Goal: Task Accomplishment & Management: Complete application form

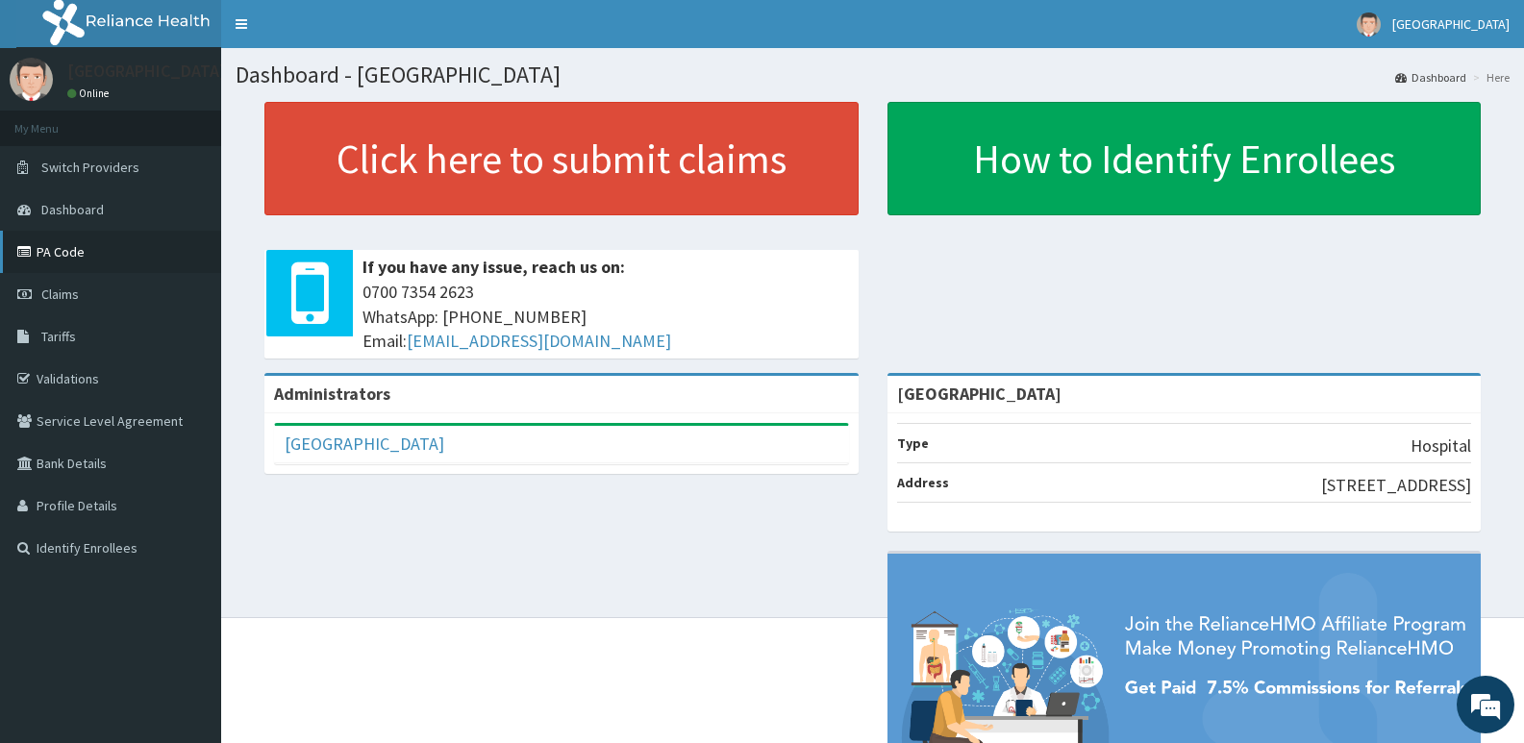
click at [63, 257] on link "PA Code" at bounding box center [110, 252] width 221 height 42
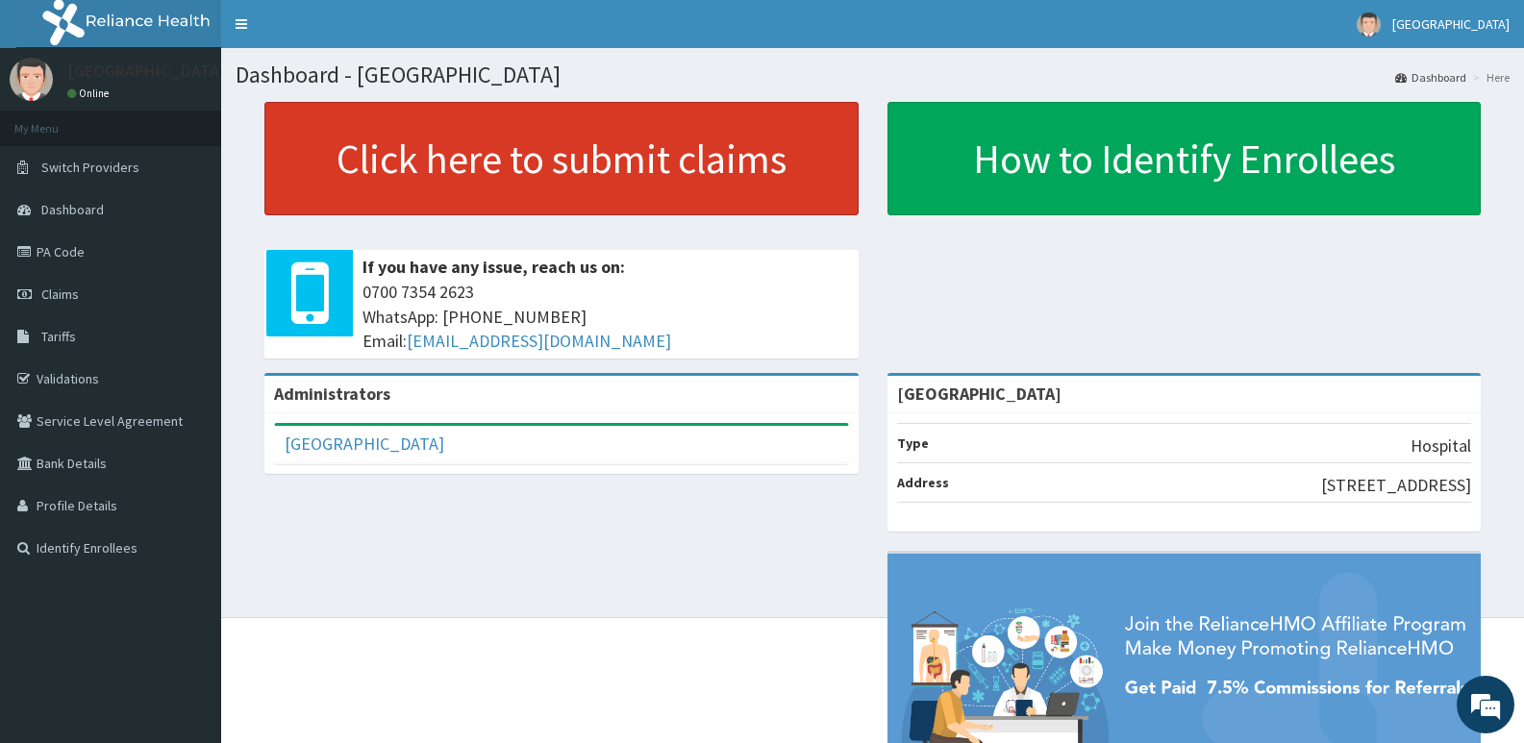
click at [647, 138] on link "Click here to submit claims" at bounding box center [562, 158] width 594 height 113
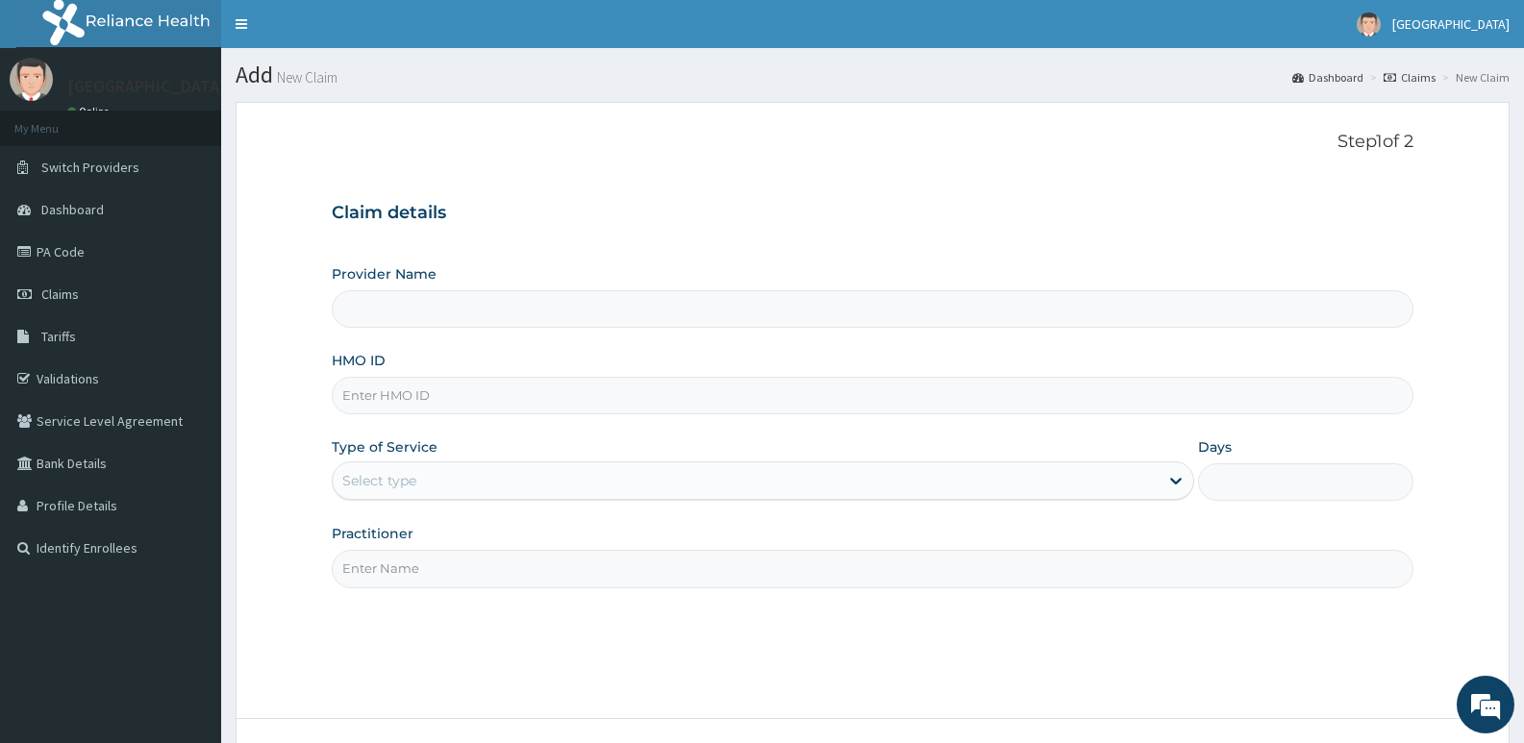
type input "[GEOGRAPHIC_DATA]"
click at [511, 405] on input "HMO ID" at bounding box center [873, 396] width 1082 height 38
paste input "ABP/10350/A"
type input "ABP/10350/A"
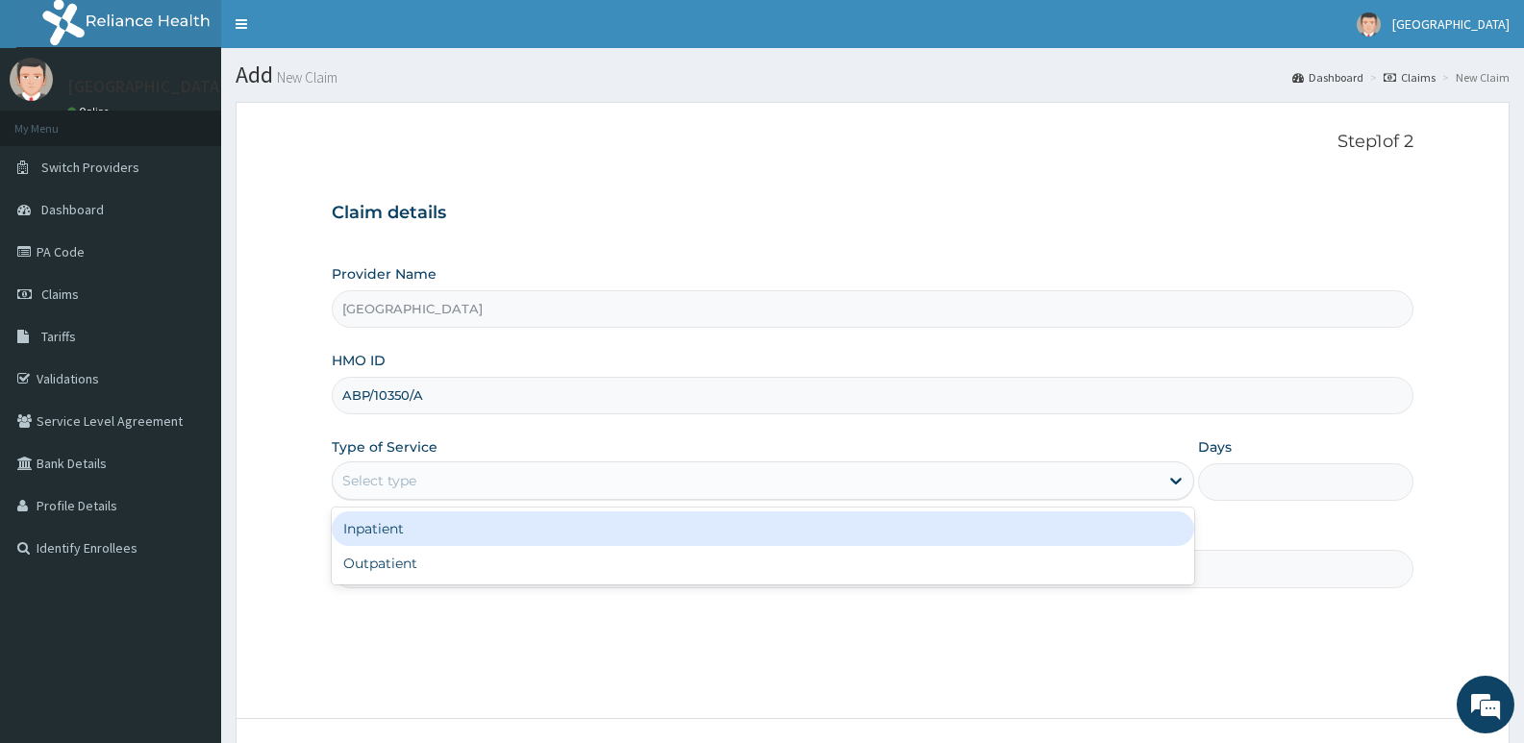
click at [443, 475] on div "Select type" at bounding box center [745, 481] width 825 height 31
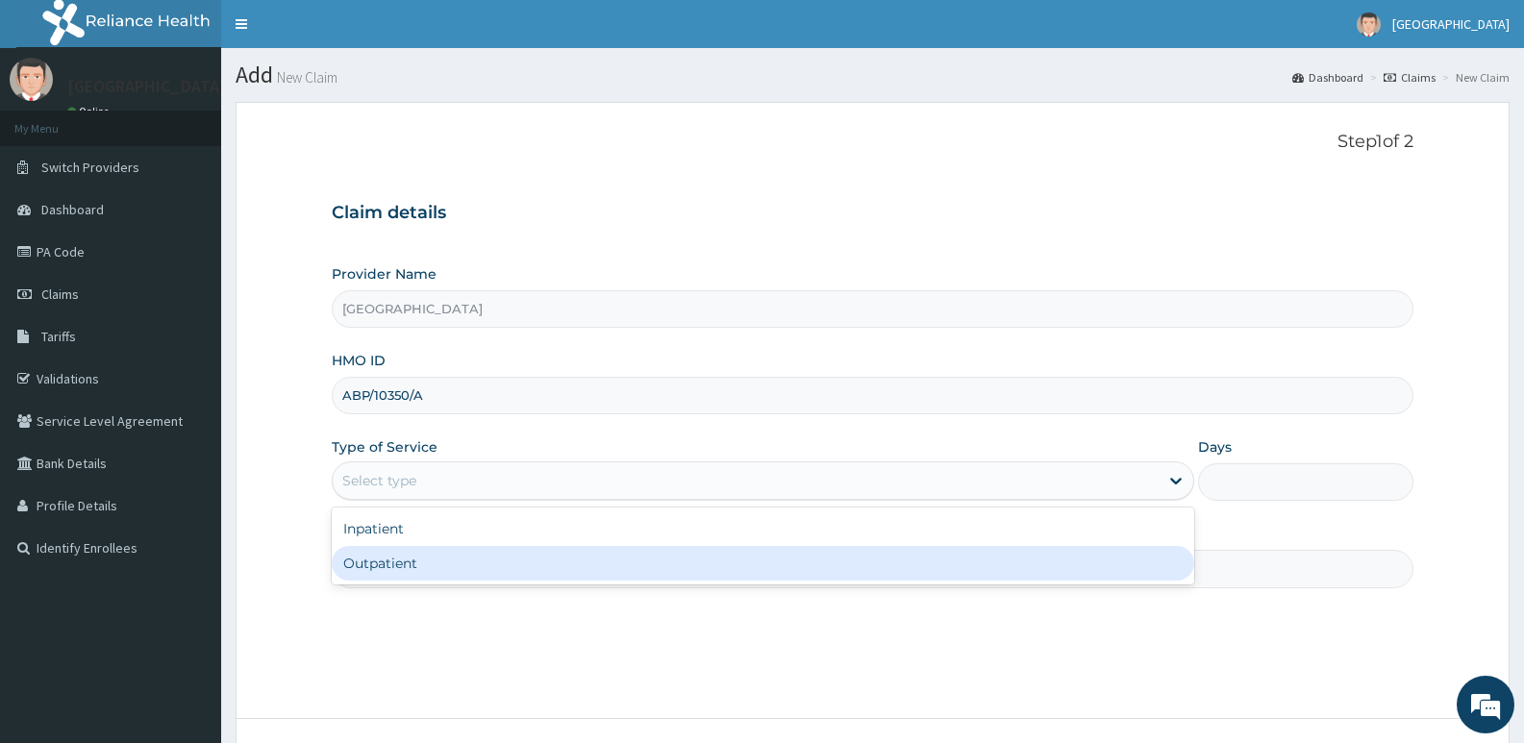
click at [414, 567] on div "Outpatient" at bounding box center [763, 563] width 862 height 35
type input "1"
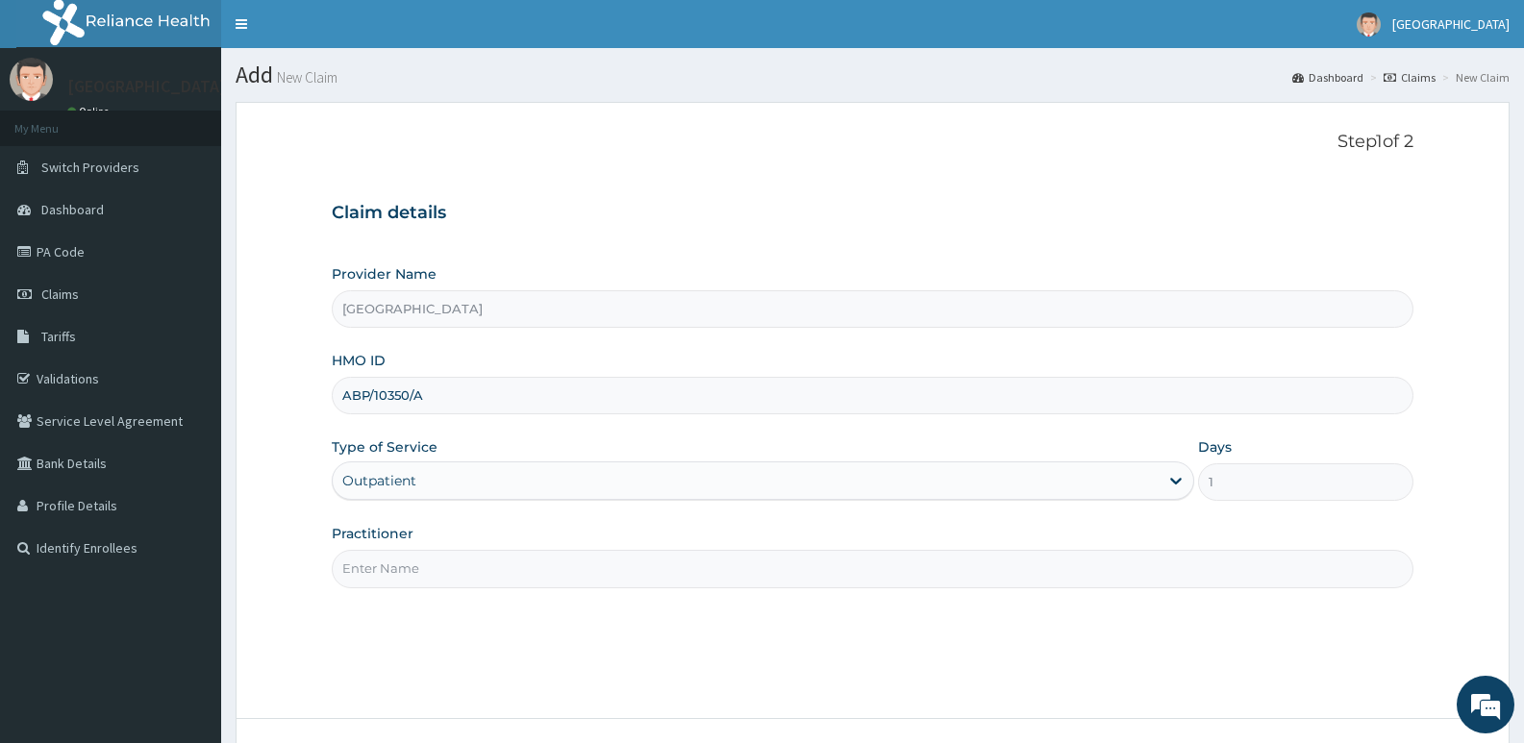
click at [511, 578] on input "Practitioner" at bounding box center [873, 569] width 1082 height 38
type input "R"
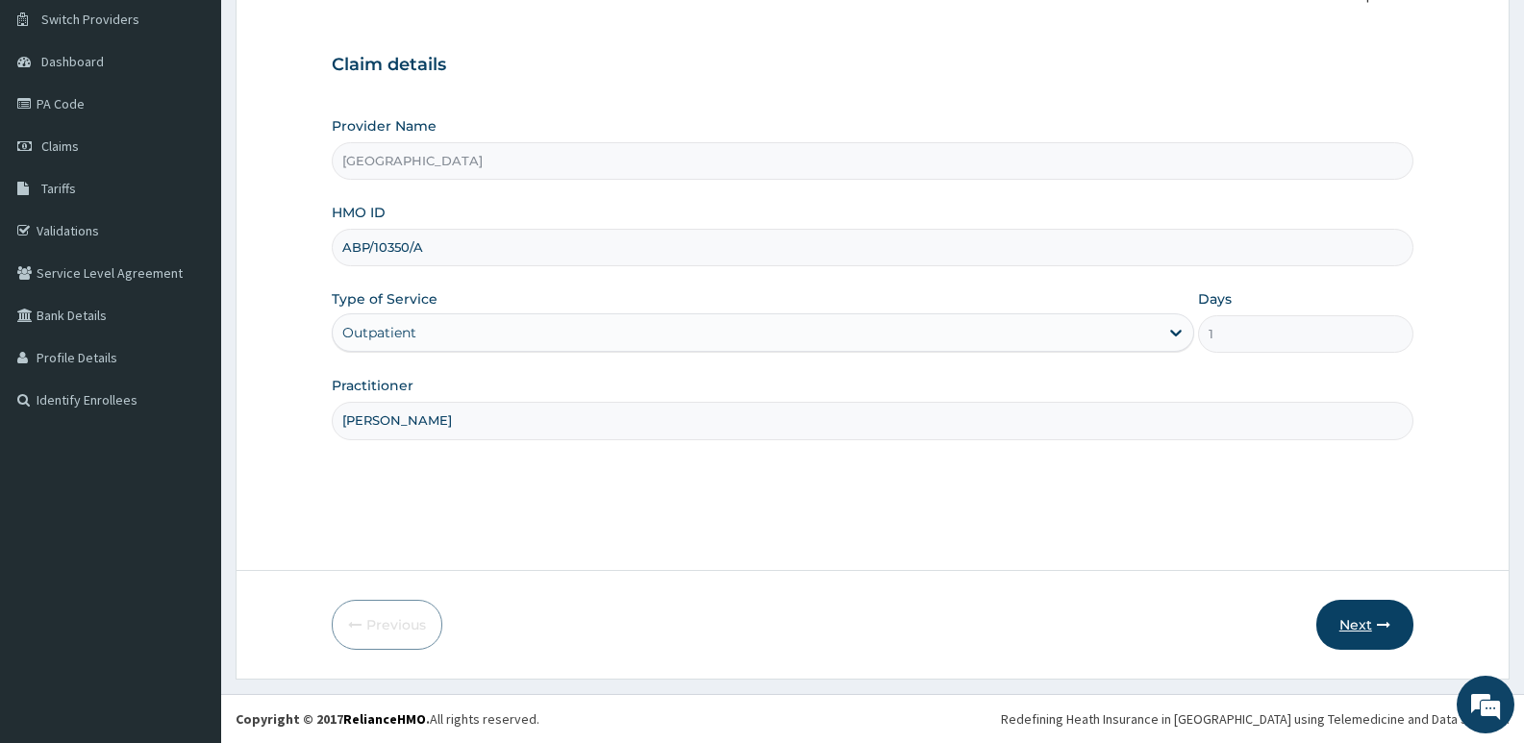
type input "DR MUSTAPHA"
click at [1350, 622] on button "Next" at bounding box center [1365, 625] width 97 height 50
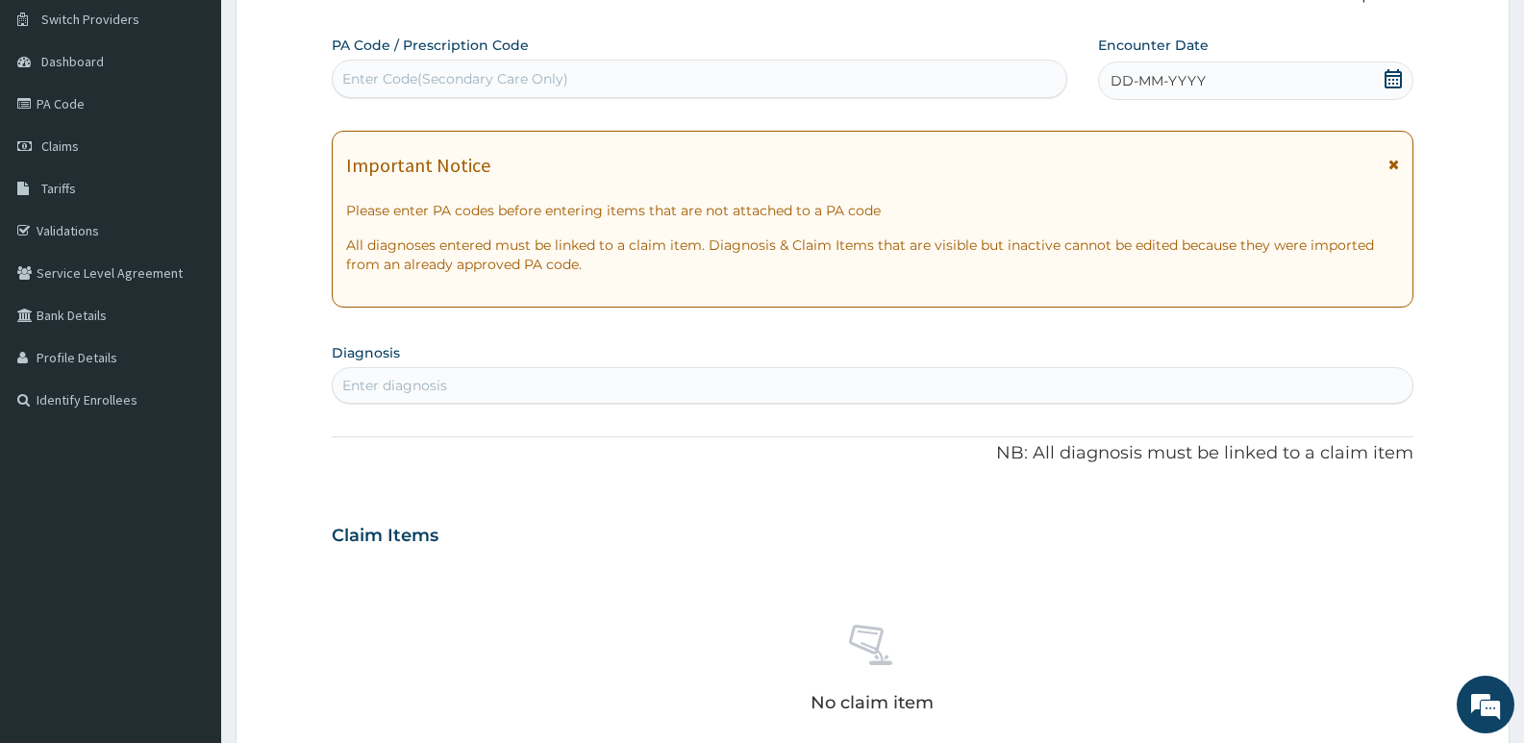
click at [570, 74] on div "Enter Code(Secondary Care Only)" at bounding box center [700, 78] width 734 height 31
click at [622, 59] on div "PA Code / Prescription Code Select is focused ,type to refine list, press Down …" at bounding box center [700, 67] width 736 height 63
click at [612, 103] on div "PA Code / Prescription Code Enter Code(Secondary Care Only) Encounter Date DD-M…" at bounding box center [873, 533] width 1082 height 995
click at [613, 47] on div "PA Code / Prescription Code Enter Code(Secondary Care Only)" at bounding box center [700, 67] width 736 height 63
click at [615, 73] on div "Enter Code(Secondary Care Only)" at bounding box center [700, 78] width 734 height 31
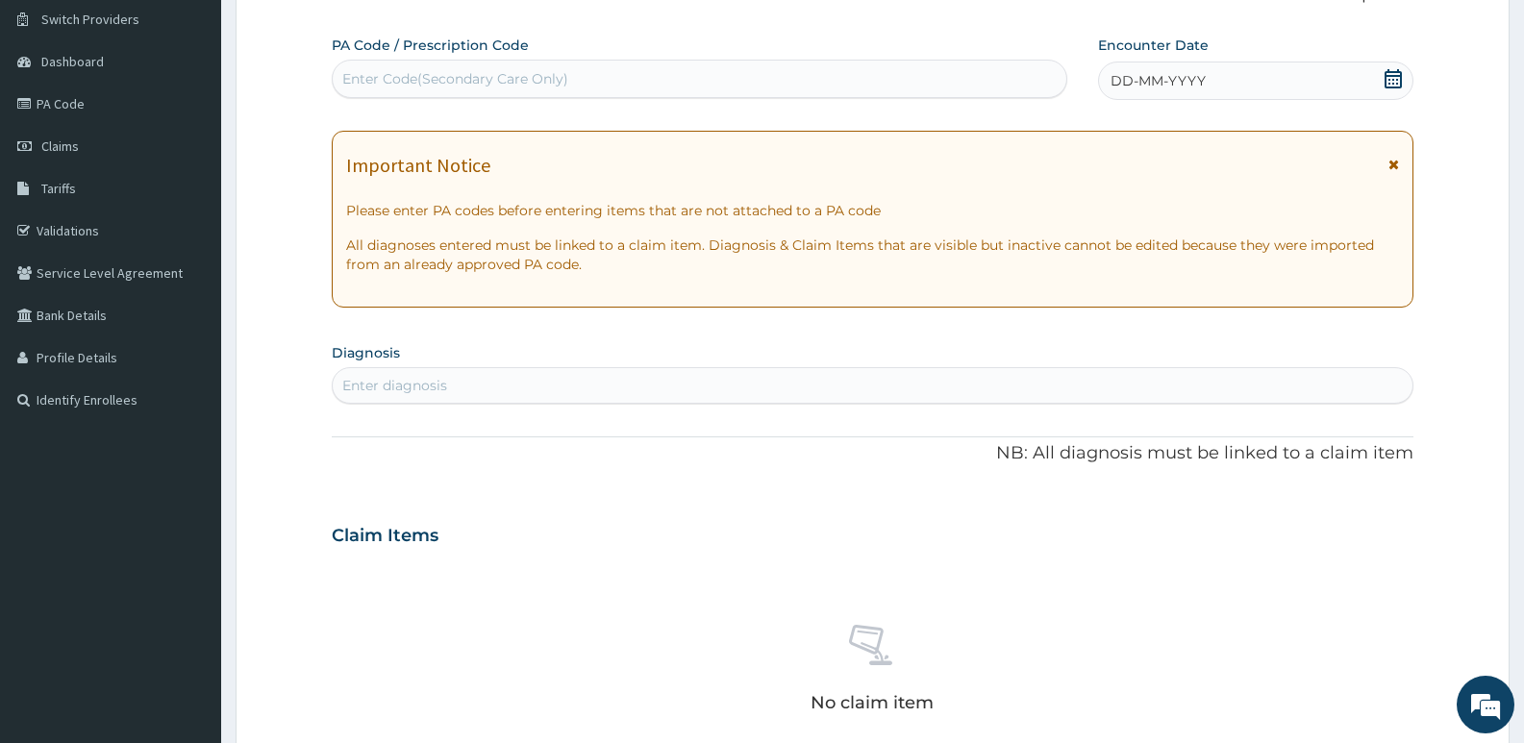
paste input "ABP/10350/A"
type input "ABP/10350/A"
drag, startPoint x: 503, startPoint y: 79, endPoint x: 299, endPoint y: 74, distance: 204.0
click at [301, 75] on form "Step 2 of 2 PA Code / Prescription Code Select is focused ,type to refine list,…" at bounding box center [873, 562] width 1274 height 1216
click at [512, 78] on div "Enter Code(Secondary Care Only)" at bounding box center [455, 78] width 226 height 19
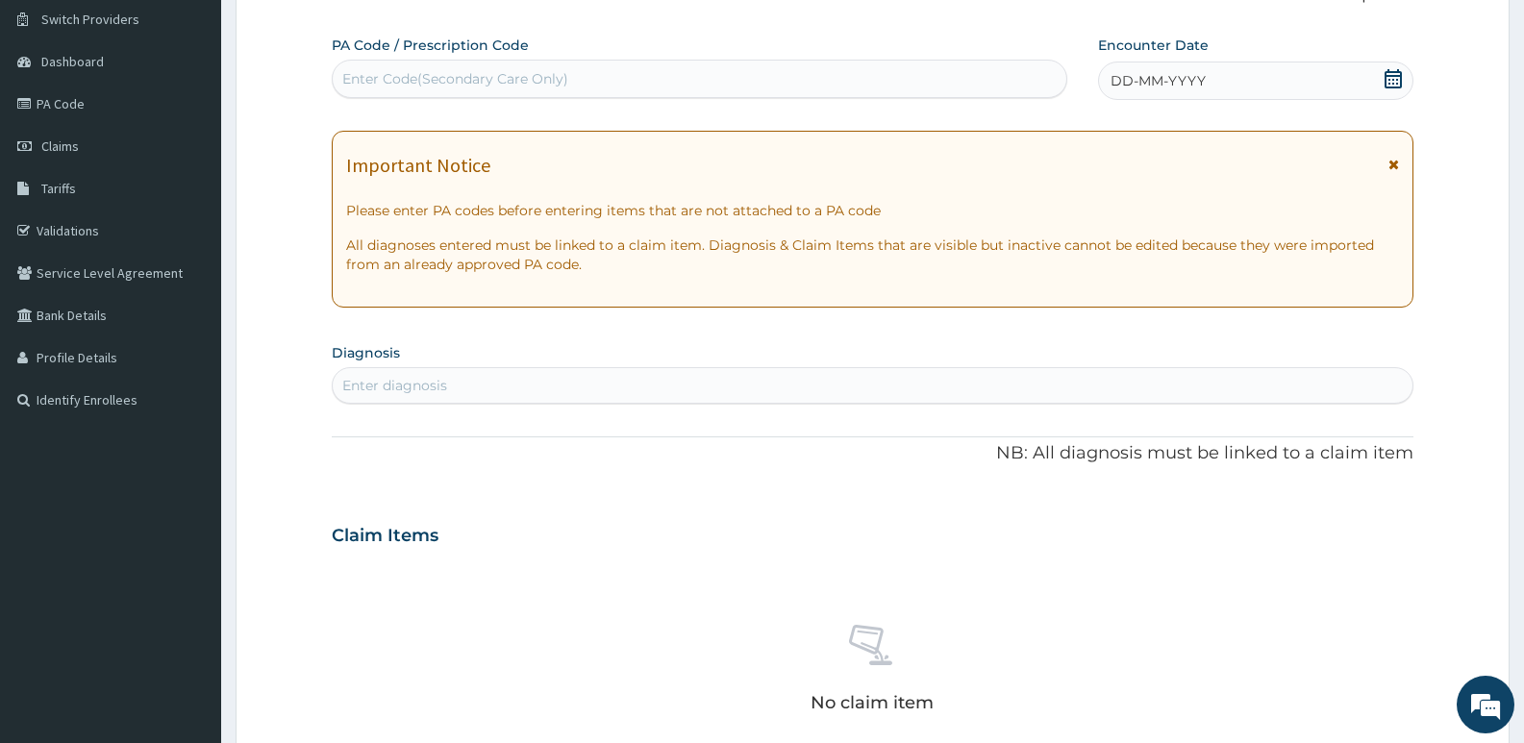
paste input "PA/7ED8CF"
type input "PA/7ED8CF"
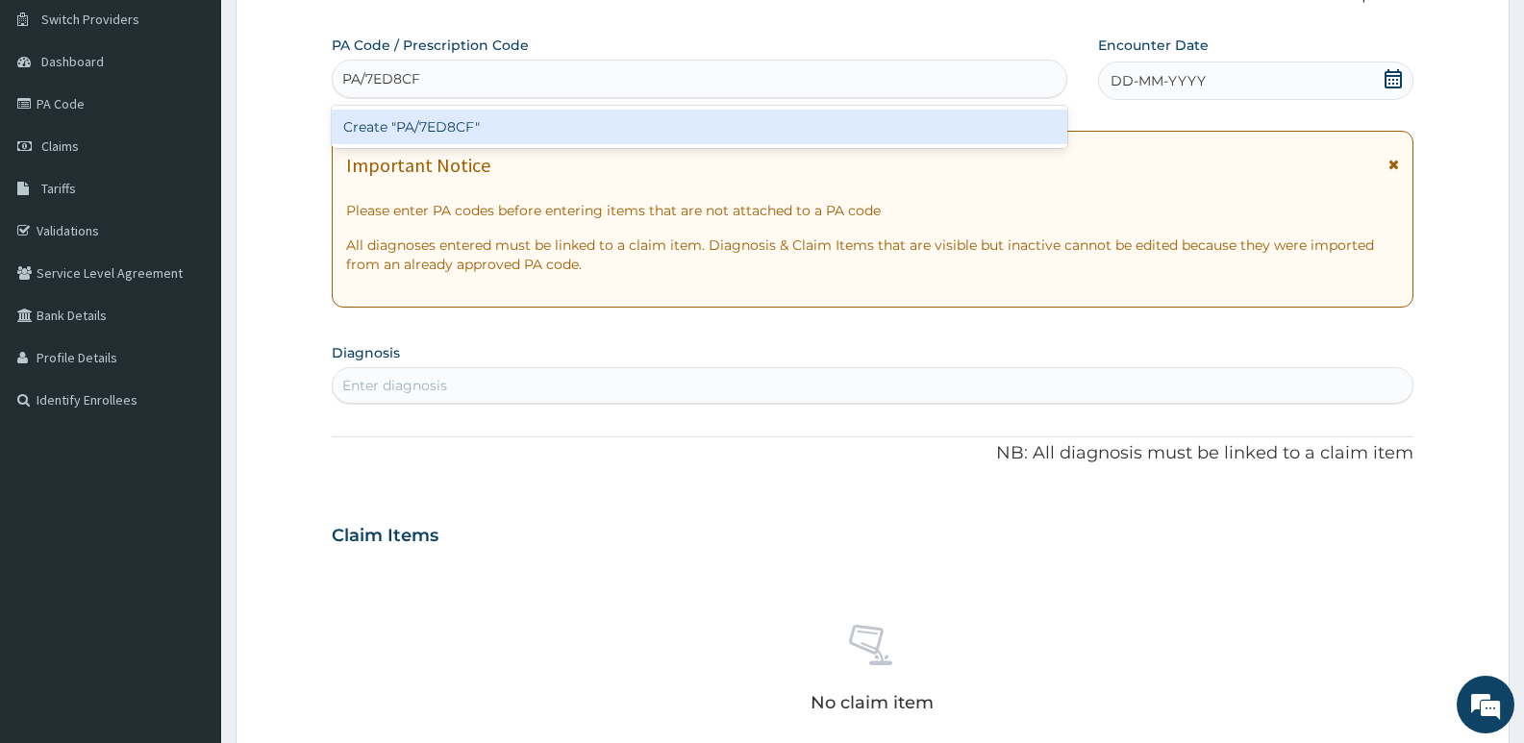
click at [439, 135] on div "Create "PA/7ED8CF"" at bounding box center [700, 127] width 736 height 35
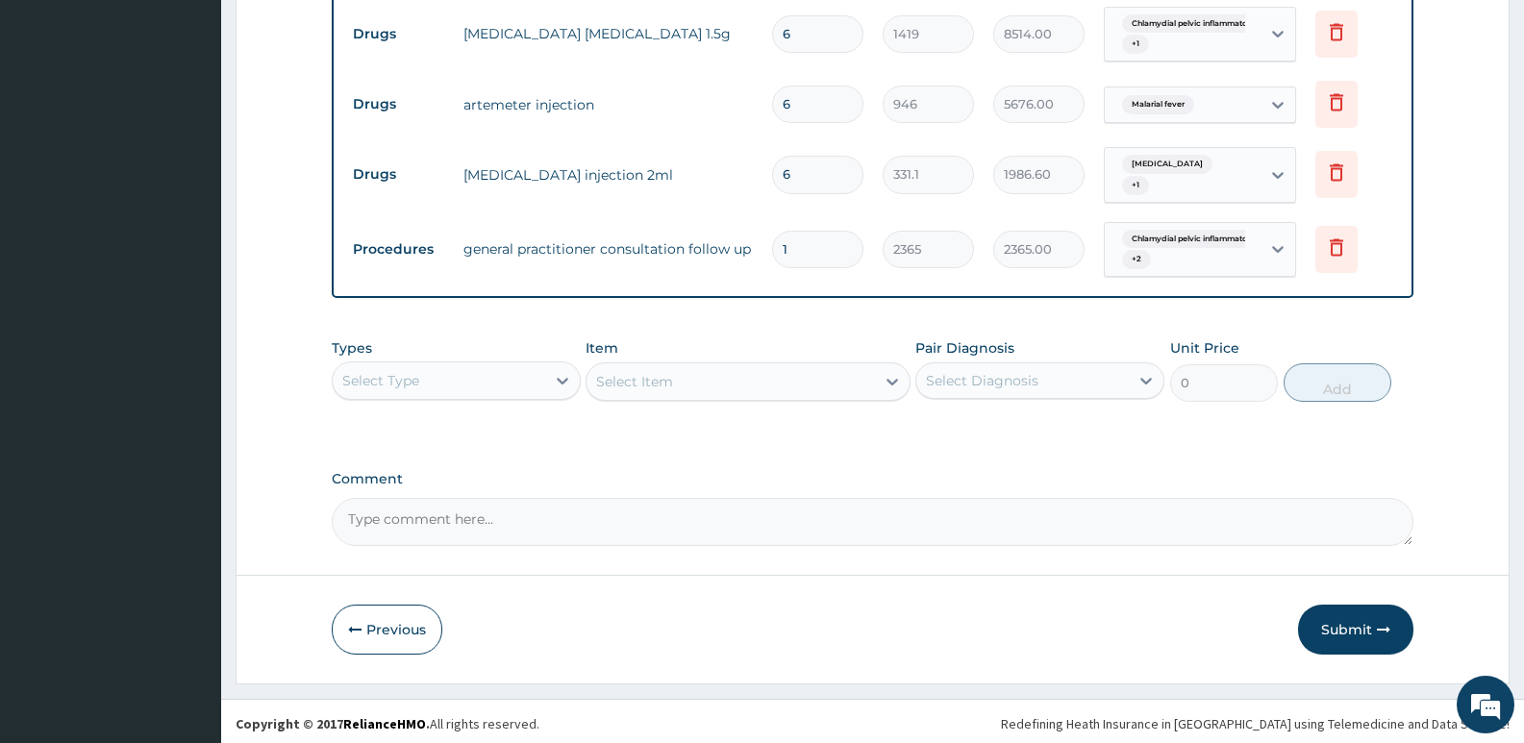
scroll to position [842, 0]
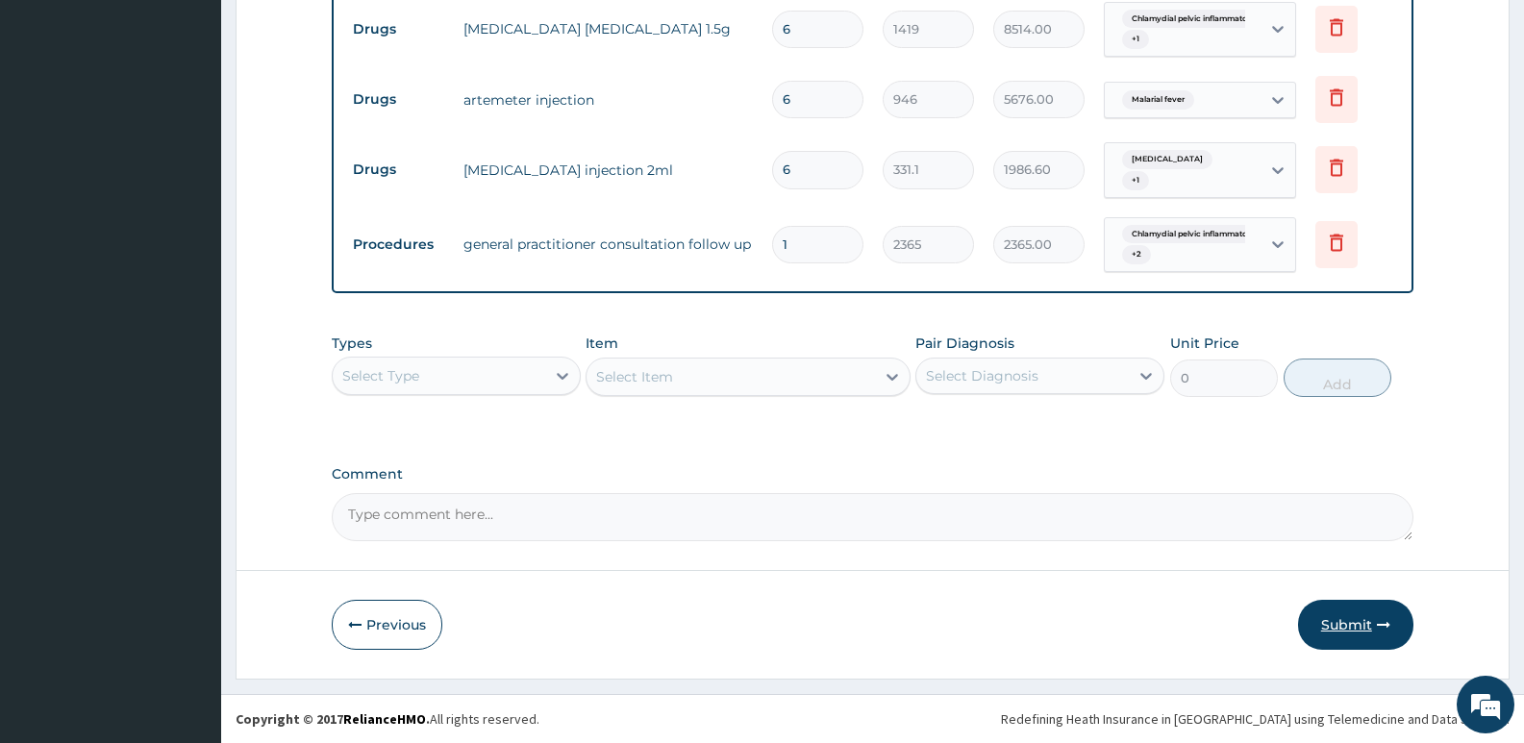
click at [1336, 610] on button "Submit" at bounding box center [1355, 625] width 115 height 50
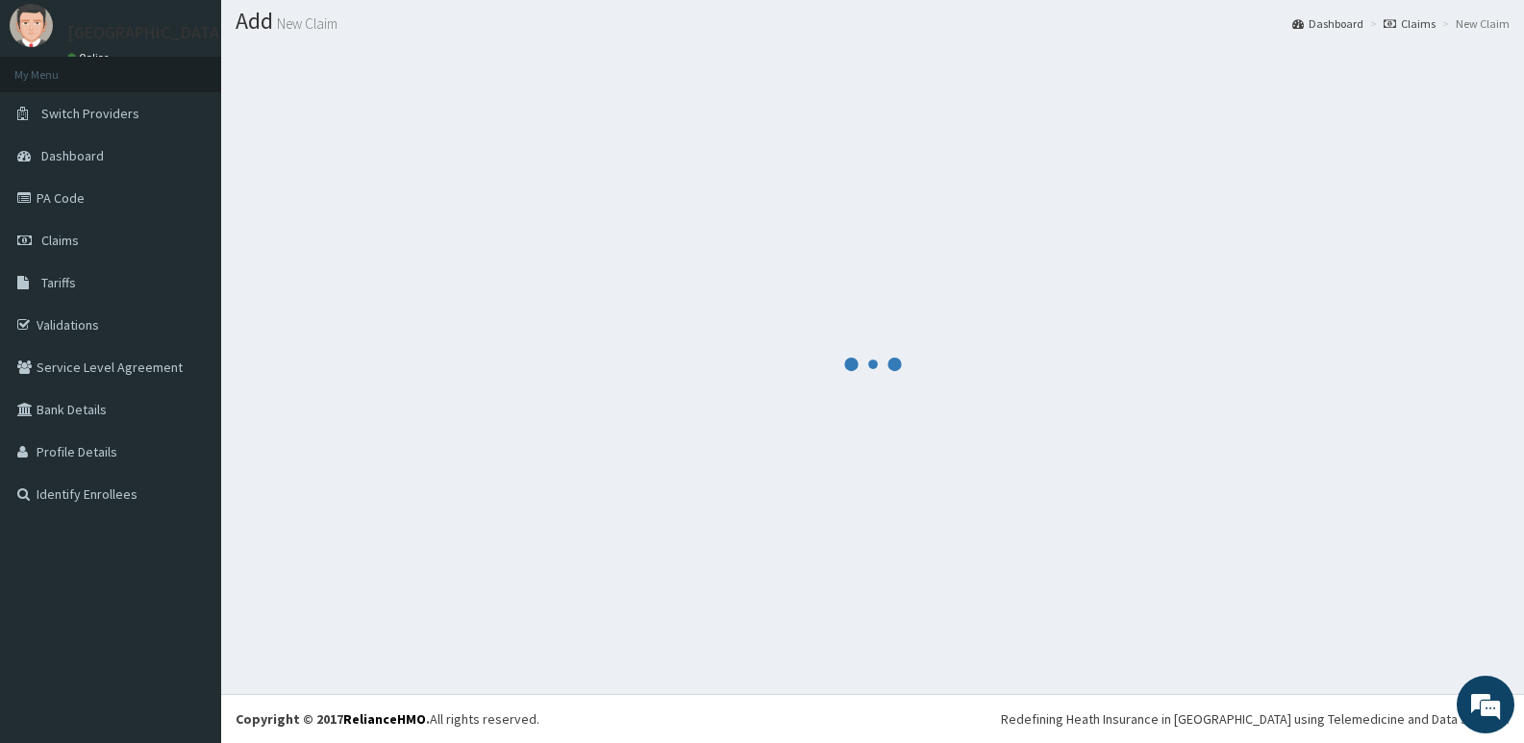
scroll to position [54, 0]
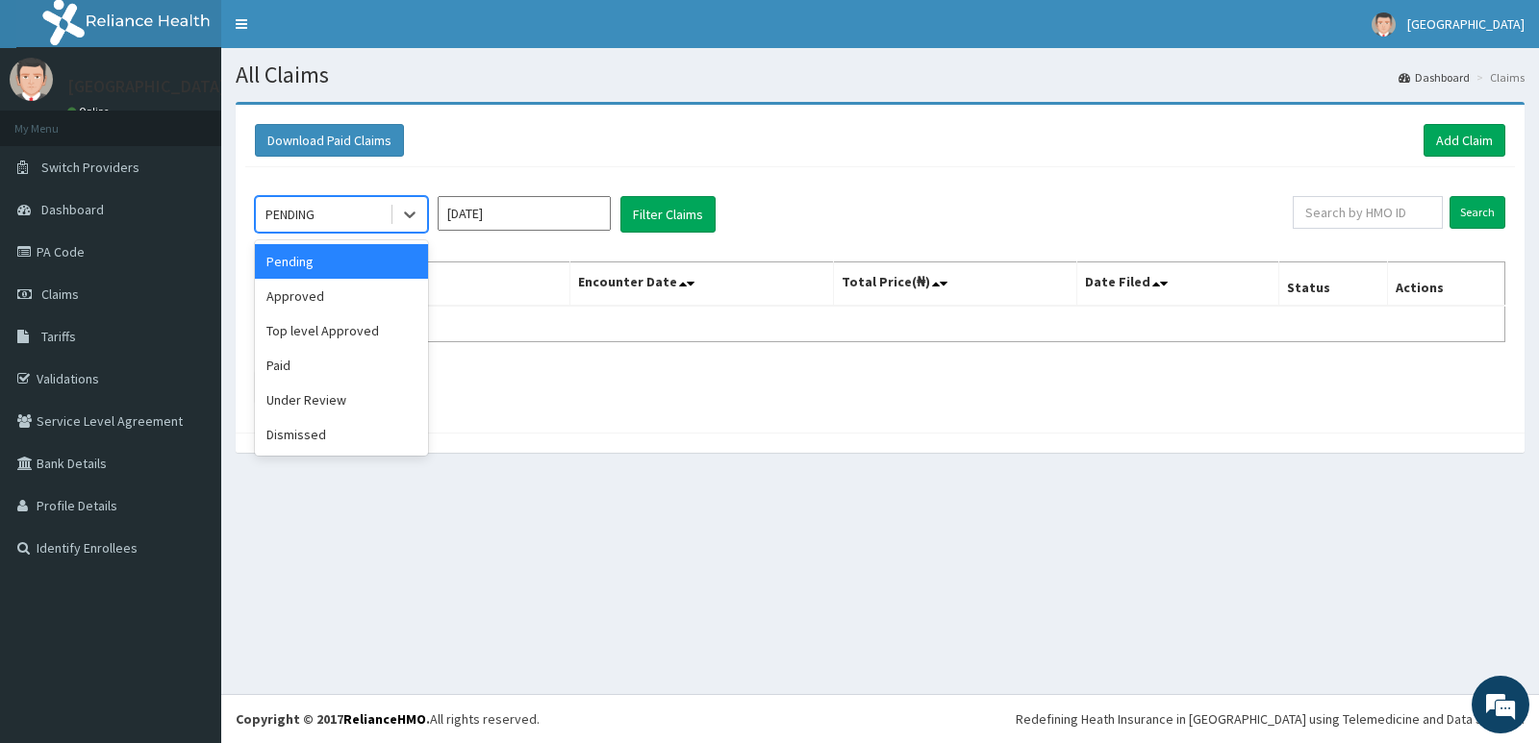
click at [329, 204] on div "PENDING" at bounding box center [323, 214] width 134 height 31
drag, startPoint x: 330, startPoint y: 290, endPoint x: 351, endPoint y: 283, distance: 22.5
click at [332, 289] on div "Approved" at bounding box center [341, 296] width 173 height 35
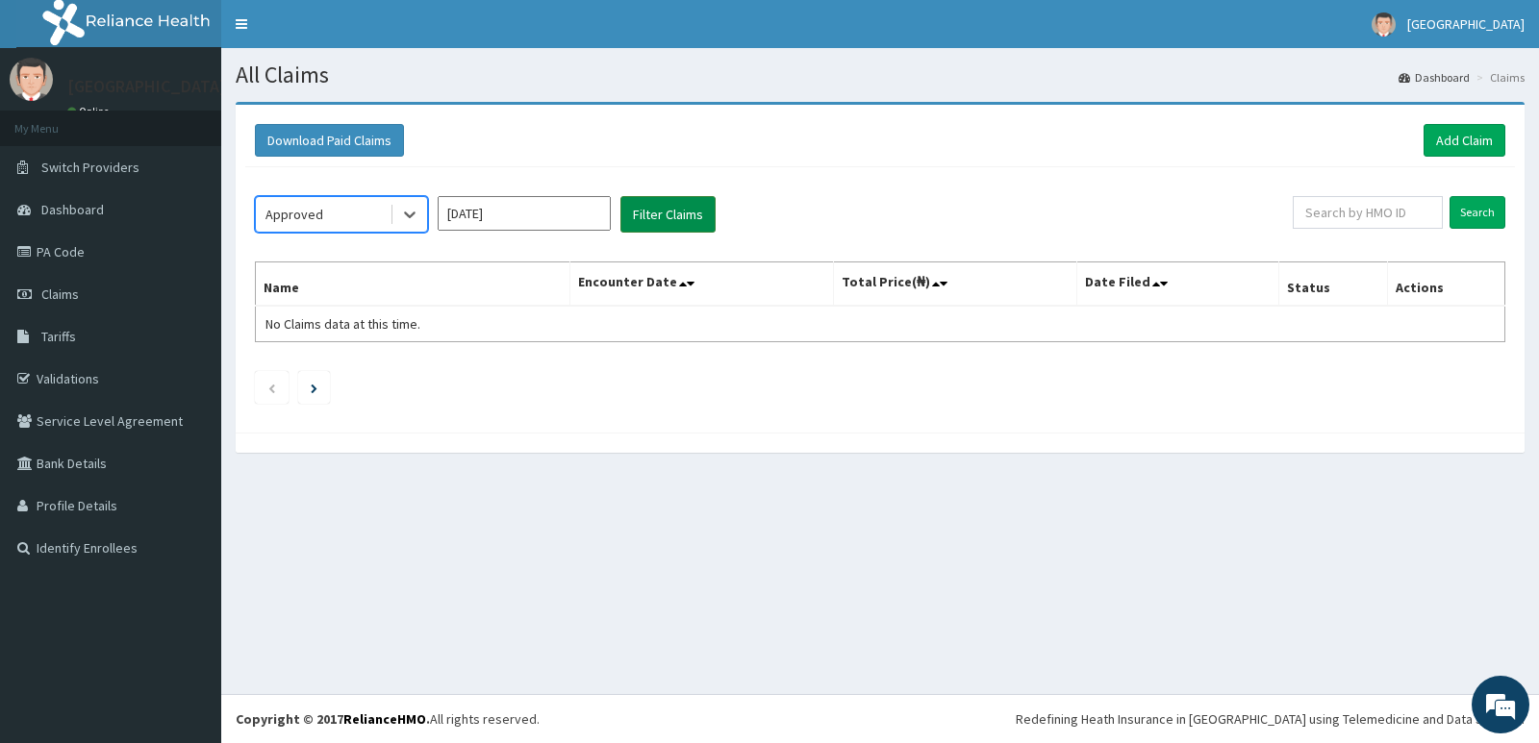
click at [688, 208] on button "Filter Claims" at bounding box center [667, 214] width 95 height 37
click at [339, 192] on div "Approved Sep 2025 Filter Claims Search Name Encounter Date Total Price(₦) Date …" at bounding box center [880, 295] width 1270 height 256
click at [352, 212] on div "Approved" at bounding box center [323, 214] width 134 height 31
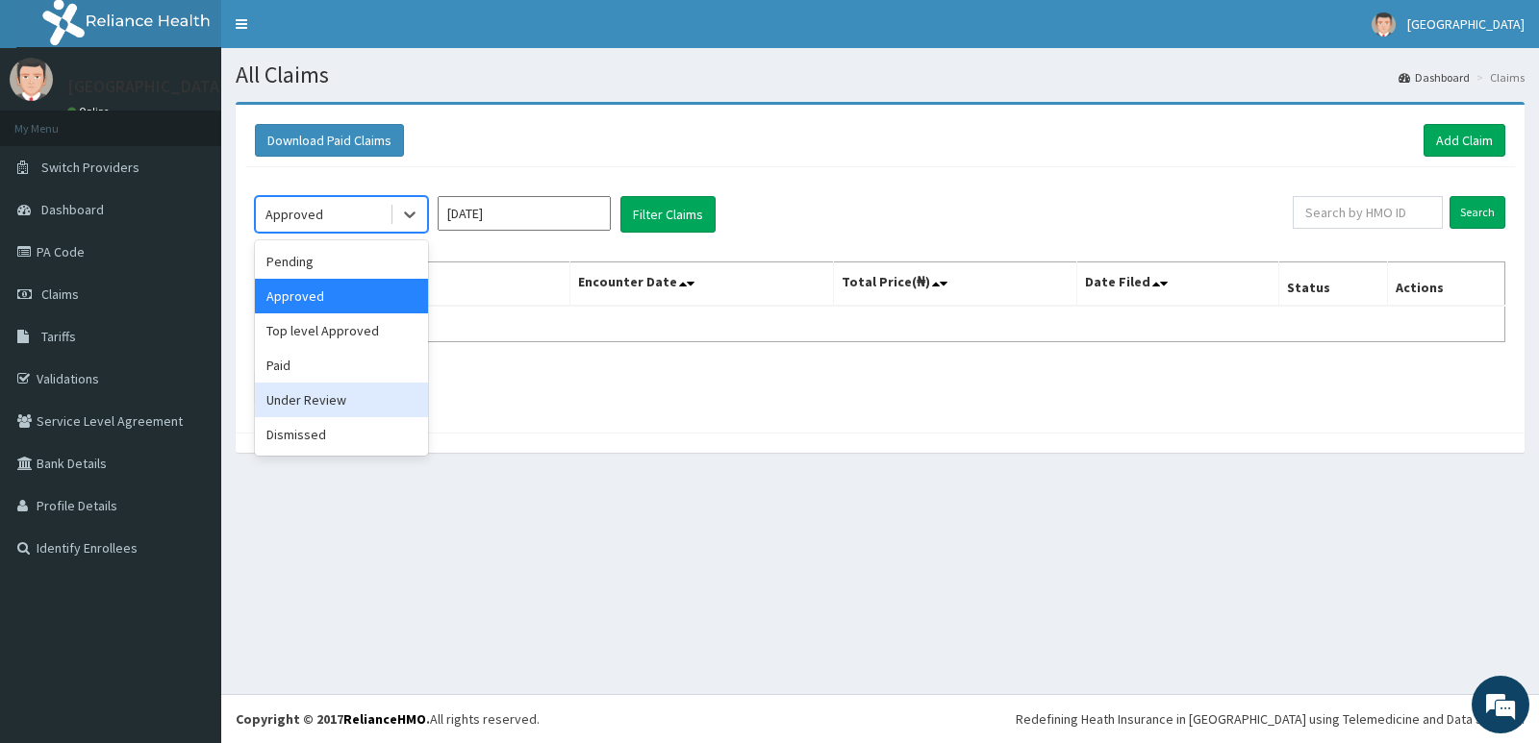
click at [359, 400] on div "Under Review" at bounding box center [341, 400] width 173 height 35
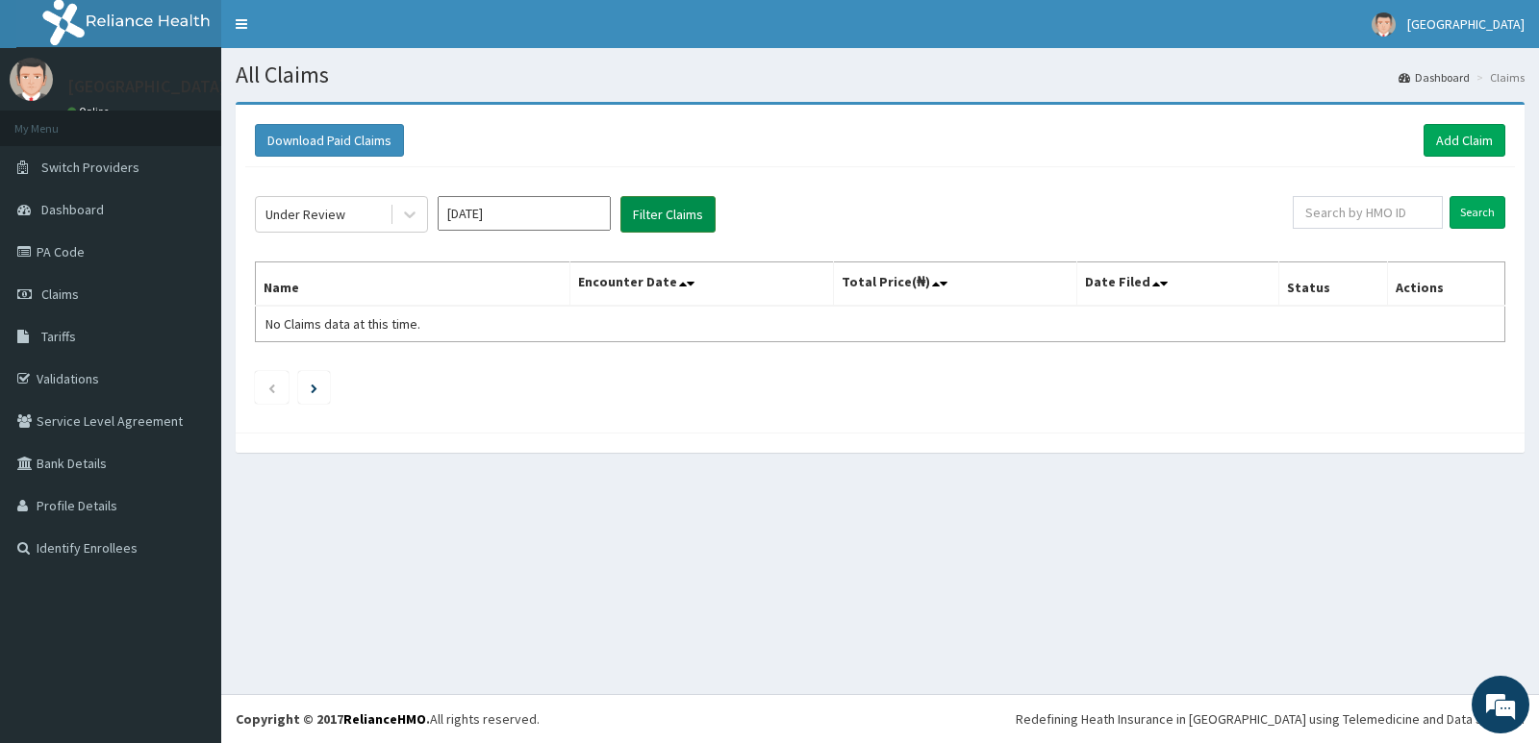
click at [663, 211] on button "Filter Claims" at bounding box center [667, 214] width 95 height 37
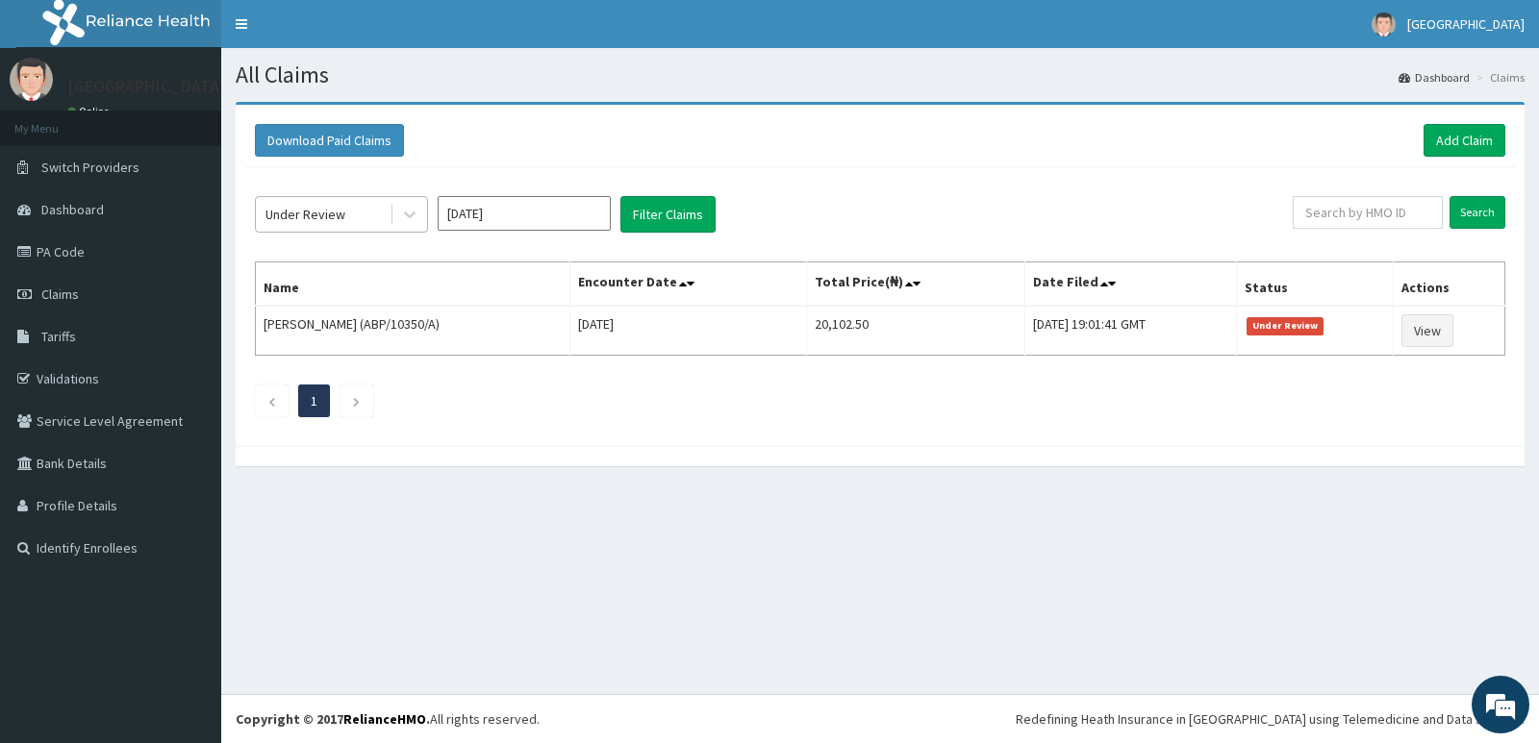
click at [357, 209] on div "Under Review" at bounding box center [323, 214] width 134 height 31
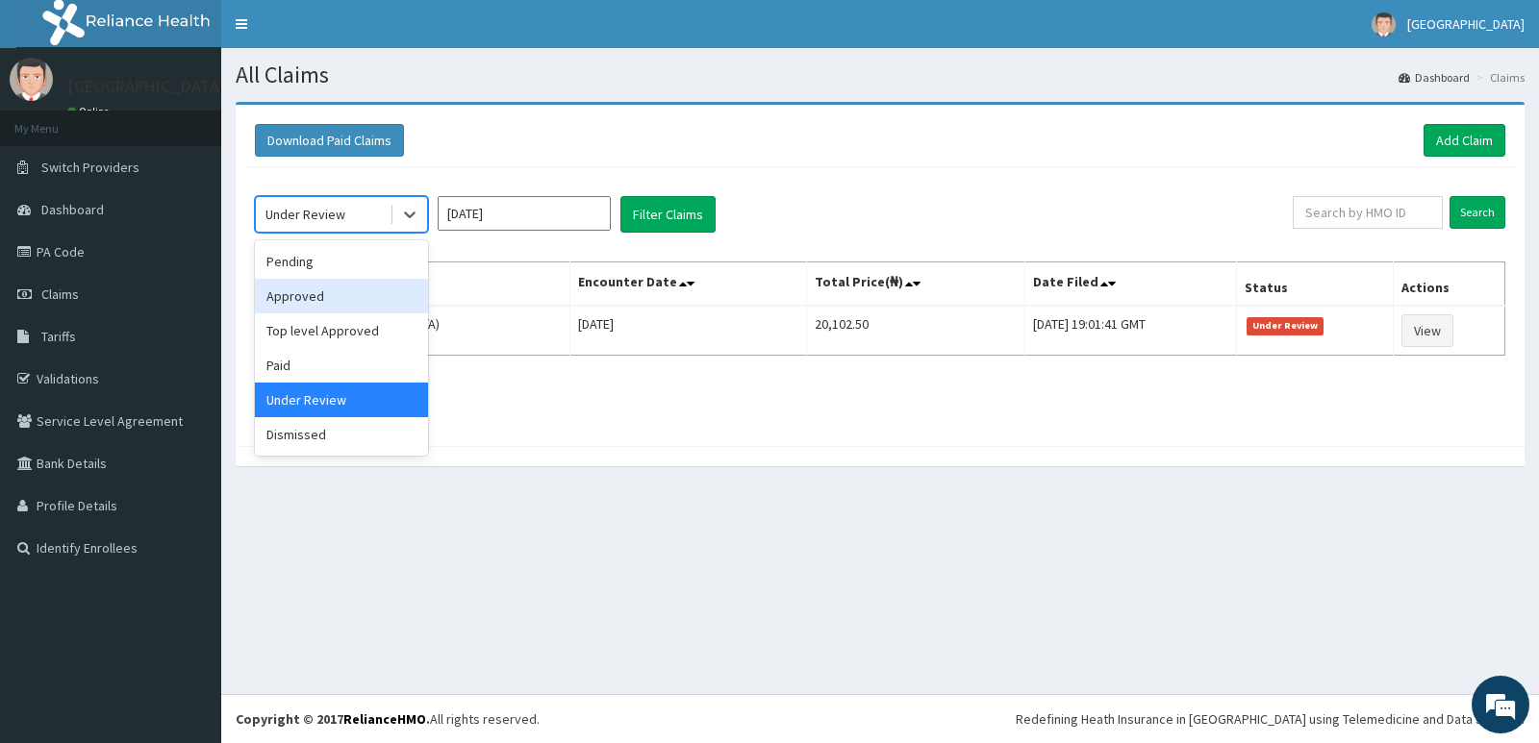
click at [369, 295] on div "Approved" at bounding box center [341, 296] width 173 height 35
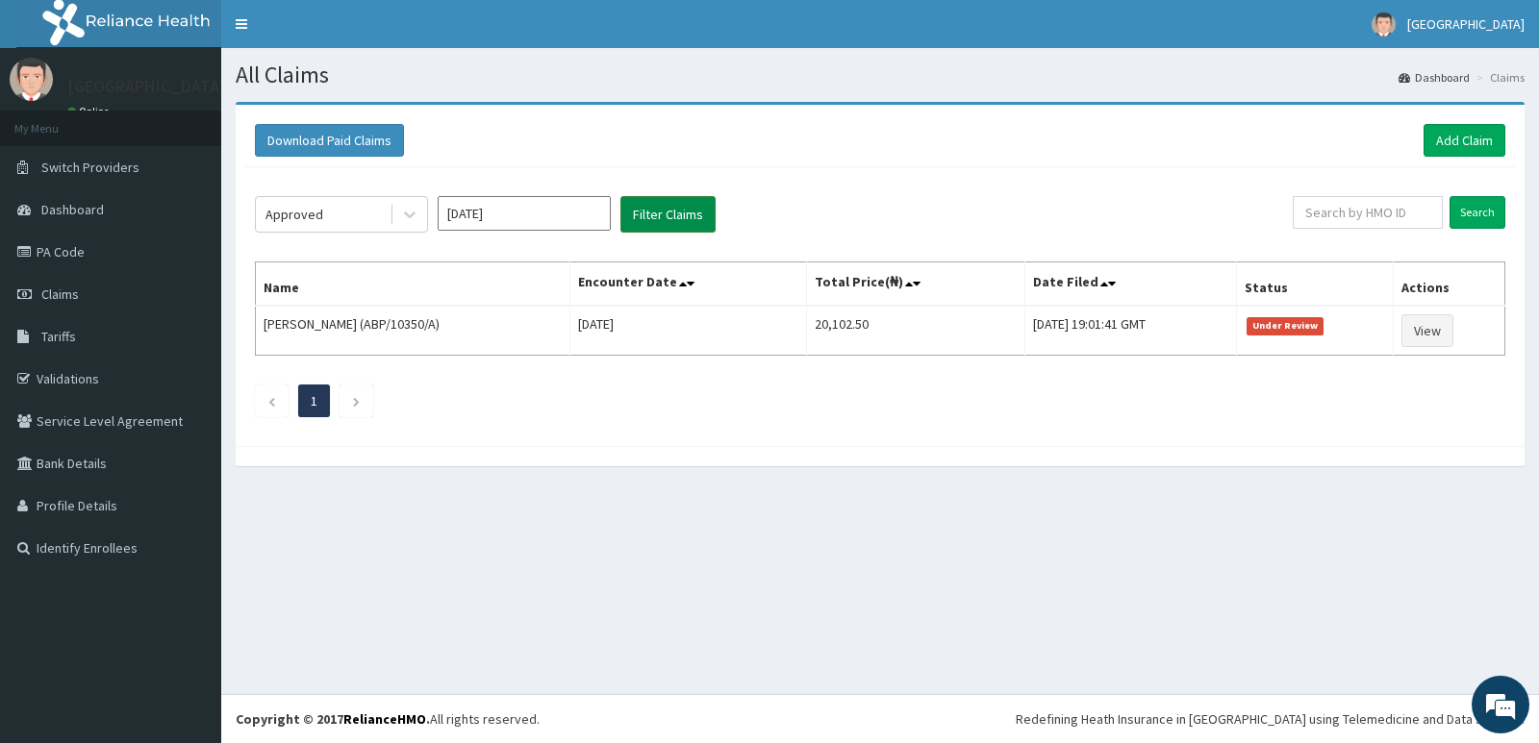
click at [673, 201] on button "Filter Claims" at bounding box center [667, 214] width 95 height 37
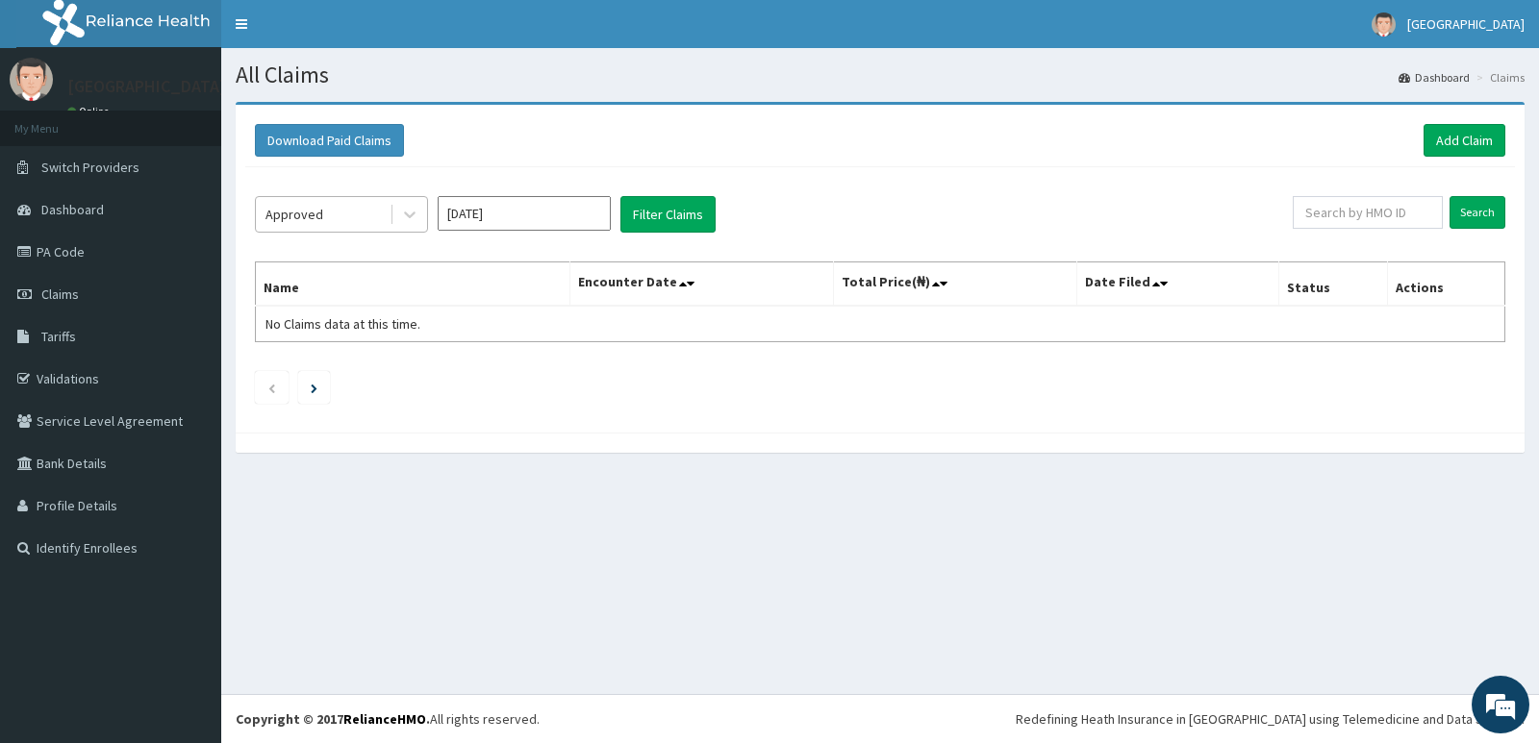
click at [338, 216] on div "Approved" at bounding box center [323, 214] width 134 height 31
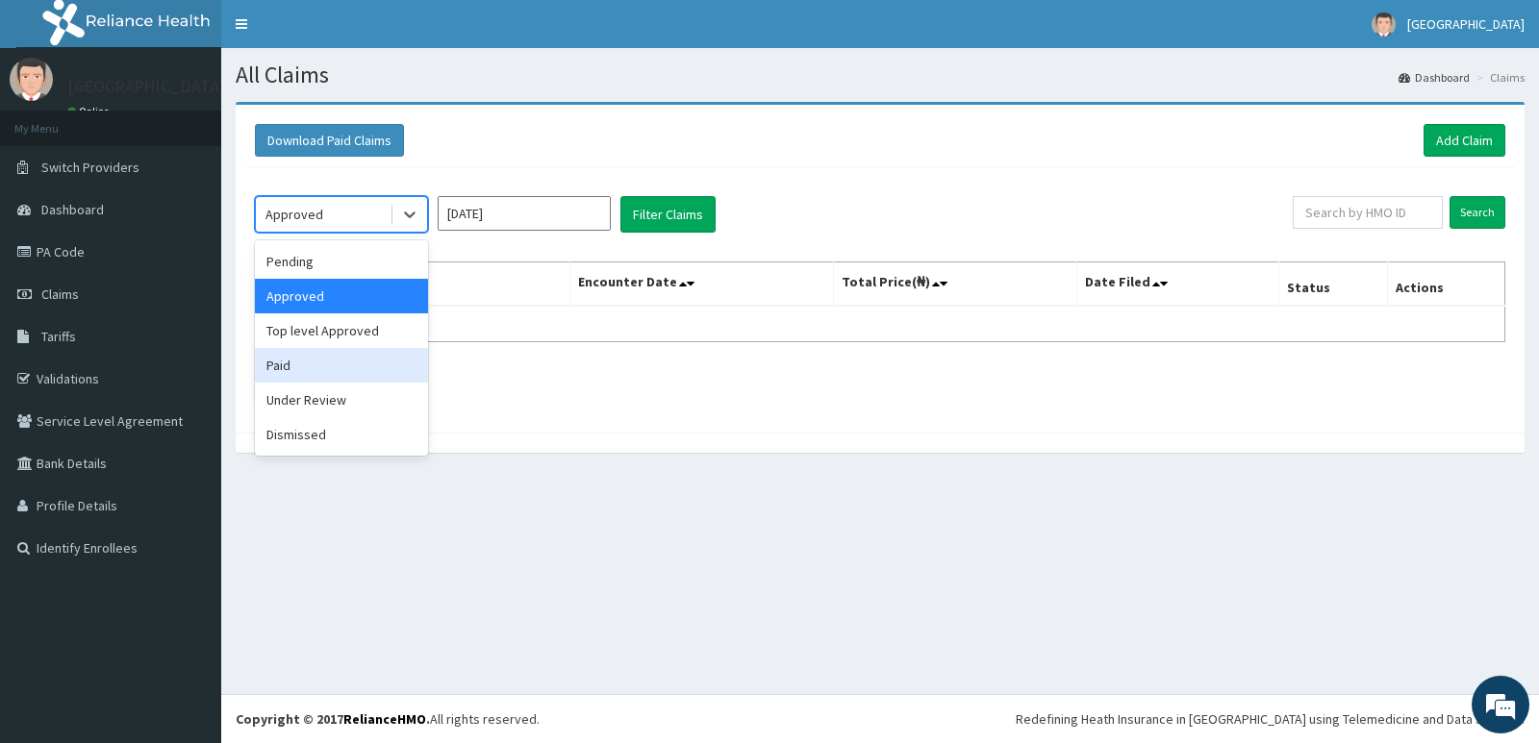
click at [354, 365] on div "Paid" at bounding box center [341, 365] width 173 height 35
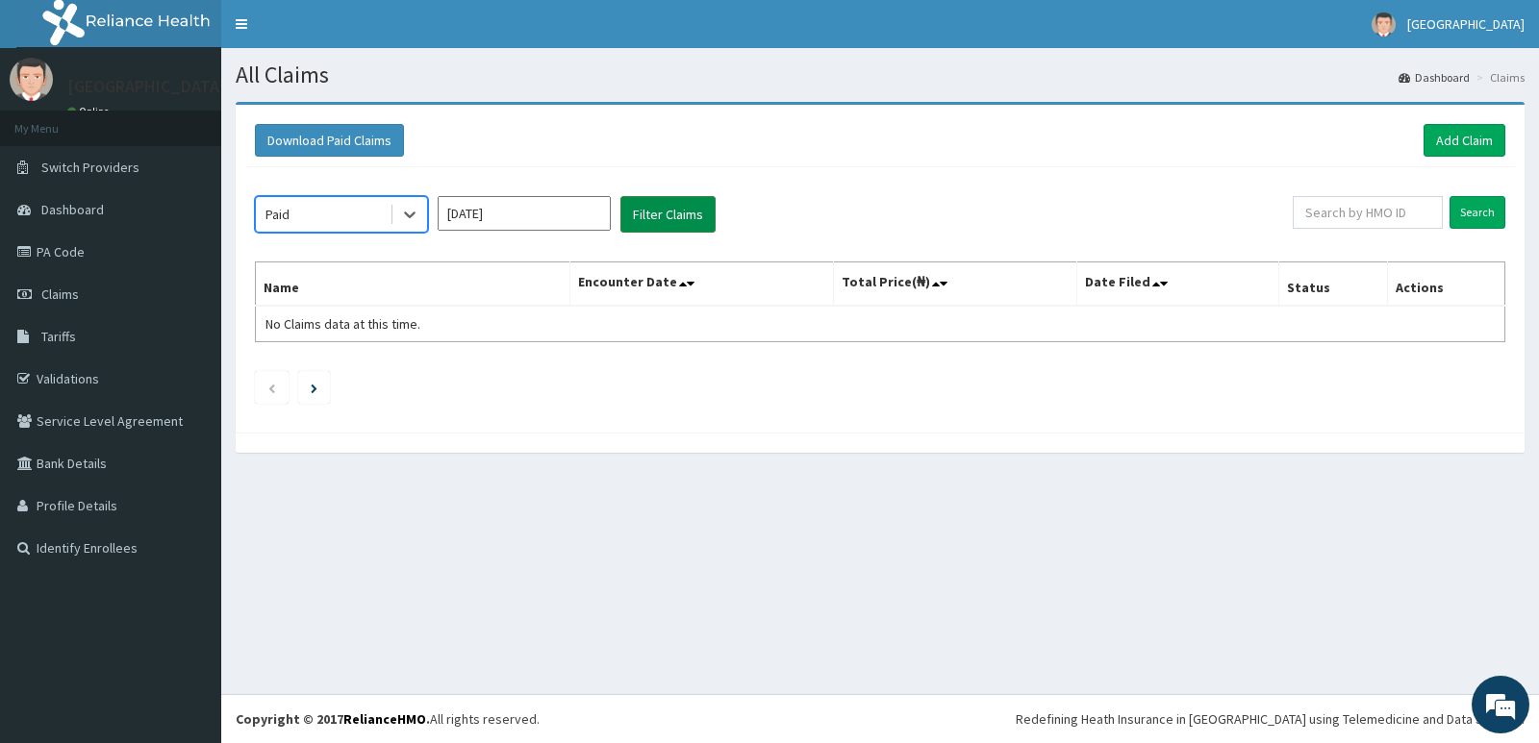
click at [673, 214] on button "Filter Claims" at bounding box center [667, 214] width 95 height 37
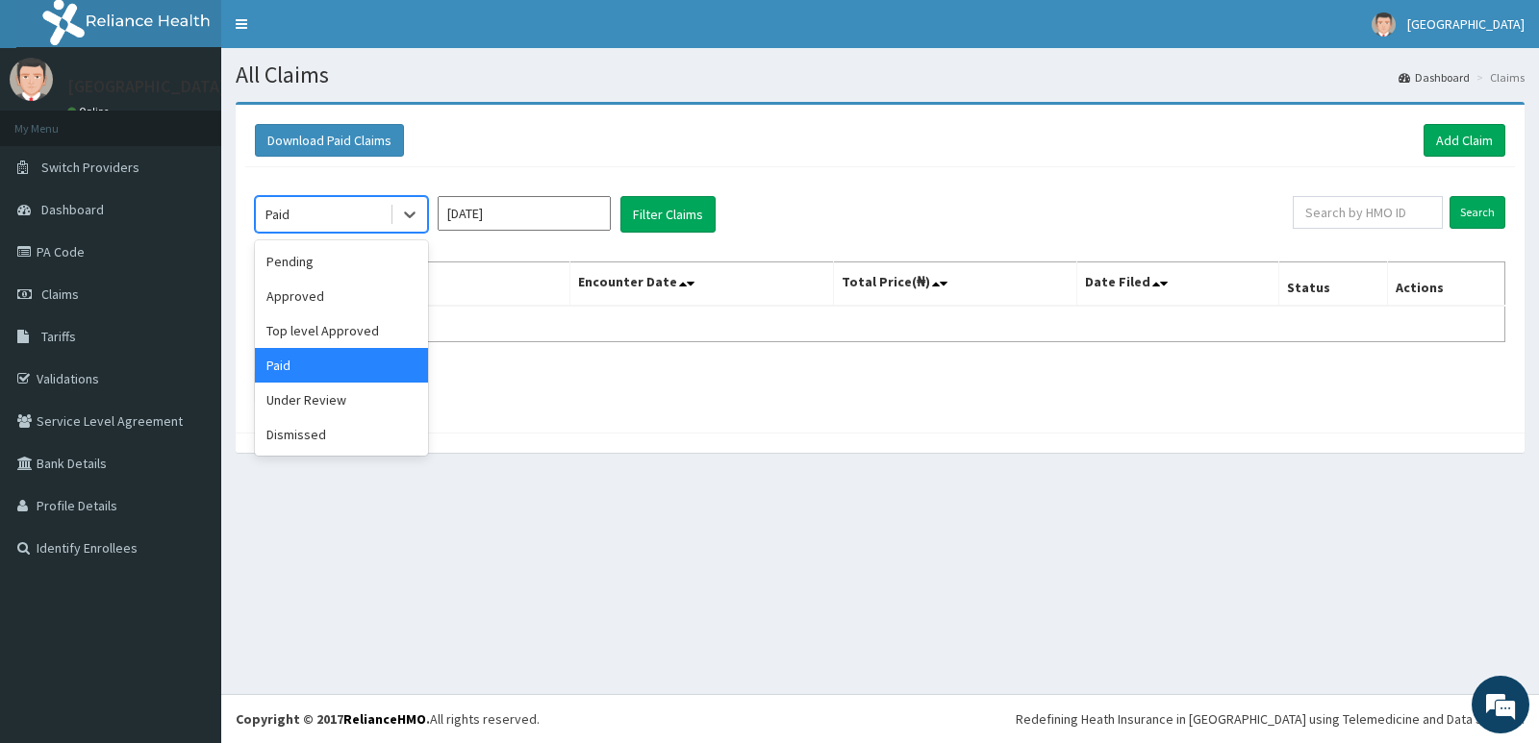
click at [350, 210] on div "Paid" at bounding box center [323, 214] width 134 height 31
click at [368, 291] on div "Approved" at bounding box center [341, 296] width 173 height 35
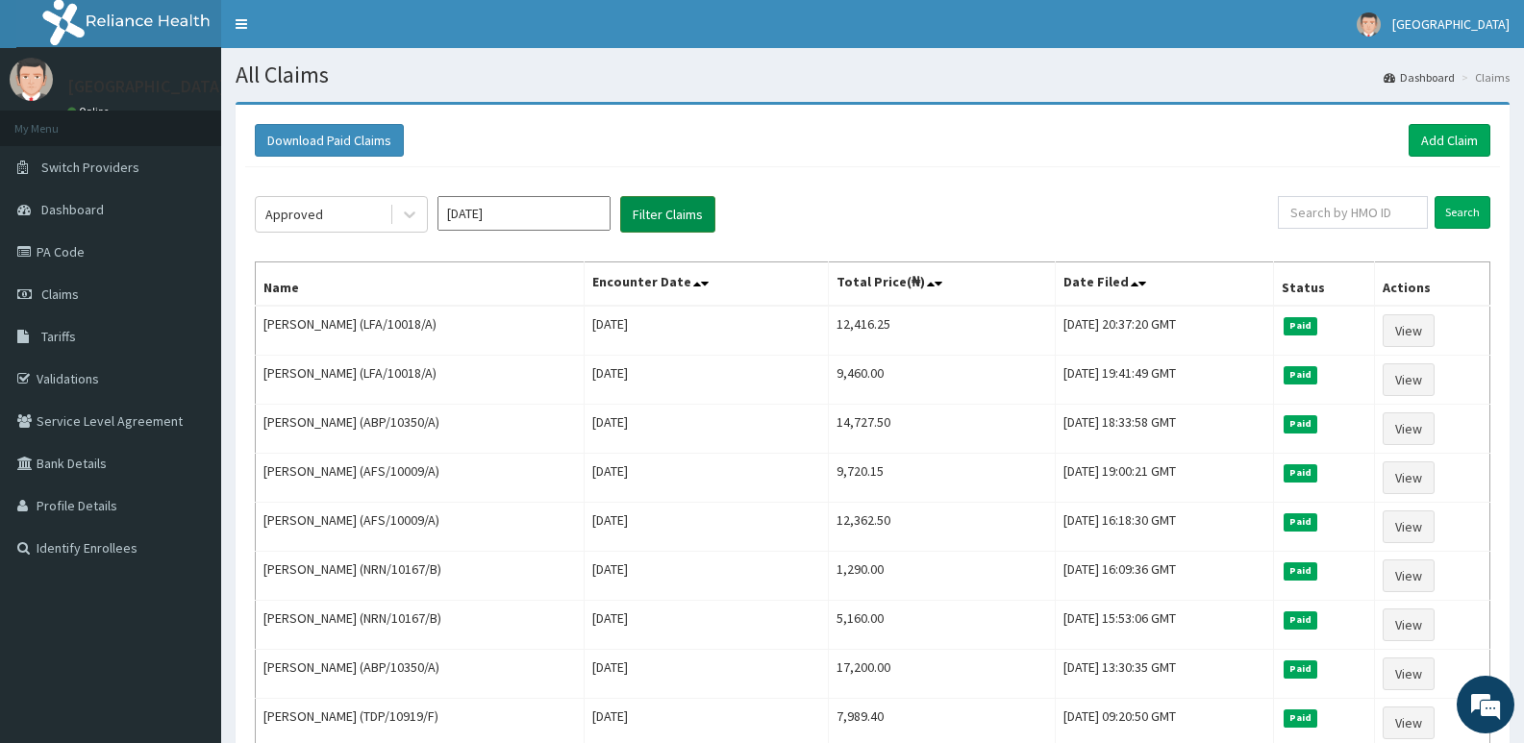
click at [670, 215] on button "Filter Claims" at bounding box center [667, 214] width 95 height 37
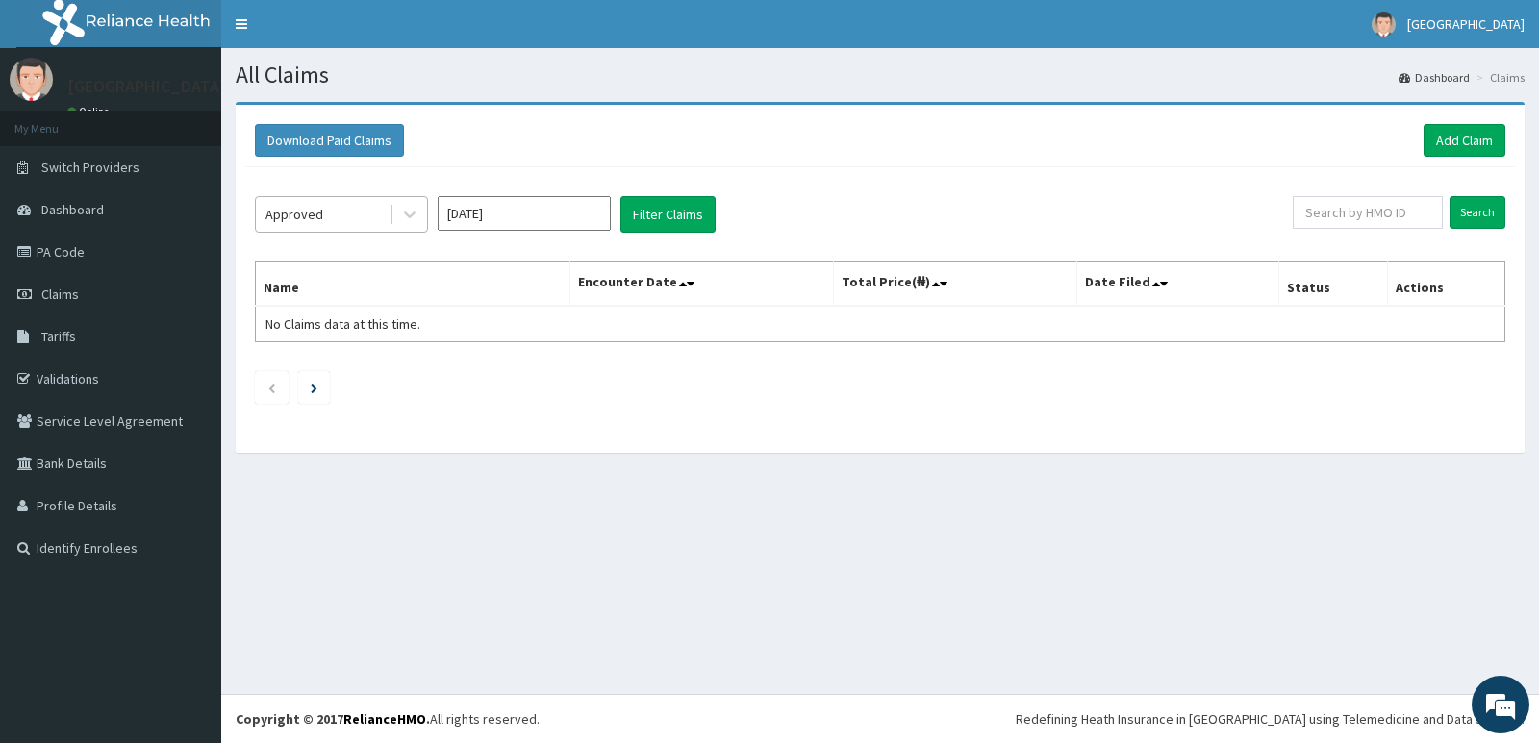
click at [375, 212] on div "Approved" at bounding box center [323, 214] width 134 height 31
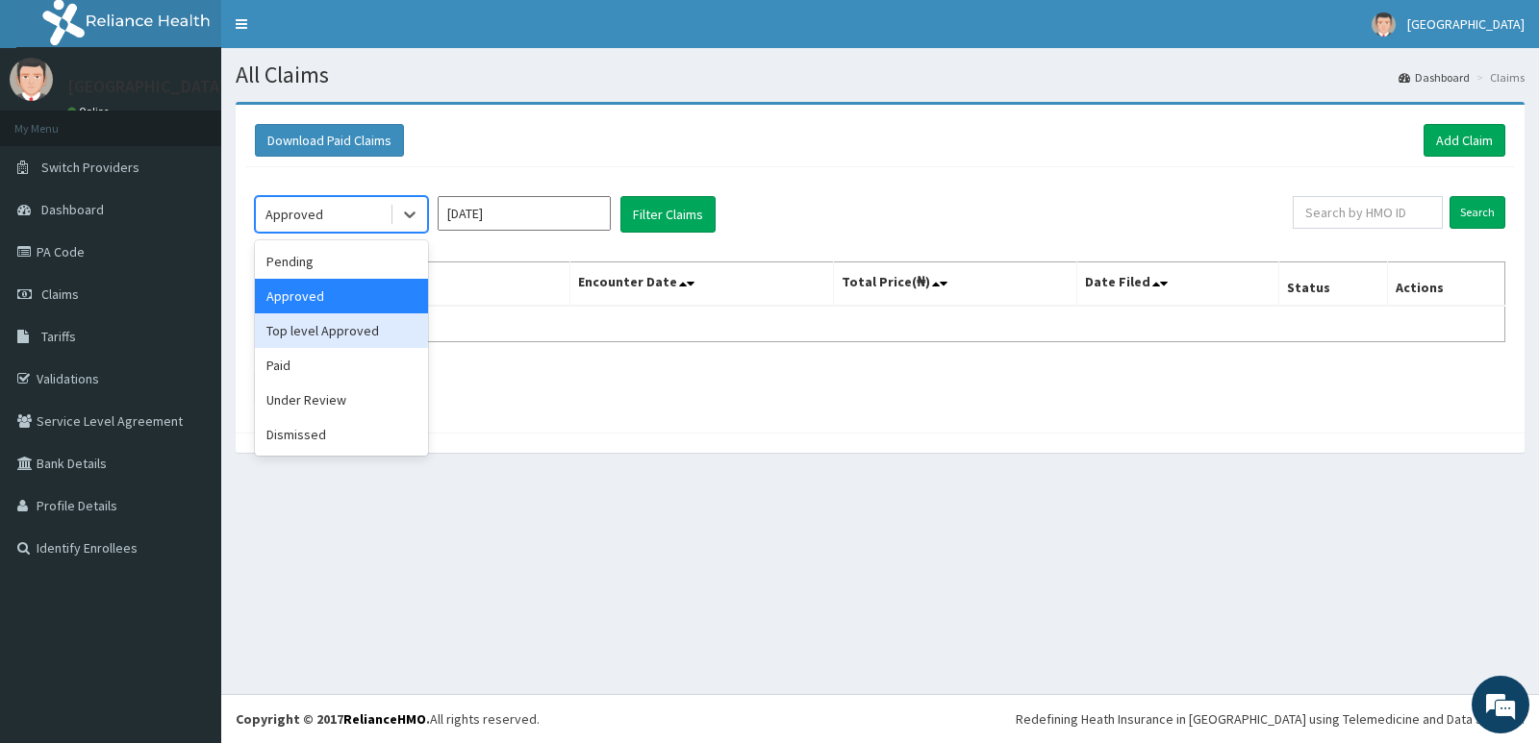
drag, startPoint x: 341, startPoint y: 328, endPoint x: 480, endPoint y: 257, distance: 155.7
click at [343, 328] on div "Top level Approved" at bounding box center [341, 331] width 173 height 35
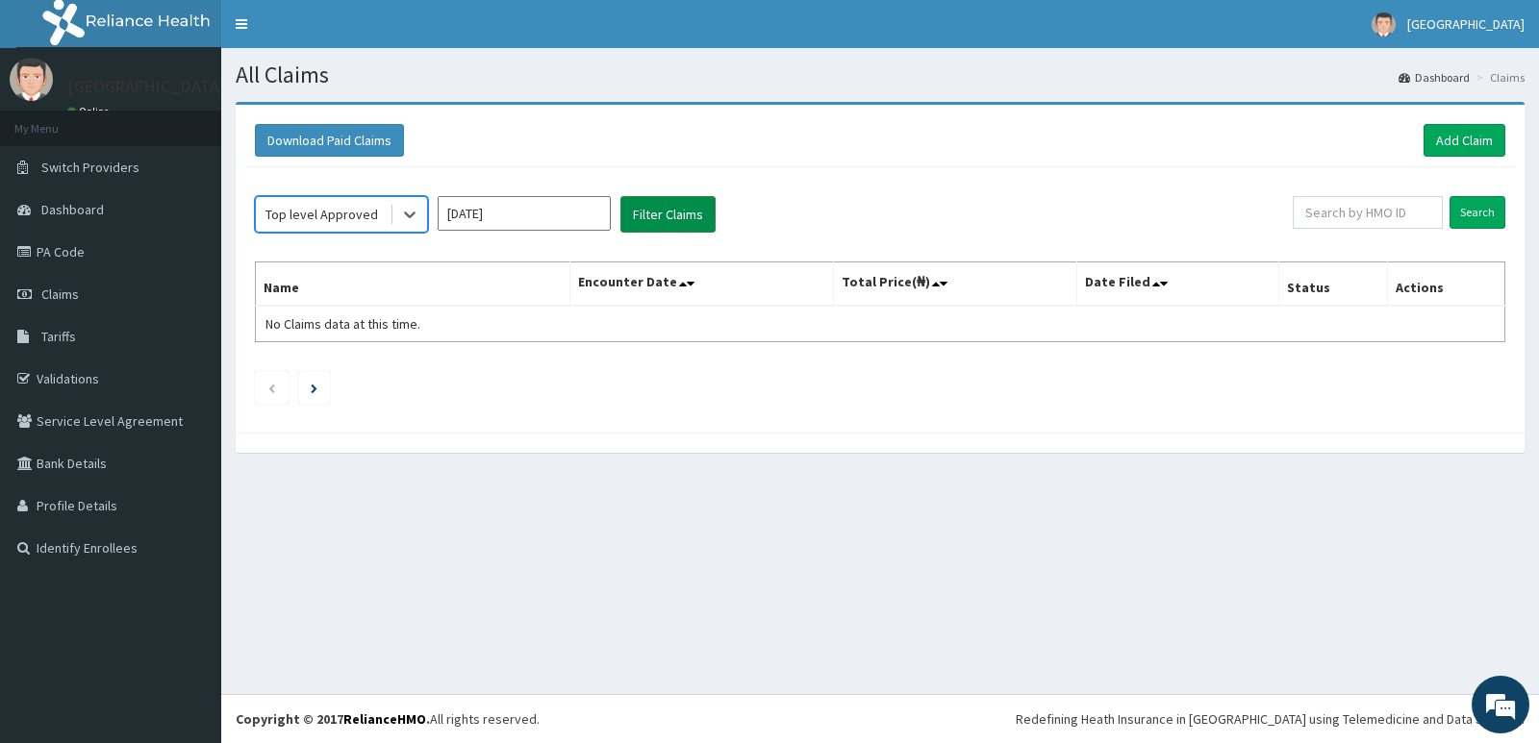
click at [657, 214] on button "Filter Claims" at bounding box center [667, 214] width 95 height 37
click at [354, 208] on div "Top level Approved" at bounding box center [321, 214] width 113 height 19
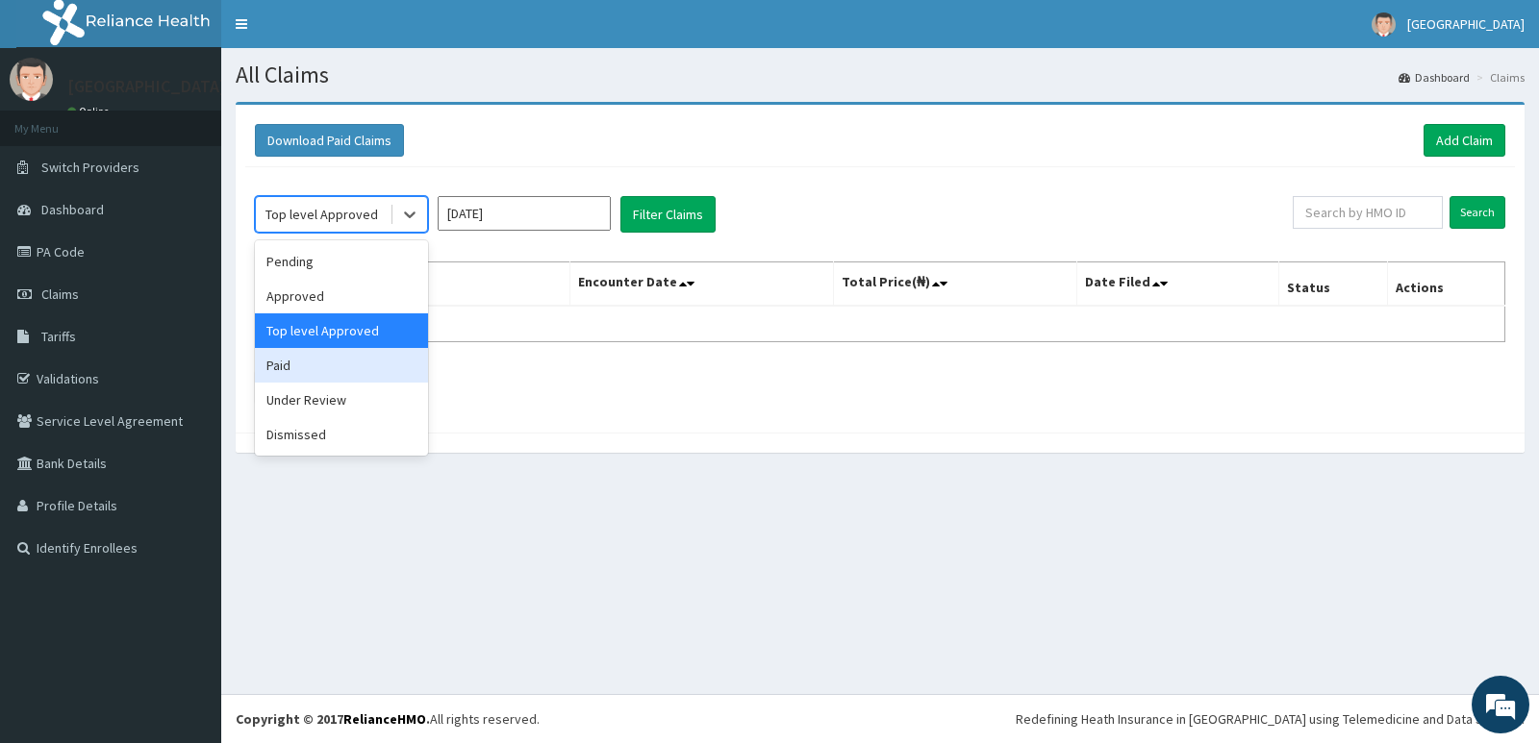
click at [347, 366] on div "Paid" at bounding box center [341, 365] width 173 height 35
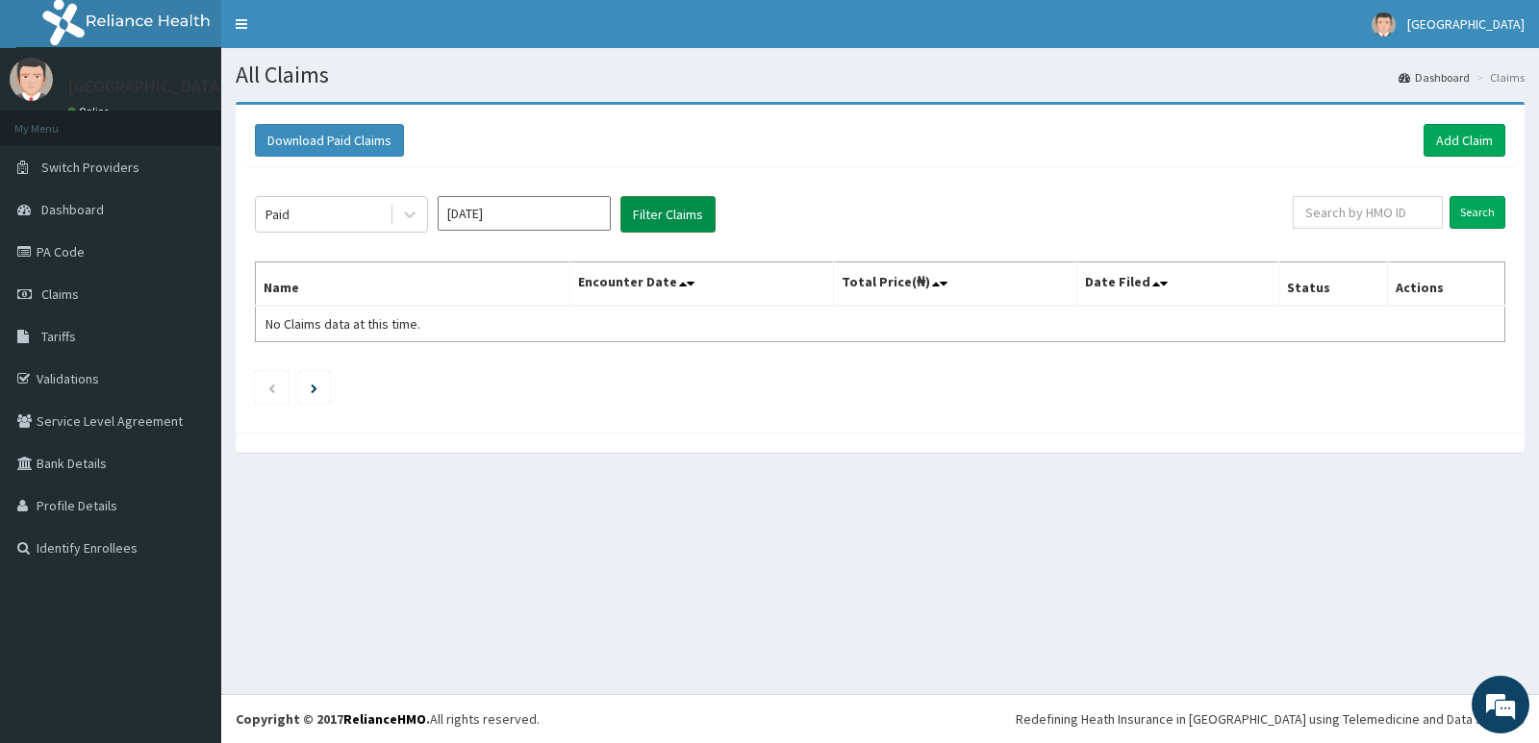
click at [658, 208] on button "Filter Claims" at bounding box center [667, 214] width 95 height 37
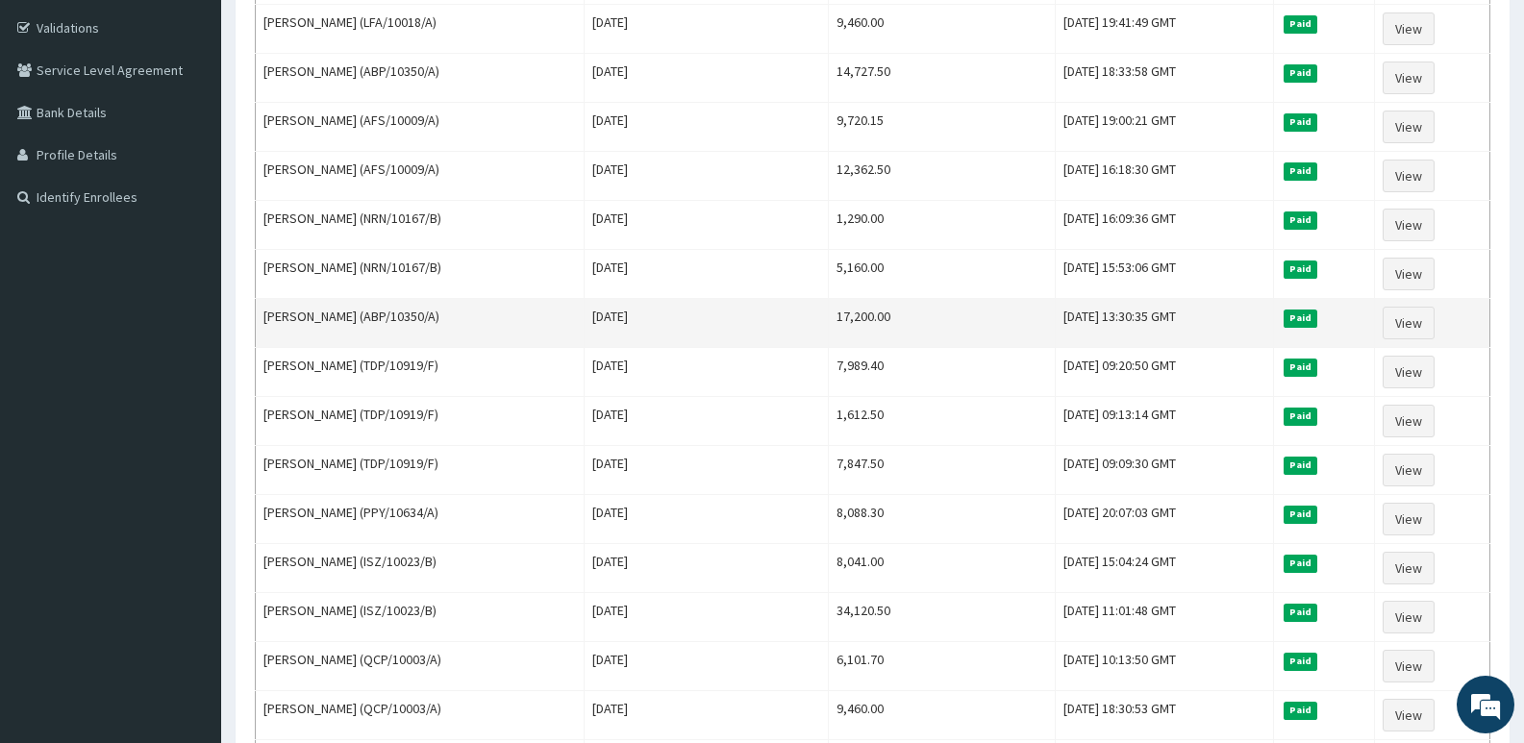
scroll to position [385, 0]
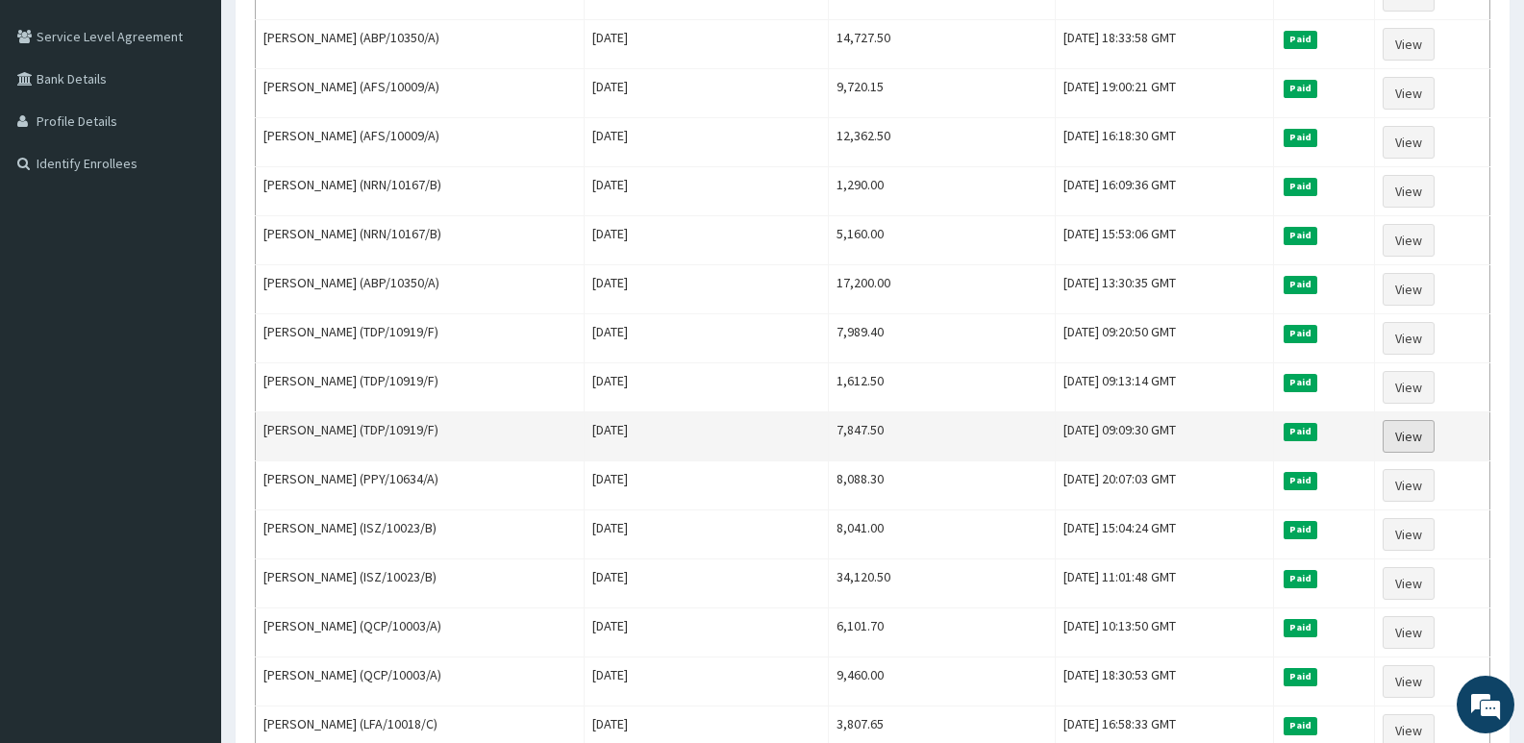
click at [1411, 434] on link "View" at bounding box center [1409, 436] width 52 height 33
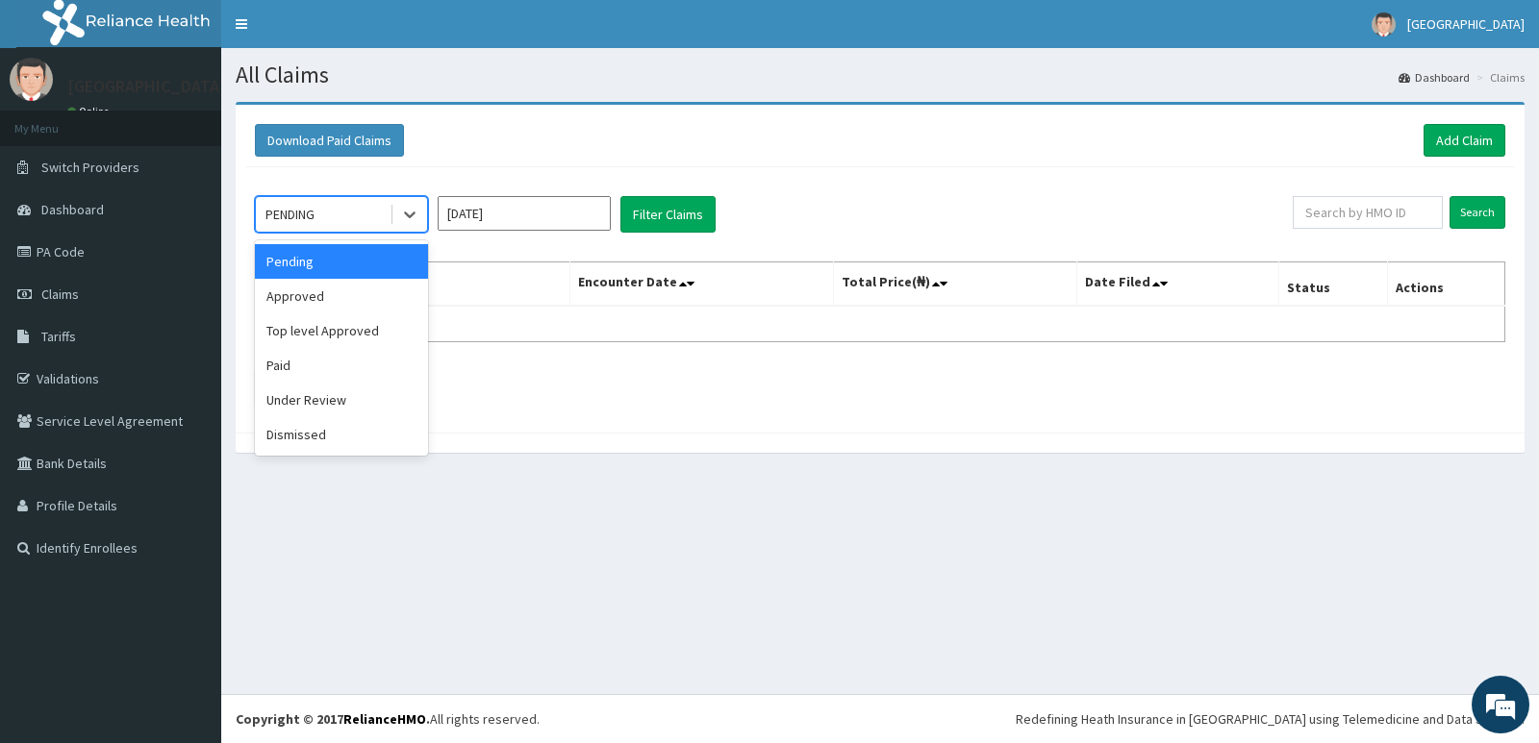
click at [336, 212] on div "PENDING" at bounding box center [323, 214] width 134 height 31
click at [333, 300] on div "Approved" at bounding box center [341, 296] width 173 height 35
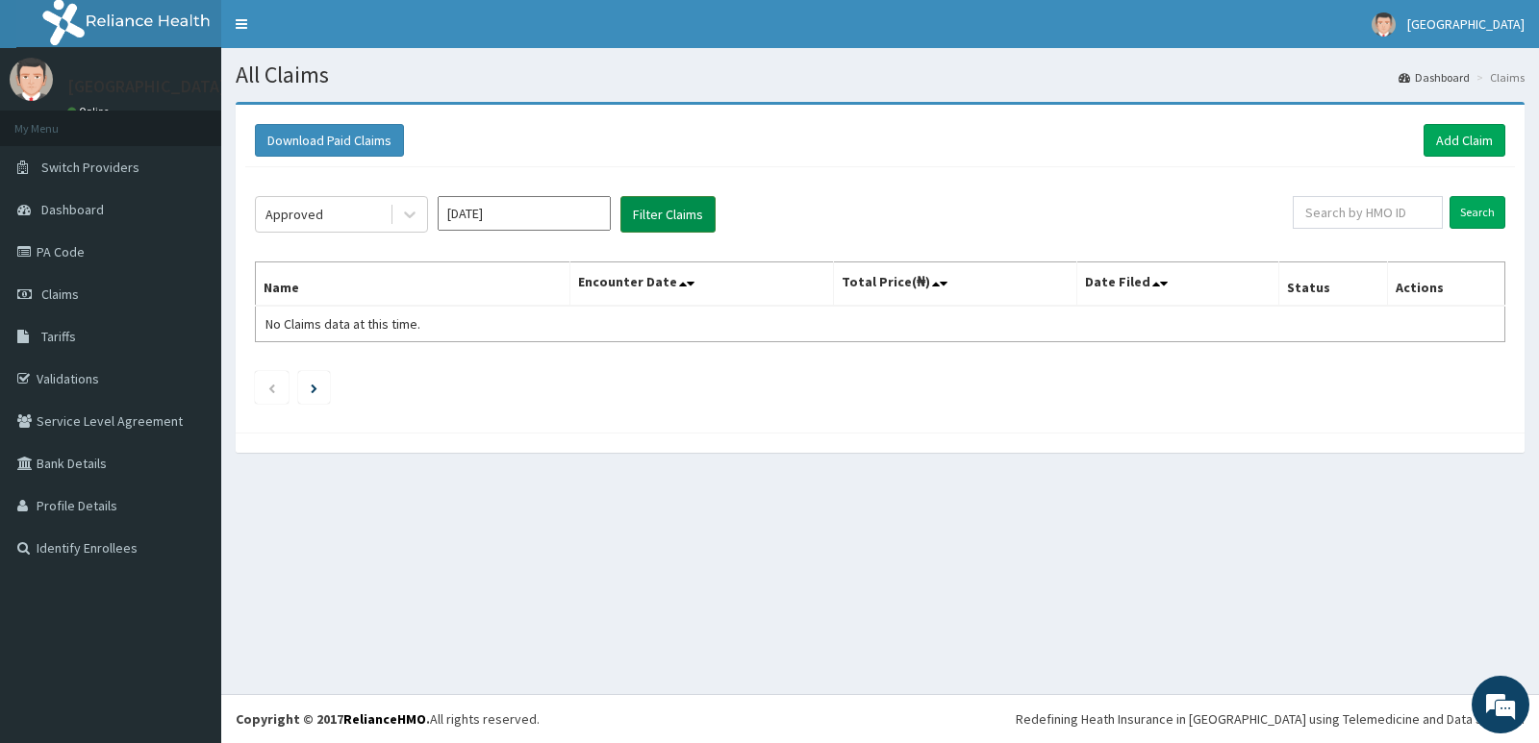
click at [666, 214] on button "Filter Claims" at bounding box center [667, 214] width 95 height 37
click at [310, 221] on div "Approved" at bounding box center [294, 214] width 58 height 19
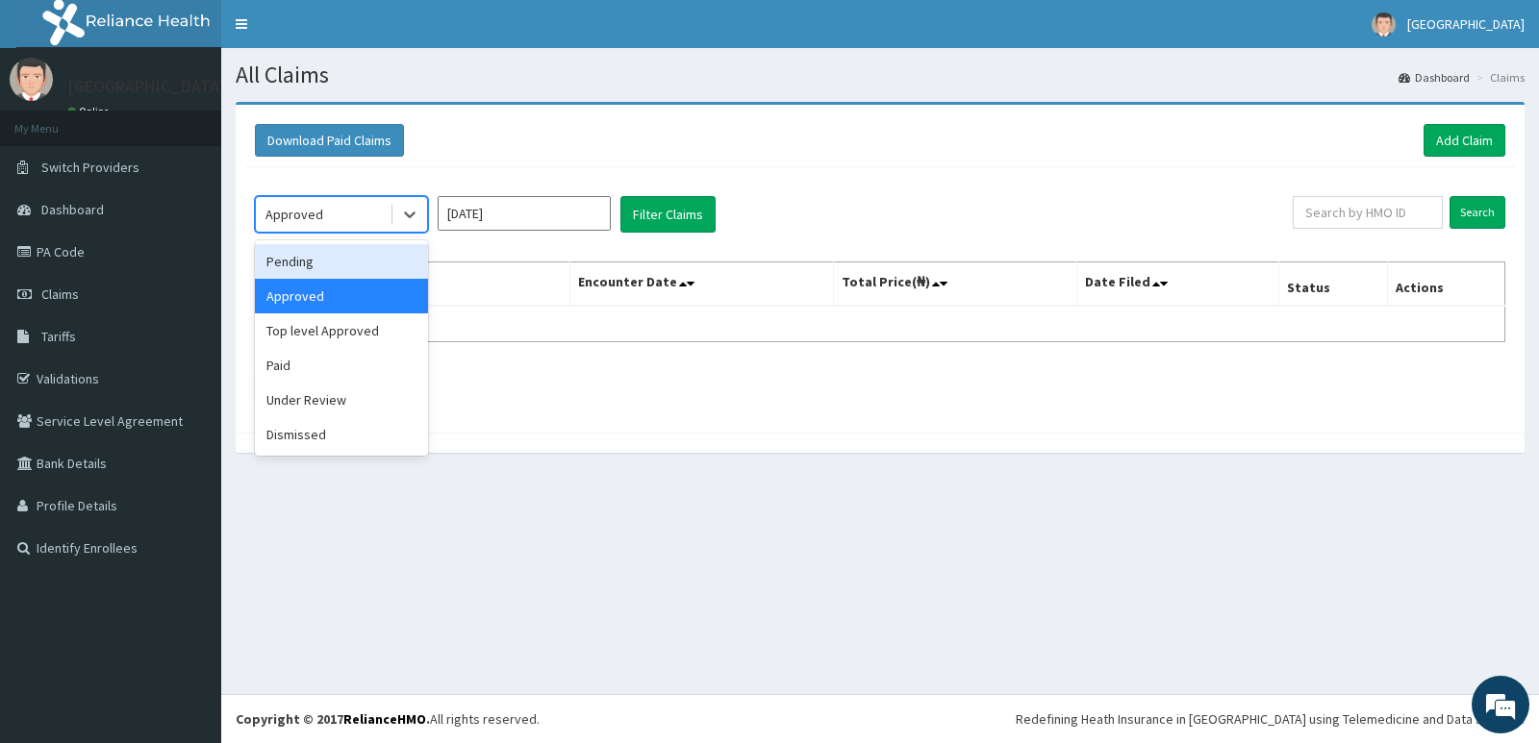
click at [597, 155] on div "Download Paid Claims Add Claim" at bounding box center [880, 140] width 1250 height 33
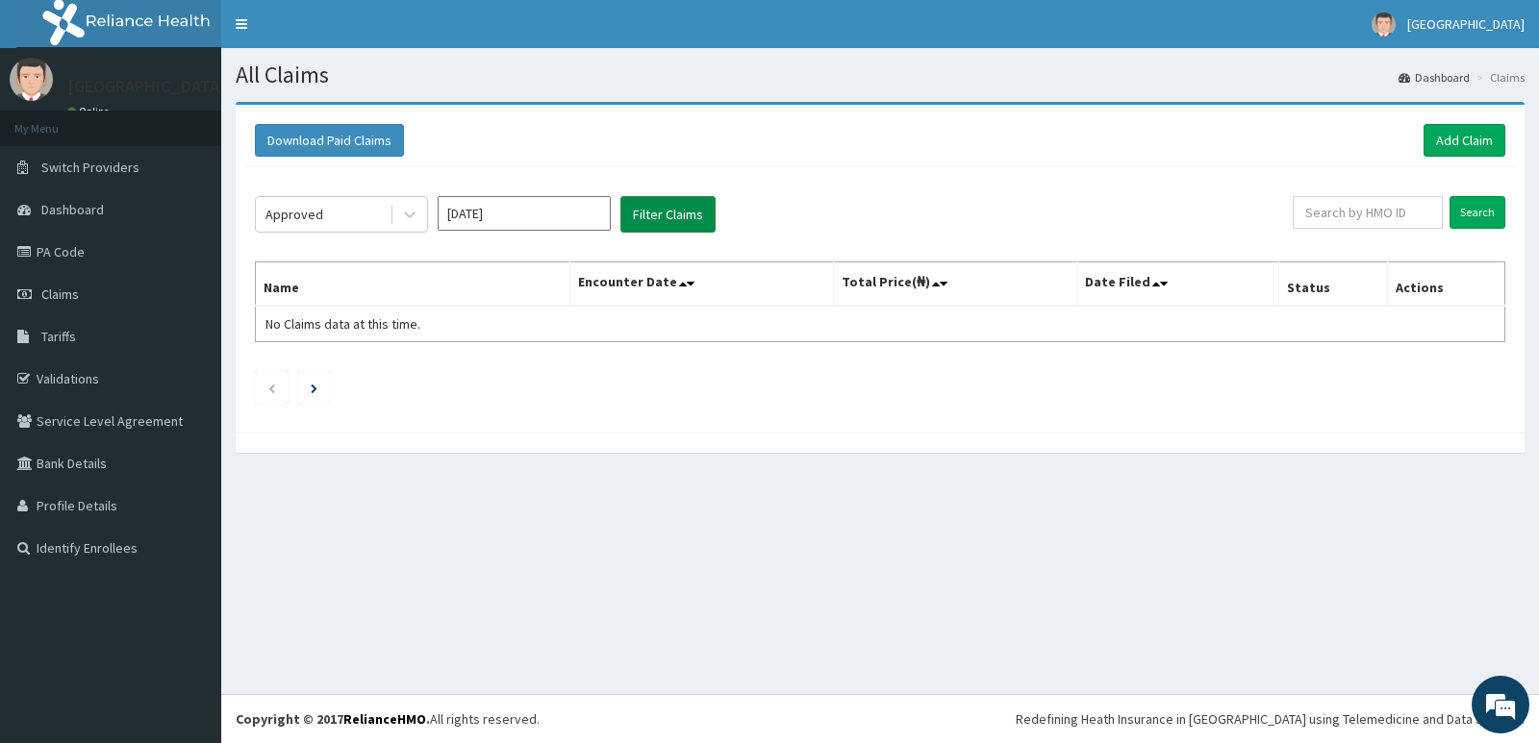
click at [666, 204] on button "Filter Claims" at bounding box center [667, 214] width 95 height 37
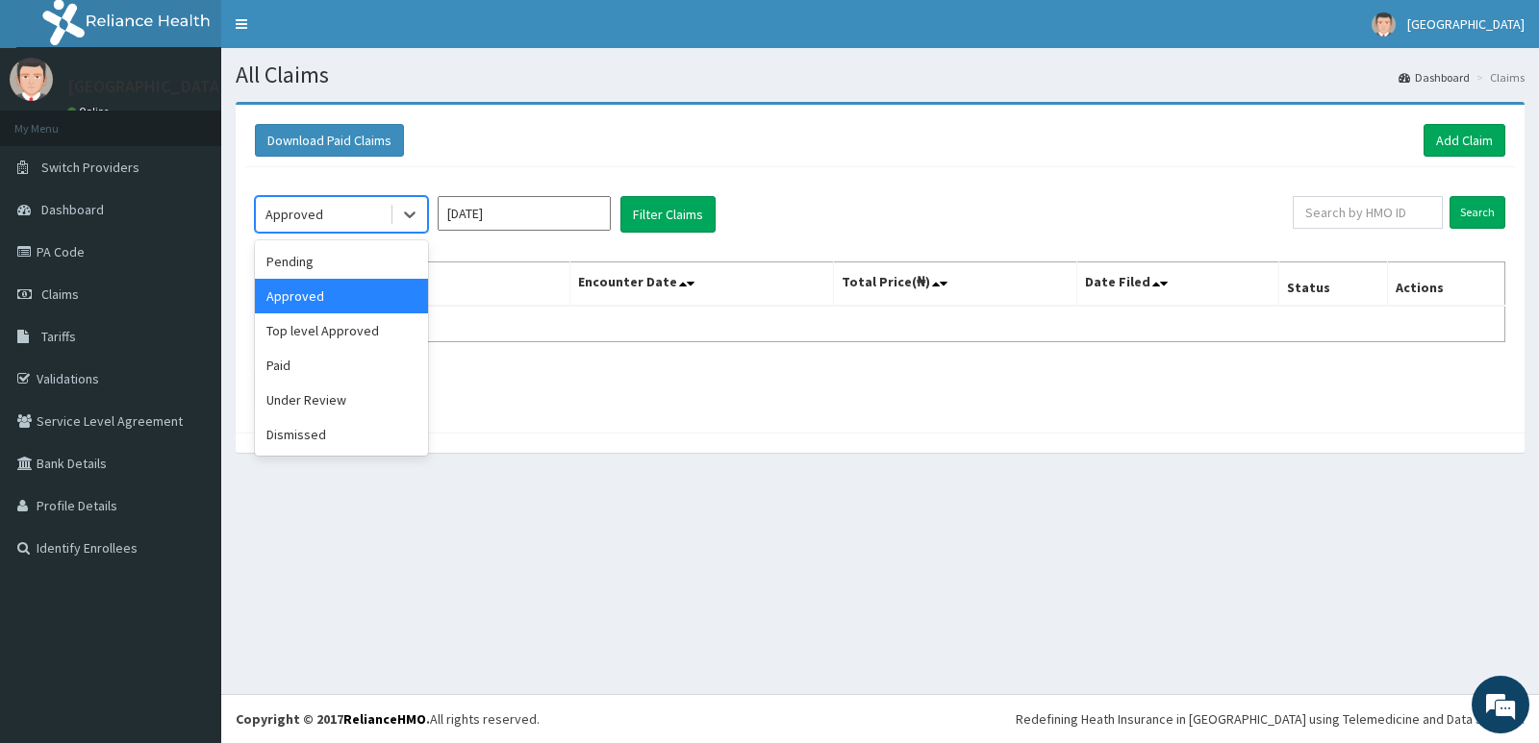
click at [308, 224] on div "Approved" at bounding box center [294, 214] width 58 height 19
click at [622, 394] on ul at bounding box center [880, 387] width 1250 height 33
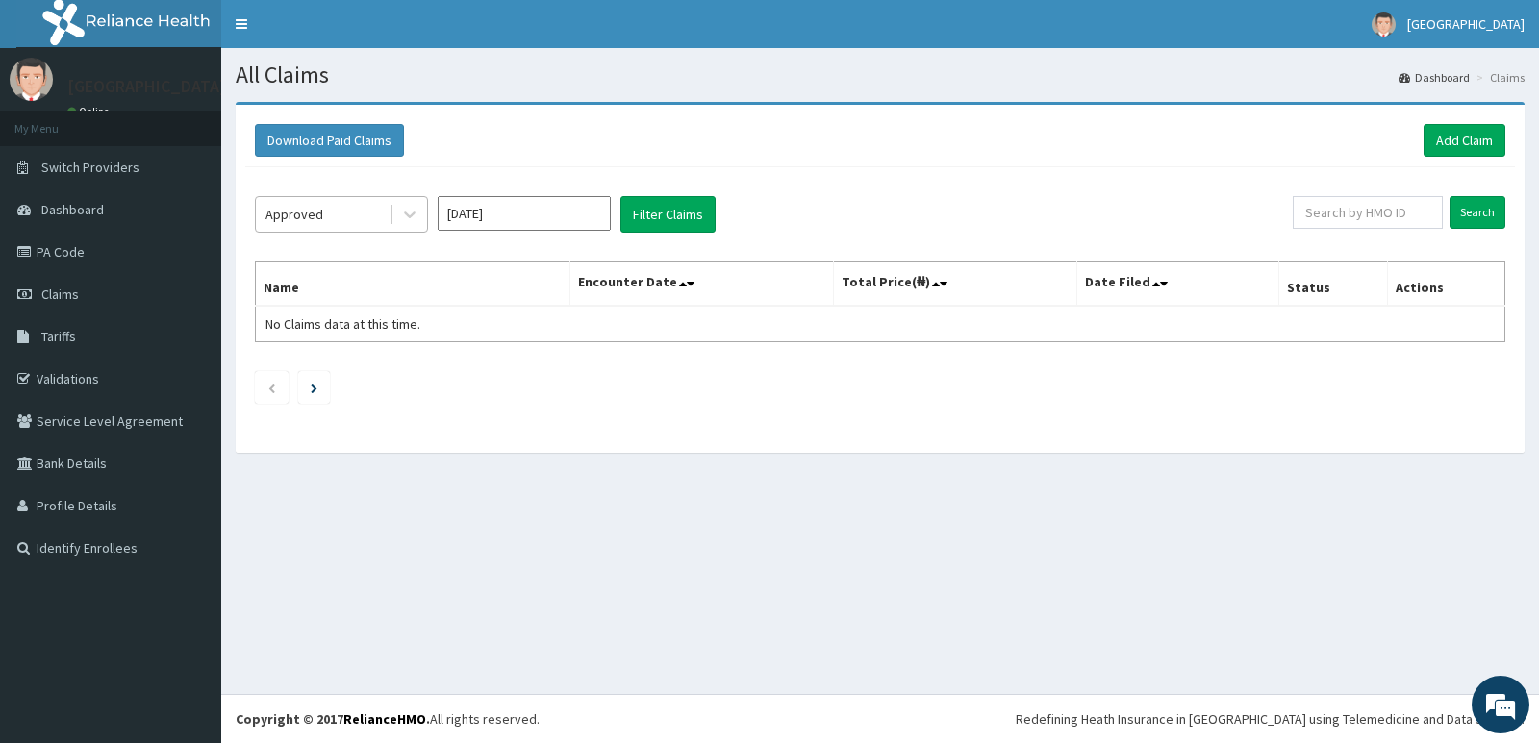
click at [339, 219] on div "Approved" at bounding box center [323, 214] width 134 height 31
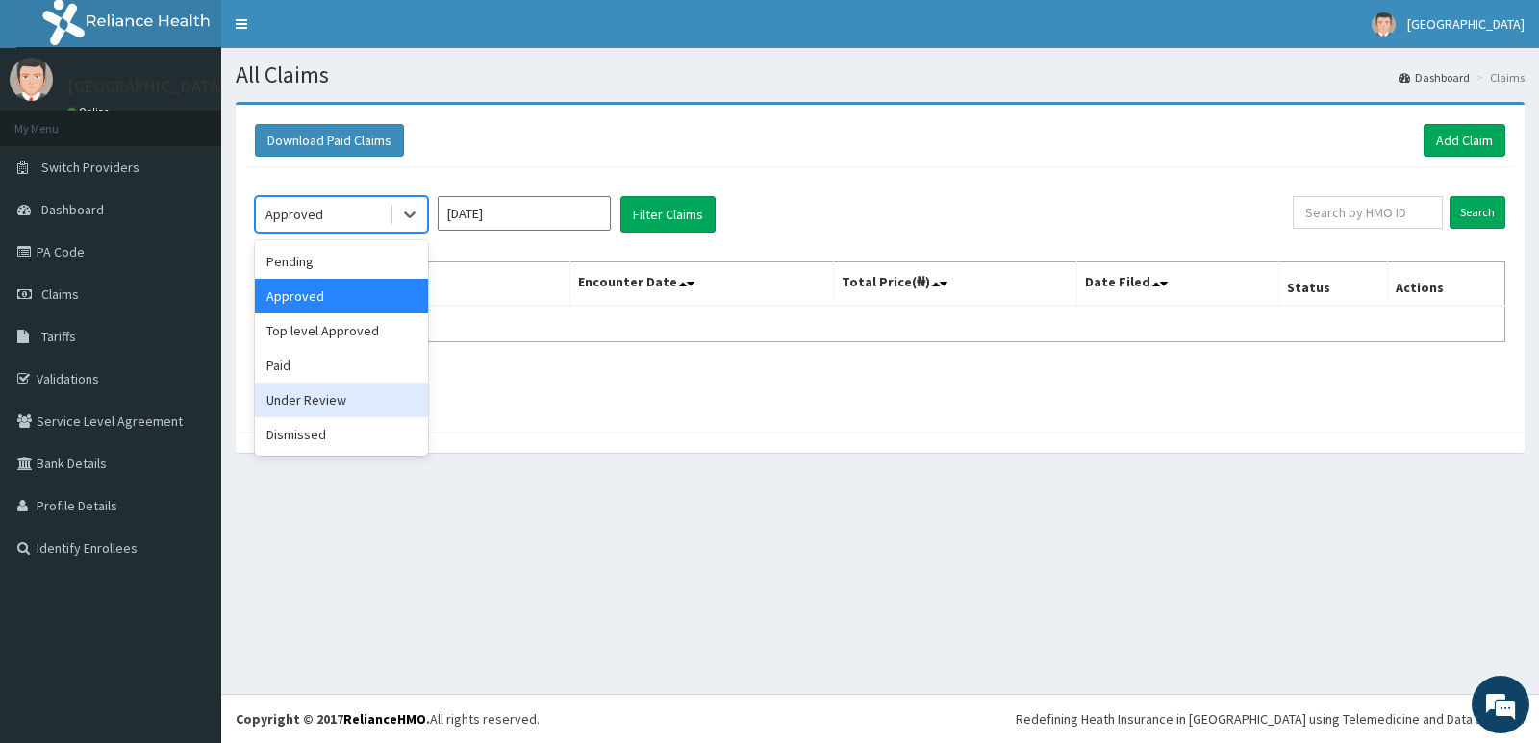
click at [620, 418] on div "option Approved, selected. option Under Review focused, 5 of 6. 6 results avail…" at bounding box center [880, 295] width 1270 height 256
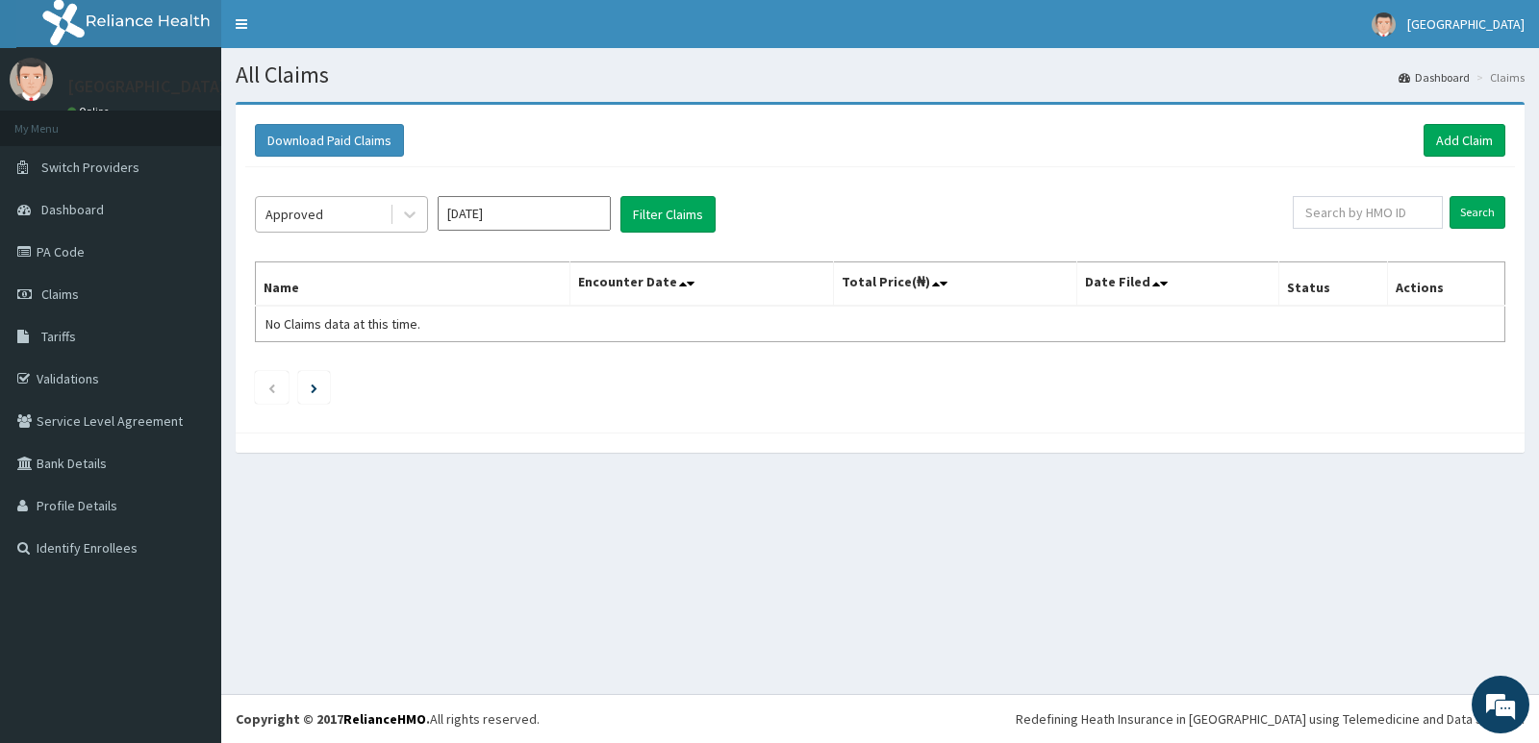
click at [354, 222] on div "Approved" at bounding box center [323, 214] width 134 height 31
click at [654, 425] on div "Download Paid Claims Add Claim × Note you can only download claims within a max…" at bounding box center [880, 269] width 1289 height 328
click at [341, 213] on div "Approved" at bounding box center [323, 214] width 134 height 31
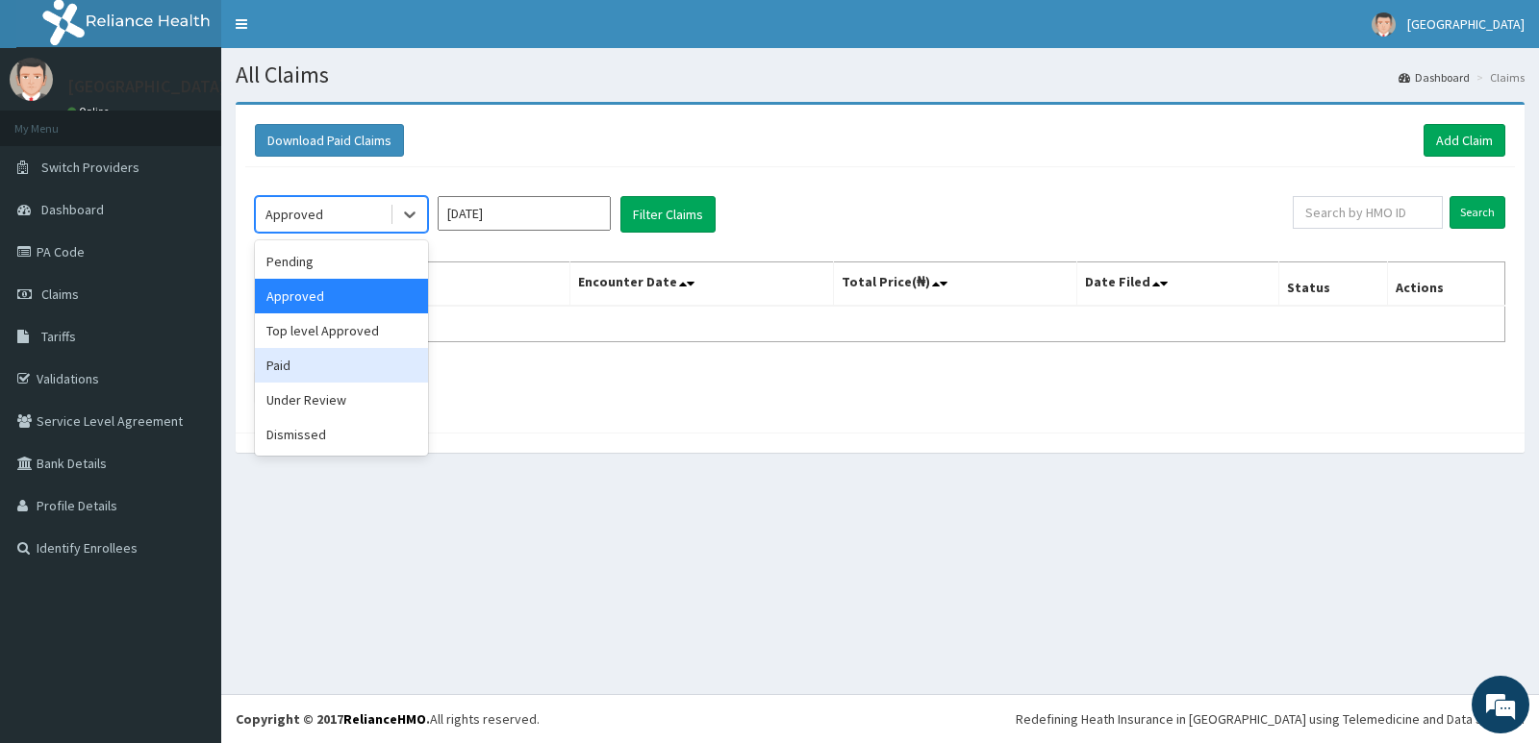
click at [350, 352] on div "Paid" at bounding box center [341, 365] width 173 height 35
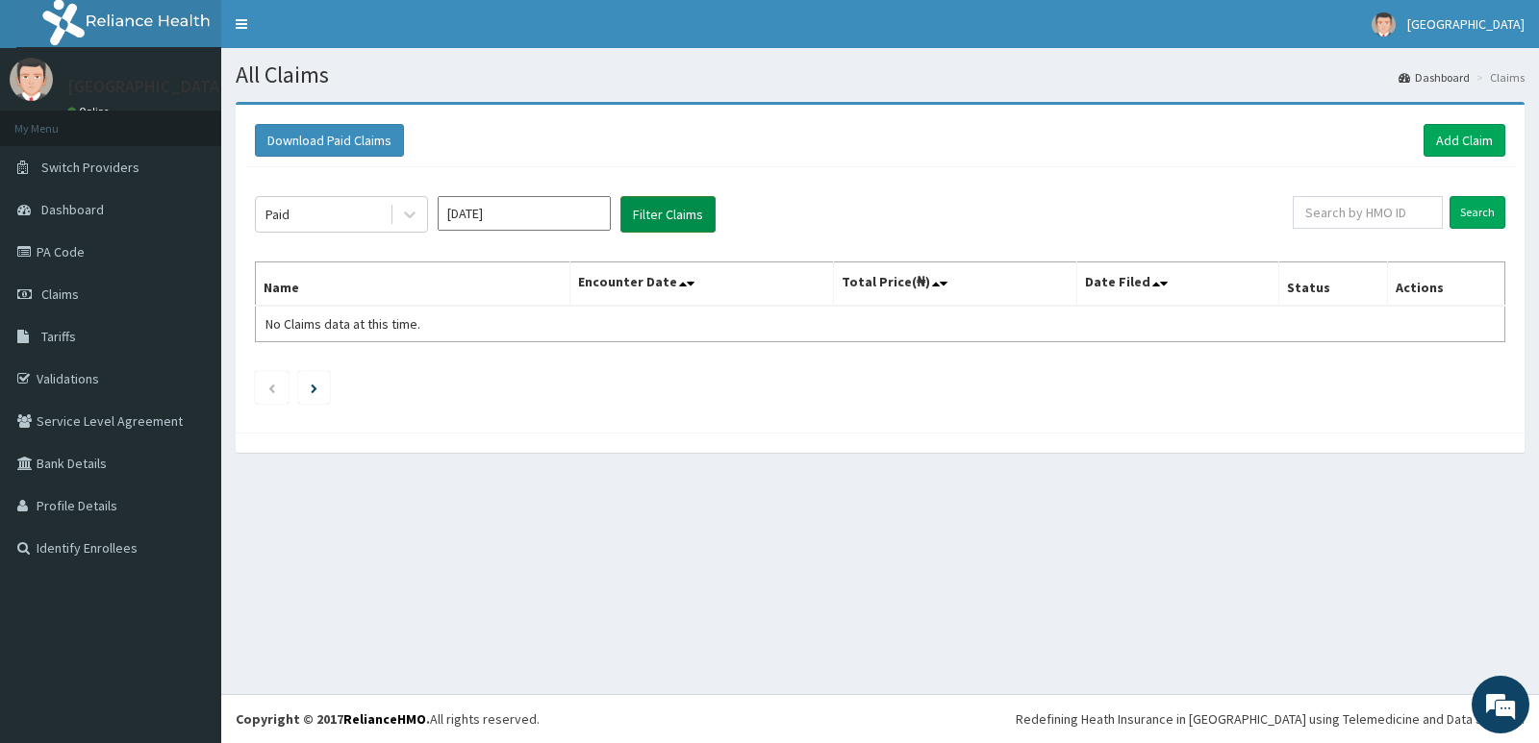
click at [658, 207] on button "Filter Claims" at bounding box center [667, 214] width 95 height 37
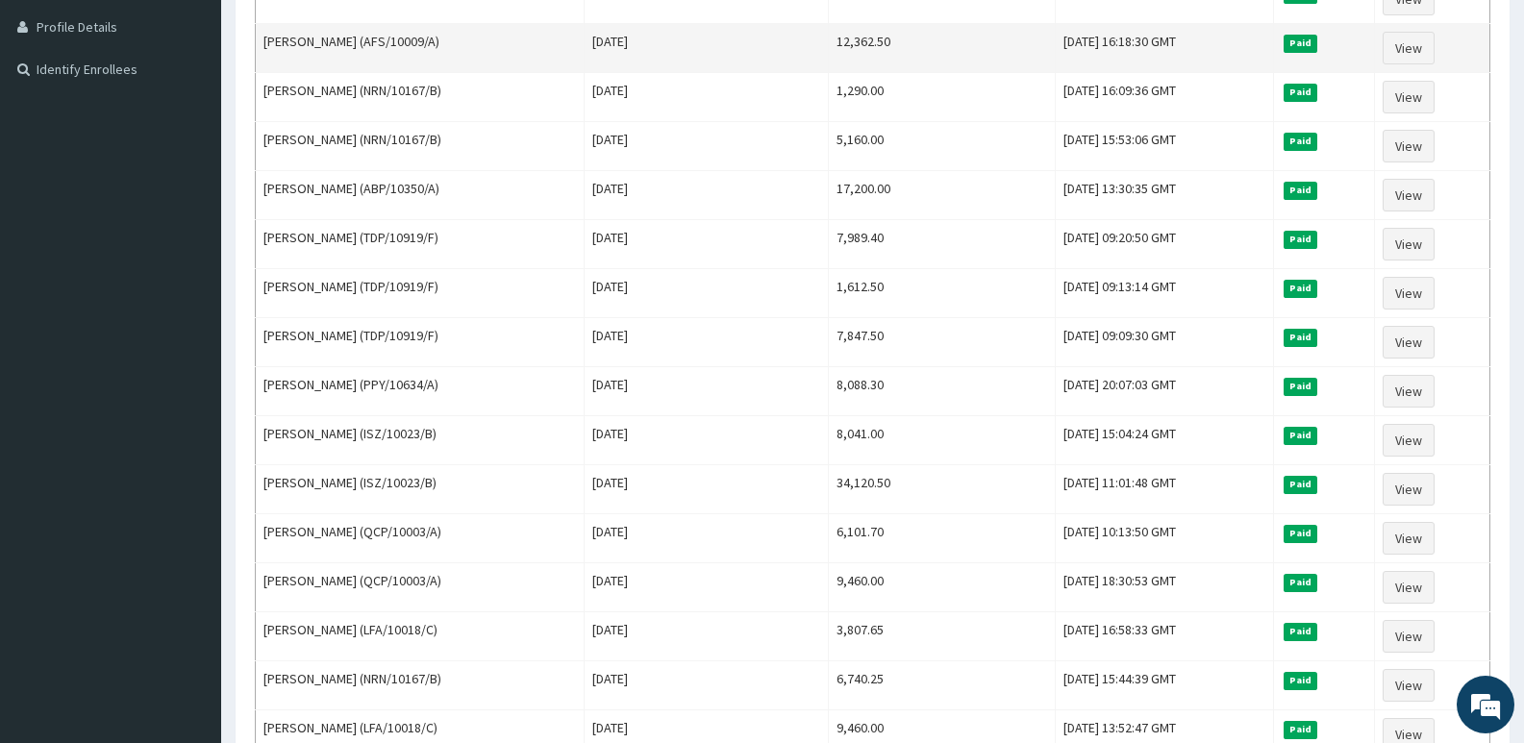
scroll to position [481, 0]
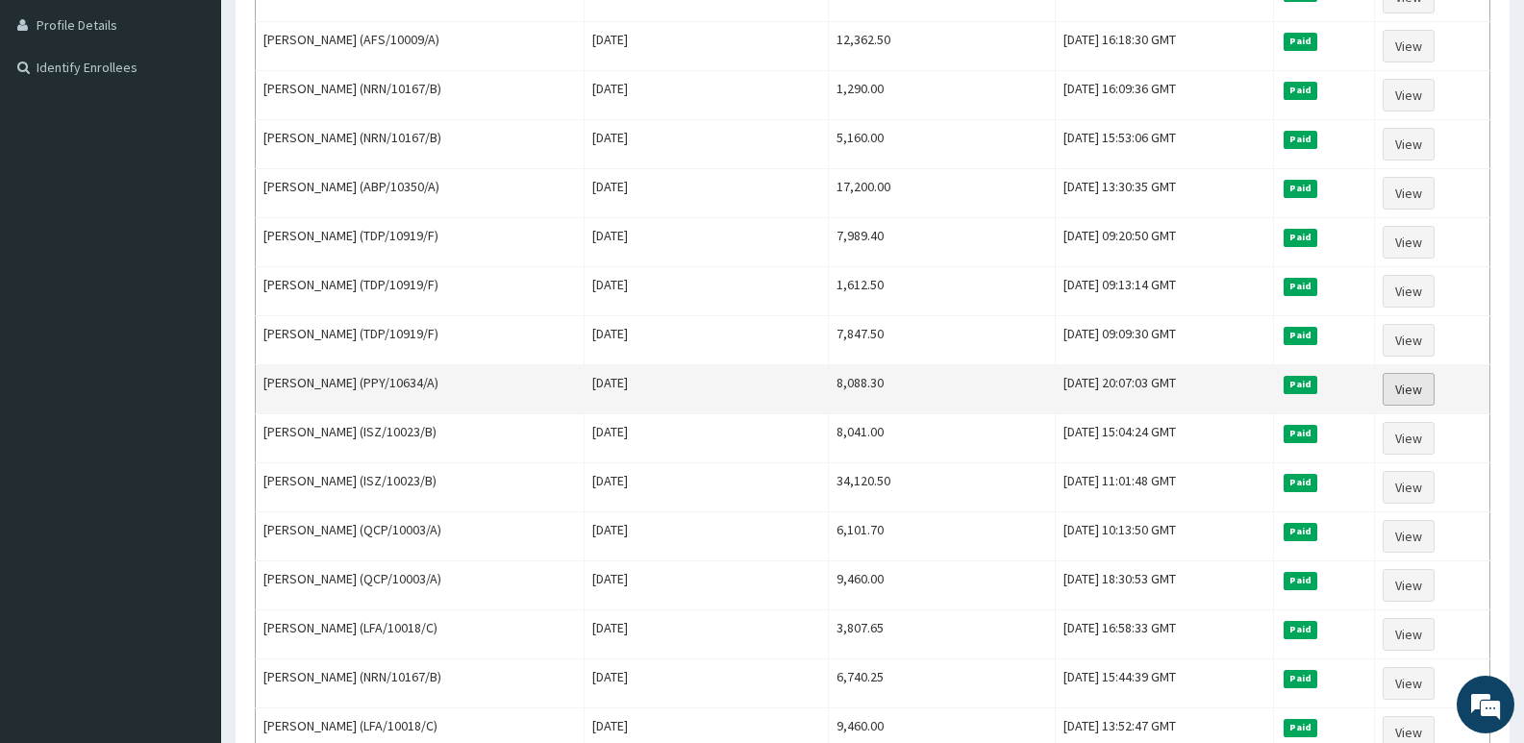
click at [1423, 385] on link "View" at bounding box center [1409, 389] width 52 height 33
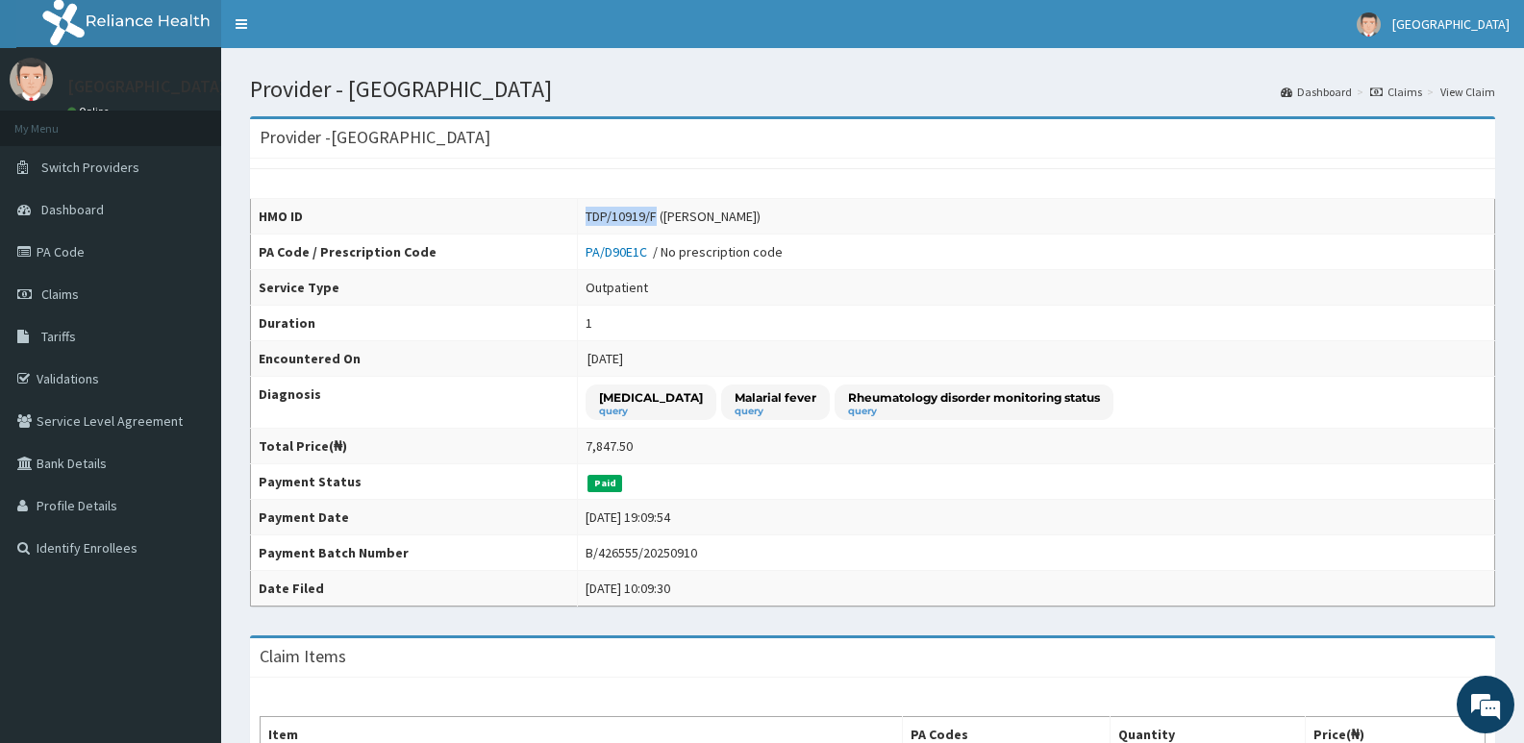
drag, startPoint x: 571, startPoint y: 215, endPoint x: 642, endPoint y: 212, distance: 70.3
click at [642, 212] on div "TDP/10919/F (Lucius Aham-Adum)" at bounding box center [673, 216] width 175 height 19
copy div "TDP/10919/F"
click at [898, 84] on h1 "Provider - Jadele Hospital" at bounding box center [873, 89] width 1246 height 25
click at [63, 291] on span "Claims" at bounding box center [60, 294] width 38 height 17
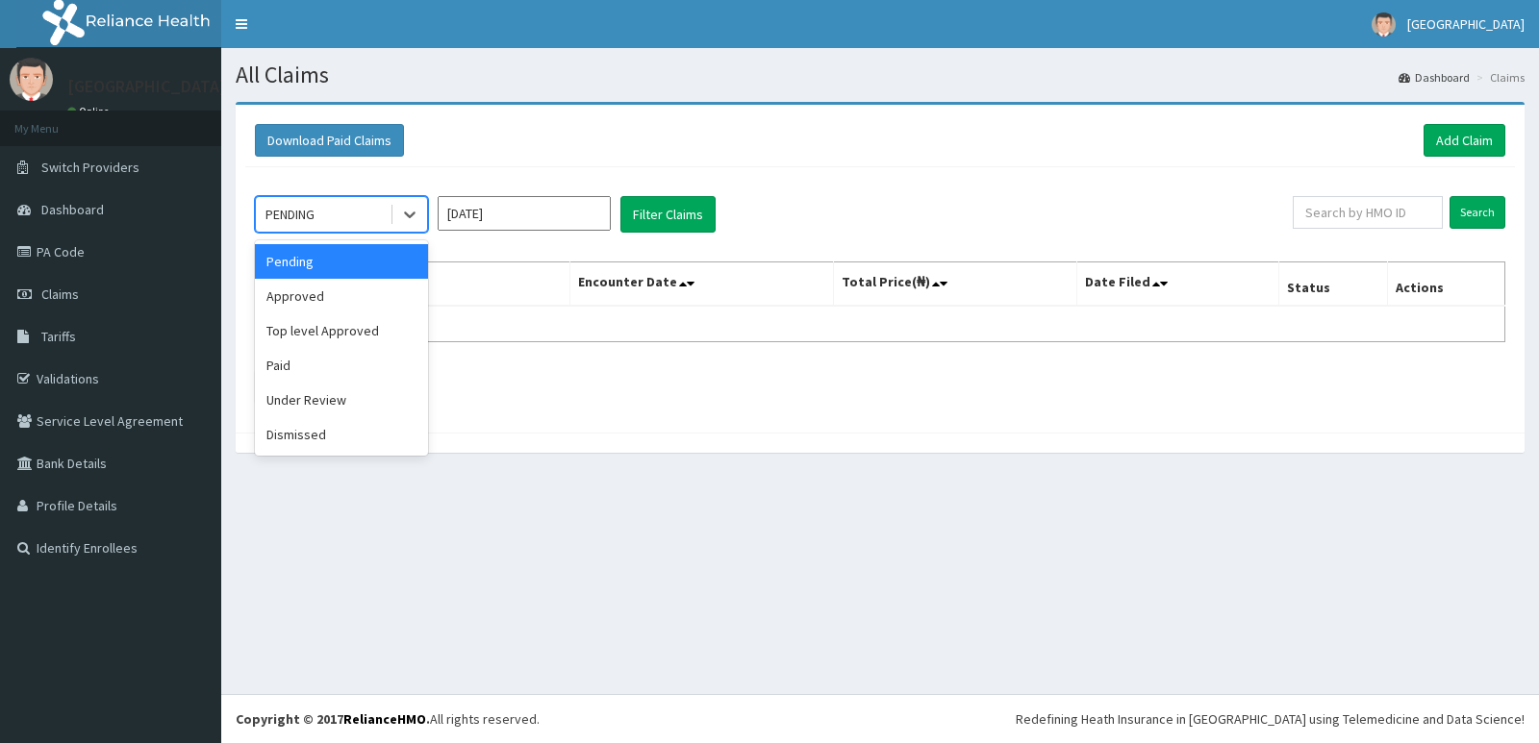
click at [354, 204] on div "PENDING" at bounding box center [323, 214] width 134 height 31
click at [340, 368] on div "Paid" at bounding box center [341, 365] width 173 height 35
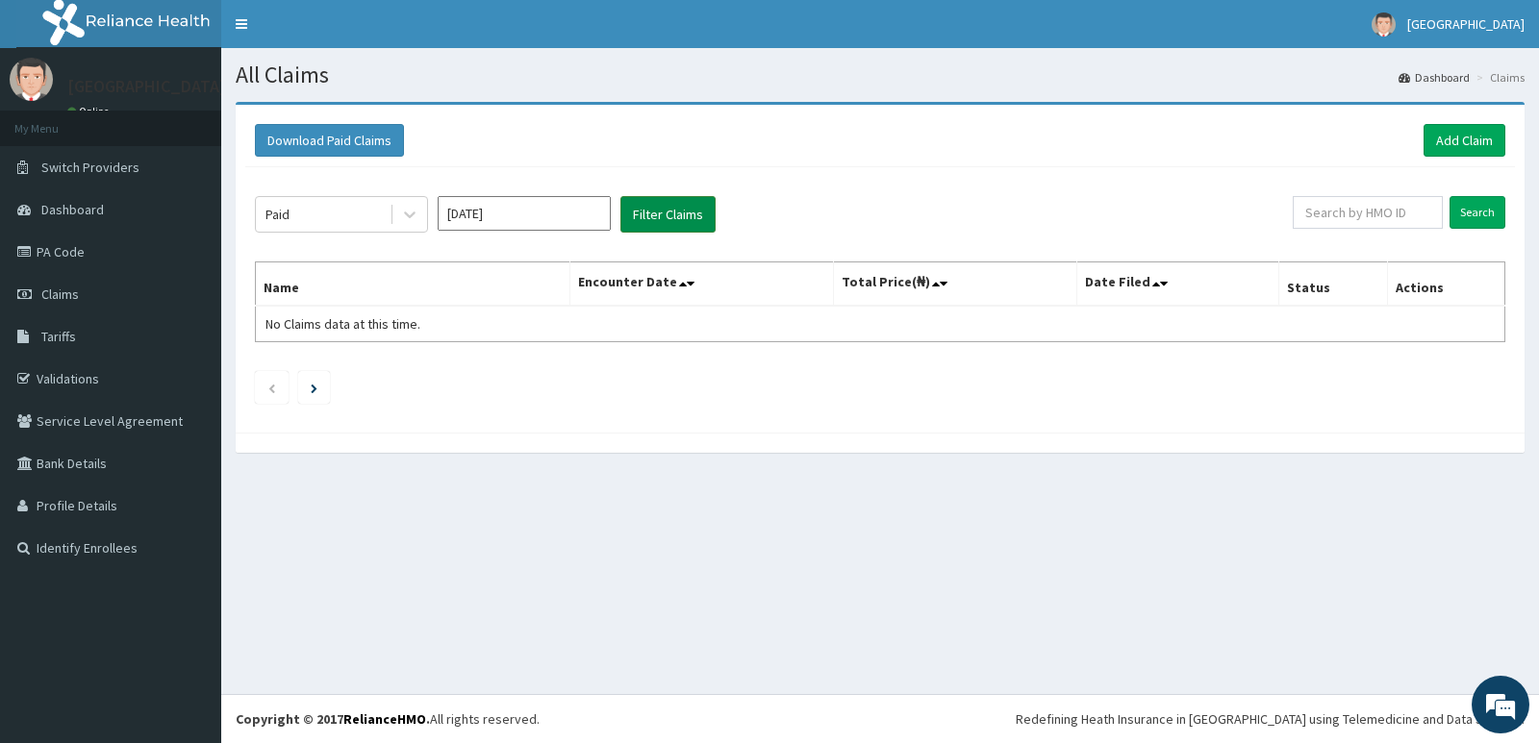
click at [670, 206] on button "Filter Claims" at bounding box center [667, 214] width 95 height 37
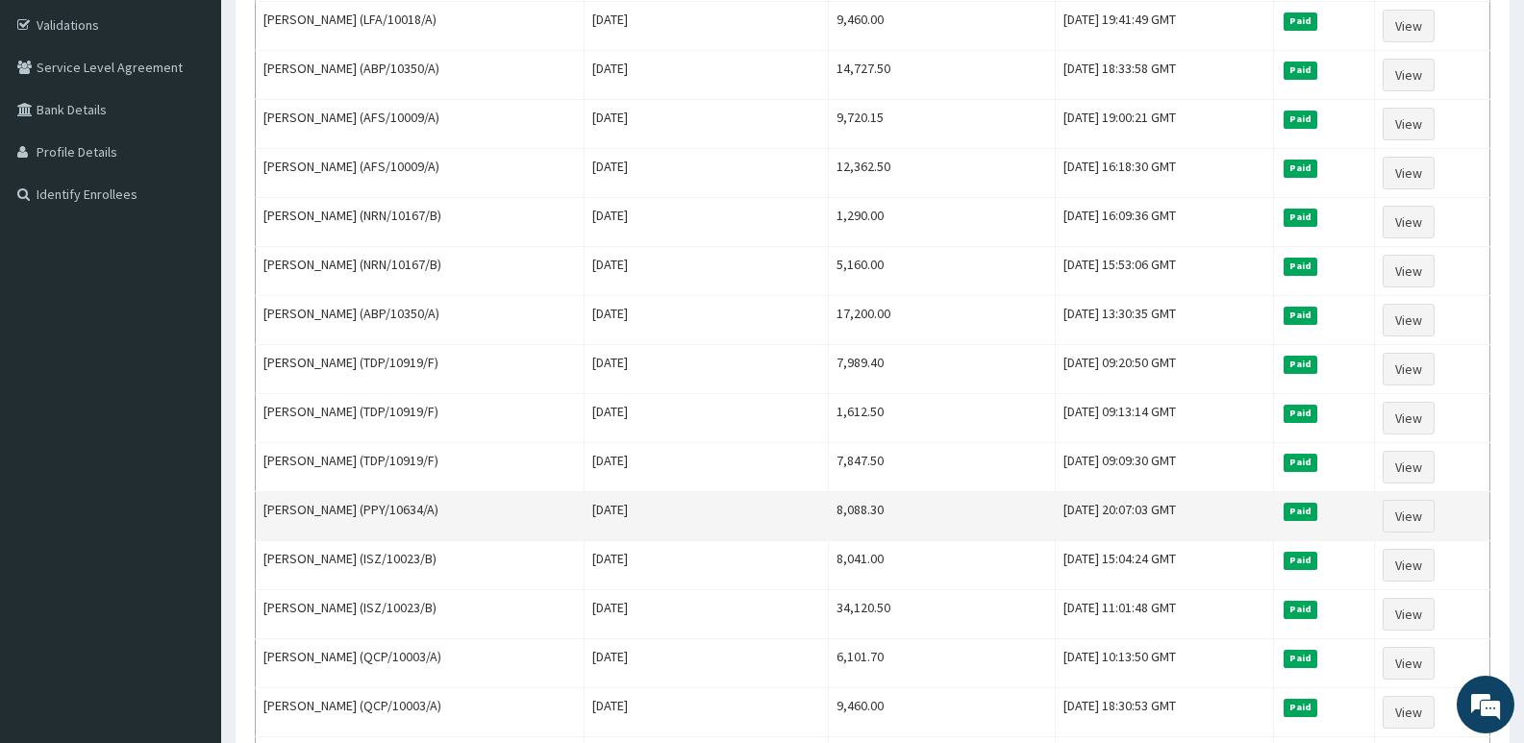
scroll to position [353, 0]
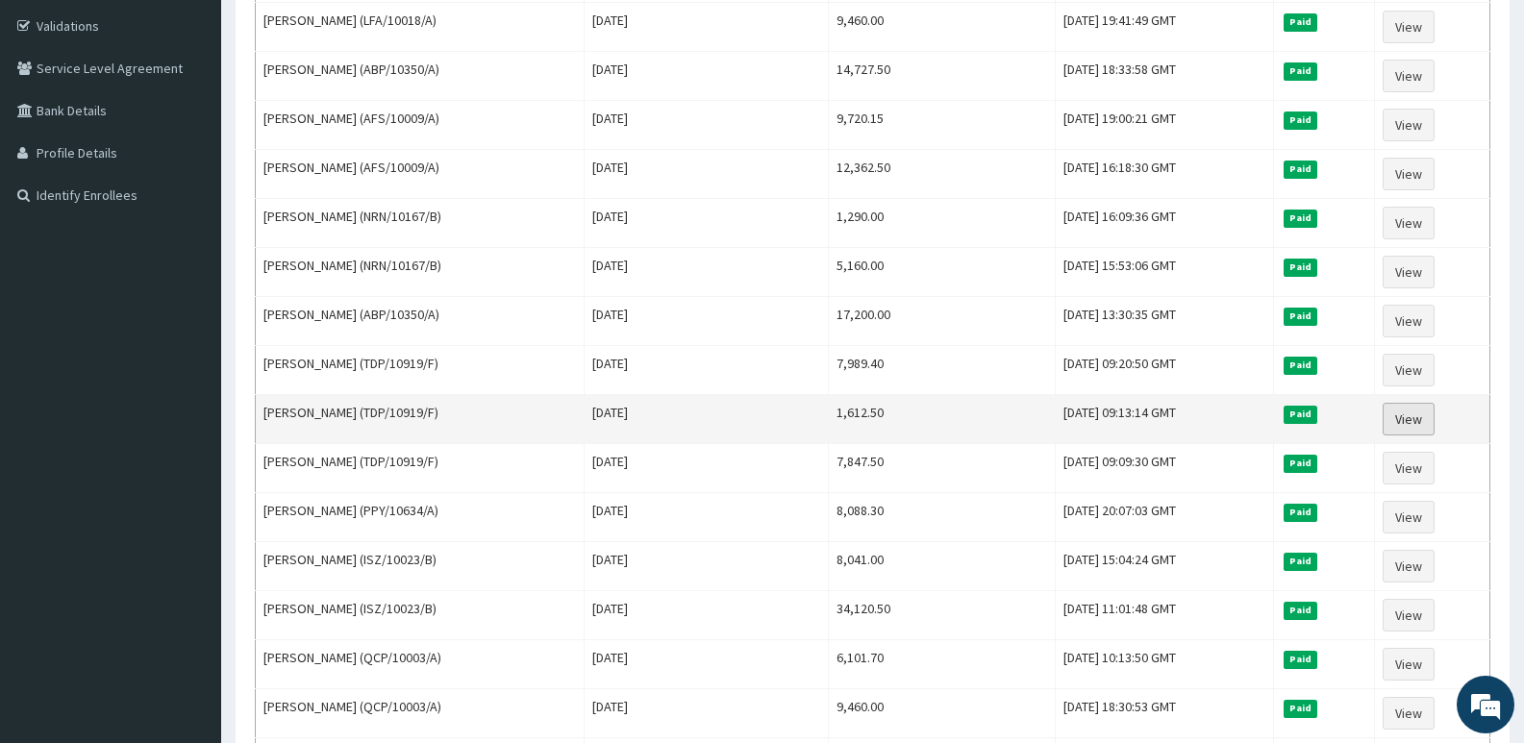
click at [1406, 407] on link "View" at bounding box center [1409, 419] width 52 height 33
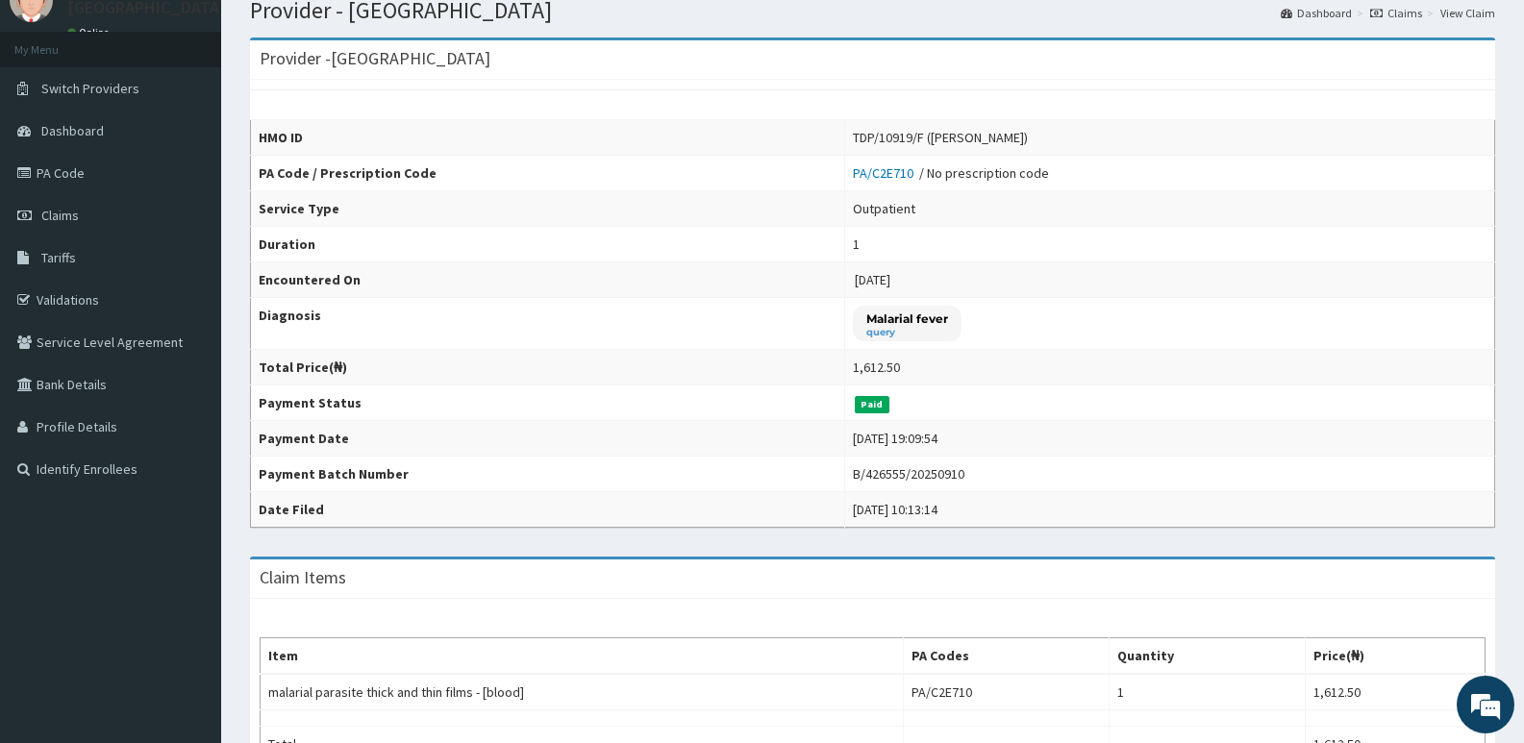
scroll to position [45, 0]
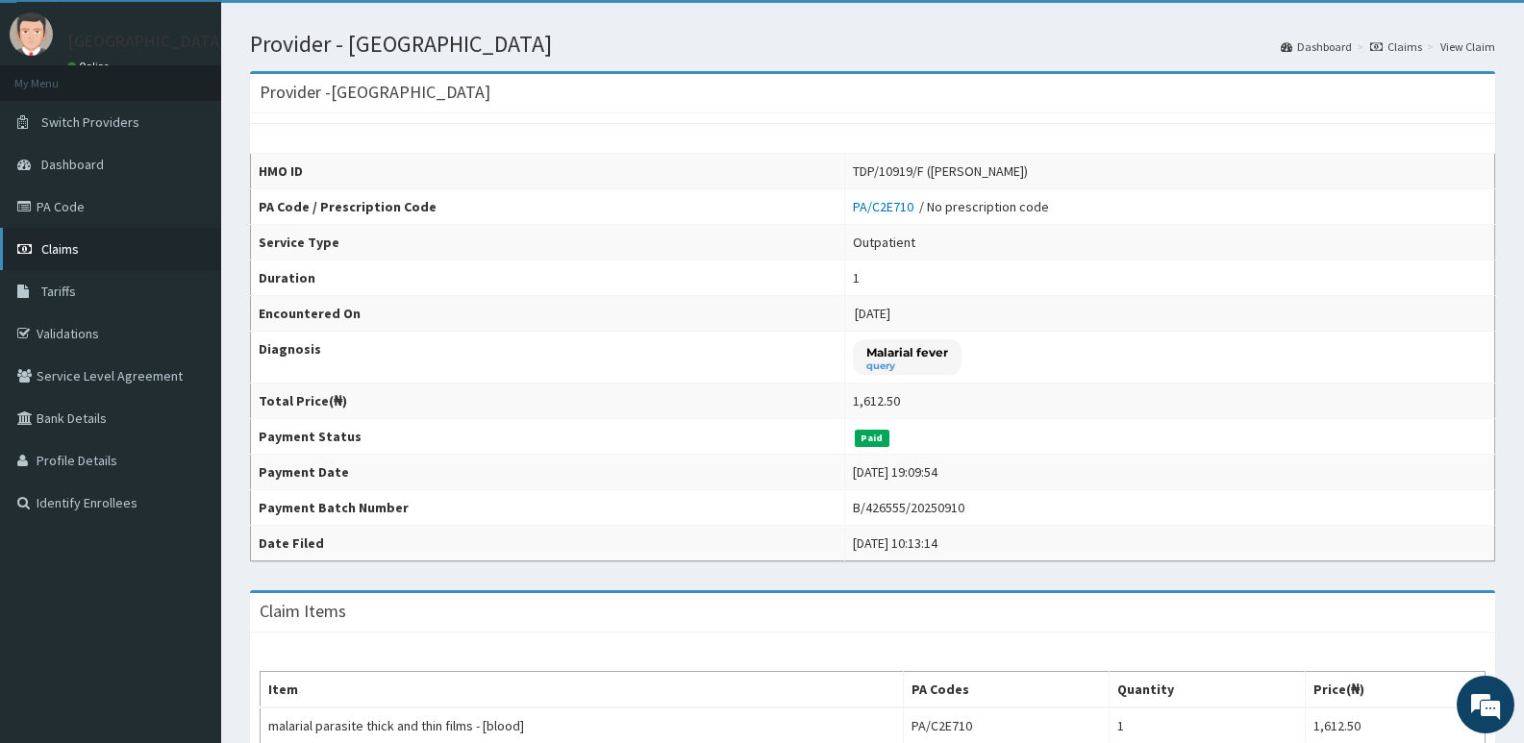
click at [59, 248] on span "Claims" at bounding box center [60, 248] width 38 height 17
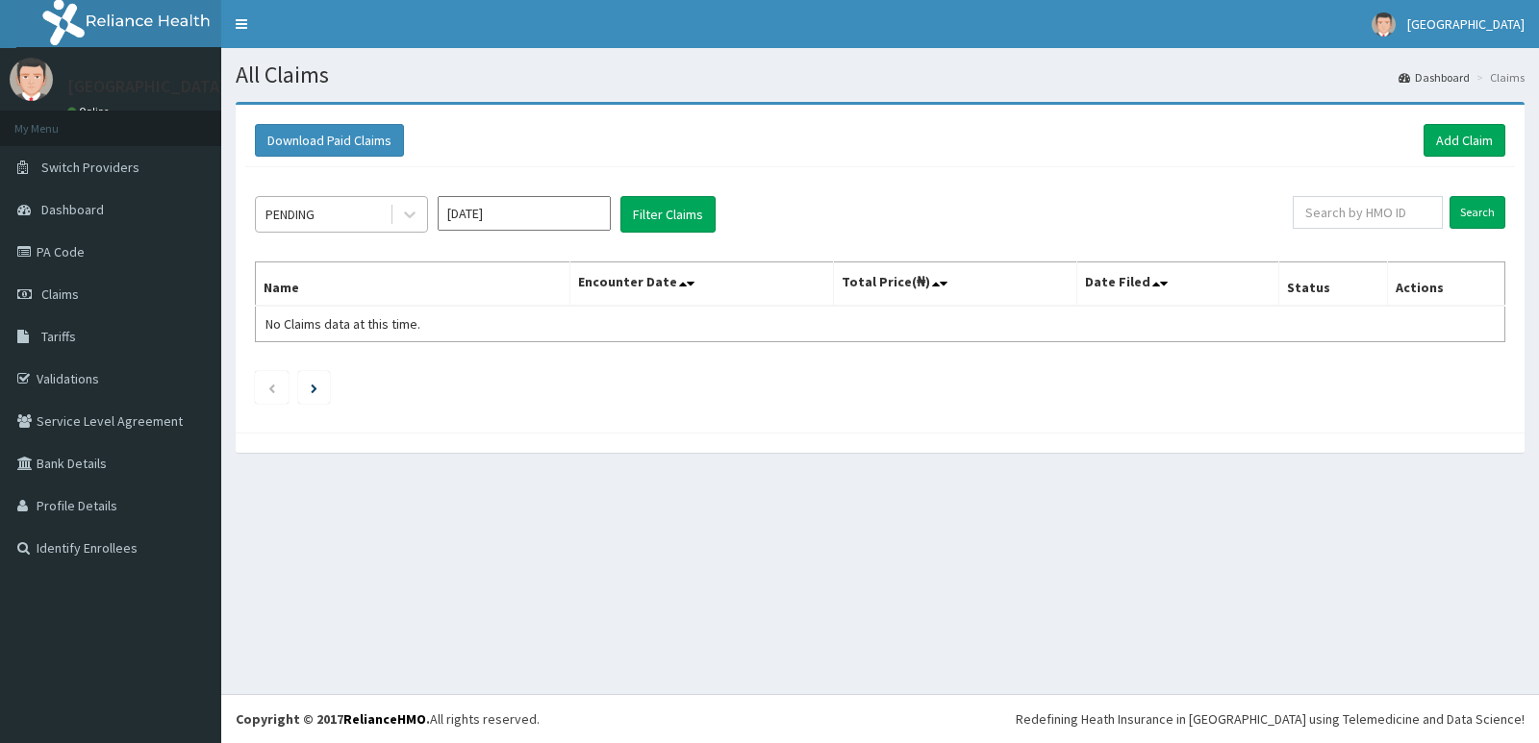
click at [384, 223] on div "PENDING" at bounding box center [323, 214] width 134 height 31
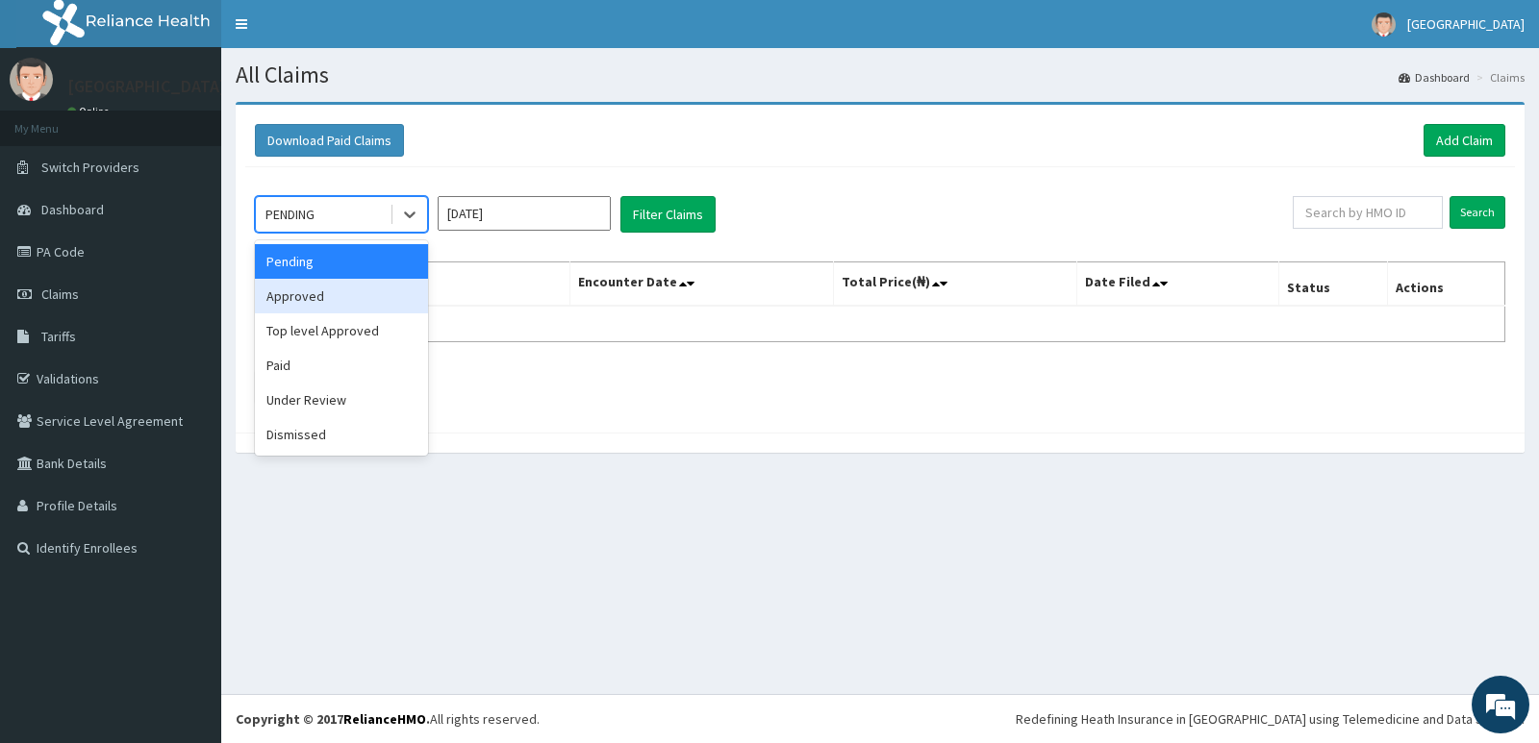
click at [371, 298] on div "Approved" at bounding box center [341, 296] width 173 height 35
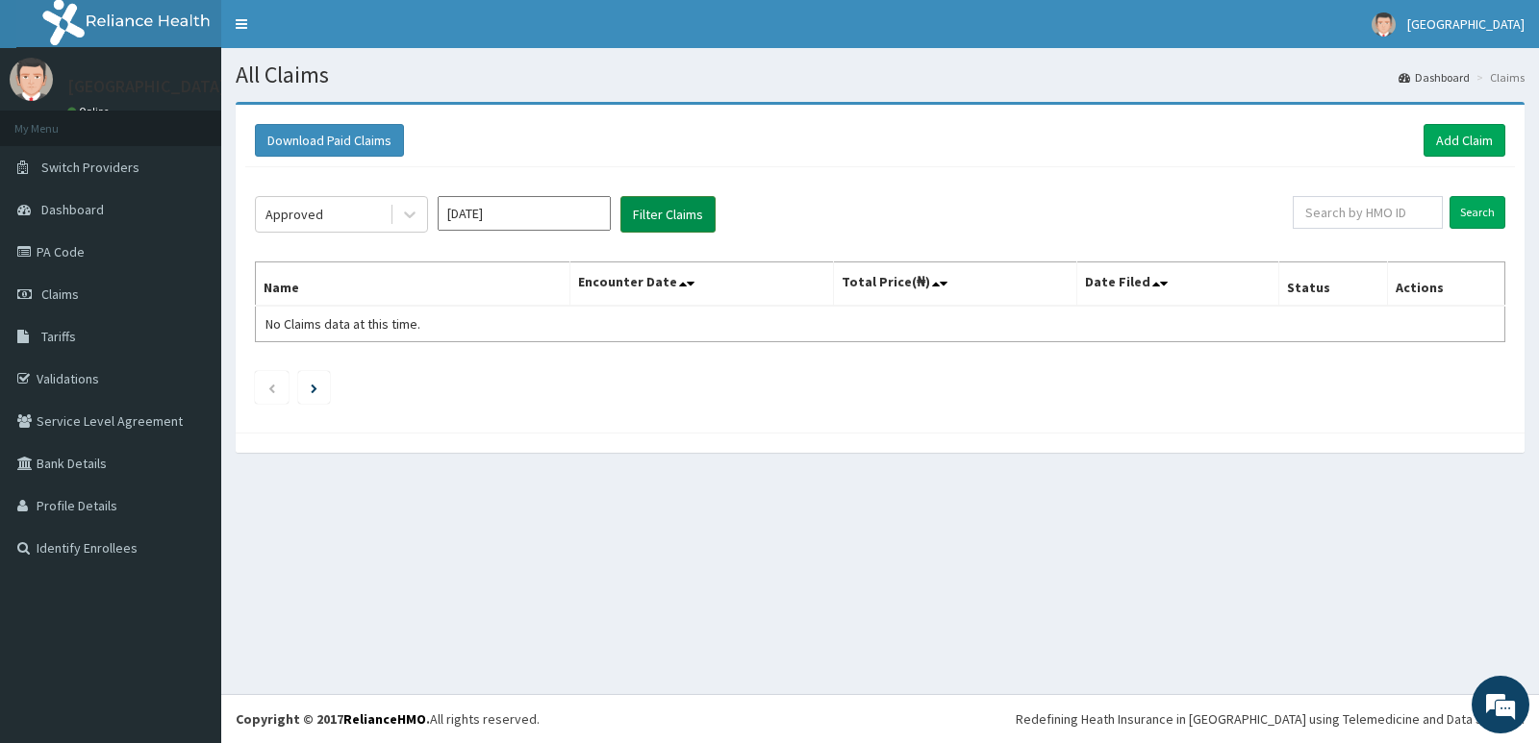
click at [653, 206] on button "Filter Claims" at bounding box center [667, 214] width 95 height 37
click at [325, 210] on div "Approved" at bounding box center [323, 214] width 134 height 31
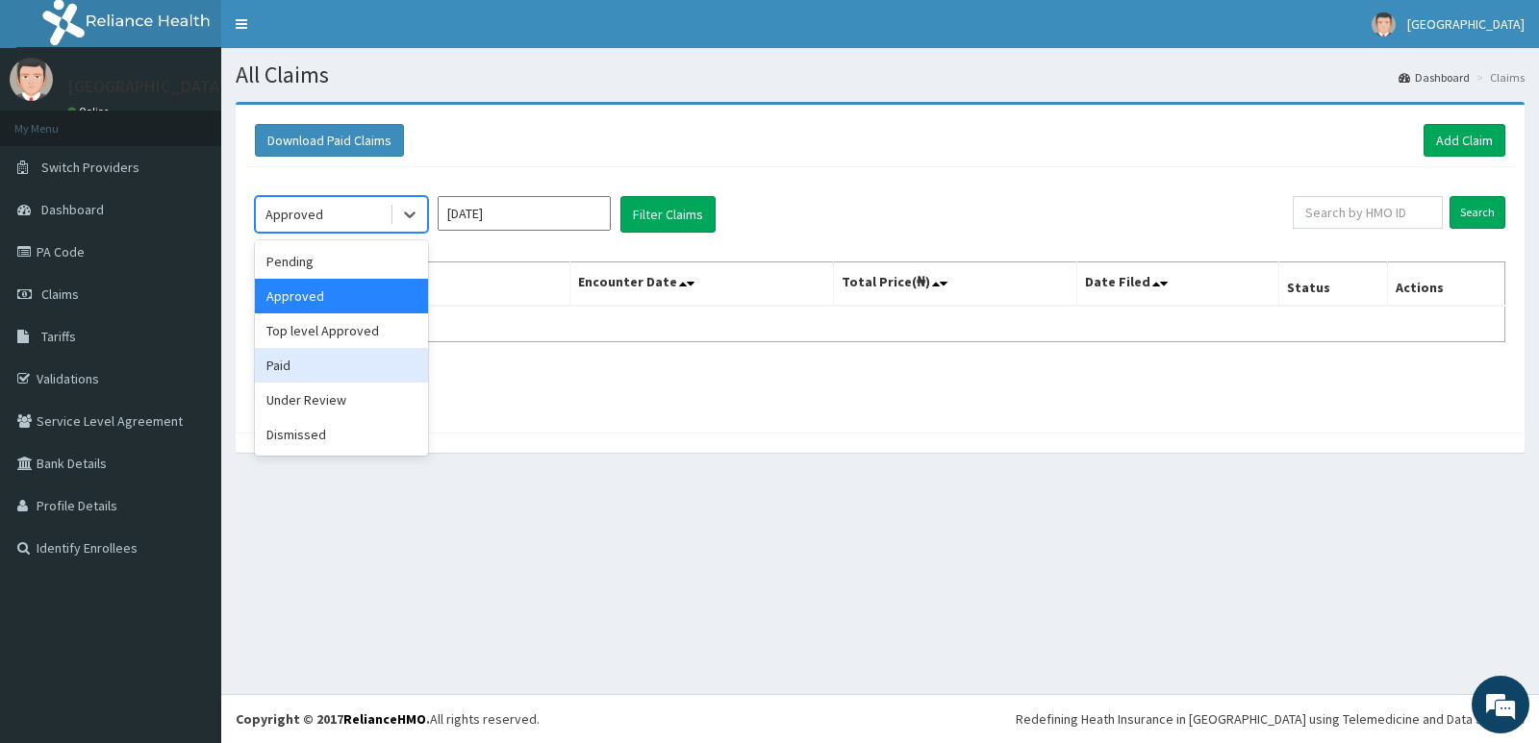
click at [340, 356] on div "Paid" at bounding box center [341, 365] width 173 height 35
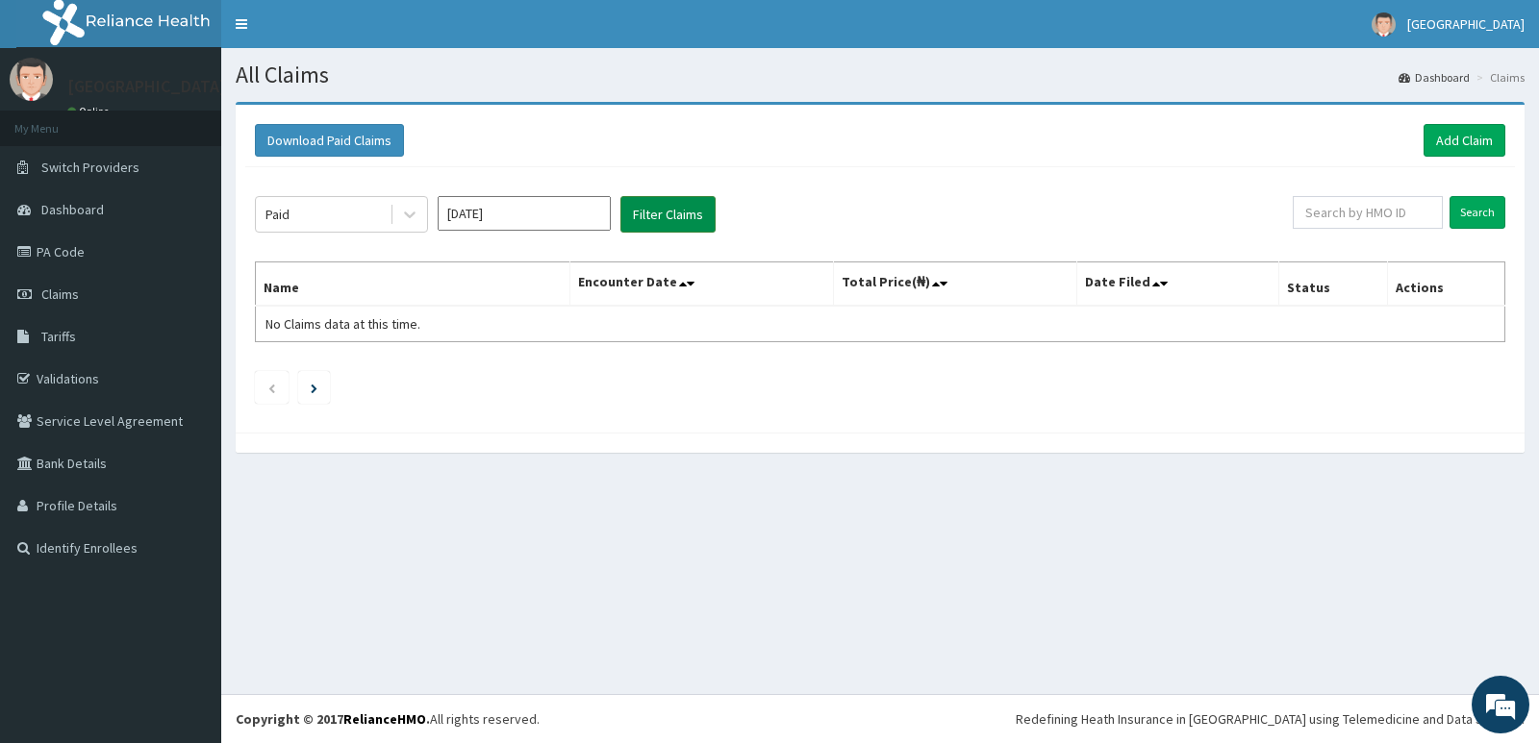
click at [656, 209] on button "Filter Claims" at bounding box center [667, 214] width 95 height 37
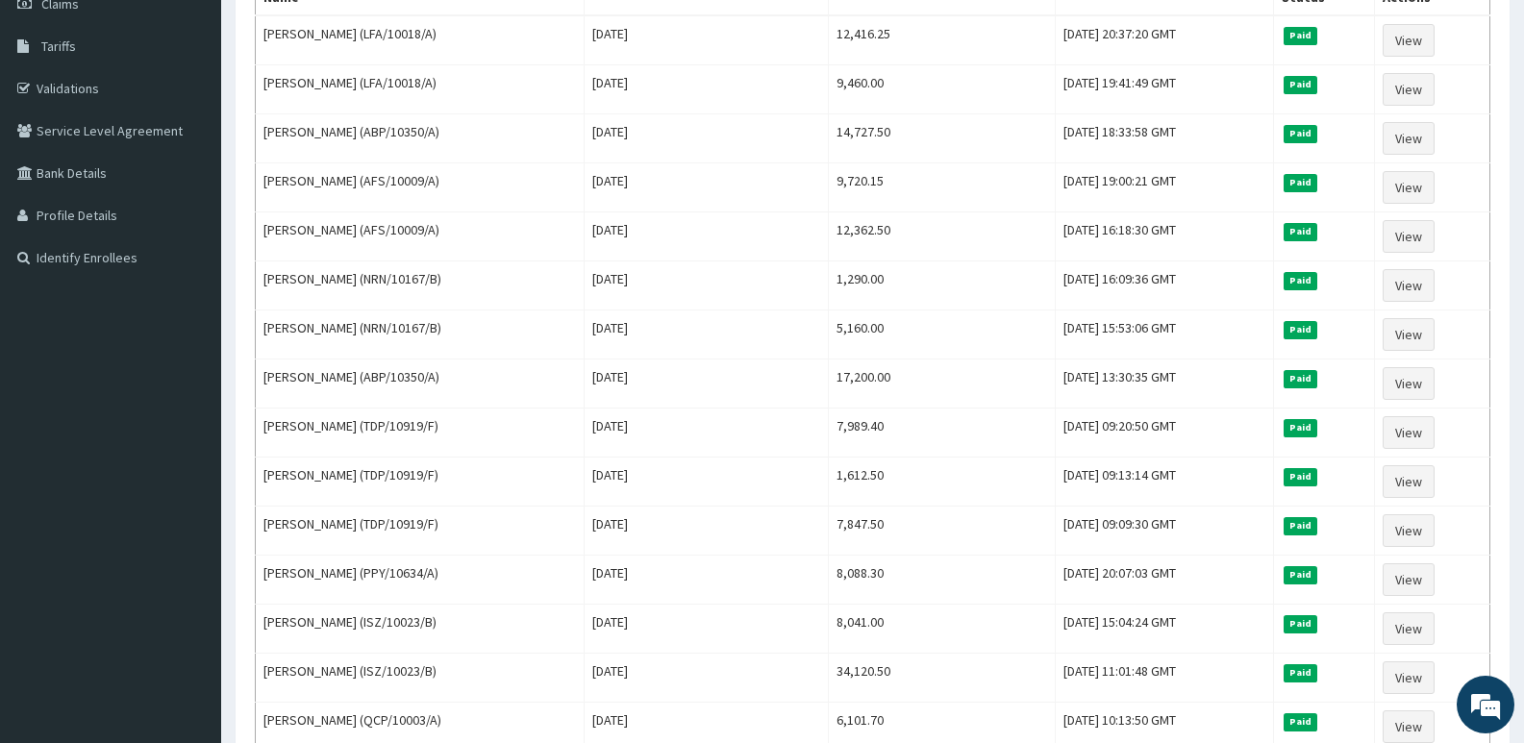
scroll to position [257, 0]
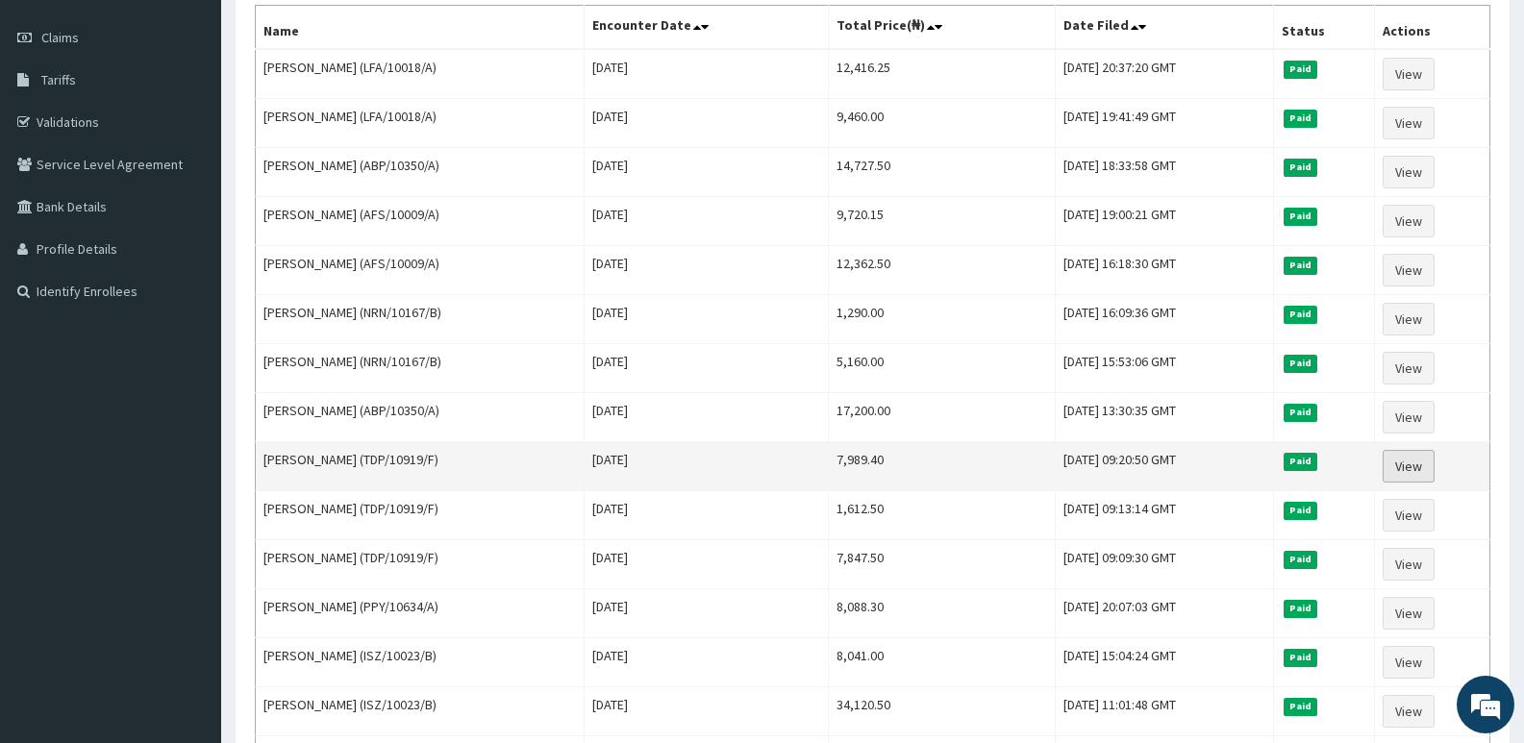
click at [1414, 462] on link "View" at bounding box center [1409, 466] width 52 height 33
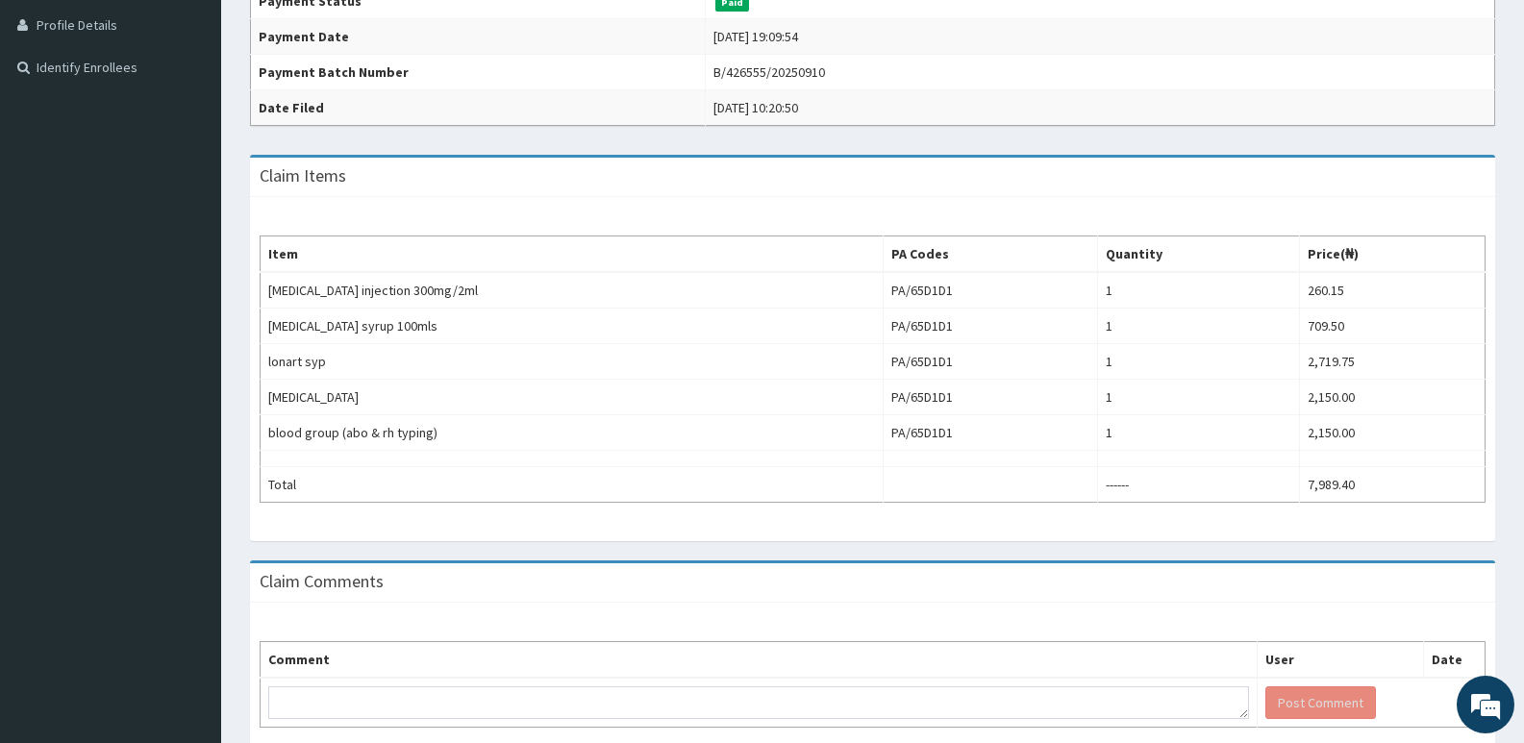
click at [659, 504] on div "Item PA Codes Quantity Price(₦) [MEDICAL_DATA] injection 300mg/2ml PA/65D1D1 1 …" at bounding box center [873, 369] width 1246 height 344
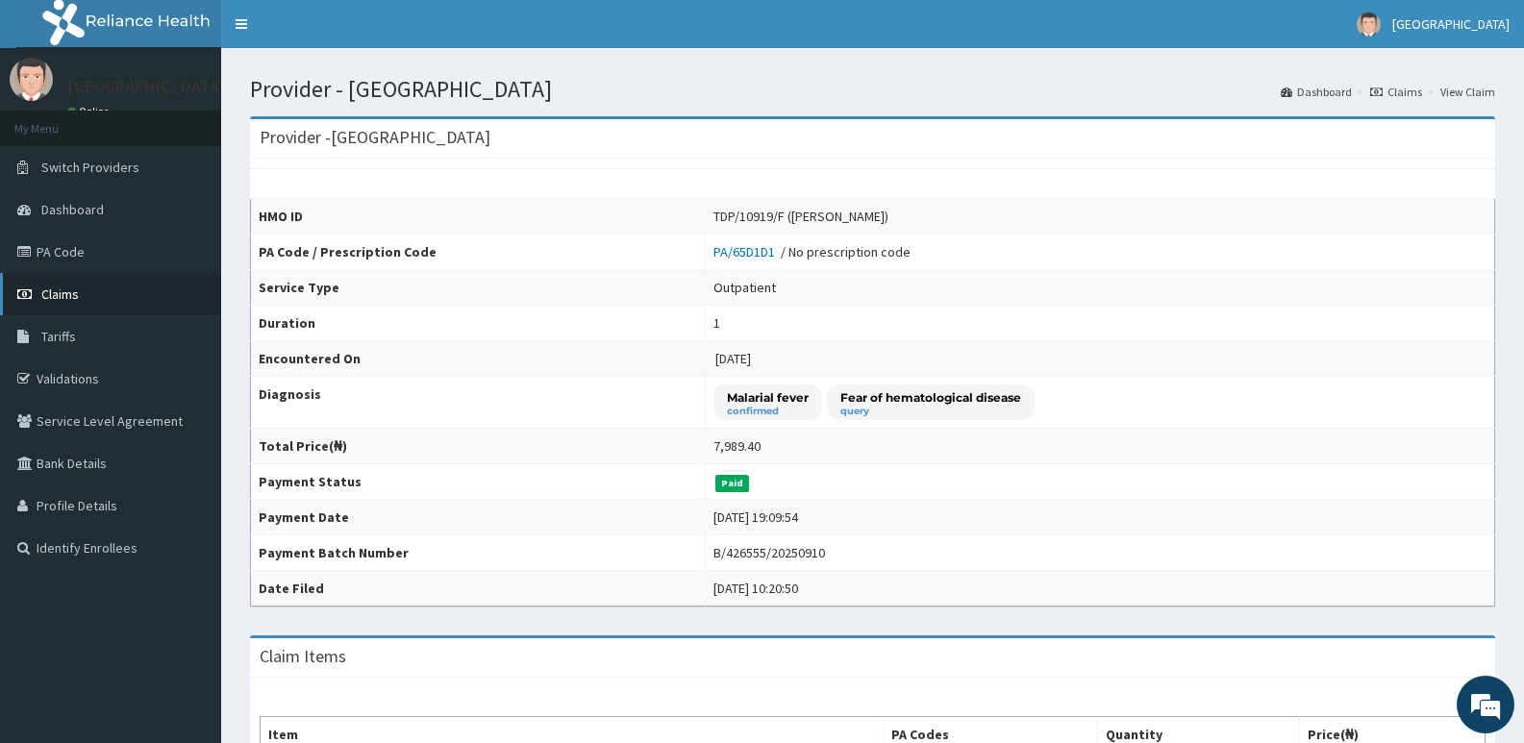
click at [59, 289] on span "Claims" at bounding box center [60, 294] width 38 height 17
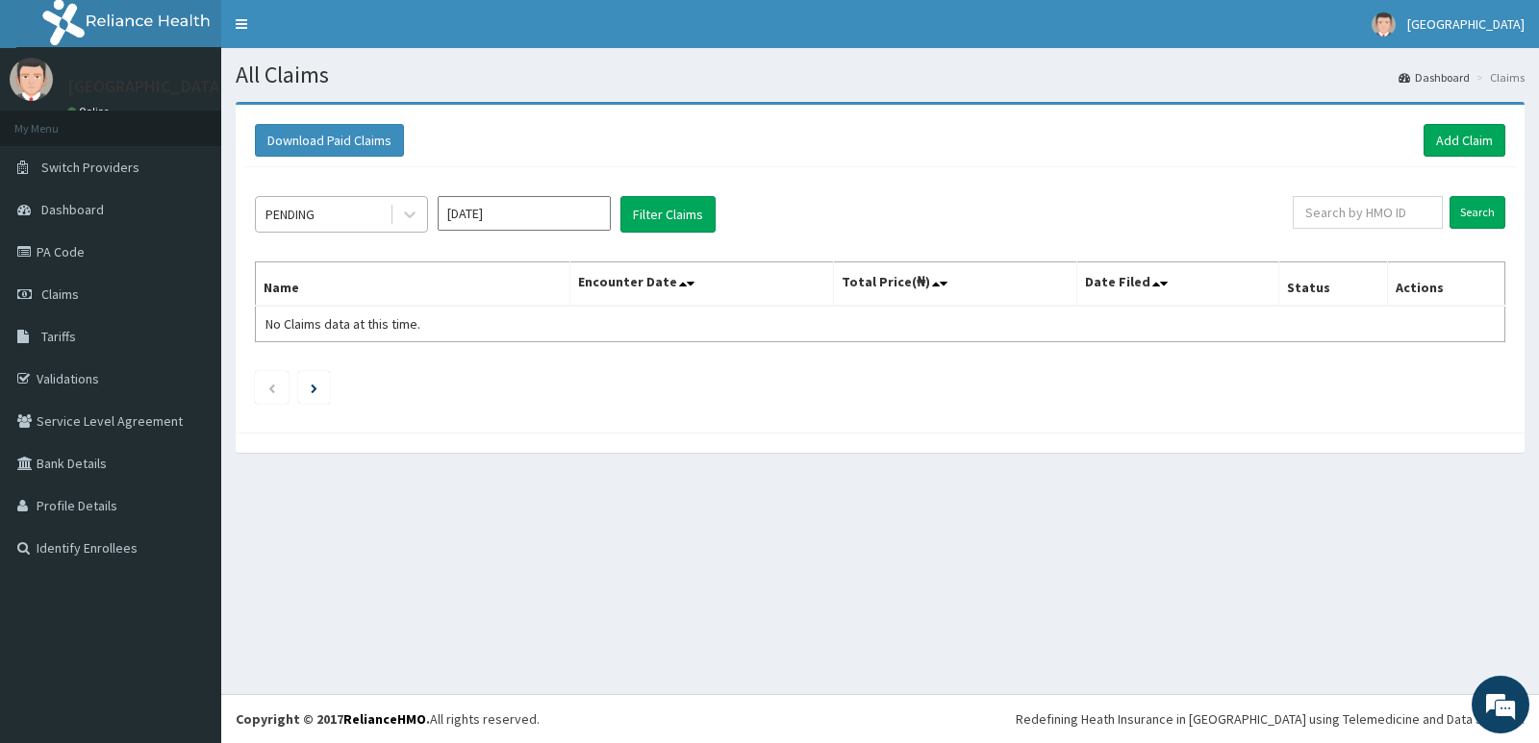
click at [358, 217] on div "PENDING" at bounding box center [323, 214] width 134 height 31
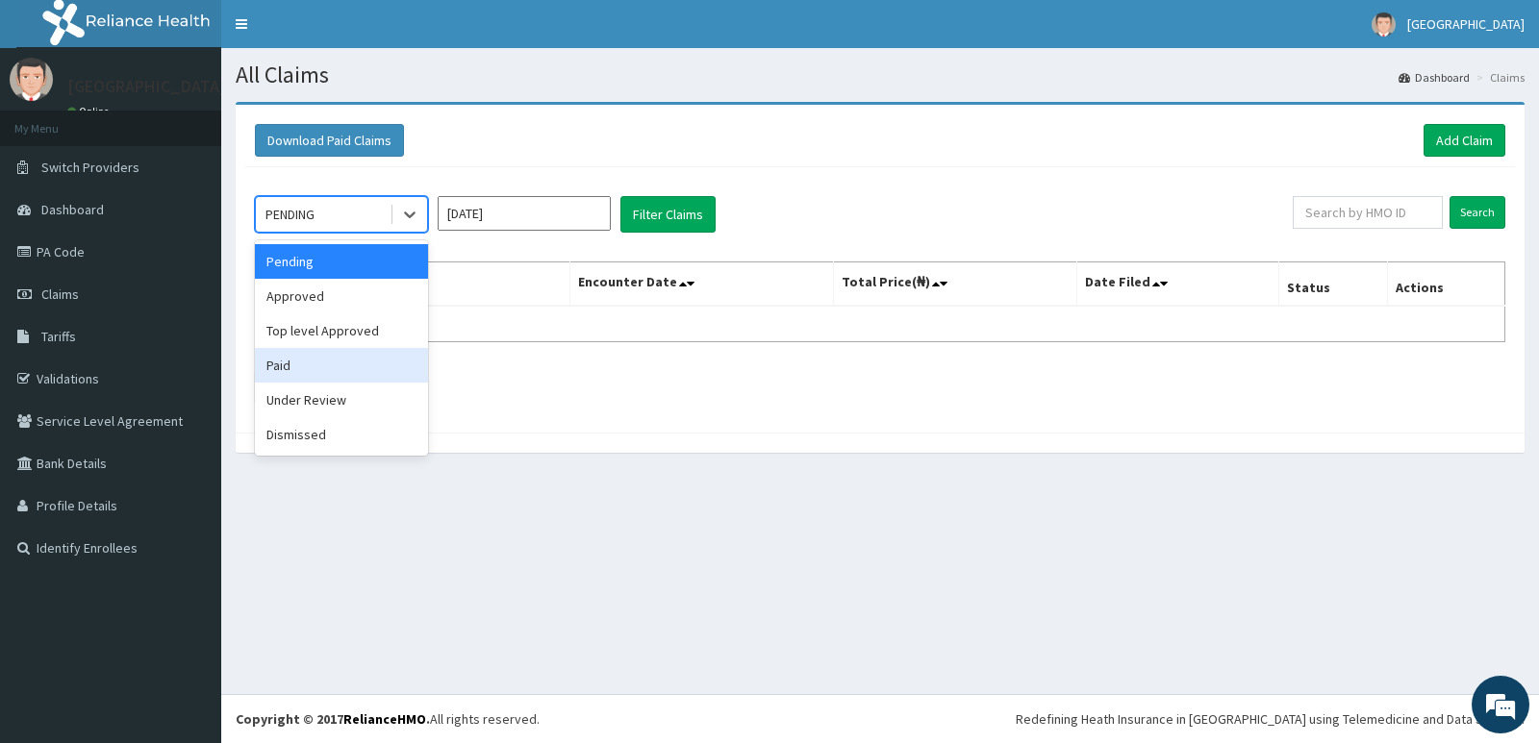
click at [342, 373] on div "Paid" at bounding box center [341, 365] width 173 height 35
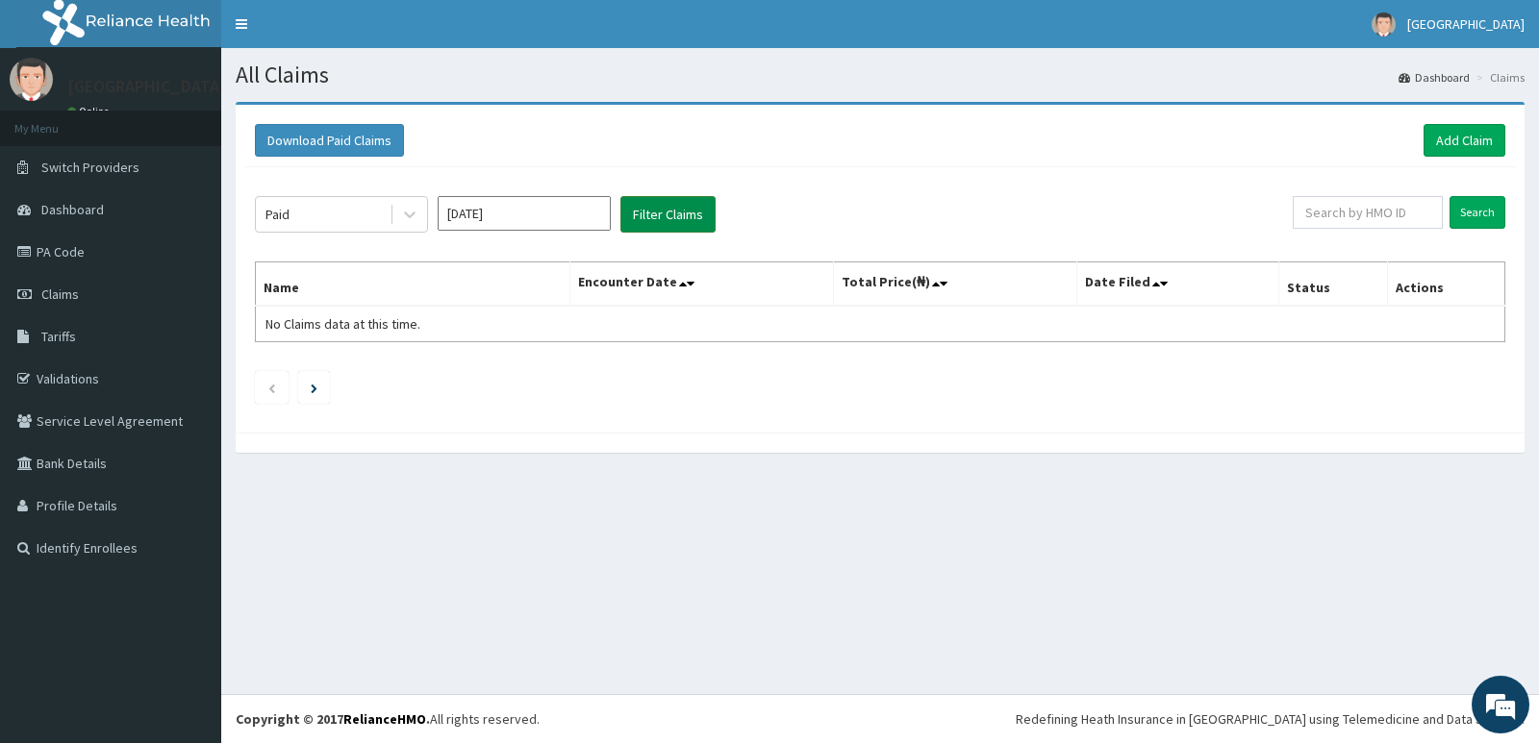
click at [668, 216] on button "Filter Claims" at bounding box center [667, 214] width 95 height 37
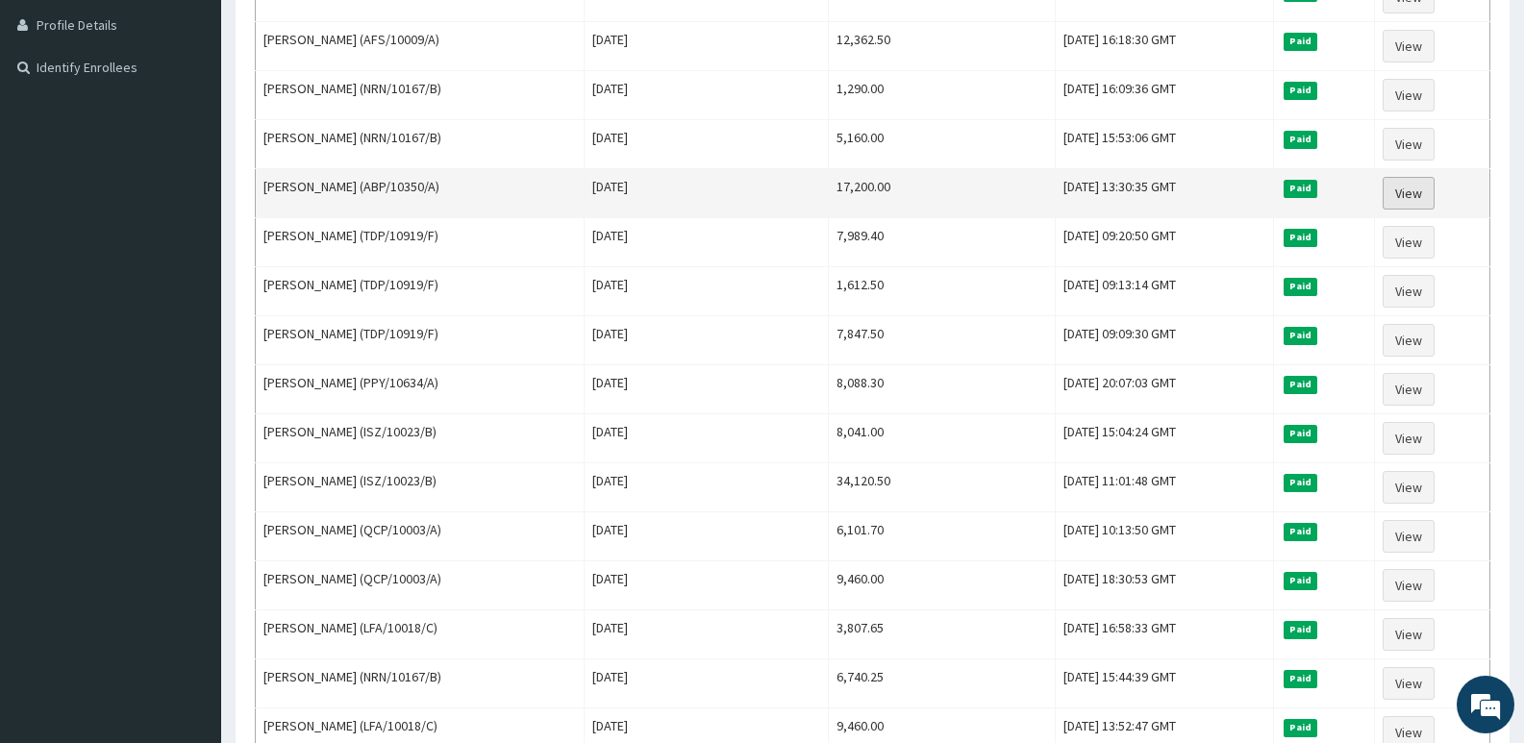
click at [1423, 182] on link "View" at bounding box center [1409, 193] width 52 height 33
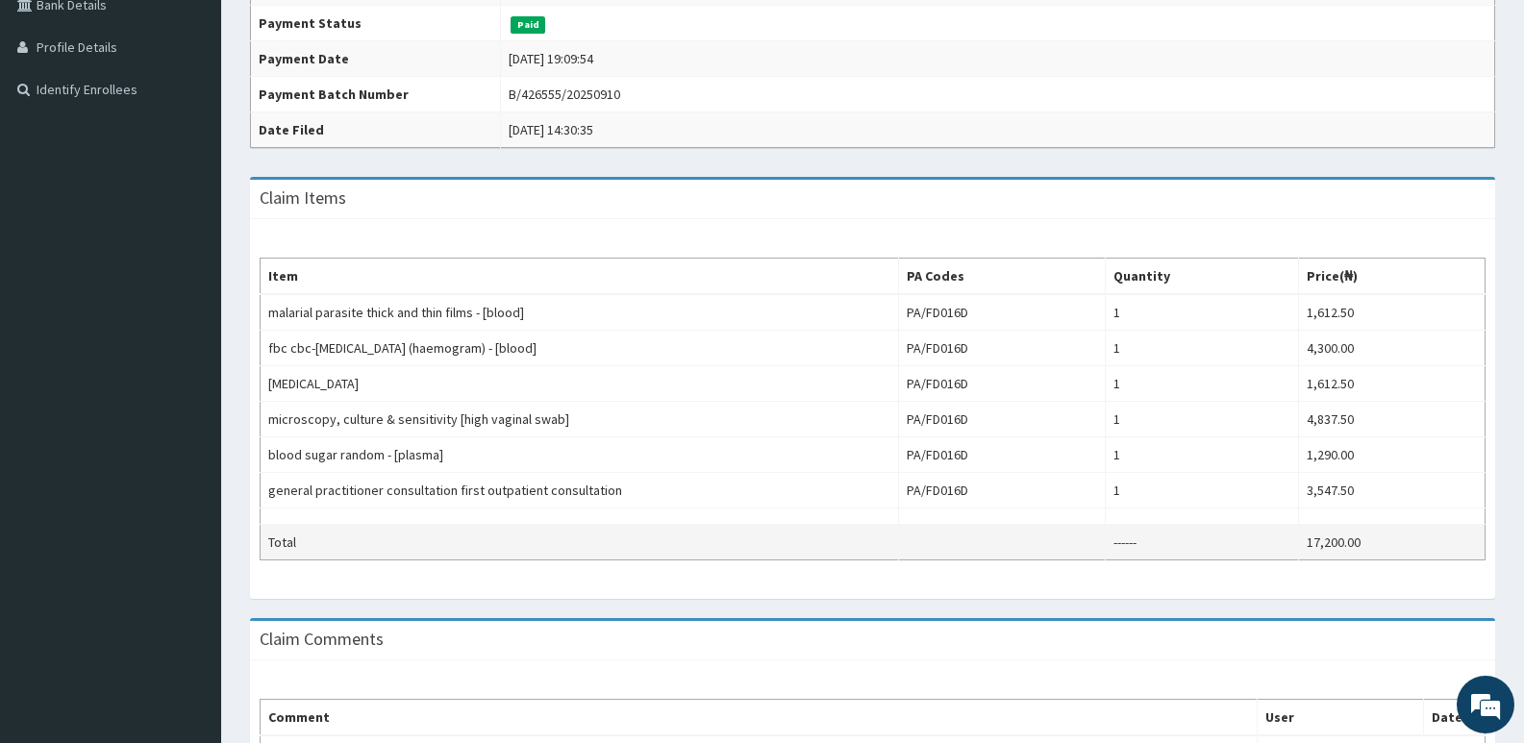
scroll to position [481, 0]
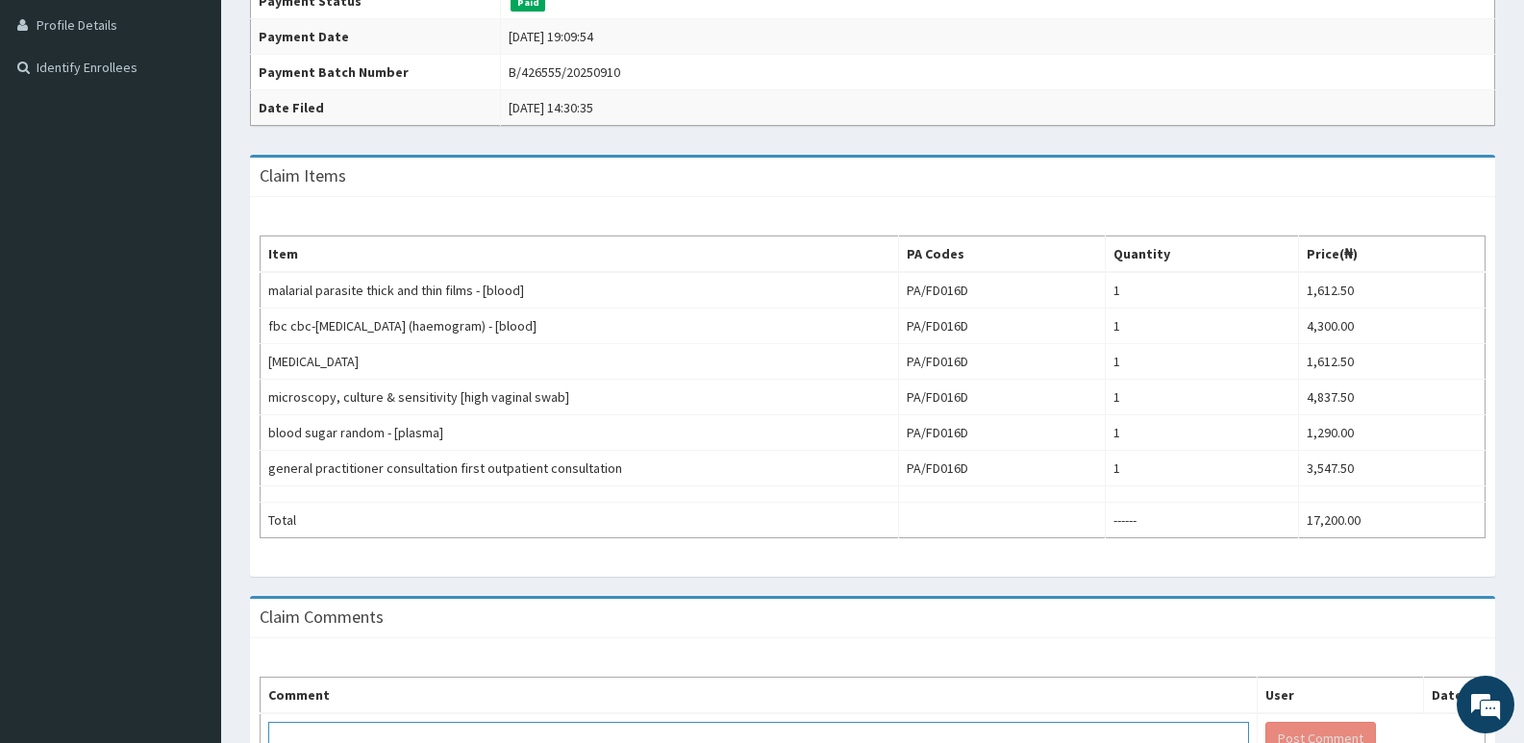
click at [684, 743] on html "R EL Toggle navigation Jadele Hospital Jadele Hospital - jadelehospital@gmail.c…" at bounding box center [762, 194] width 1524 height 1351
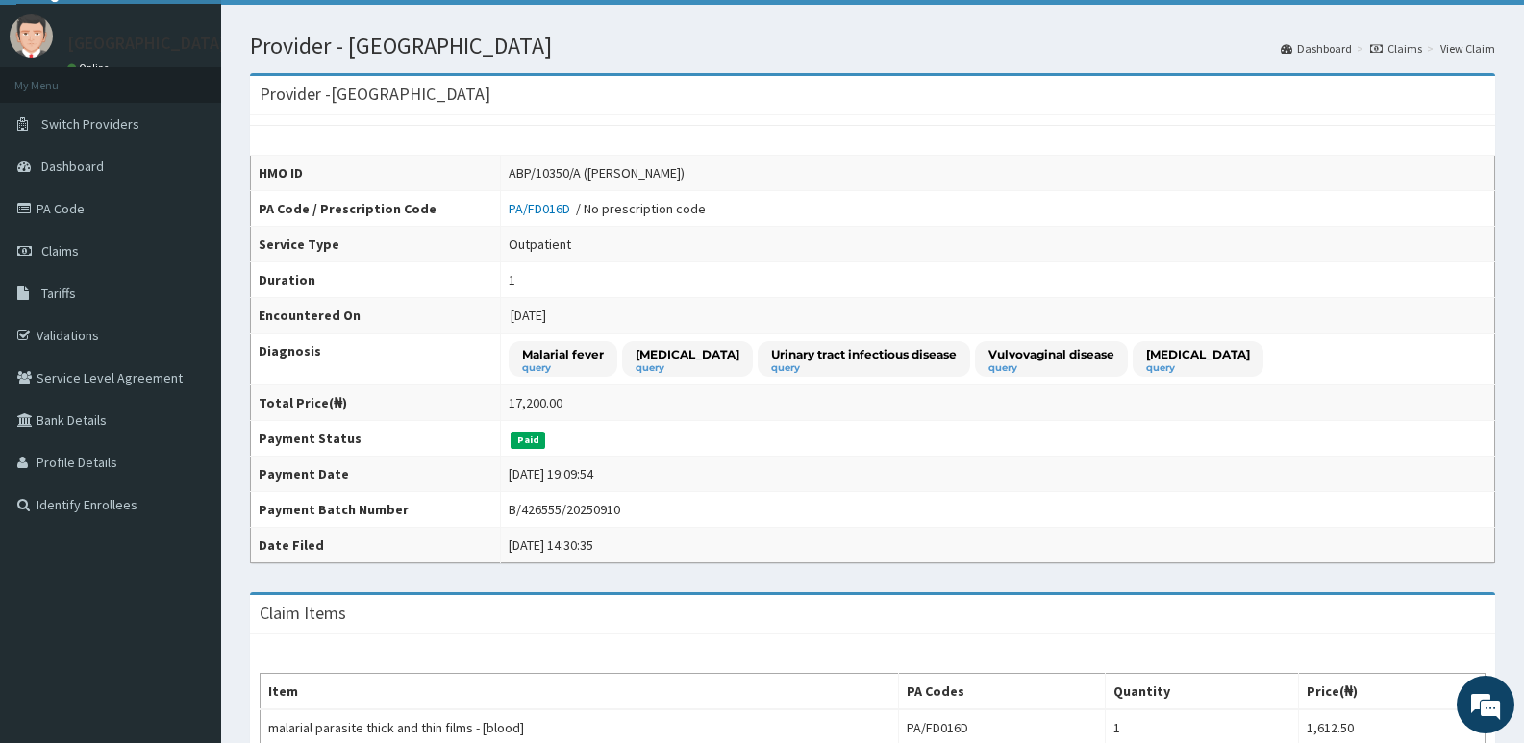
scroll to position [0, 0]
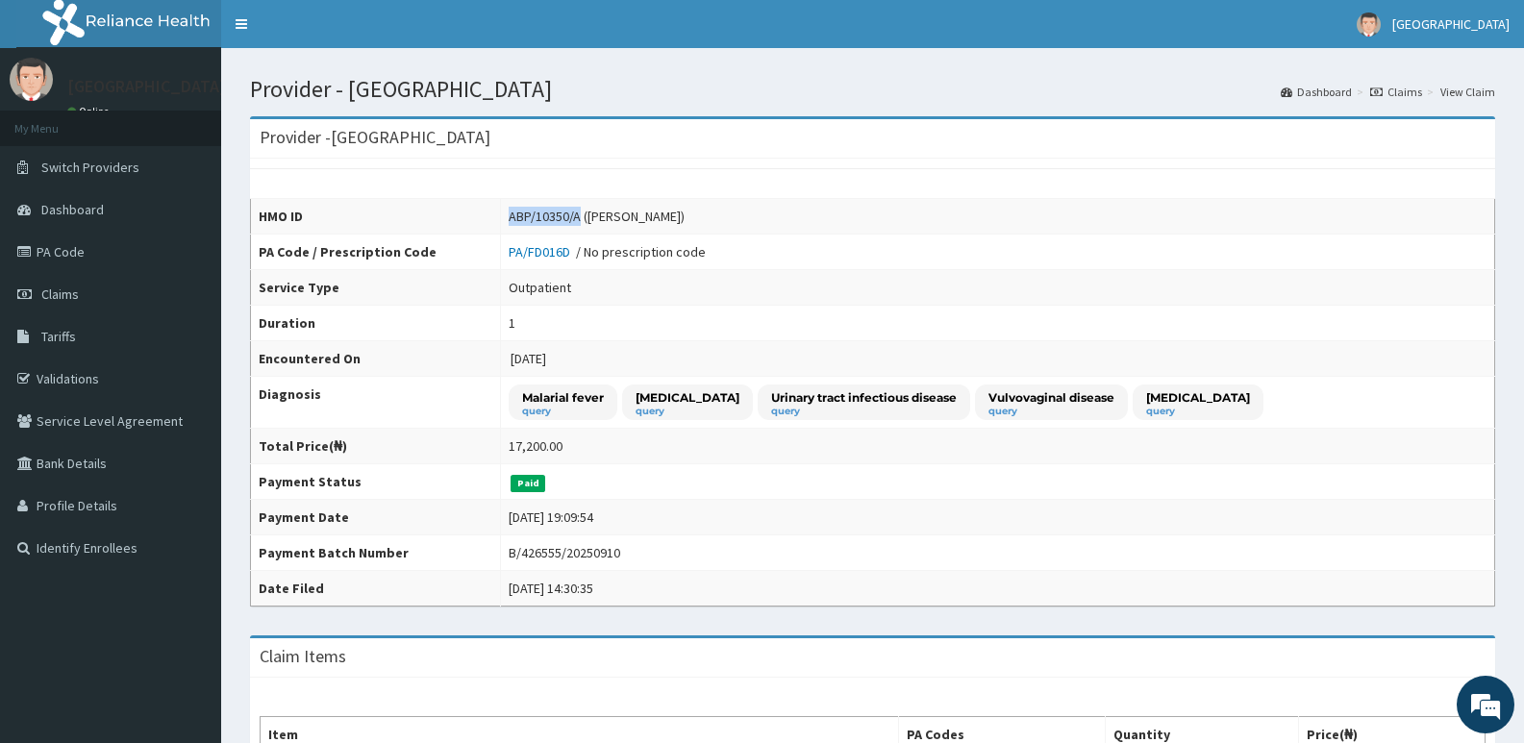
drag, startPoint x: 496, startPoint y: 214, endPoint x: 568, endPoint y: 216, distance: 72.2
click at [568, 216] on td "ABP/10350/A (Elizabeth James Omu)" at bounding box center [998, 217] width 995 height 36
copy div "ABP/10350/A"
click at [939, 485] on td "Paid" at bounding box center [998, 483] width 995 height 36
click at [66, 294] on span "Claims" at bounding box center [60, 294] width 38 height 17
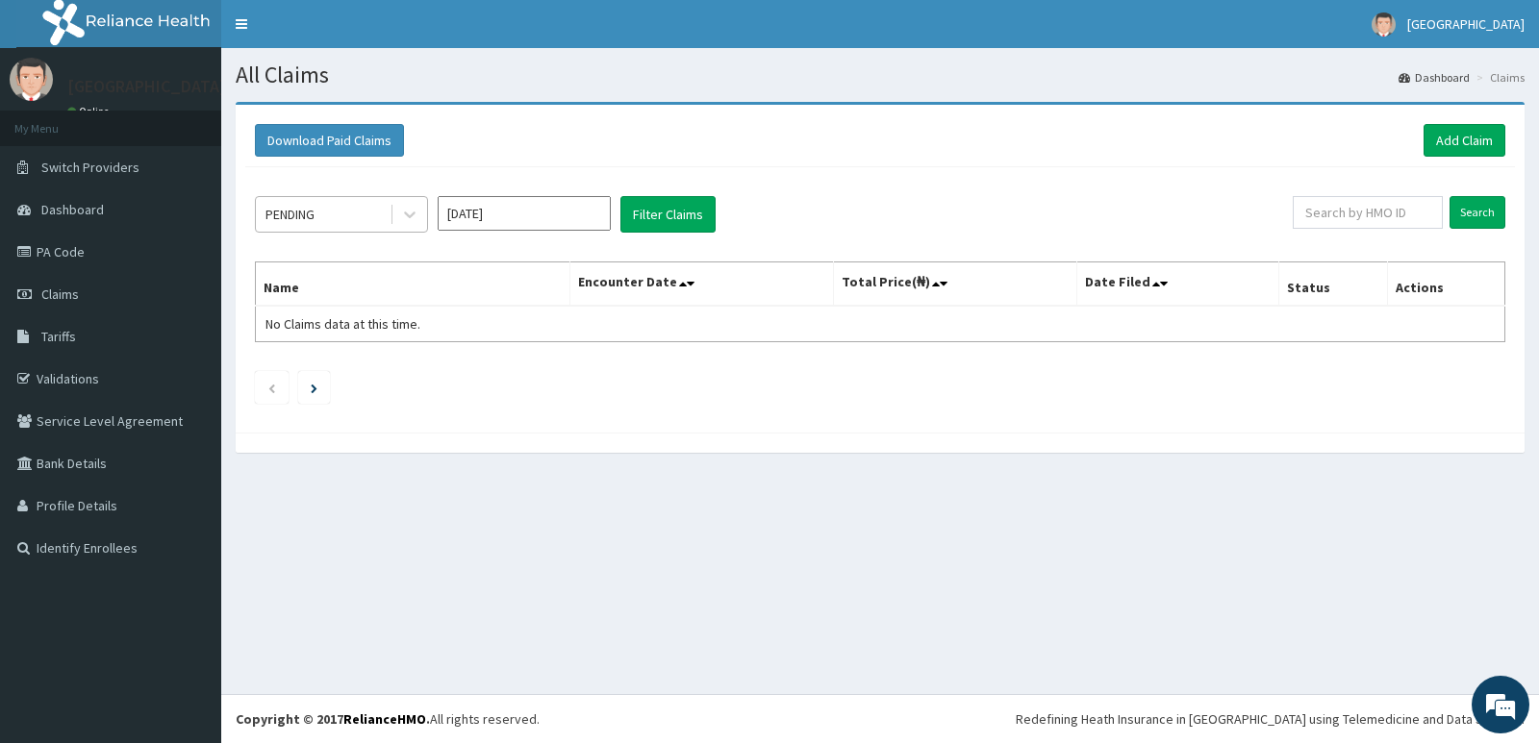
click at [323, 212] on div "PENDING" at bounding box center [323, 214] width 134 height 31
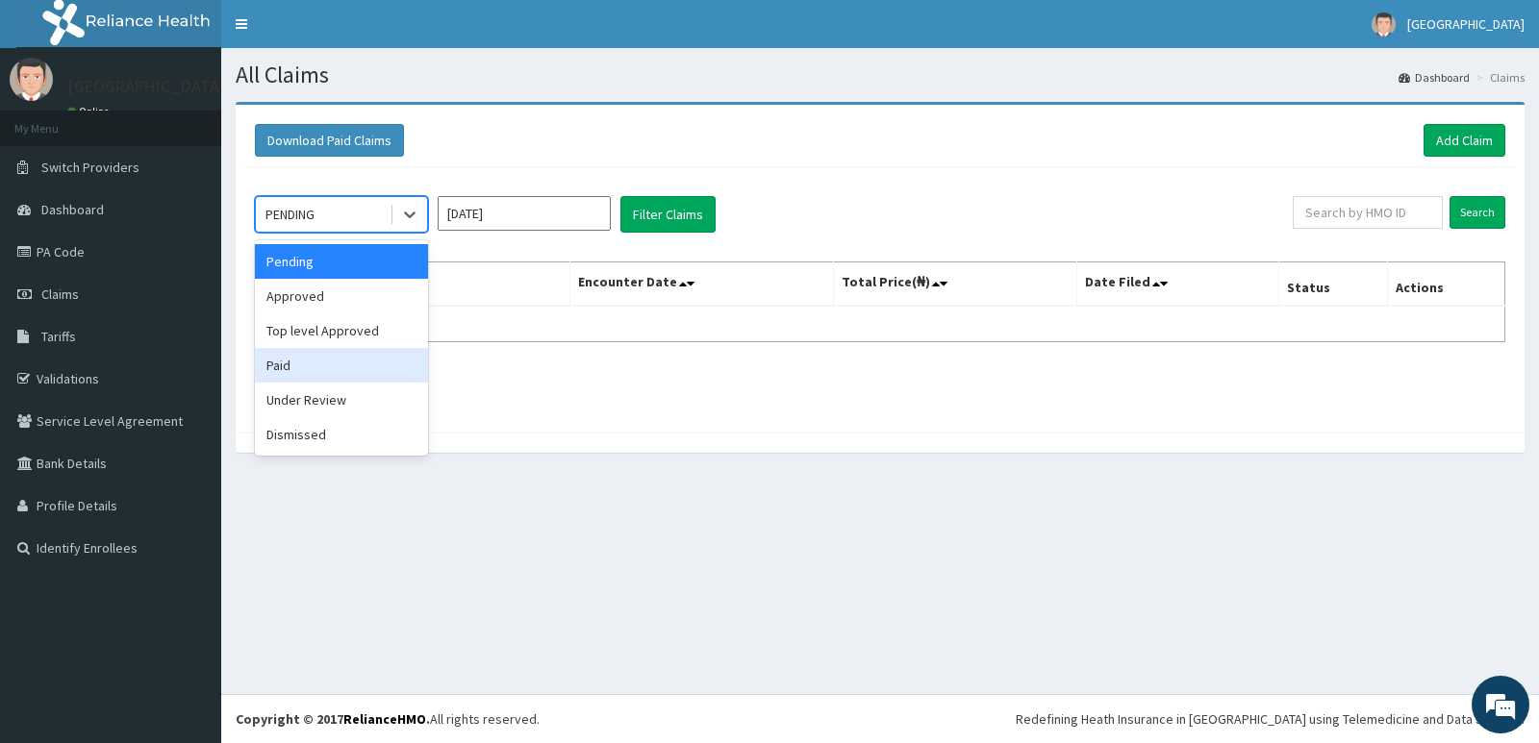
click at [324, 367] on div "Paid" at bounding box center [341, 365] width 173 height 35
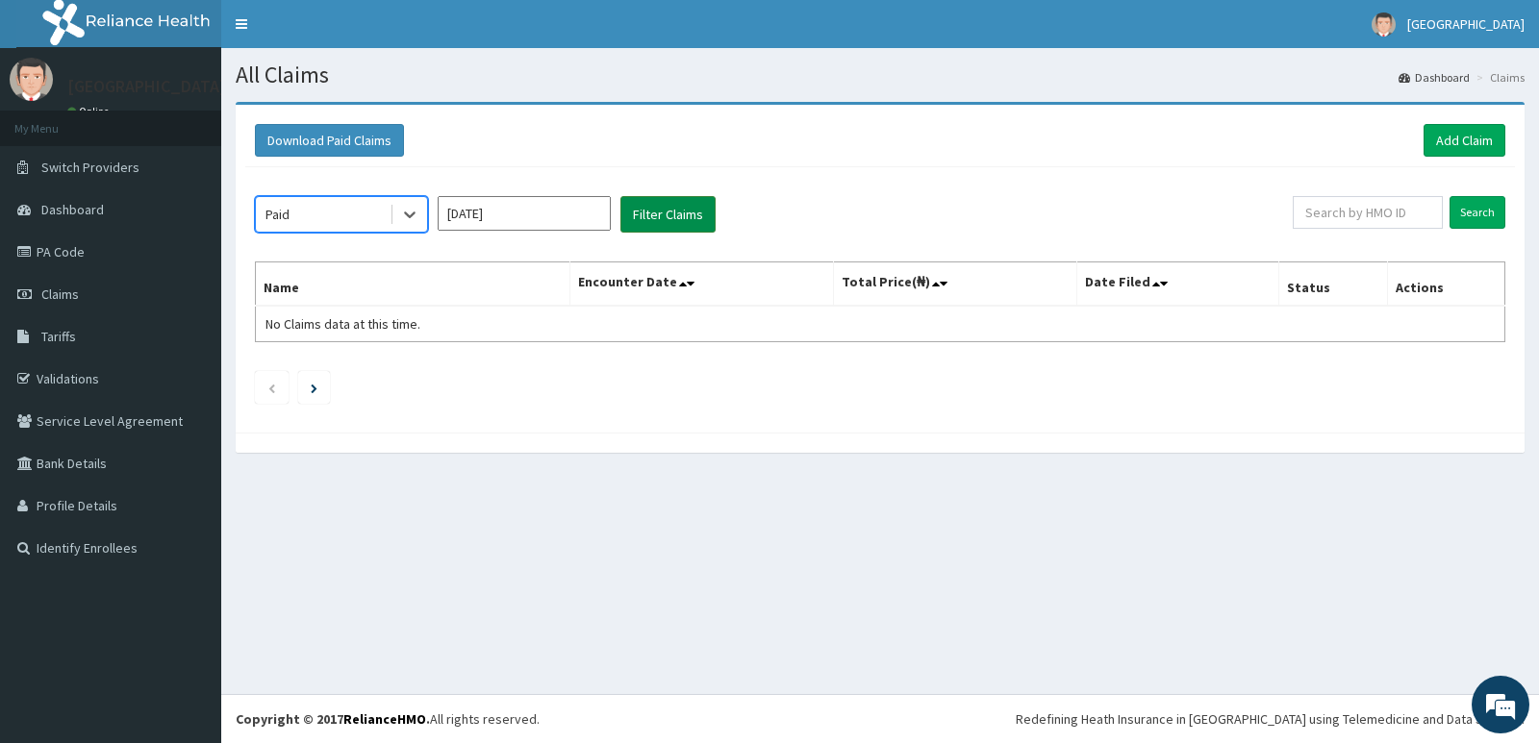
click at [668, 206] on button "Filter Claims" at bounding box center [667, 214] width 95 height 37
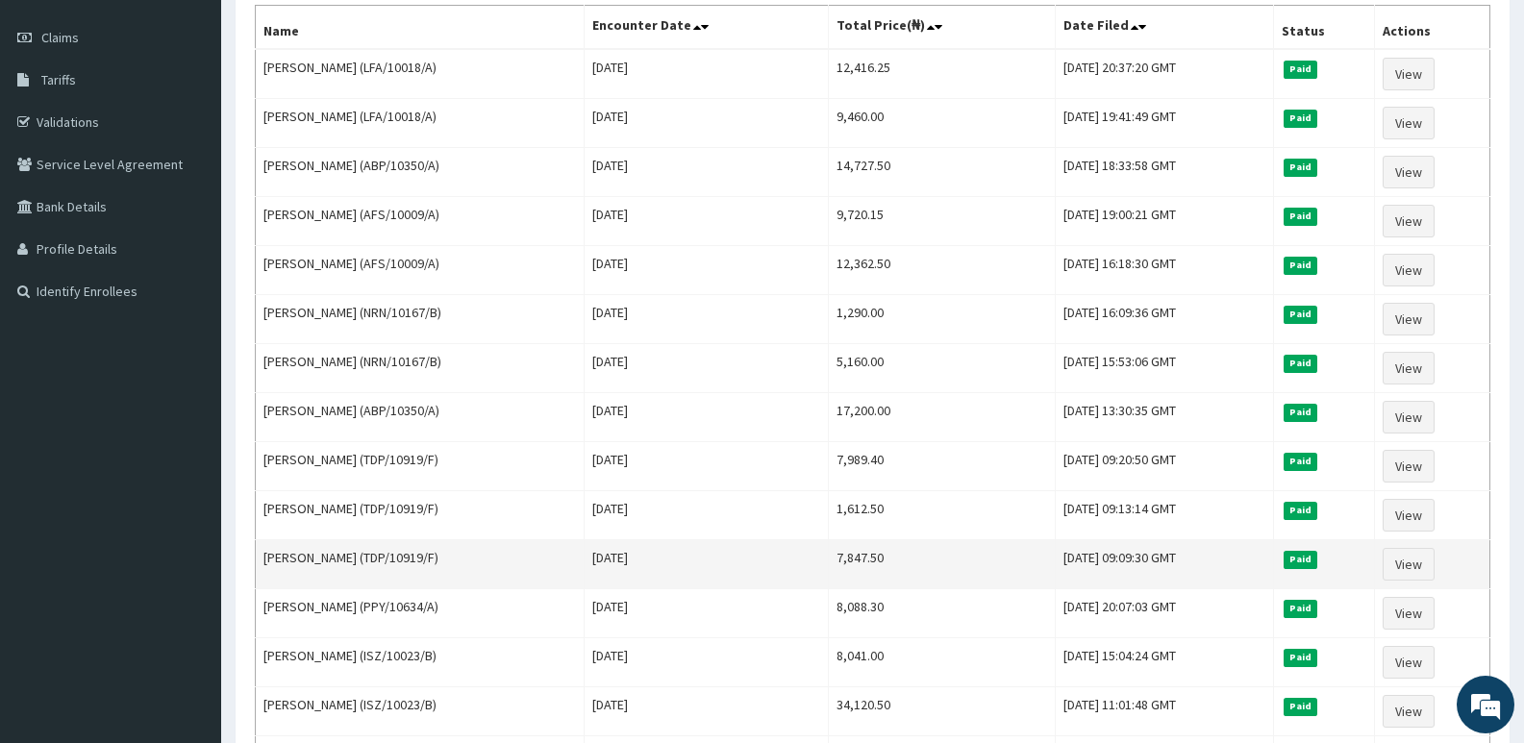
scroll to position [161, 0]
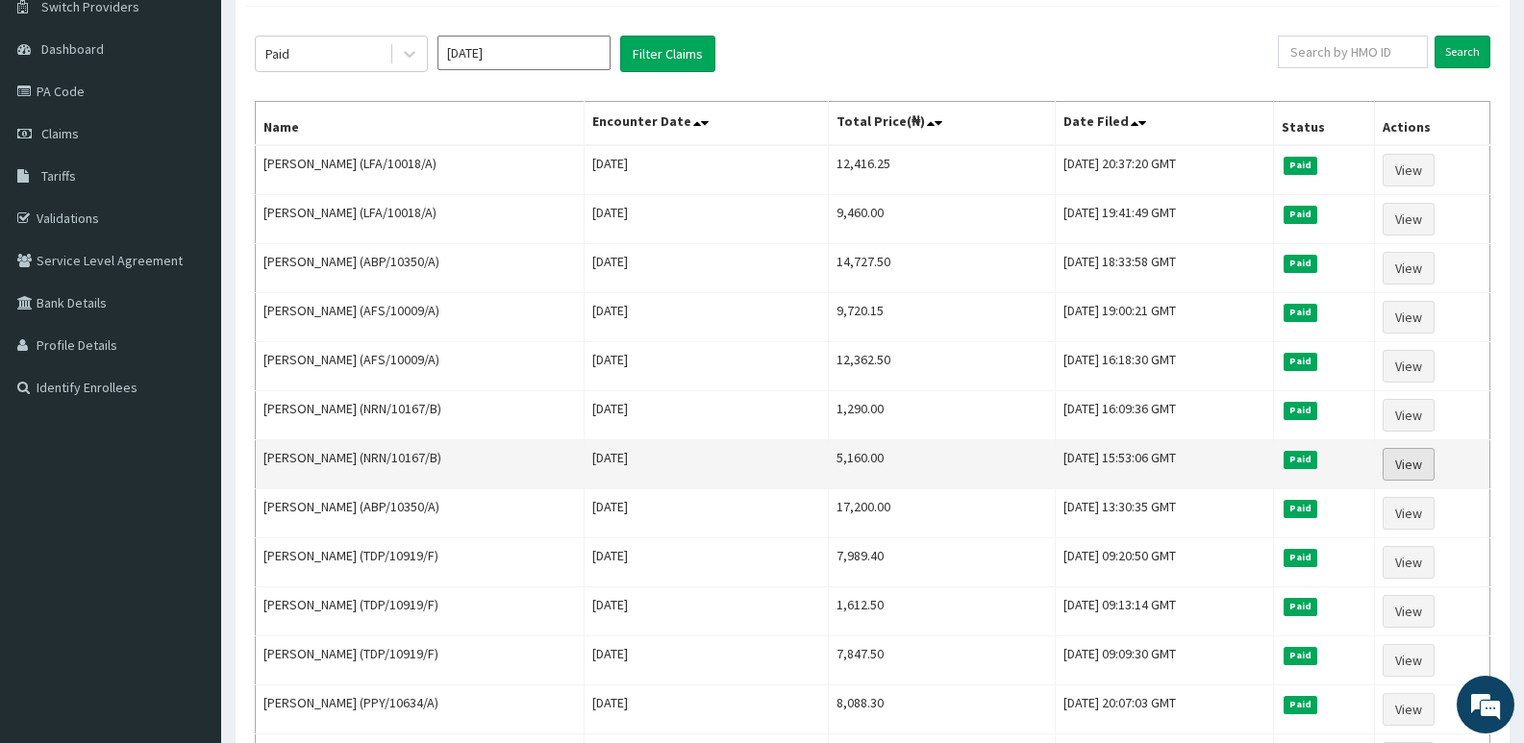
click at [1408, 463] on link "View" at bounding box center [1409, 464] width 52 height 33
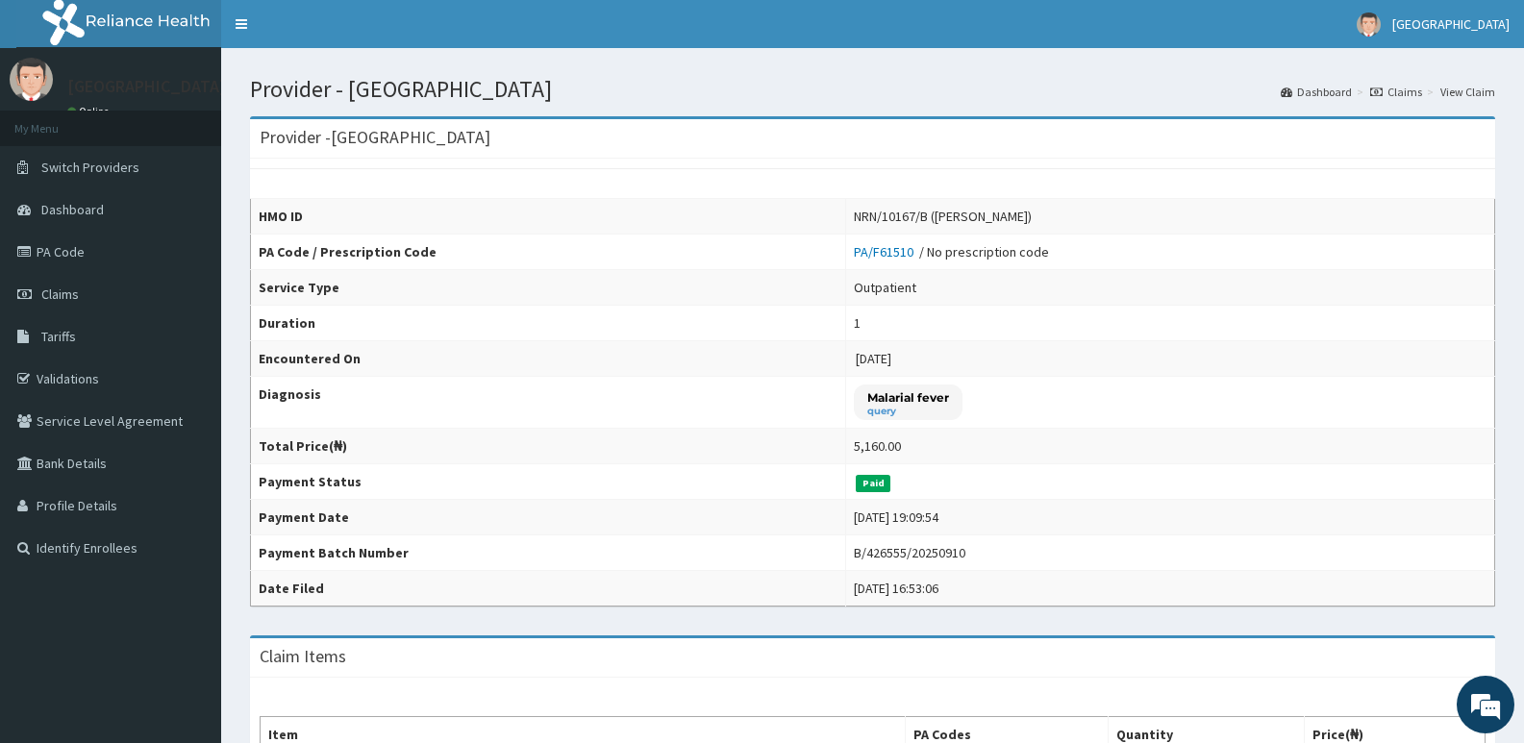
click at [854, 516] on div "[DATE] 19:09:54" at bounding box center [896, 517] width 85 height 19
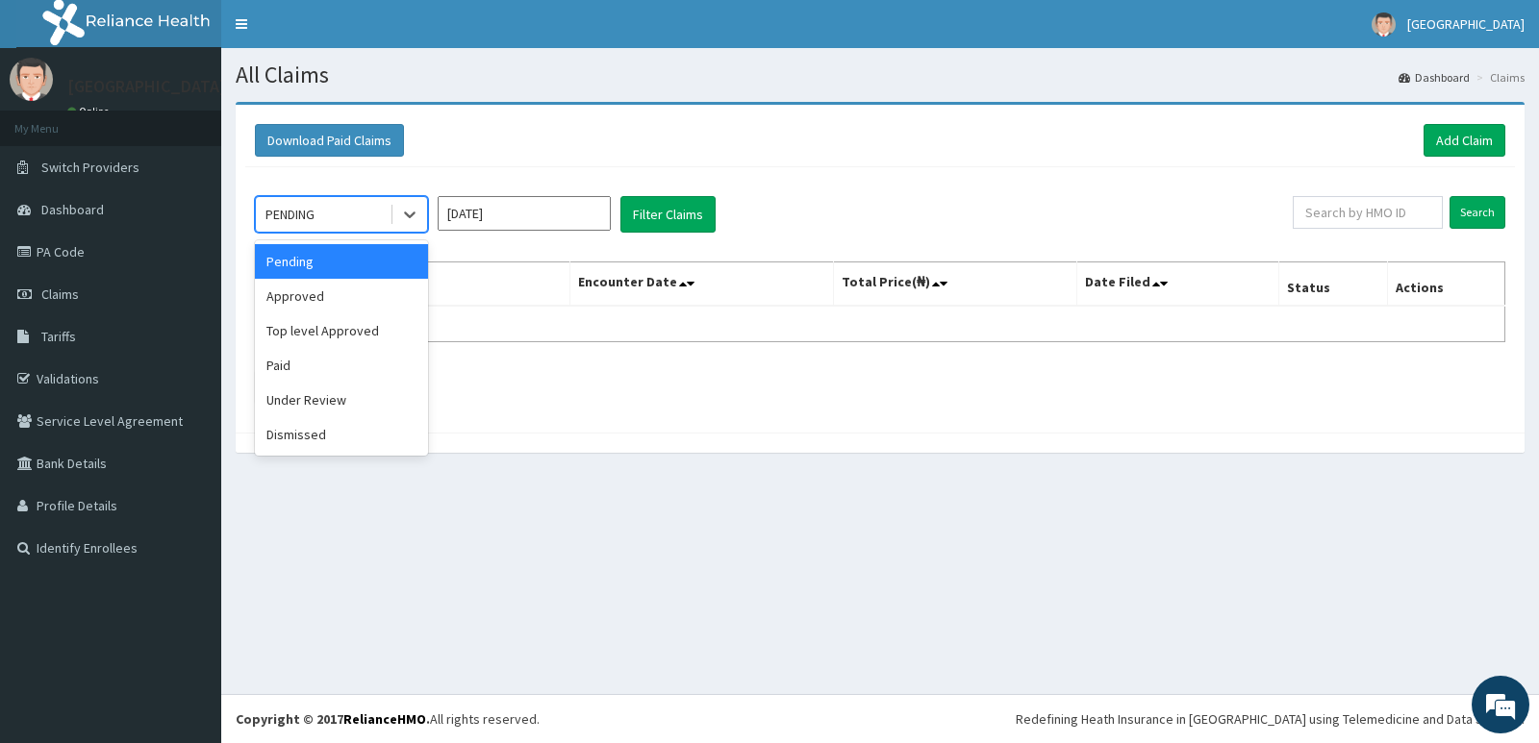
click at [313, 214] on div "PENDING" at bounding box center [289, 214] width 49 height 19
click at [344, 374] on div "Paid" at bounding box center [341, 365] width 173 height 35
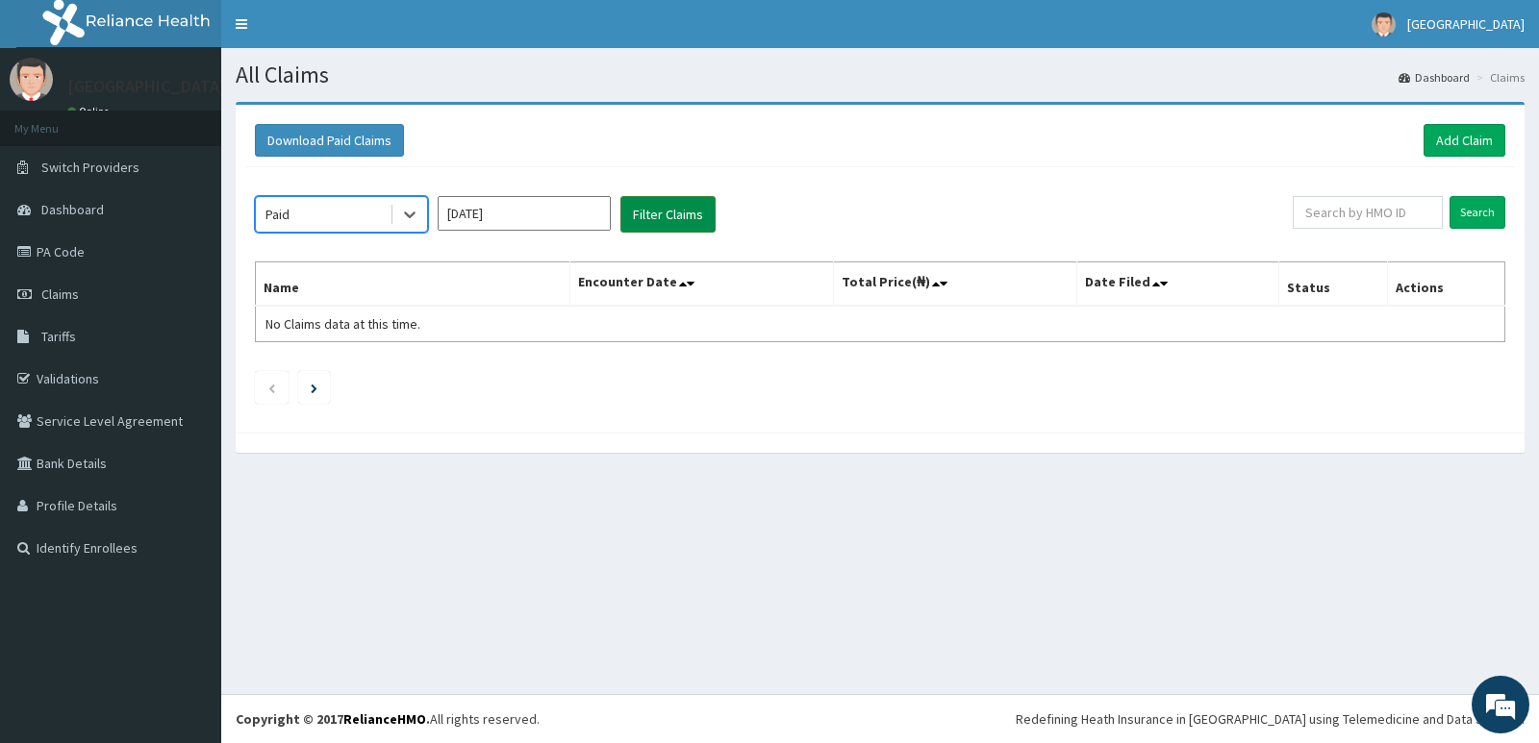
click at [661, 216] on button "Filter Claims" at bounding box center [667, 214] width 95 height 37
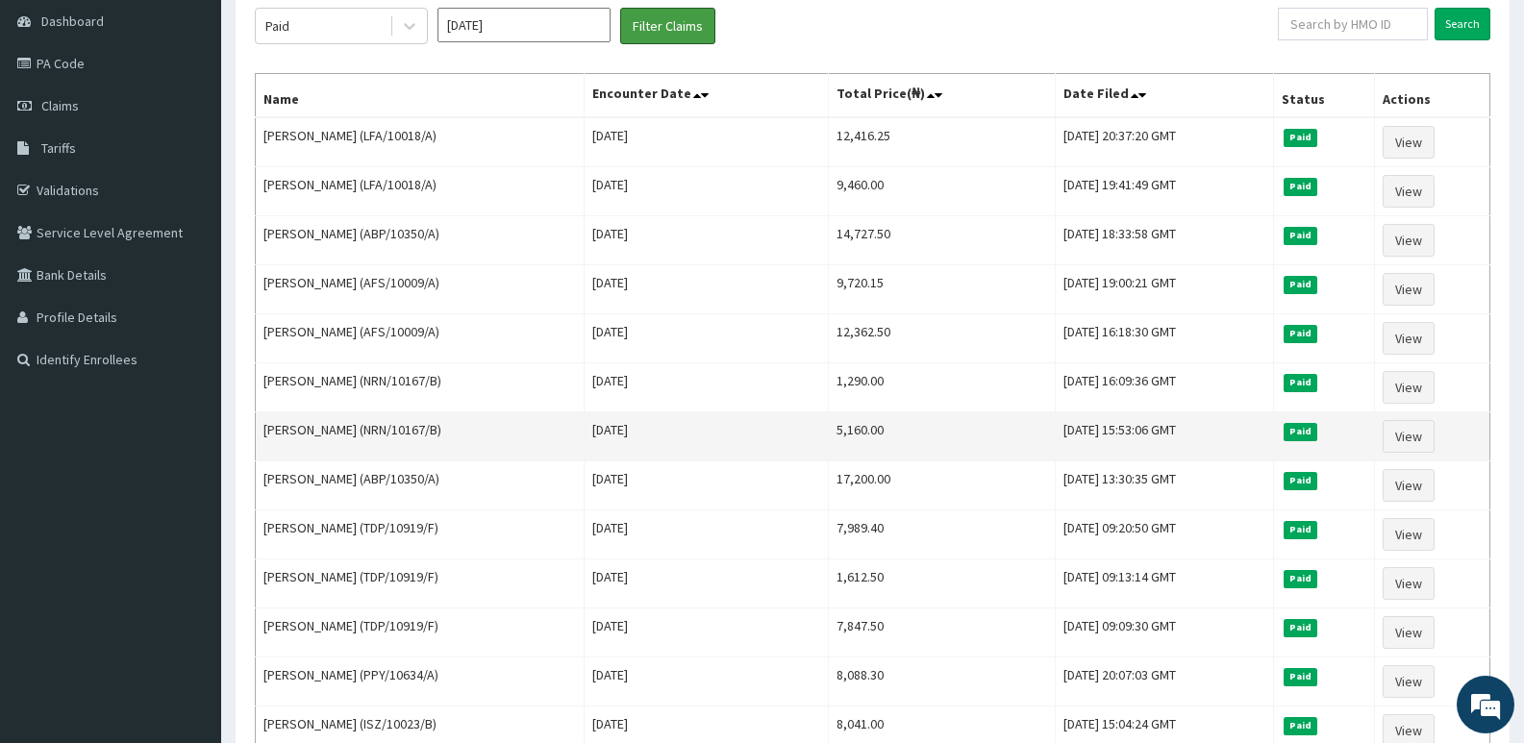
scroll to position [161, 0]
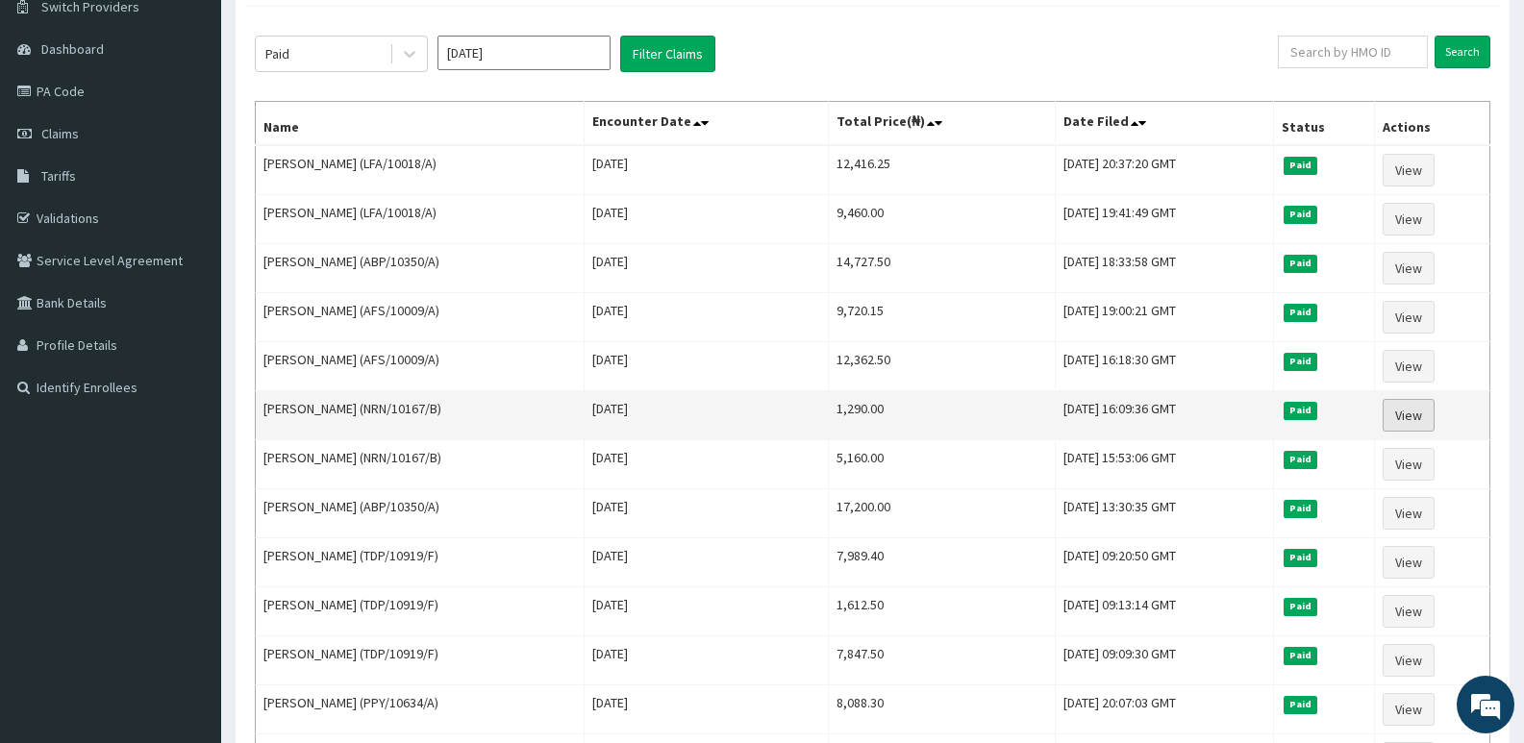
click at [1435, 408] on link "View" at bounding box center [1409, 415] width 52 height 33
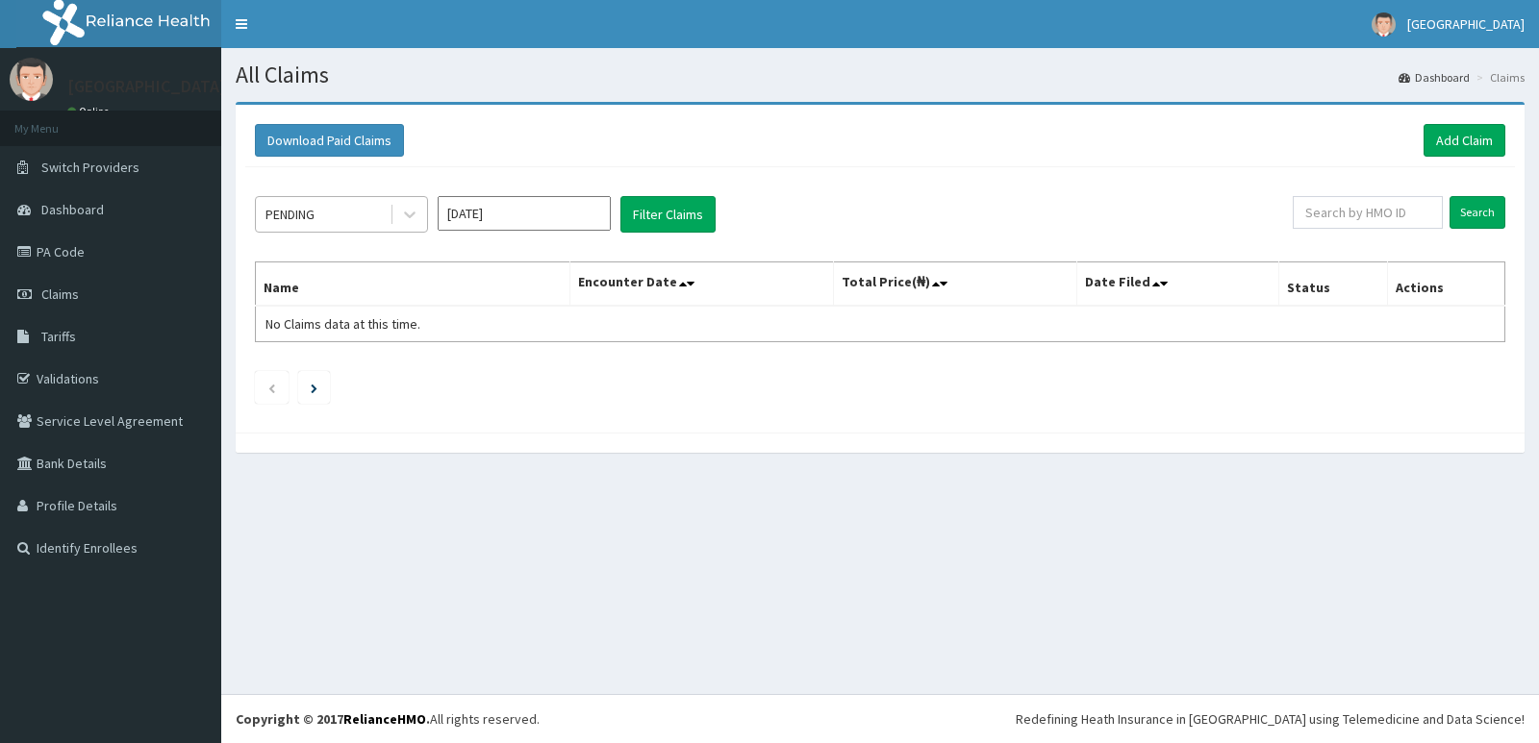
click at [340, 199] on div "PENDING" at bounding box center [323, 214] width 134 height 31
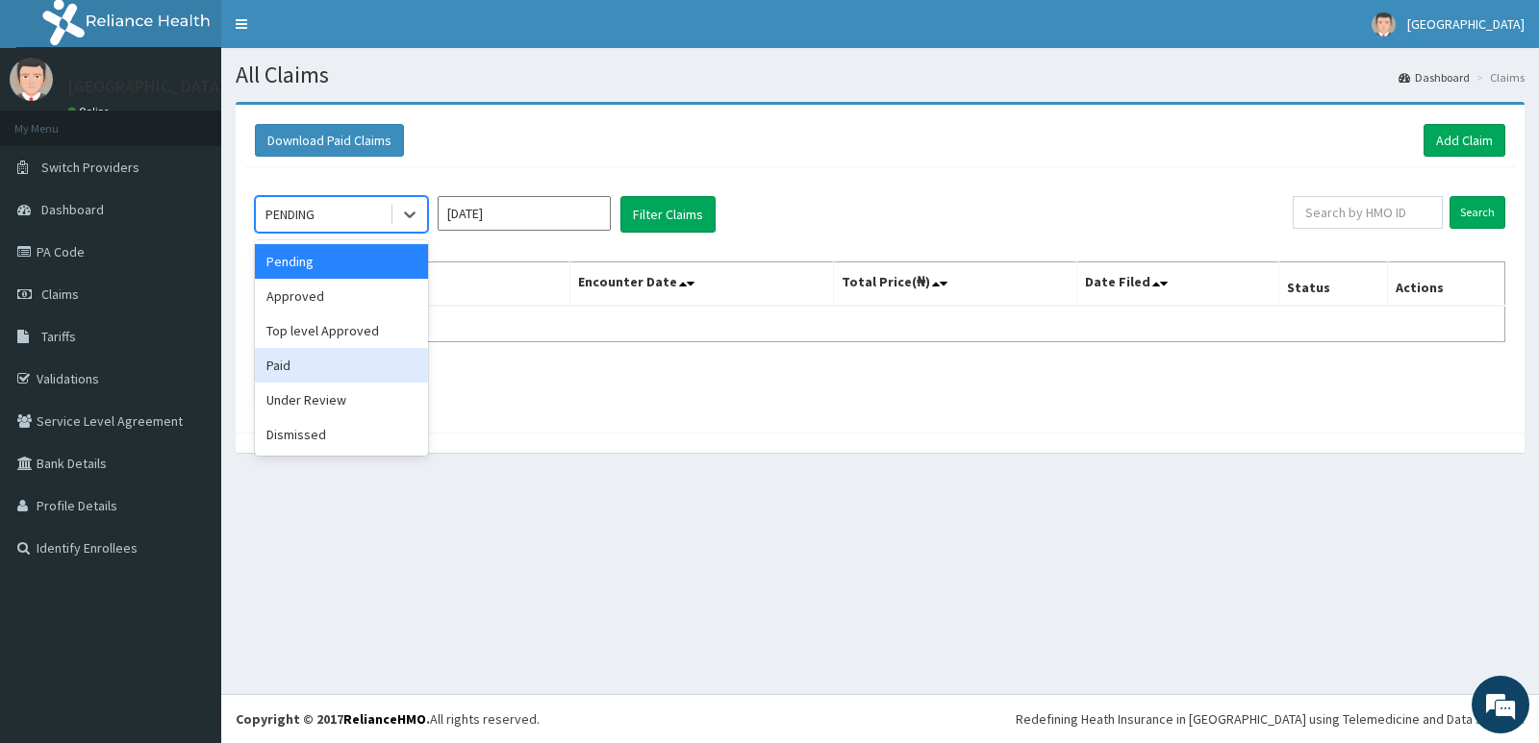
click at [338, 354] on div "Paid" at bounding box center [341, 365] width 173 height 35
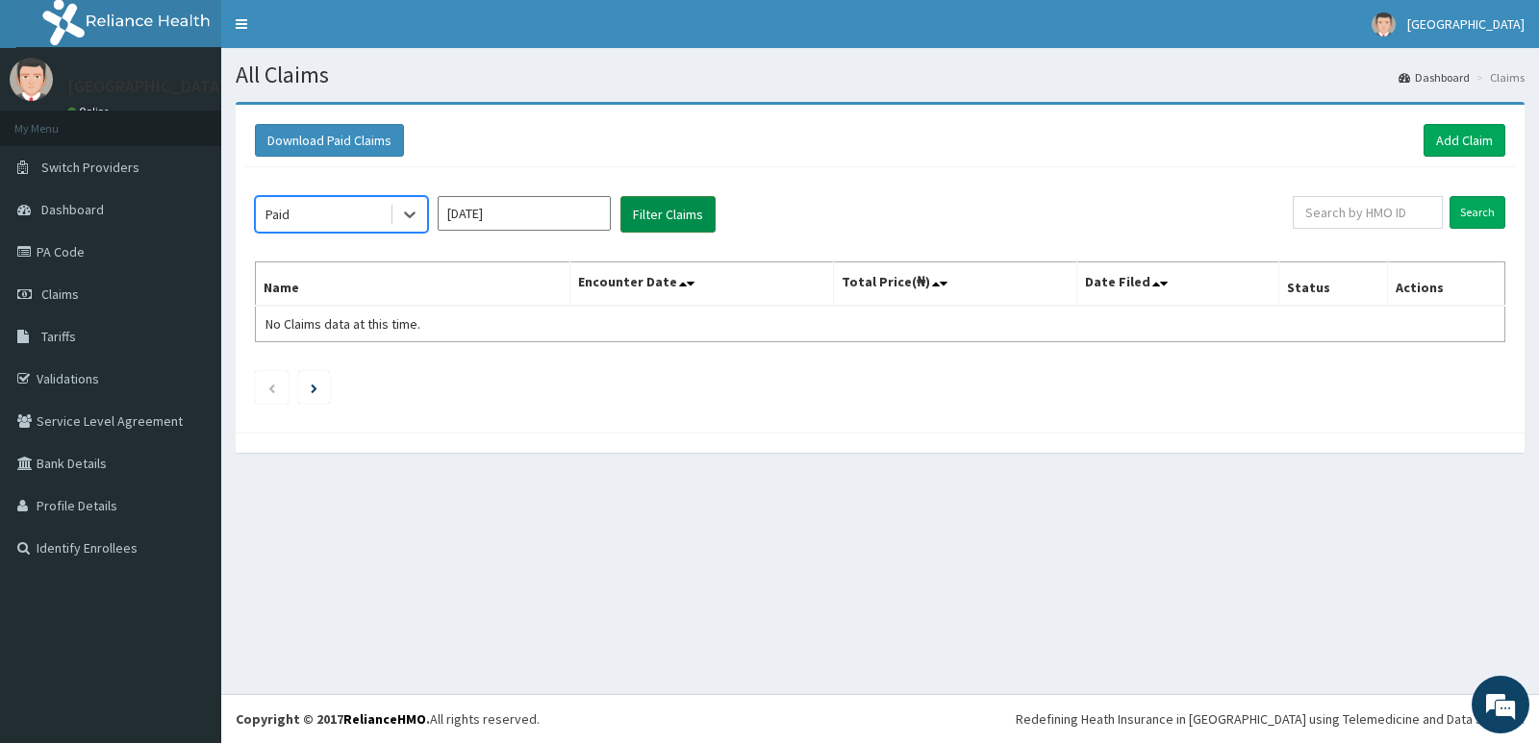
click at [662, 214] on button "Filter Claims" at bounding box center [667, 214] width 95 height 37
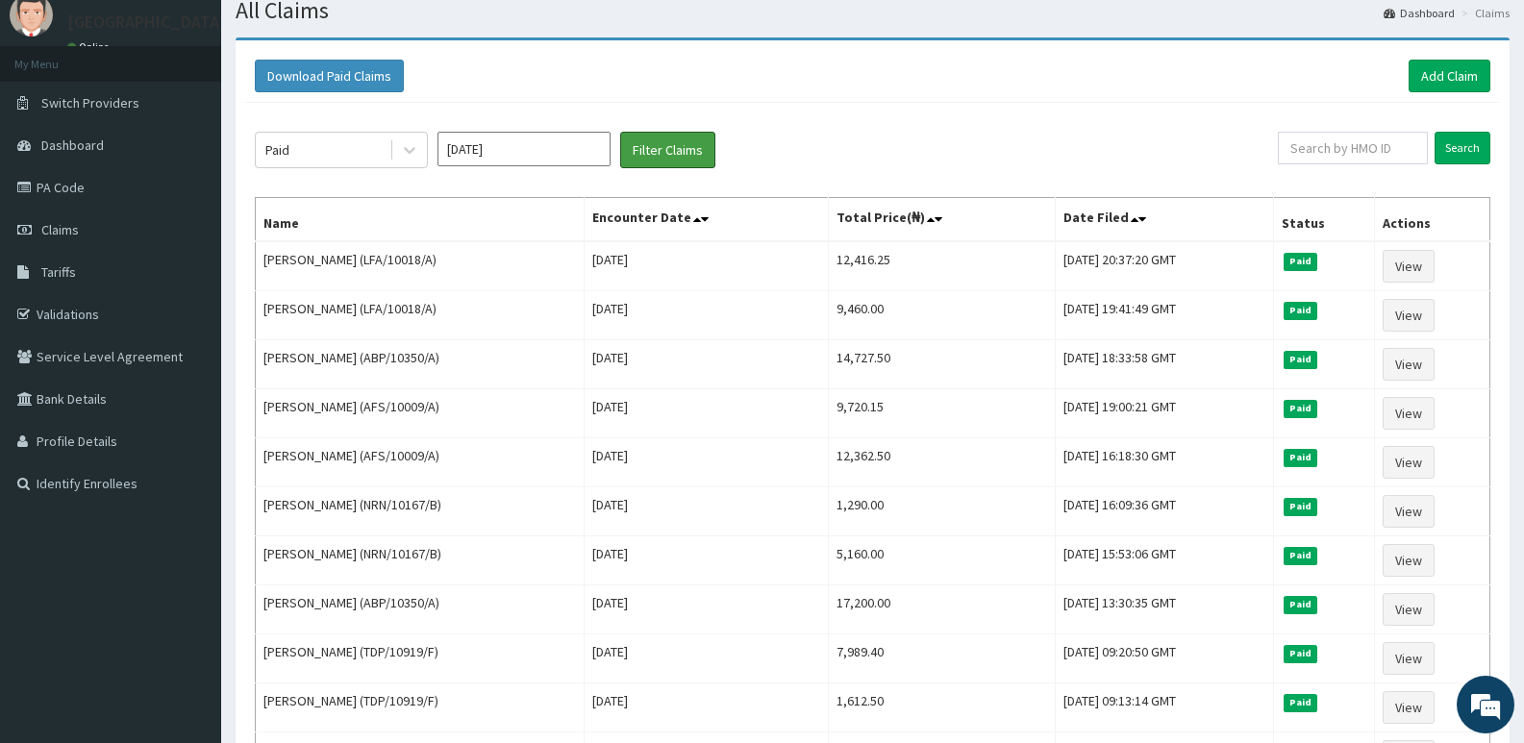
scroll to position [161, 0]
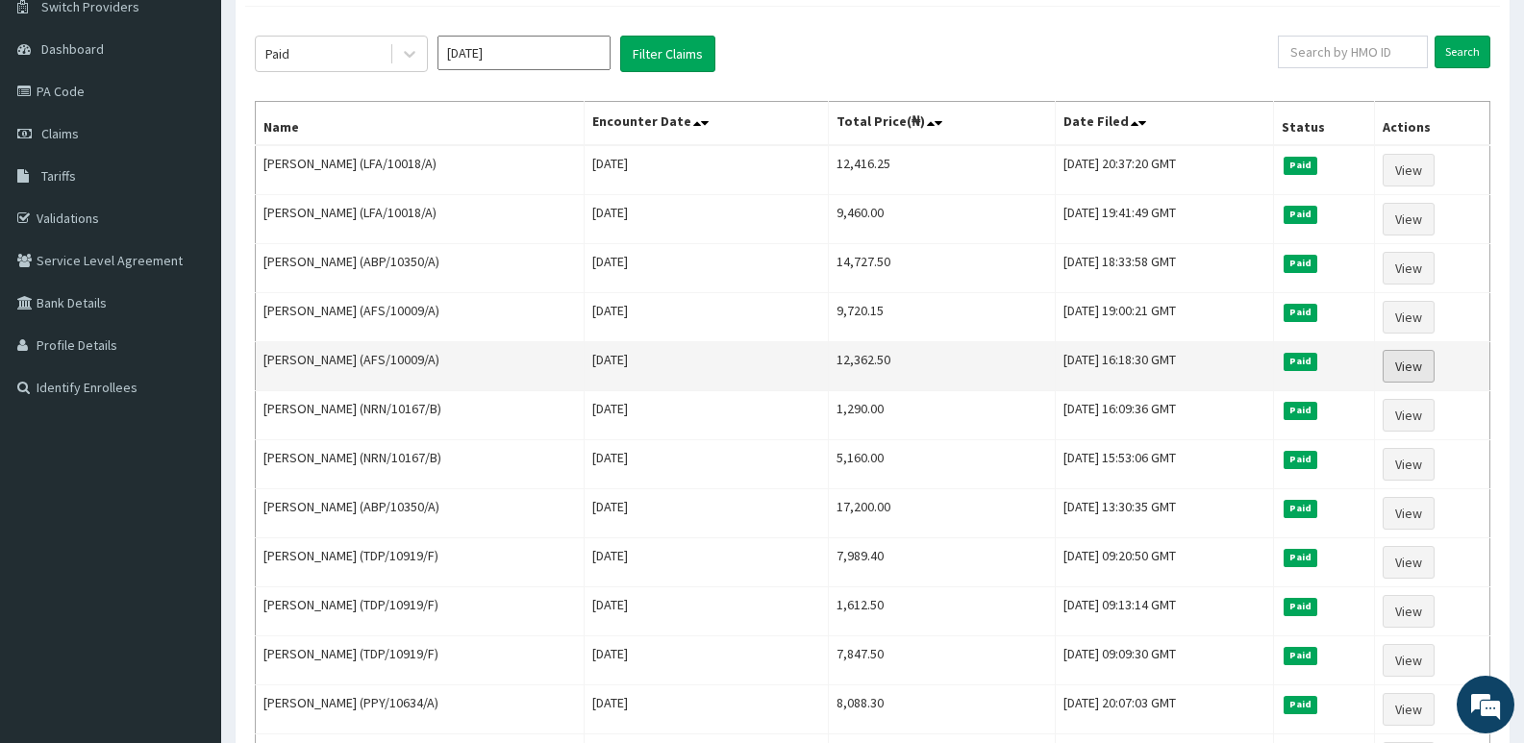
click at [1425, 361] on link "View" at bounding box center [1409, 366] width 52 height 33
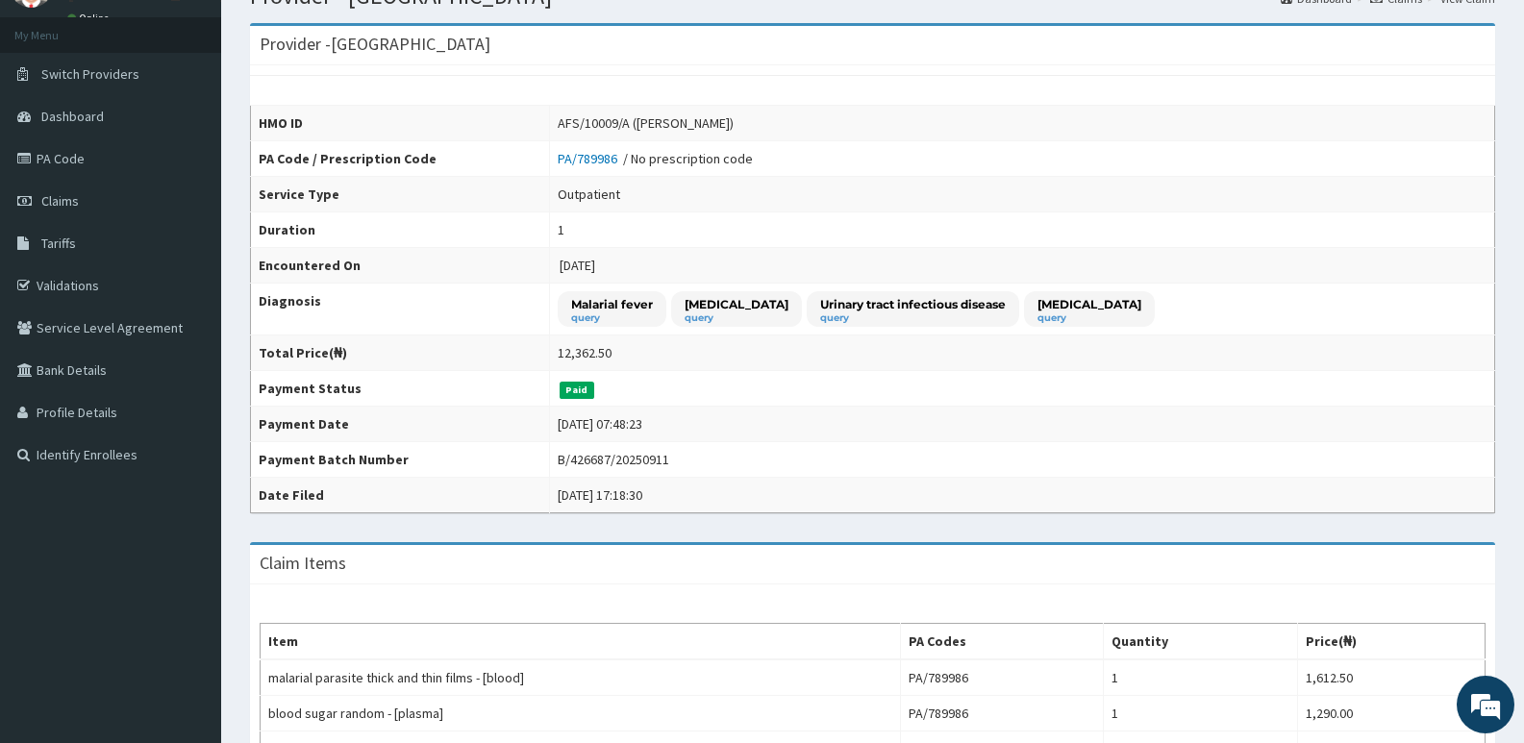
scroll to position [91, 0]
drag, startPoint x: 550, startPoint y: 124, endPoint x: 621, endPoint y: 125, distance: 71.2
click at [621, 125] on div "AFS/10009/A ([PERSON_NAME])" at bounding box center [646, 124] width 176 height 19
copy div "AFS/10009/A"
click at [596, 122] on div "AFS/10009/A ([PERSON_NAME])" at bounding box center [646, 124] width 176 height 19
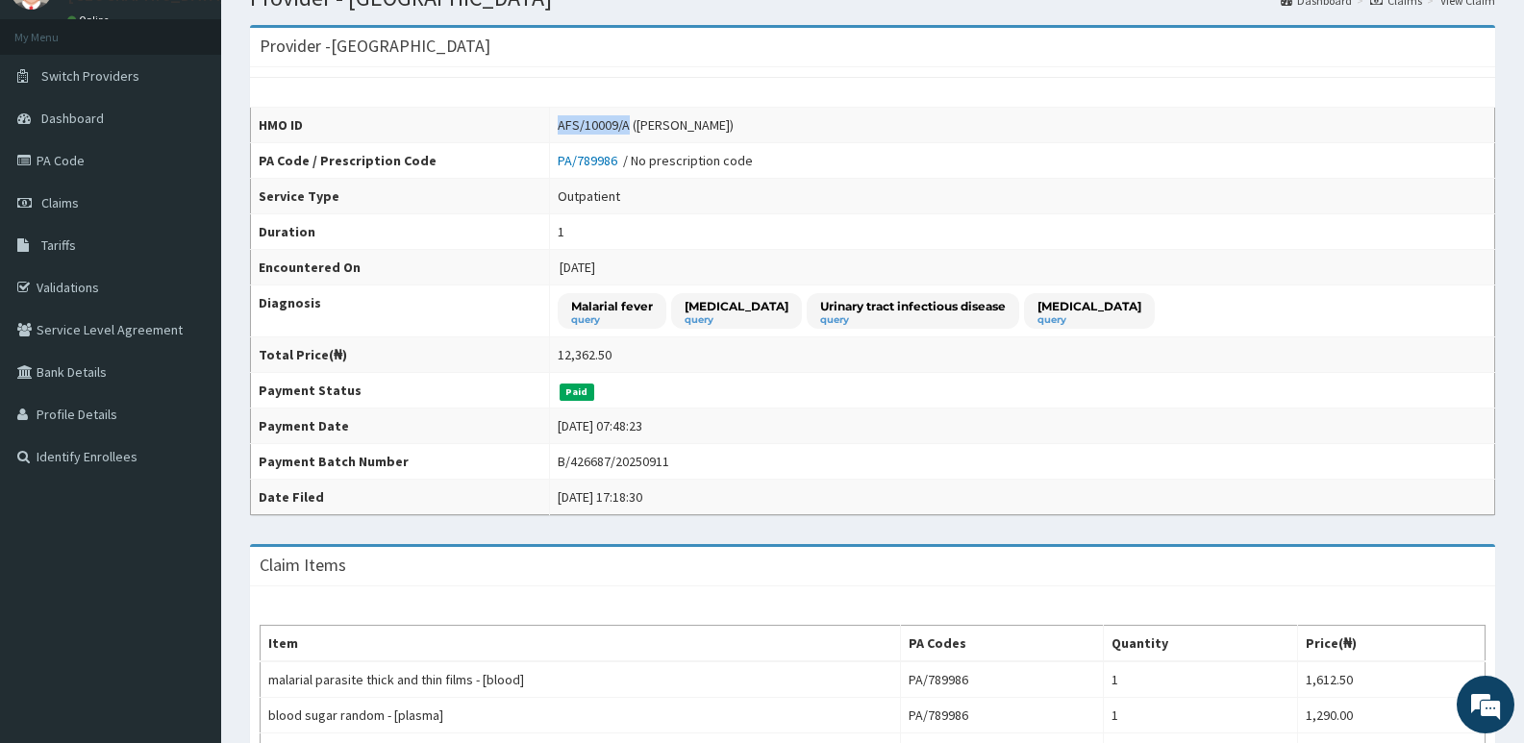
drag, startPoint x: 546, startPoint y: 121, endPoint x: 618, endPoint y: 121, distance: 72.1
click at [618, 121] on td "AFS/10009/A ([PERSON_NAME])" at bounding box center [1022, 126] width 945 height 36
copy div "AFS/10009/A"
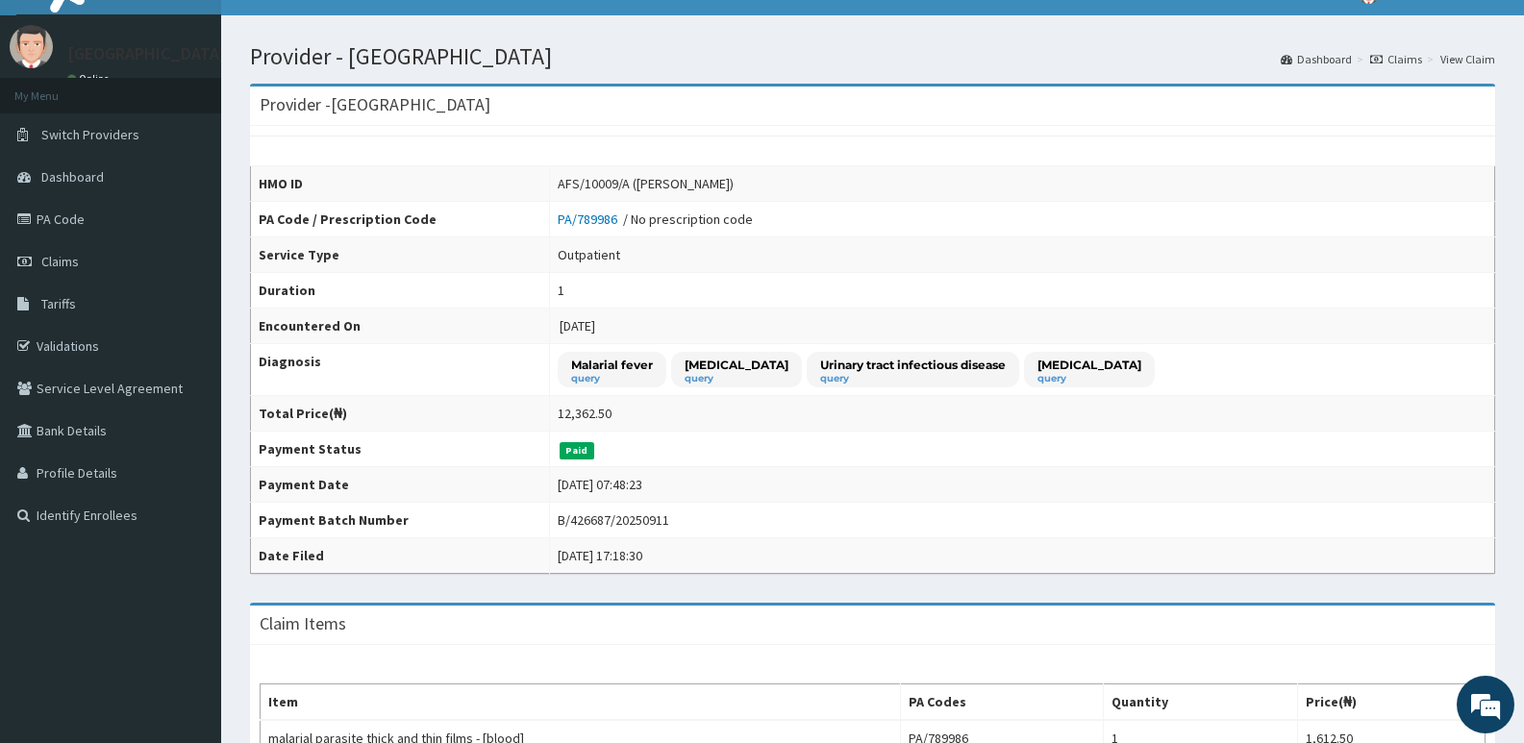
scroll to position [0, 0]
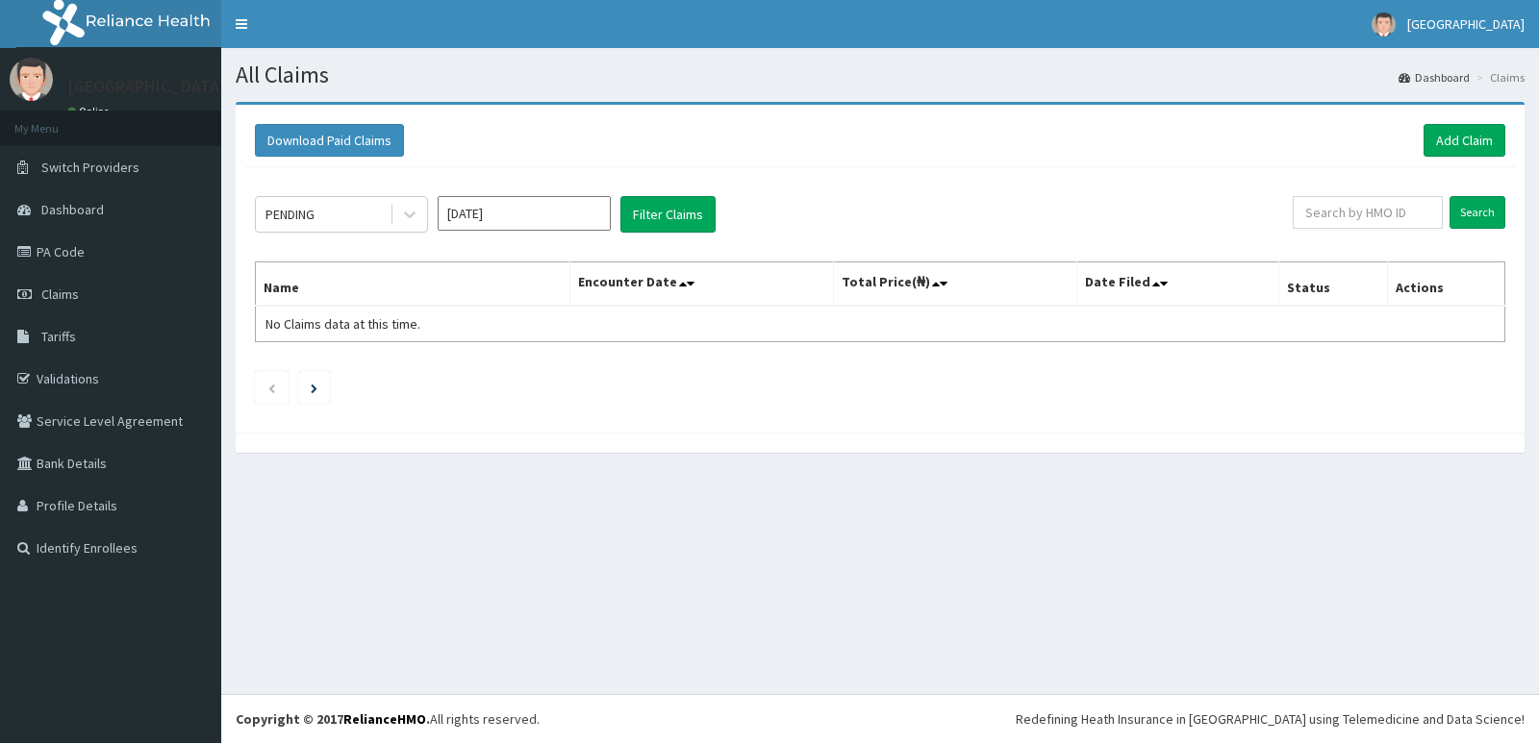
click at [349, 191] on div "PENDING Sep 2025 Filter Claims Search Name Encounter Date Total Price(₦) Date F…" at bounding box center [880, 295] width 1270 height 256
click at [348, 192] on div "PENDING Sep 2025 Filter Claims Search Name Encounter Date Total Price(₦) Date F…" at bounding box center [880, 295] width 1270 height 256
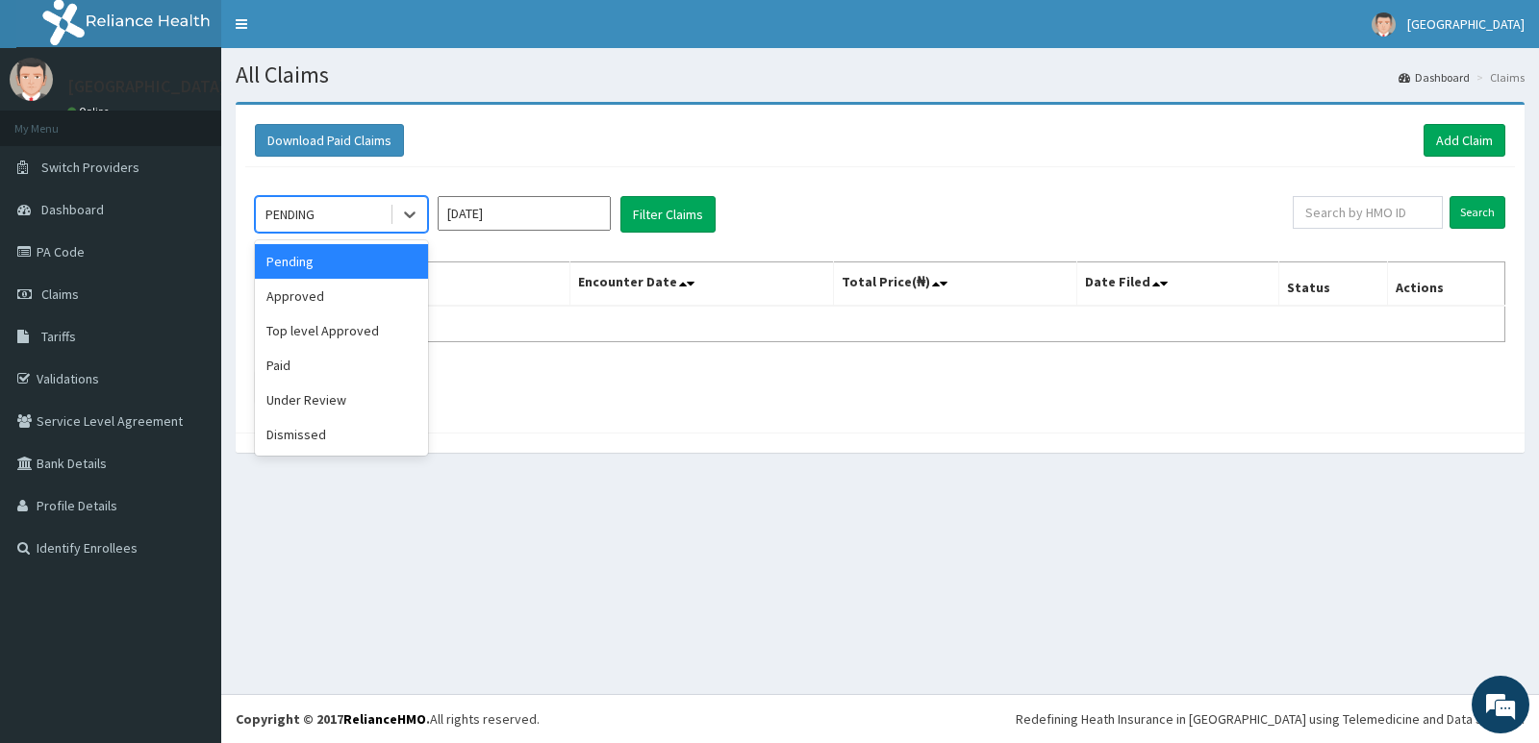
click at [360, 224] on div "PENDING" at bounding box center [323, 214] width 134 height 31
drag, startPoint x: 349, startPoint y: 353, endPoint x: 360, endPoint y: 349, distance: 11.3
click at [349, 355] on div "Paid" at bounding box center [341, 365] width 173 height 35
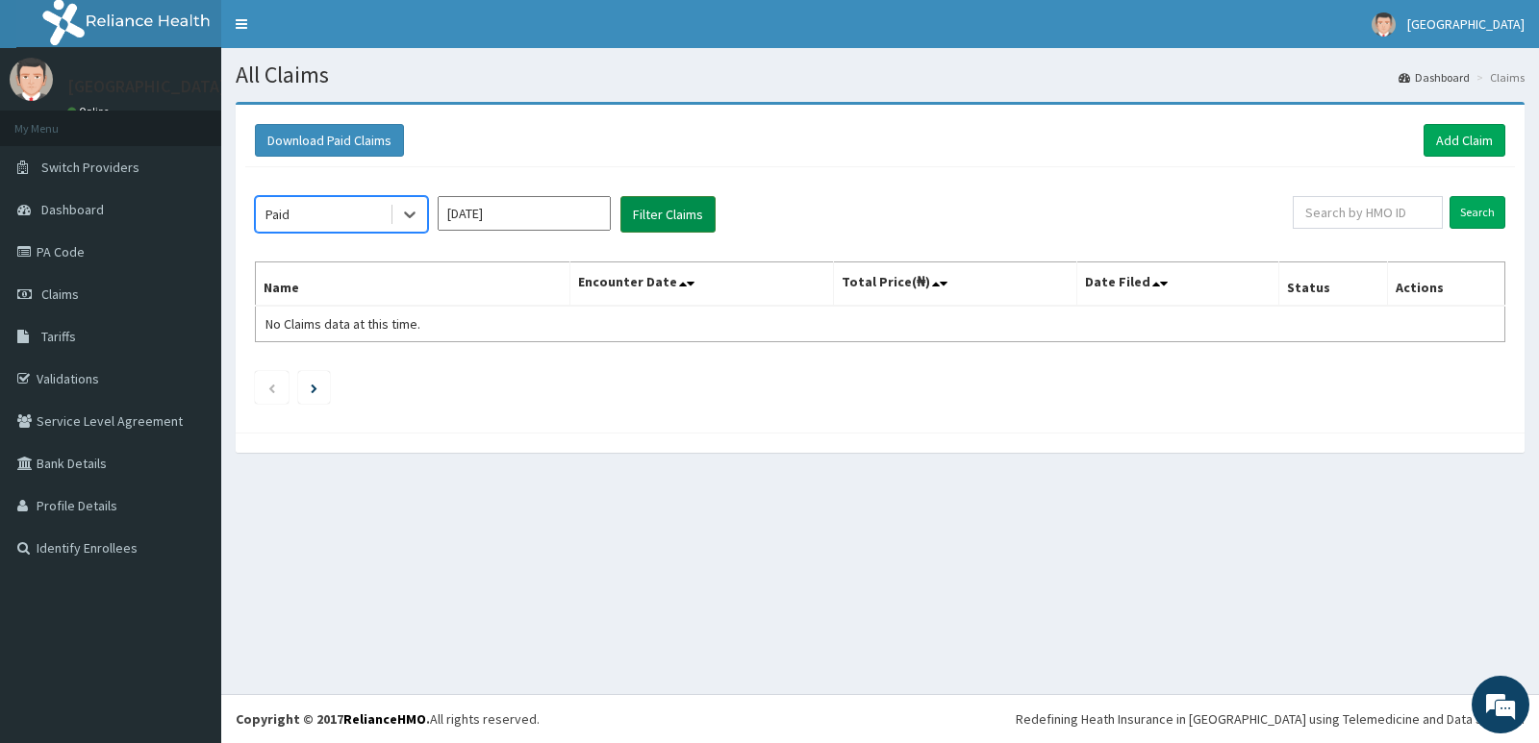
click at [669, 215] on button "Filter Claims" at bounding box center [667, 214] width 95 height 37
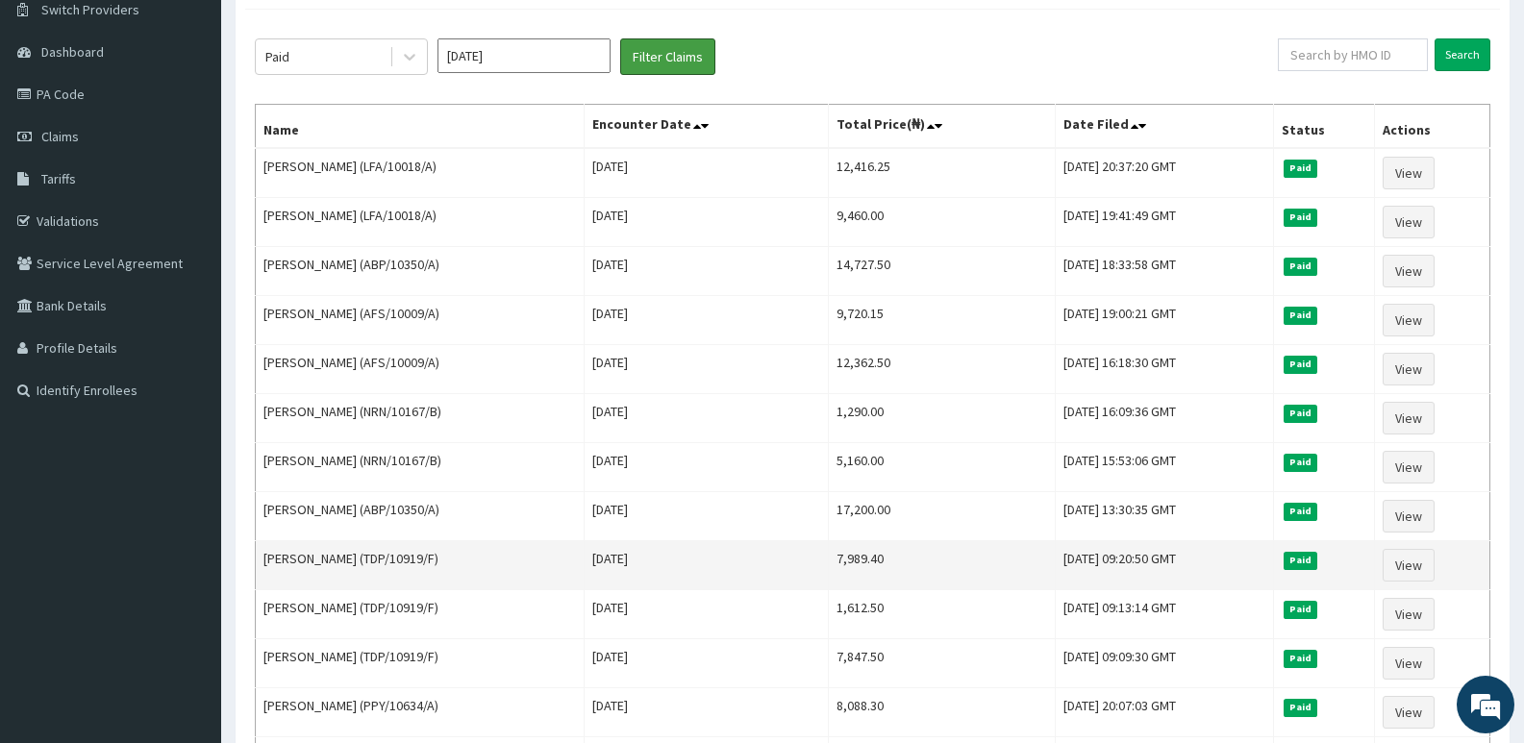
scroll to position [192, 0]
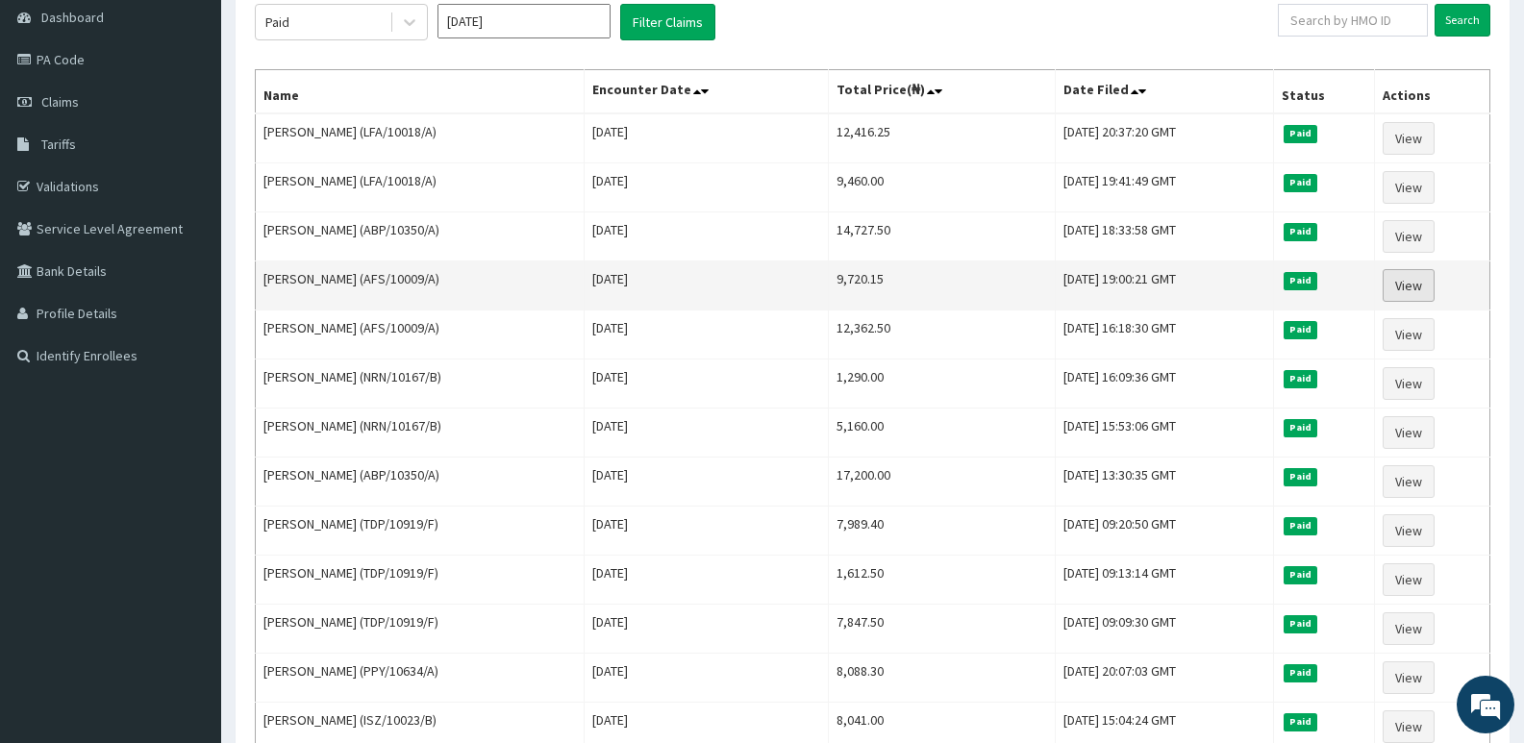
drag, startPoint x: 1425, startPoint y: 277, endPoint x: 1399, endPoint y: 275, distance: 26.0
click at [1426, 278] on link "View" at bounding box center [1409, 285] width 52 height 33
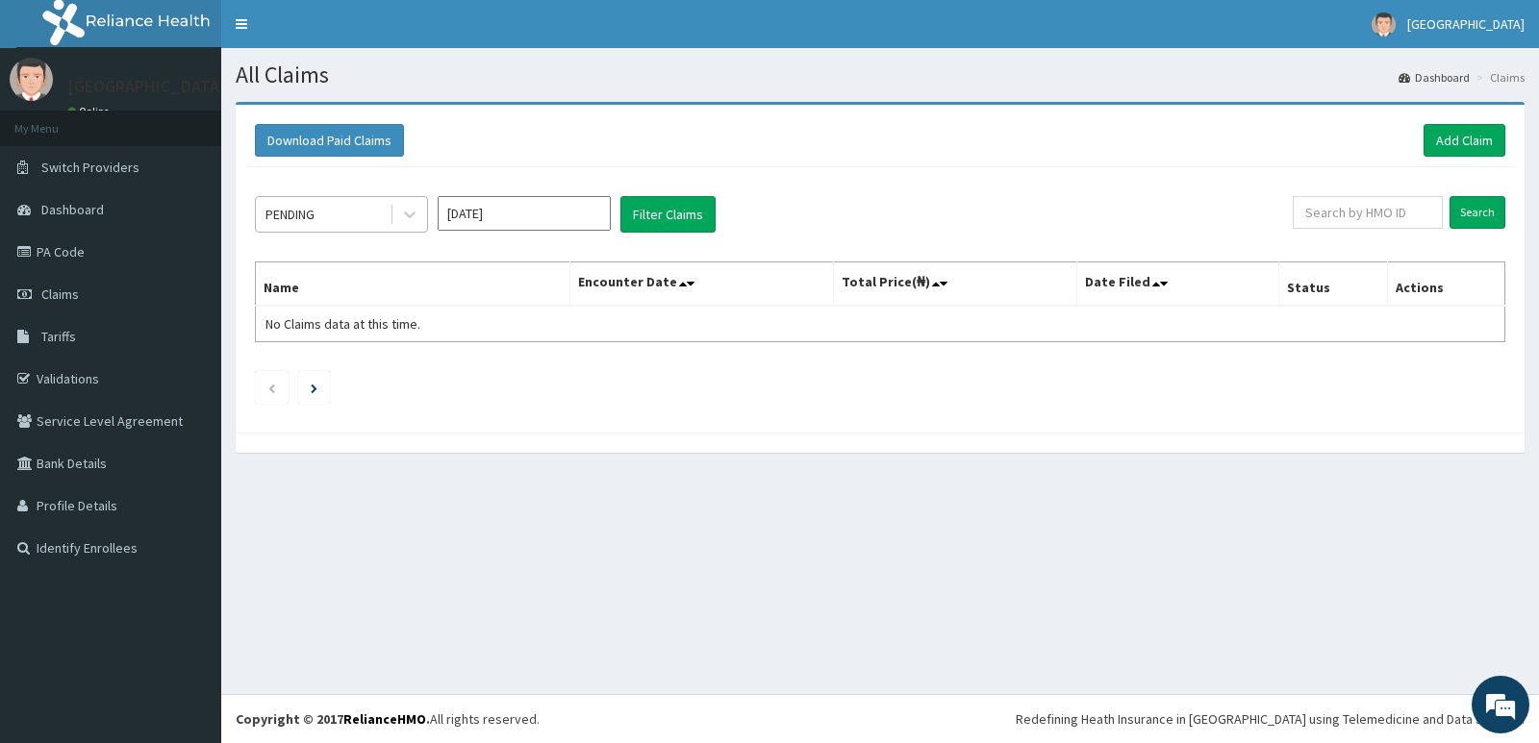
click at [380, 213] on div "PENDING" at bounding box center [323, 214] width 134 height 31
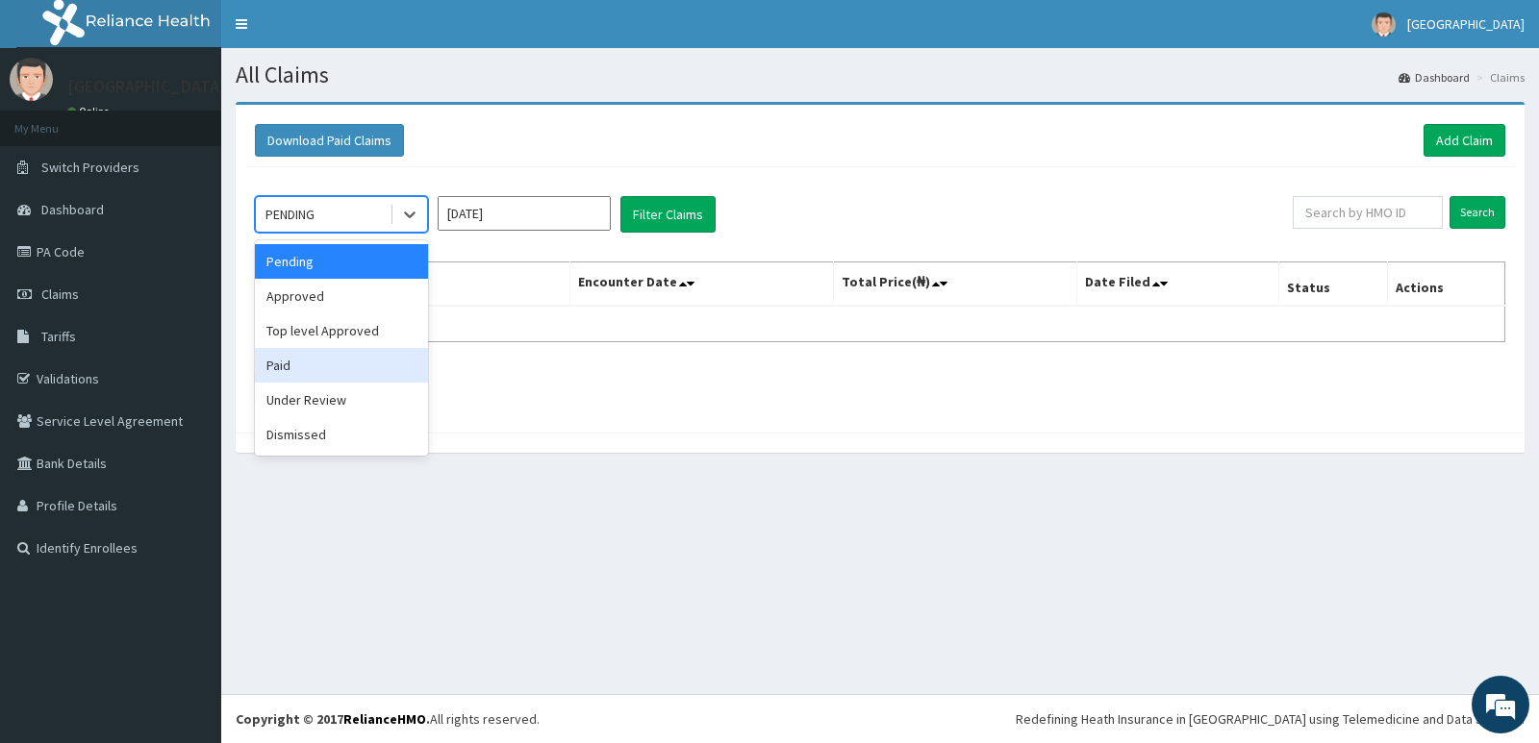
click at [353, 357] on div "Paid" at bounding box center [341, 365] width 173 height 35
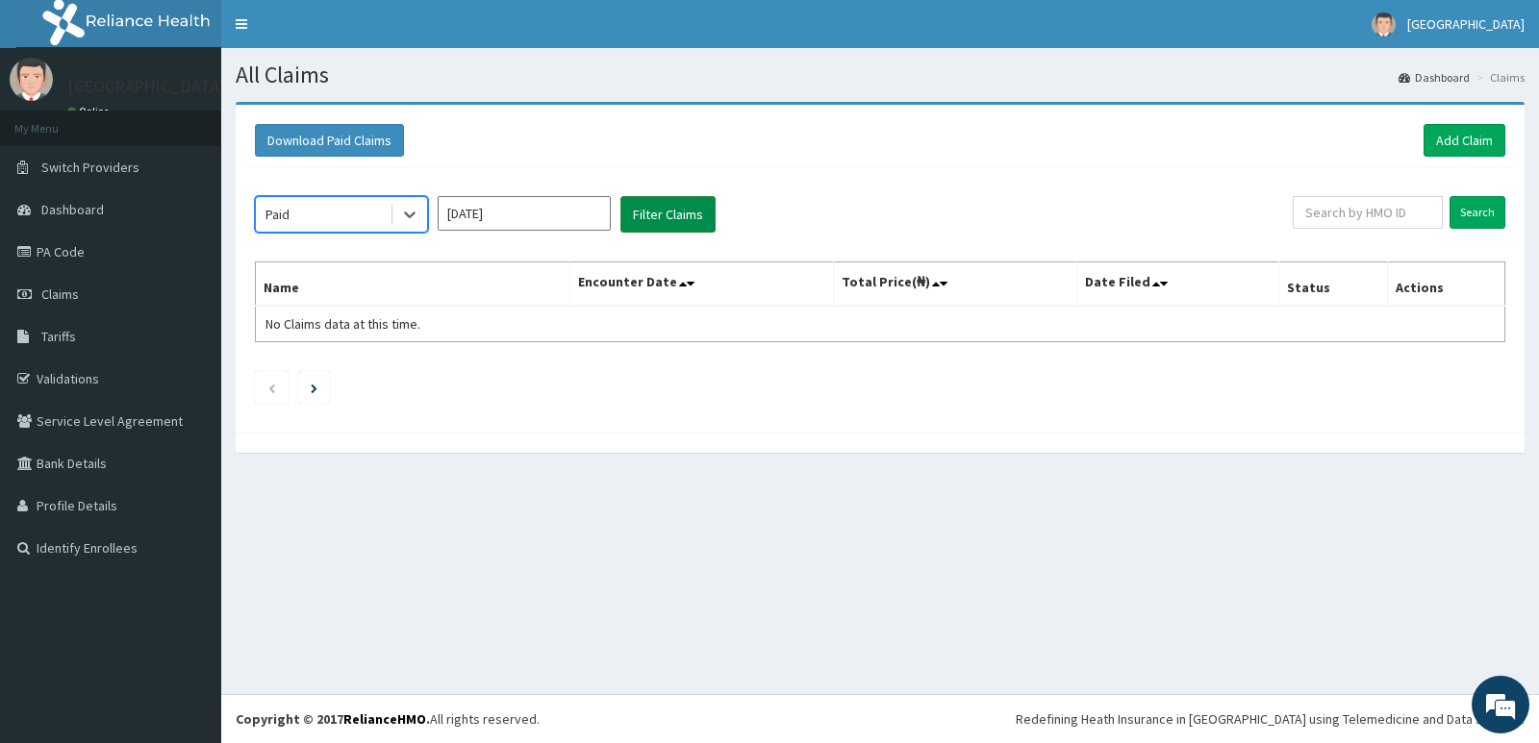
click at [679, 211] on button "Filter Claims" at bounding box center [667, 214] width 95 height 37
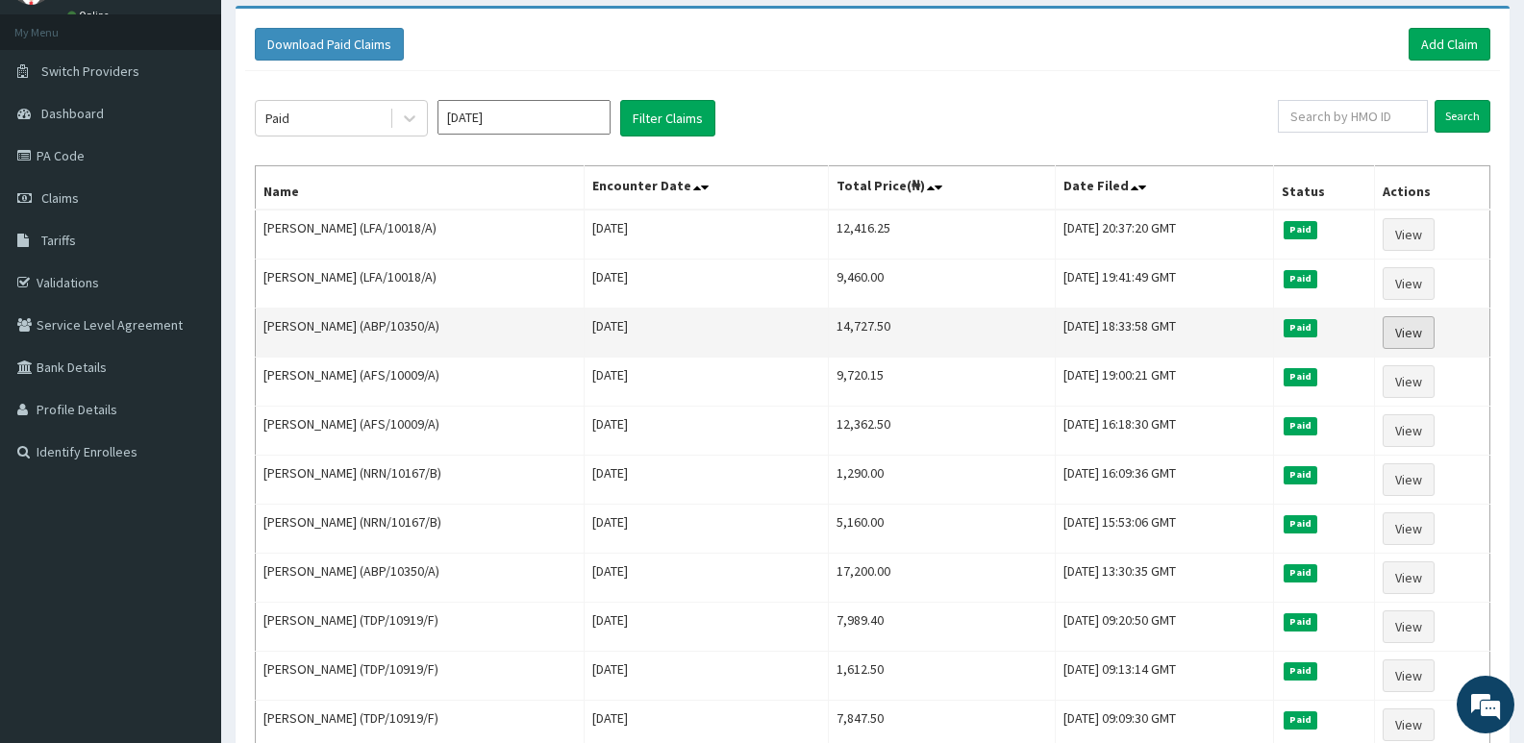
click at [1420, 335] on link "View" at bounding box center [1409, 332] width 52 height 33
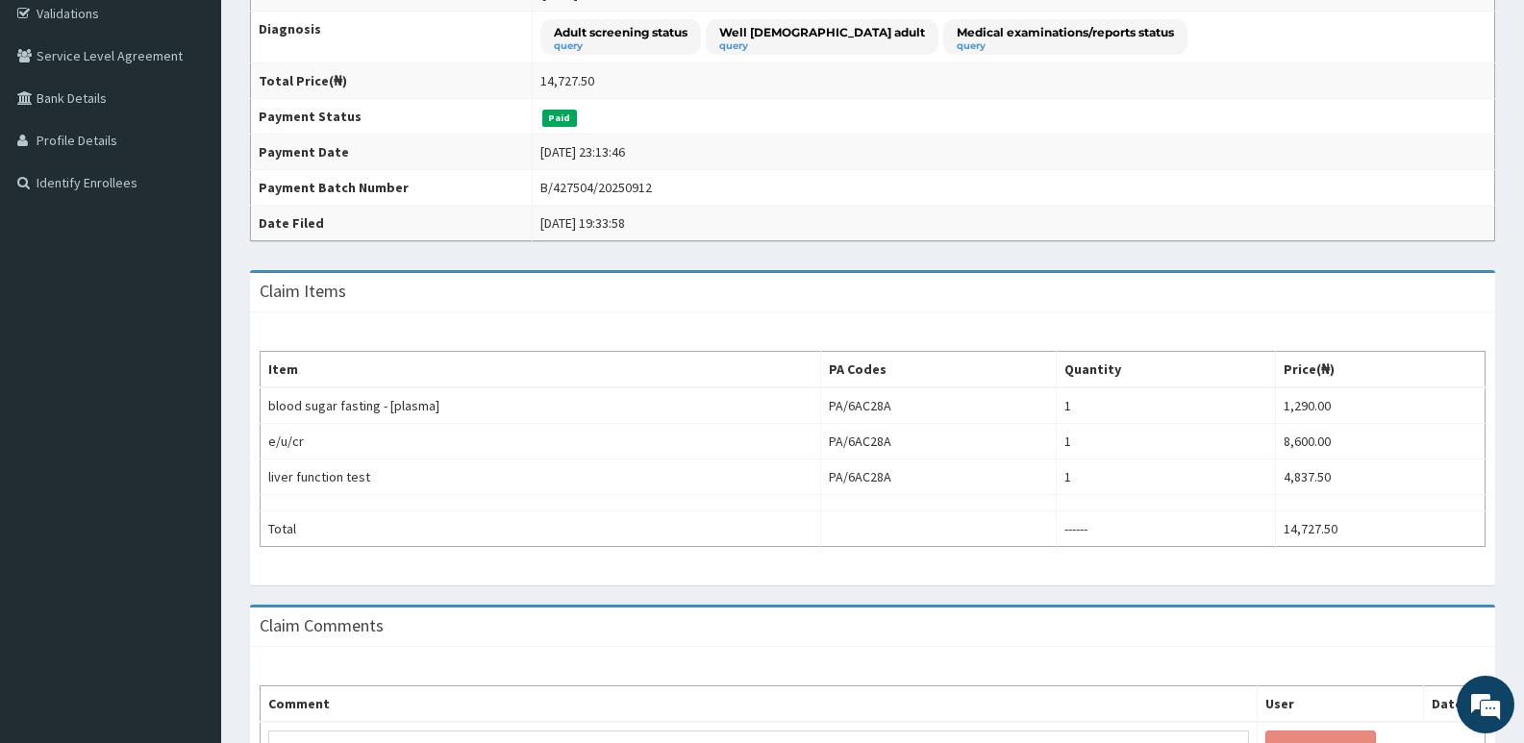
scroll to position [385, 0]
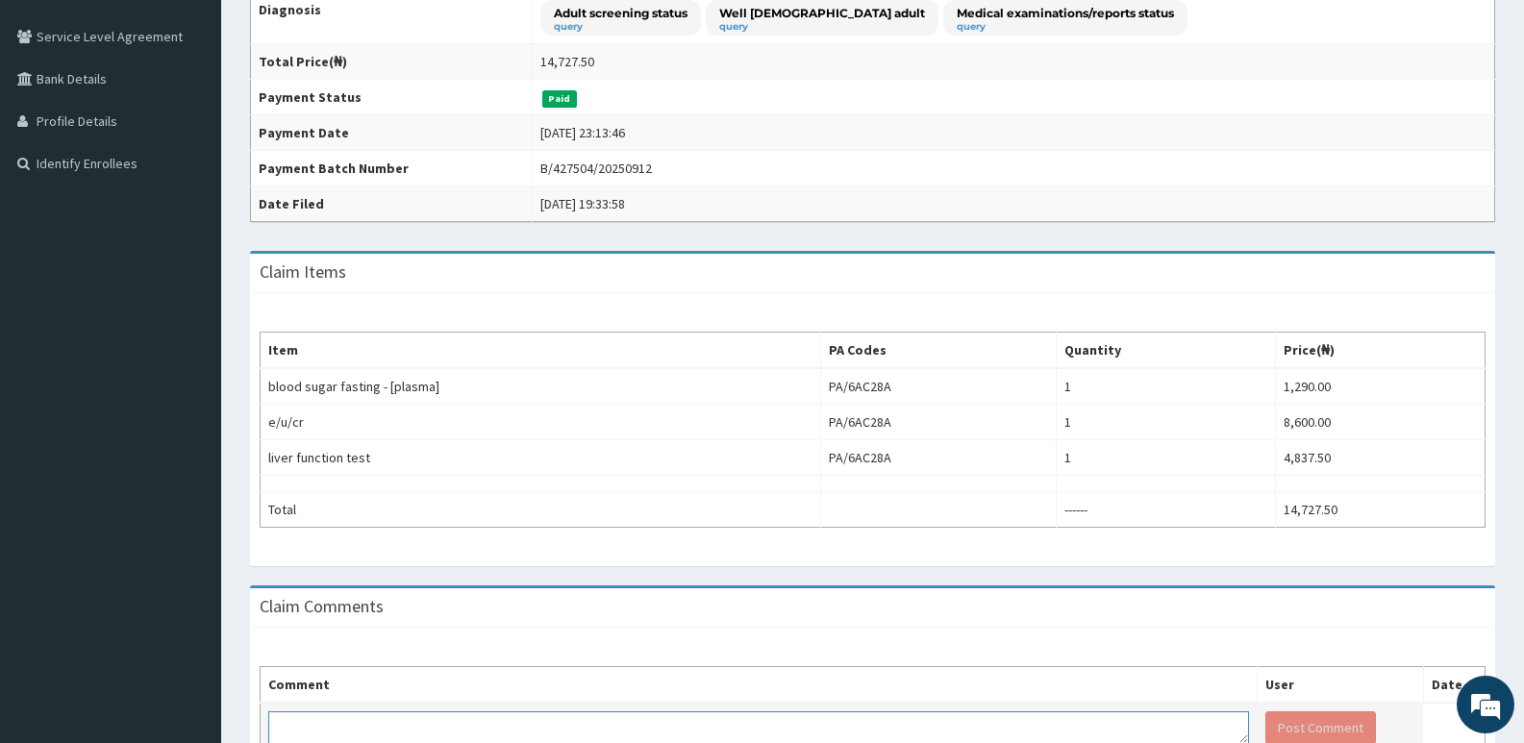
click at [700, 742] on textarea at bounding box center [758, 728] width 981 height 33
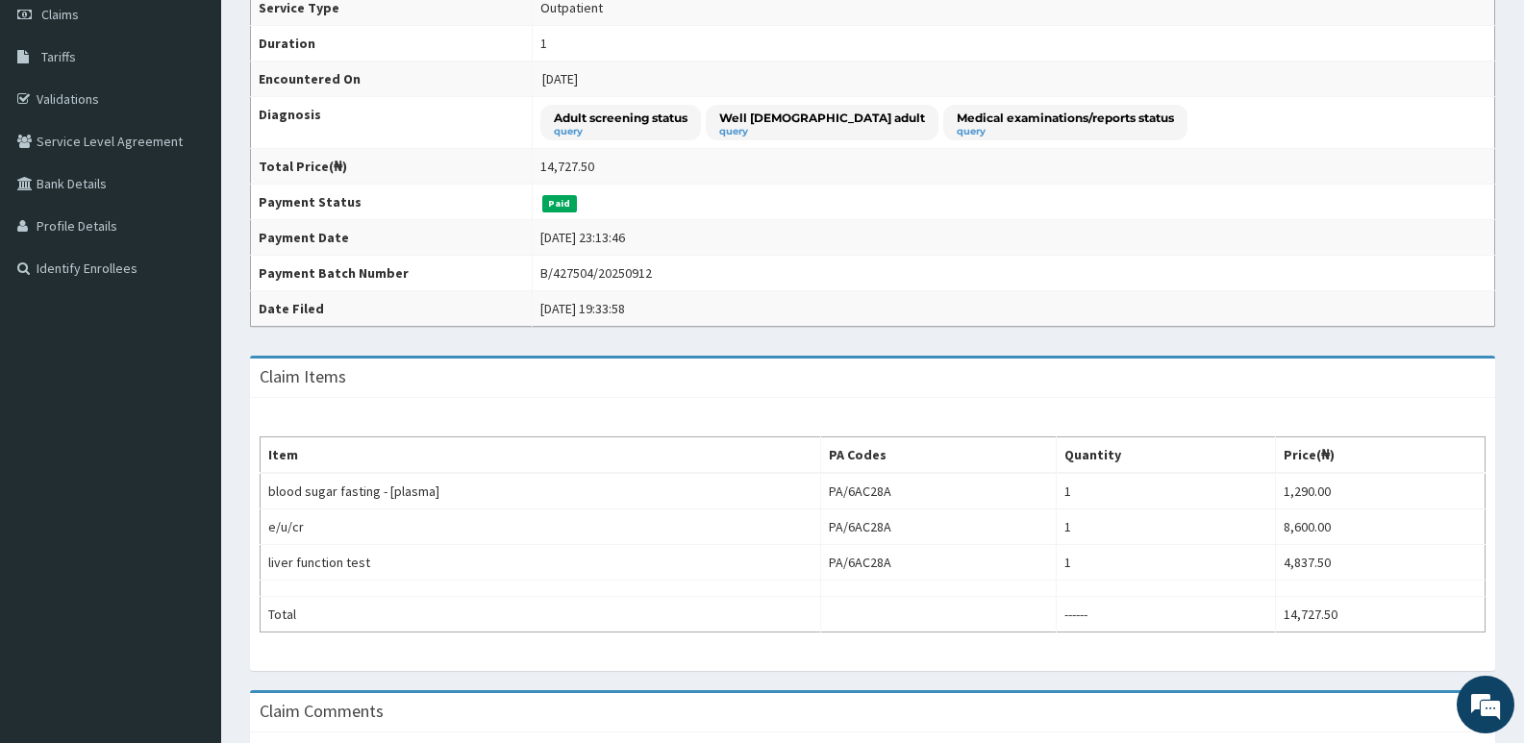
scroll to position [0, 0]
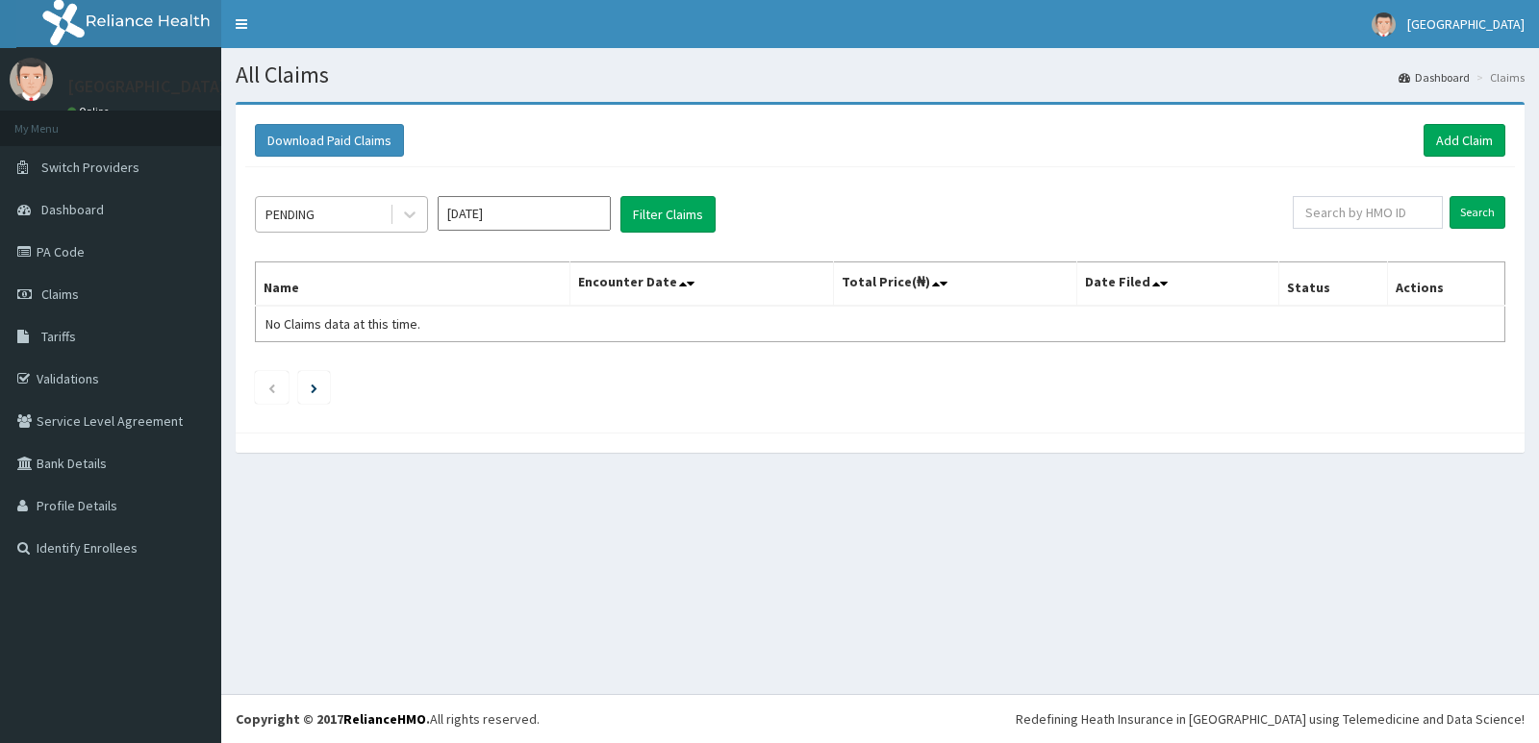
click at [342, 213] on div "PENDING" at bounding box center [323, 214] width 134 height 31
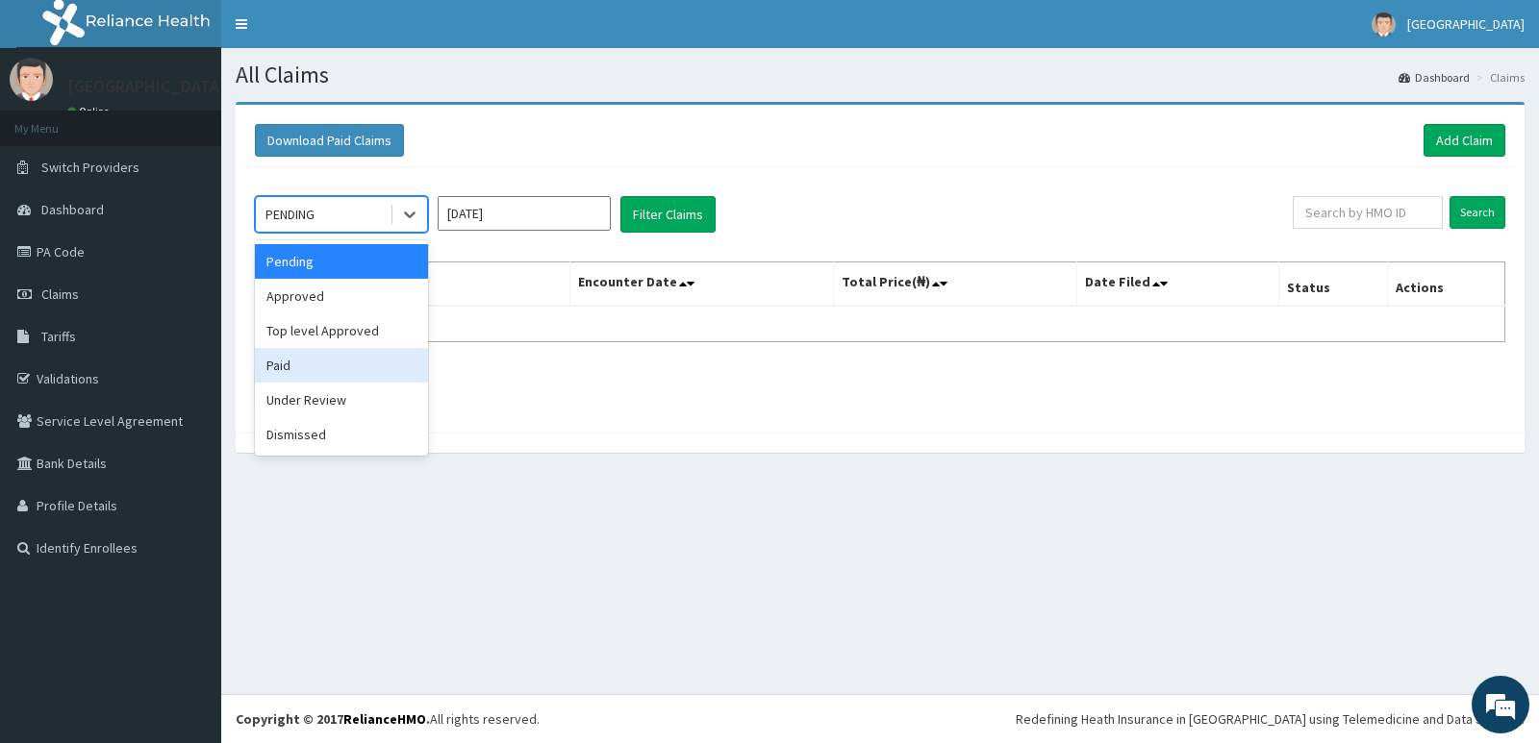
click at [340, 378] on div "Paid" at bounding box center [341, 365] width 173 height 35
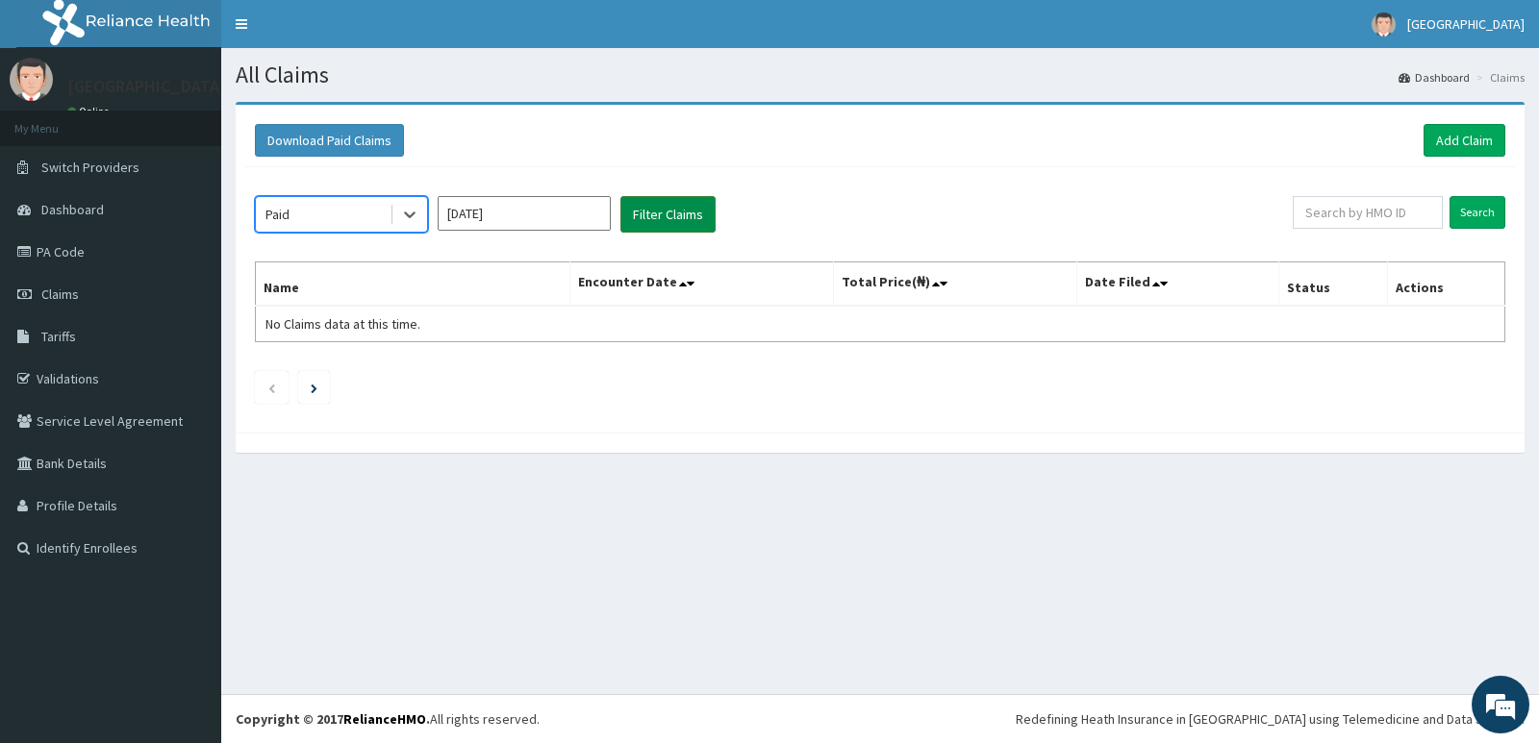
click at [666, 197] on button "Filter Claims" at bounding box center [667, 214] width 95 height 37
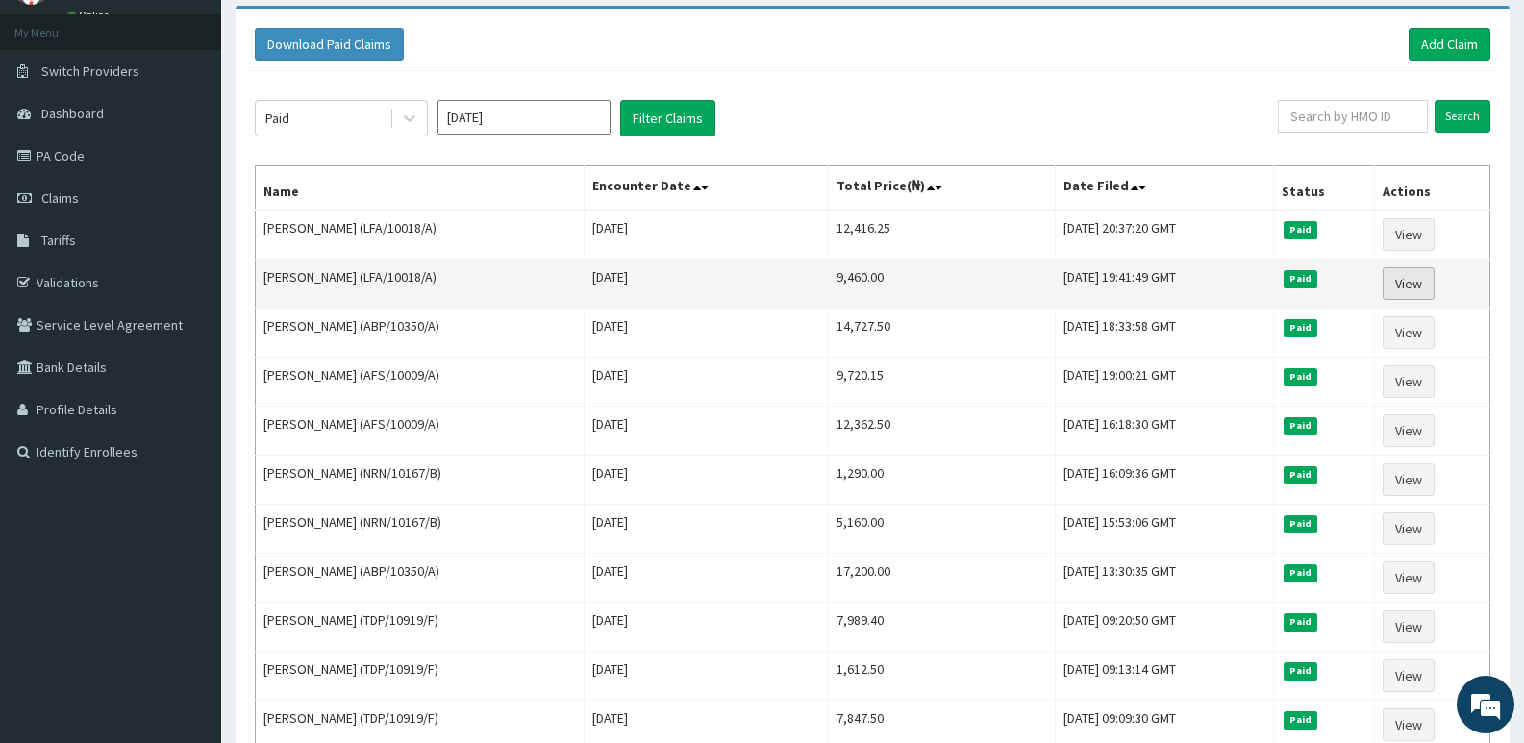
click at [1414, 280] on link "View" at bounding box center [1409, 283] width 52 height 33
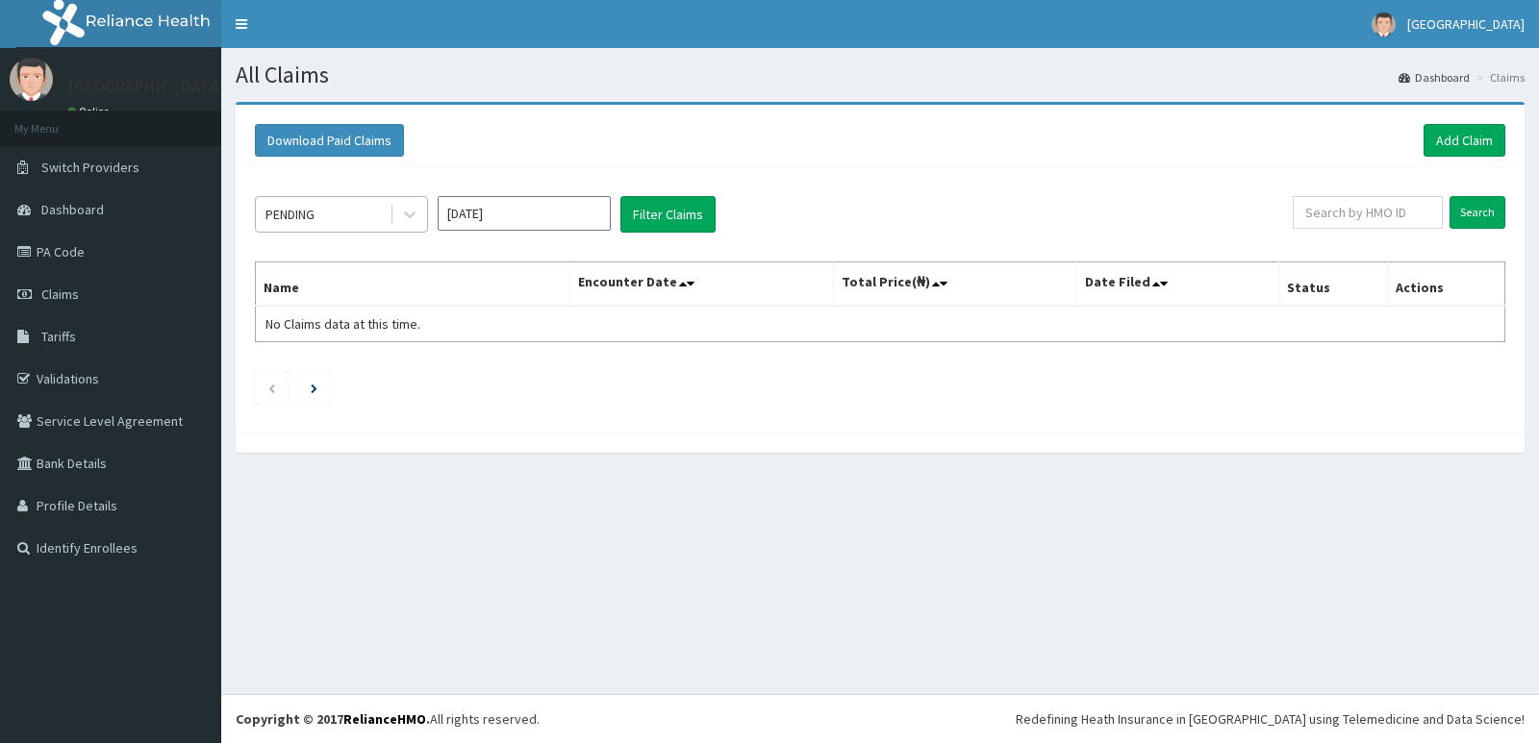
drag, startPoint x: 322, startPoint y: 213, endPoint x: 326, endPoint y: 237, distance: 24.4
click at [321, 214] on div "PENDING" at bounding box center [323, 214] width 134 height 31
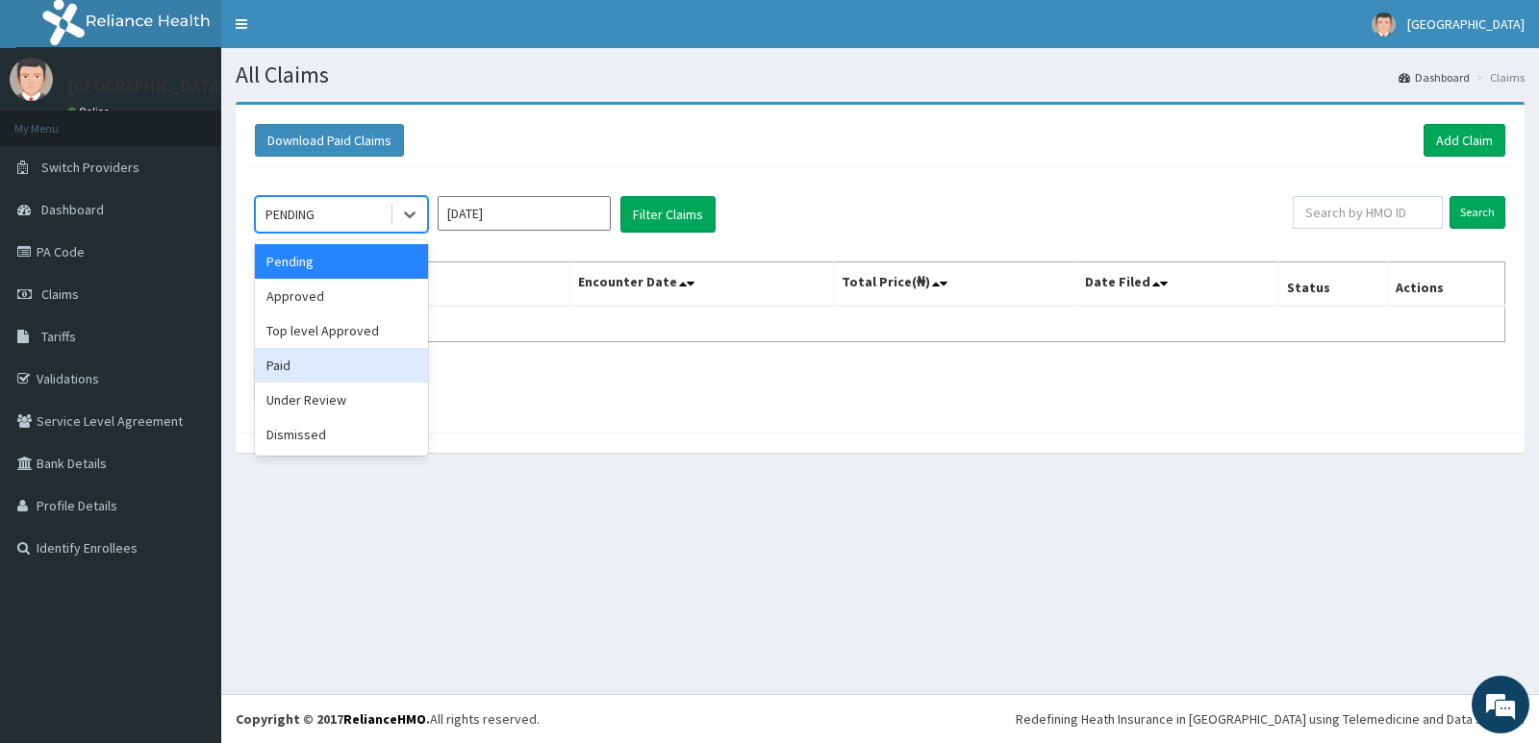
click at [348, 366] on div "Paid" at bounding box center [341, 365] width 173 height 35
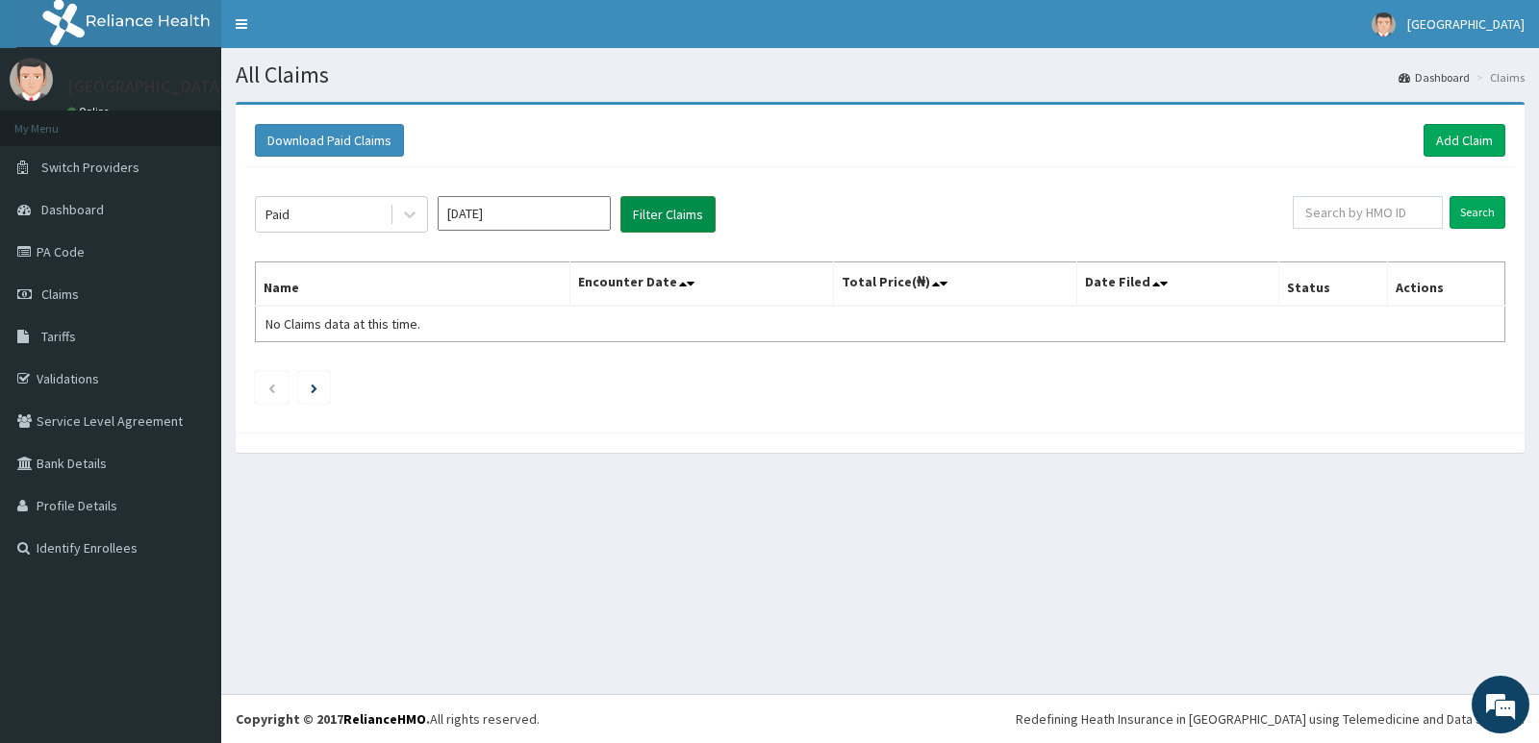
click at [689, 203] on button "Filter Claims" at bounding box center [667, 214] width 95 height 37
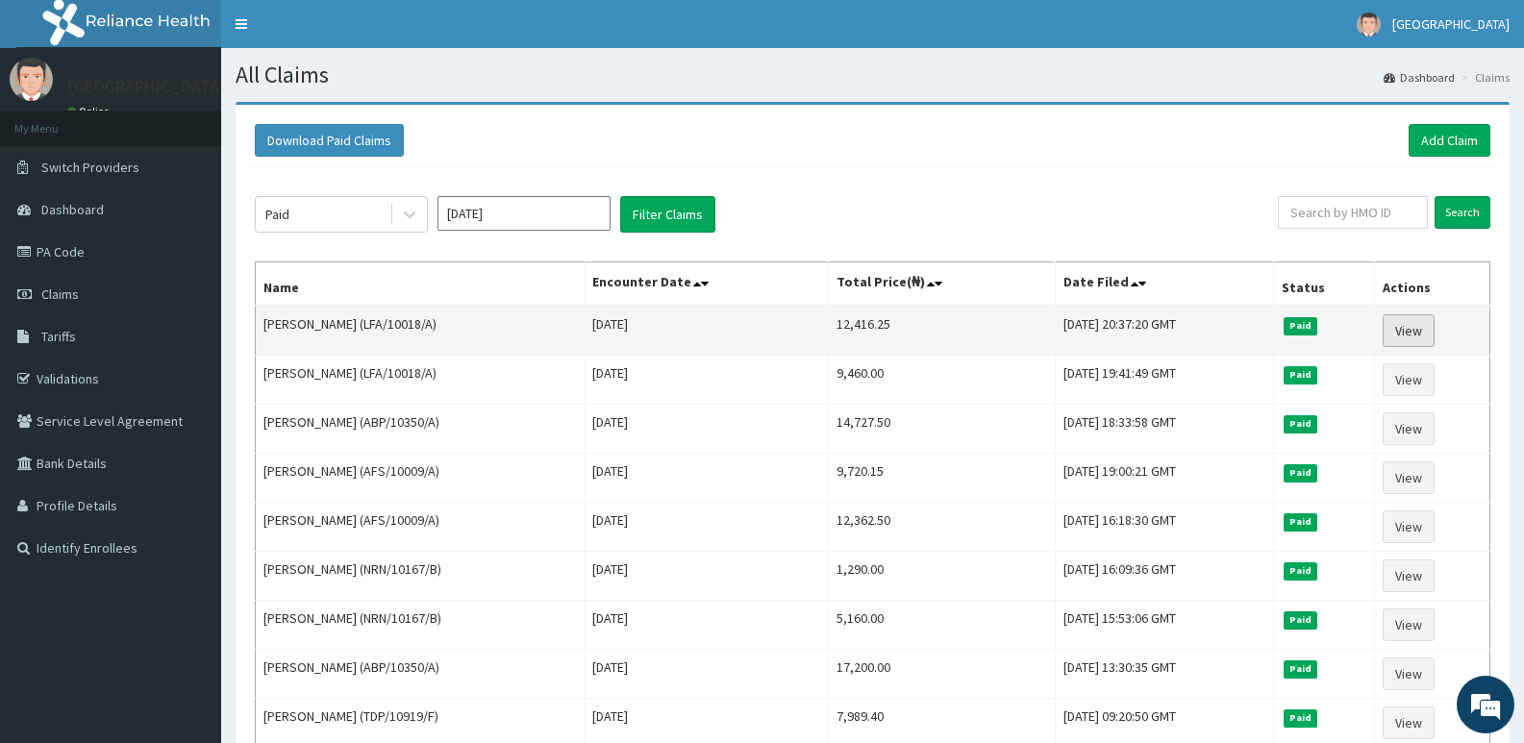
click at [1428, 336] on link "View" at bounding box center [1409, 331] width 52 height 33
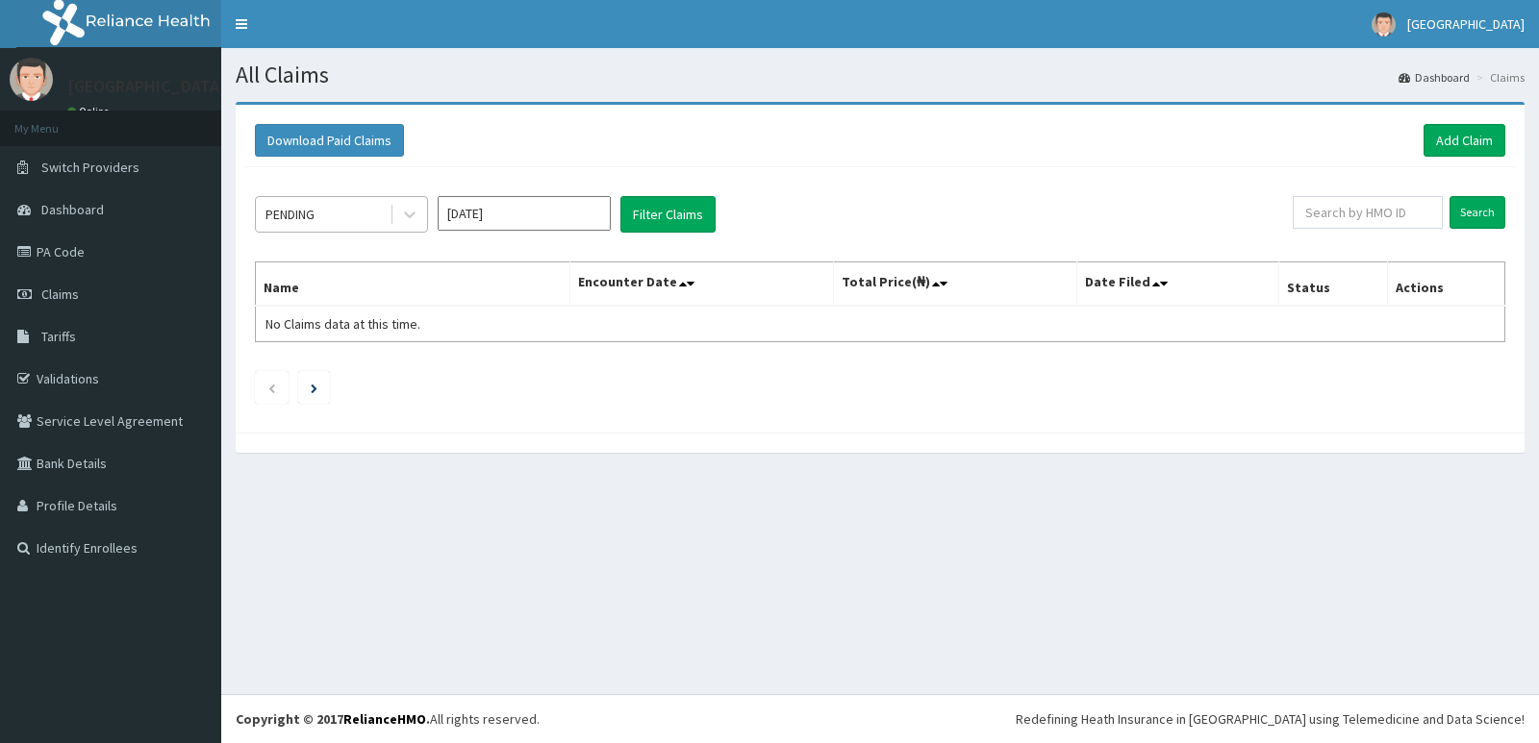
click at [376, 221] on div "PENDING" at bounding box center [323, 214] width 134 height 31
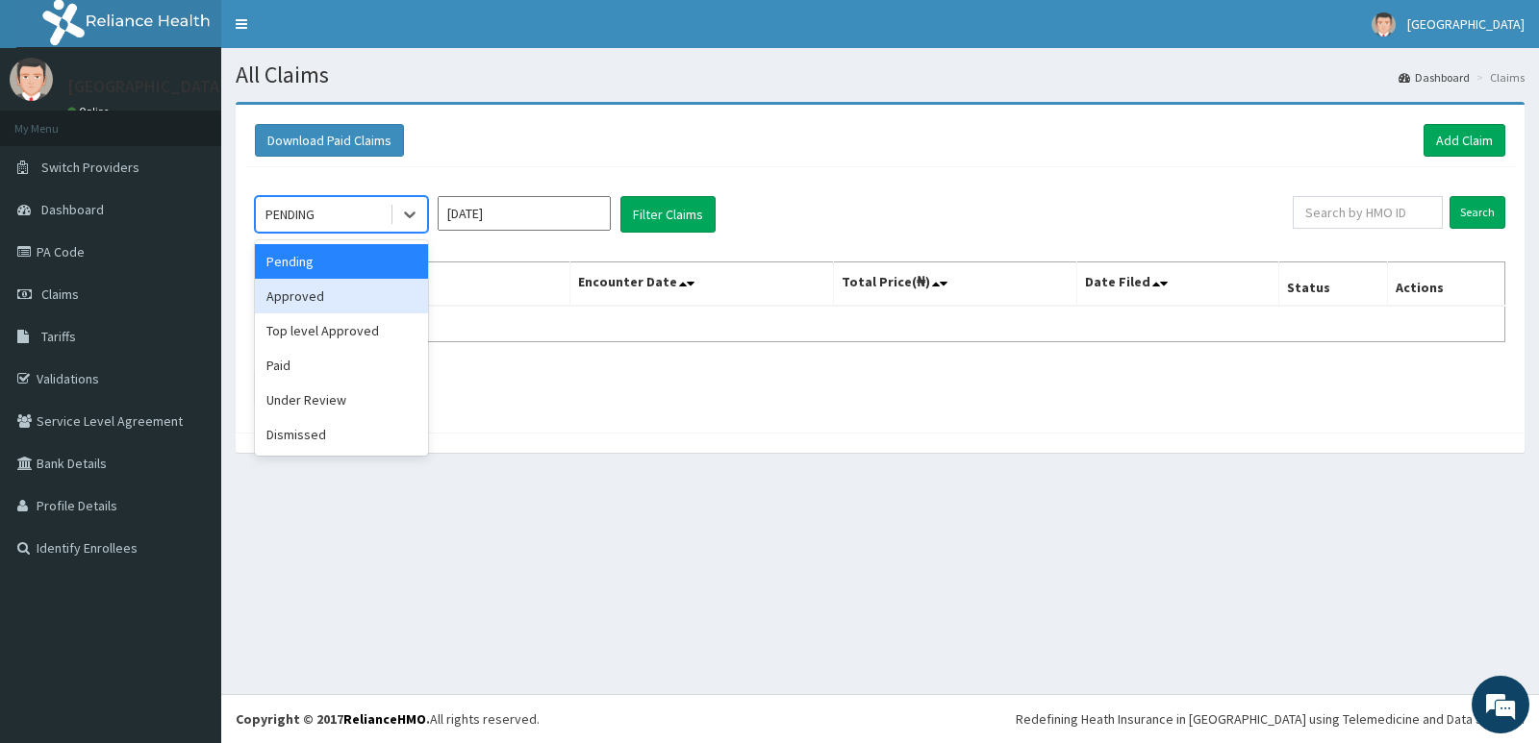
click at [370, 287] on div "Approved" at bounding box center [341, 296] width 173 height 35
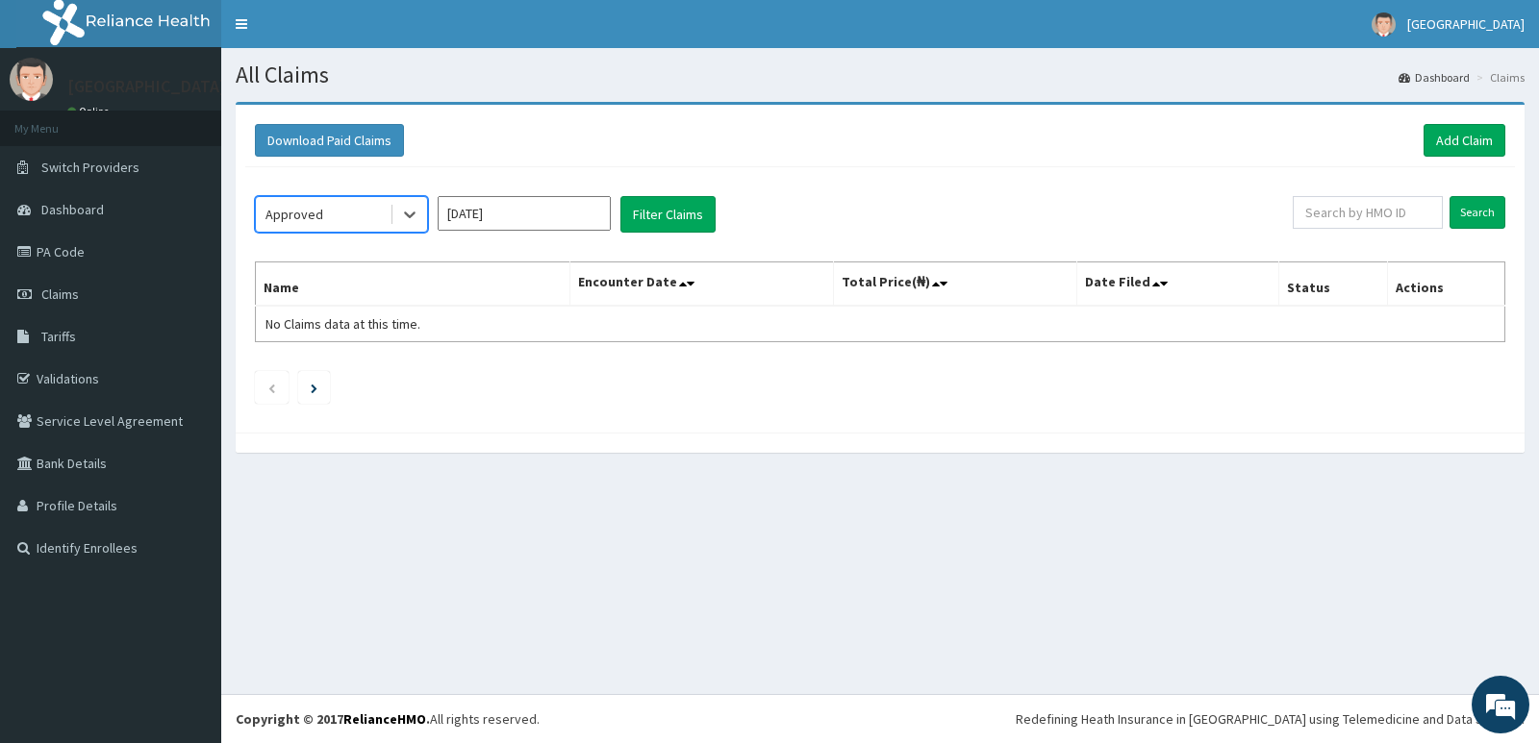
click at [336, 213] on div "Approved" at bounding box center [323, 214] width 134 height 31
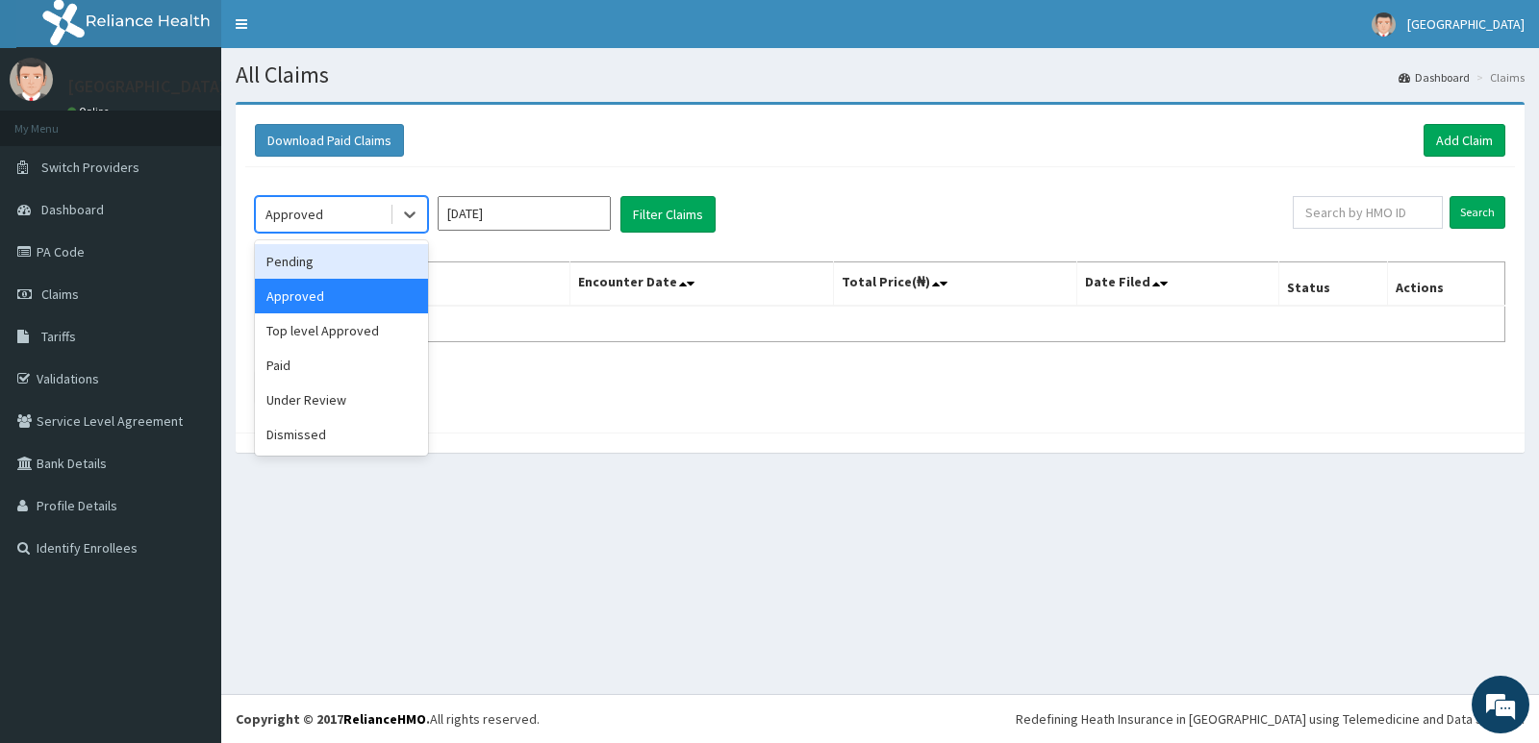
click at [340, 267] on div "Pending" at bounding box center [341, 261] width 173 height 35
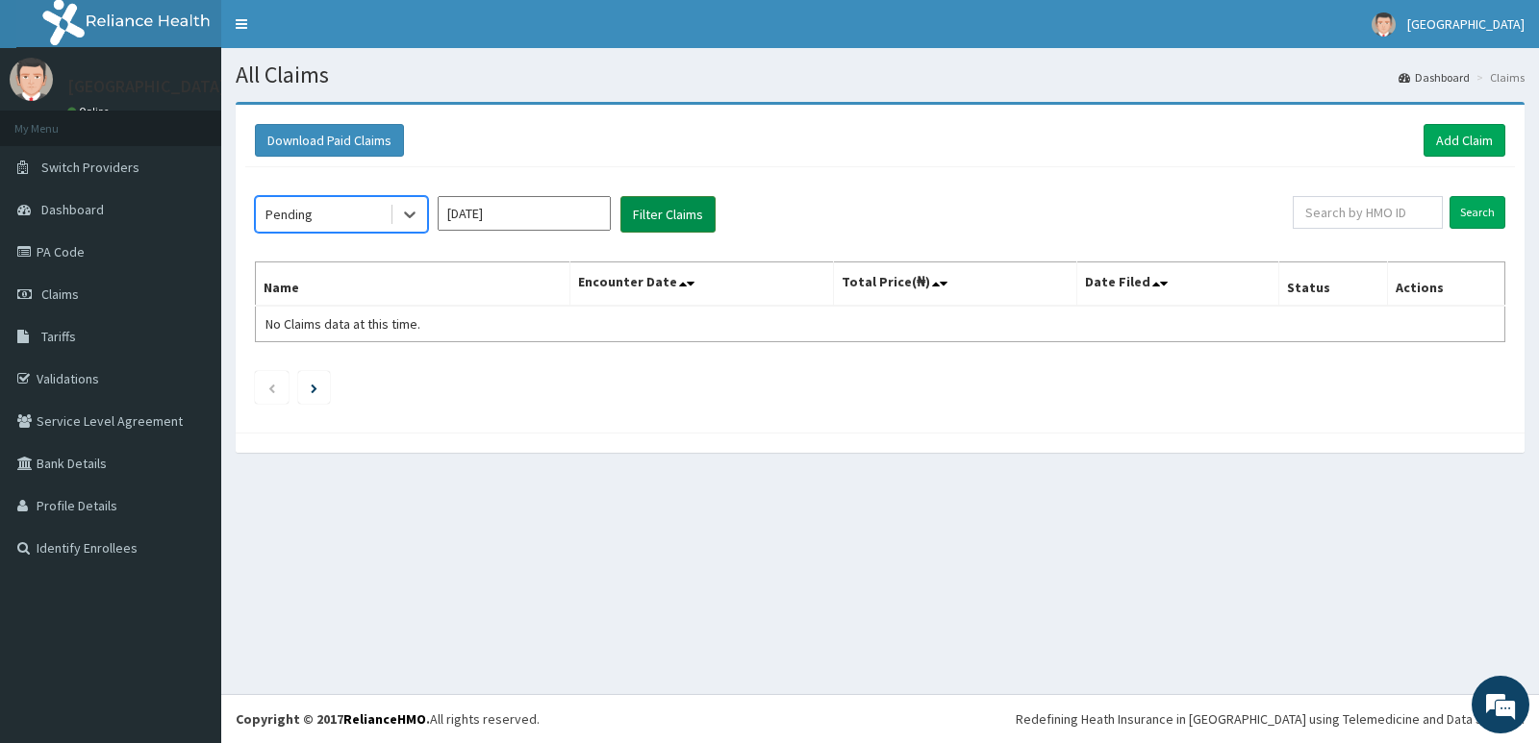
click at [697, 201] on button "Filter Claims" at bounding box center [667, 214] width 95 height 37
click at [364, 208] on div "Pending" at bounding box center [323, 214] width 134 height 31
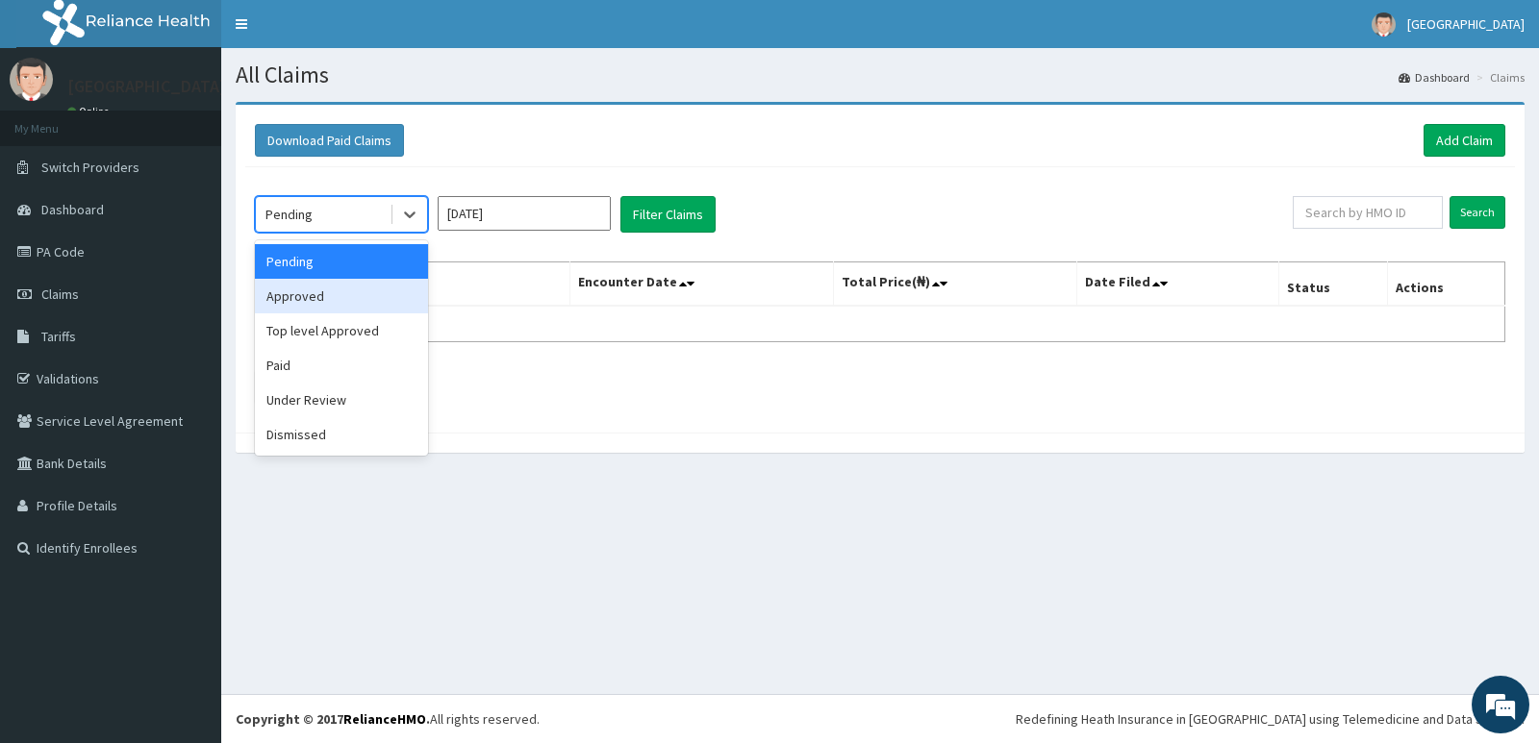
click at [352, 290] on div "Approved" at bounding box center [341, 296] width 173 height 35
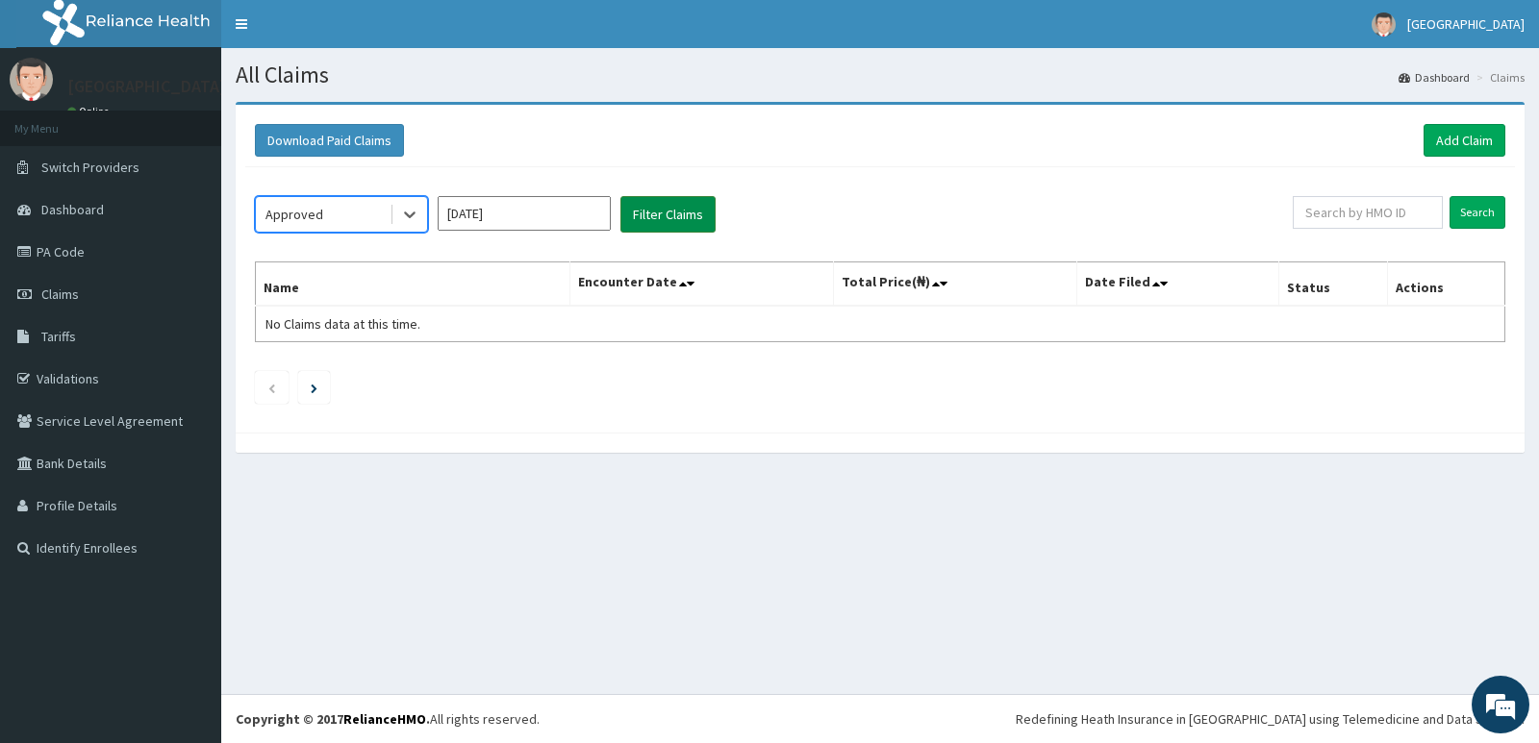
click at [666, 211] on button "Filter Claims" at bounding box center [667, 214] width 95 height 37
click at [279, 208] on div "Approved" at bounding box center [294, 214] width 58 height 19
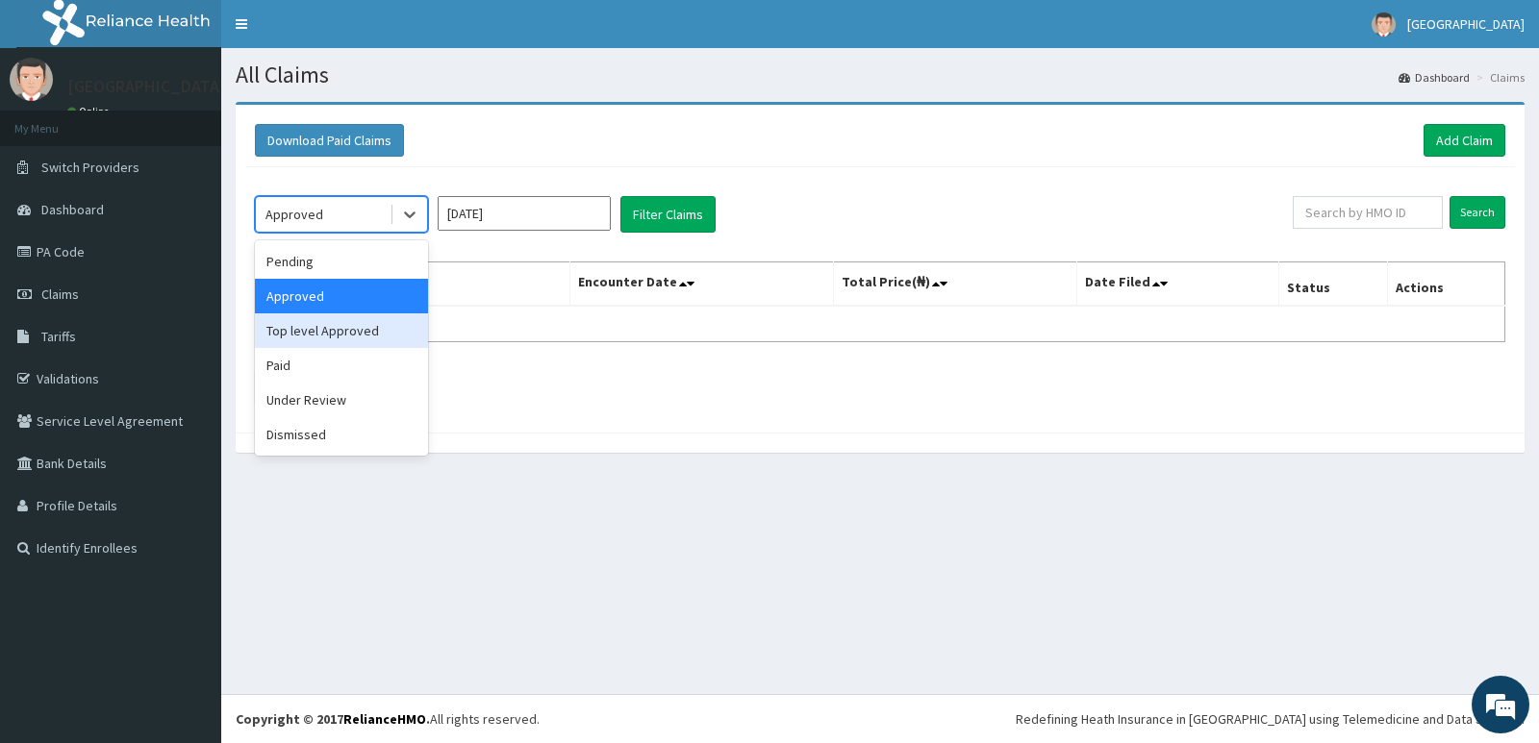
click at [346, 326] on div "Top level Approved" at bounding box center [341, 331] width 173 height 35
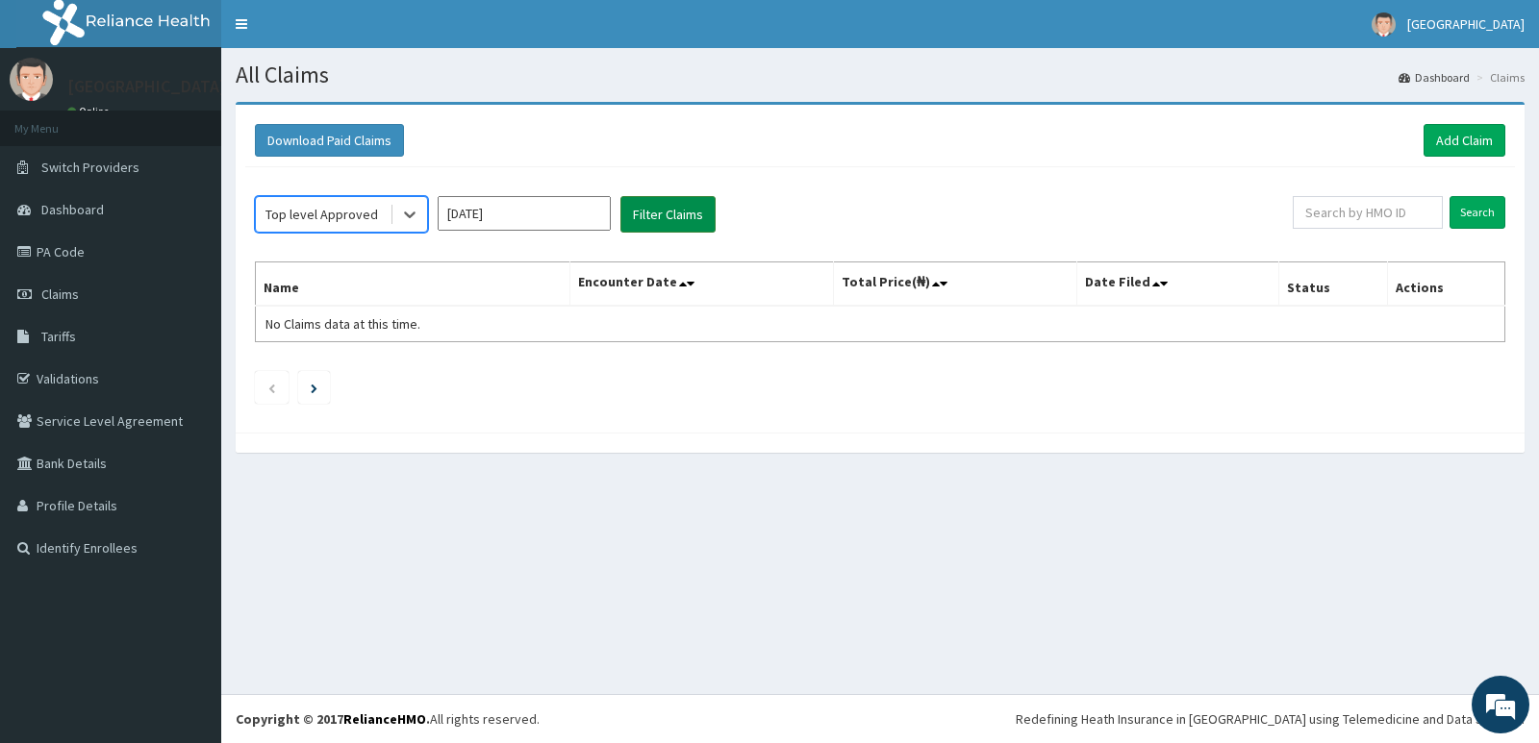
click at [658, 209] on button "Filter Claims" at bounding box center [667, 214] width 95 height 37
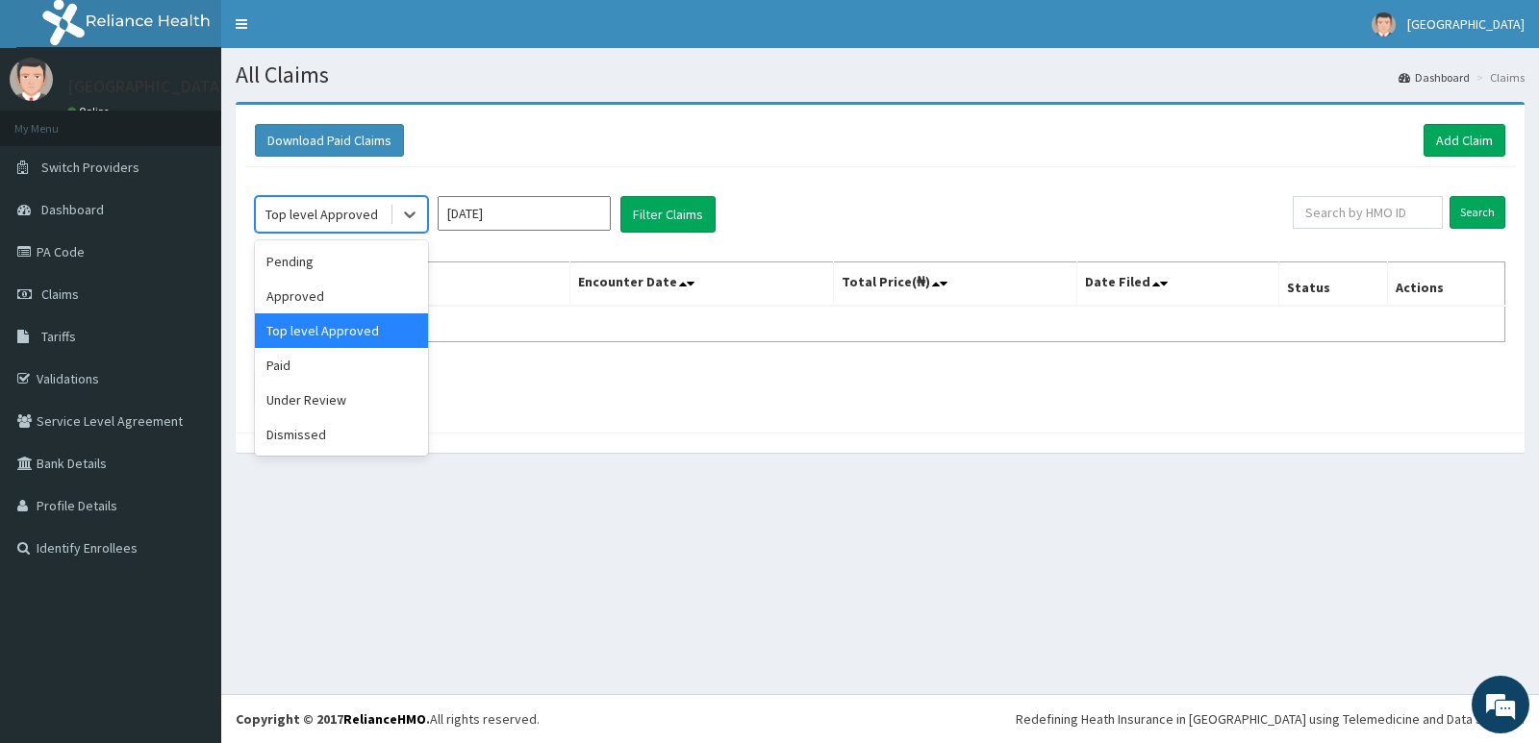
click at [335, 219] on div "Top level Approved" at bounding box center [321, 214] width 113 height 19
click at [342, 400] on div "Under Review" at bounding box center [341, 400] width 173 height 35
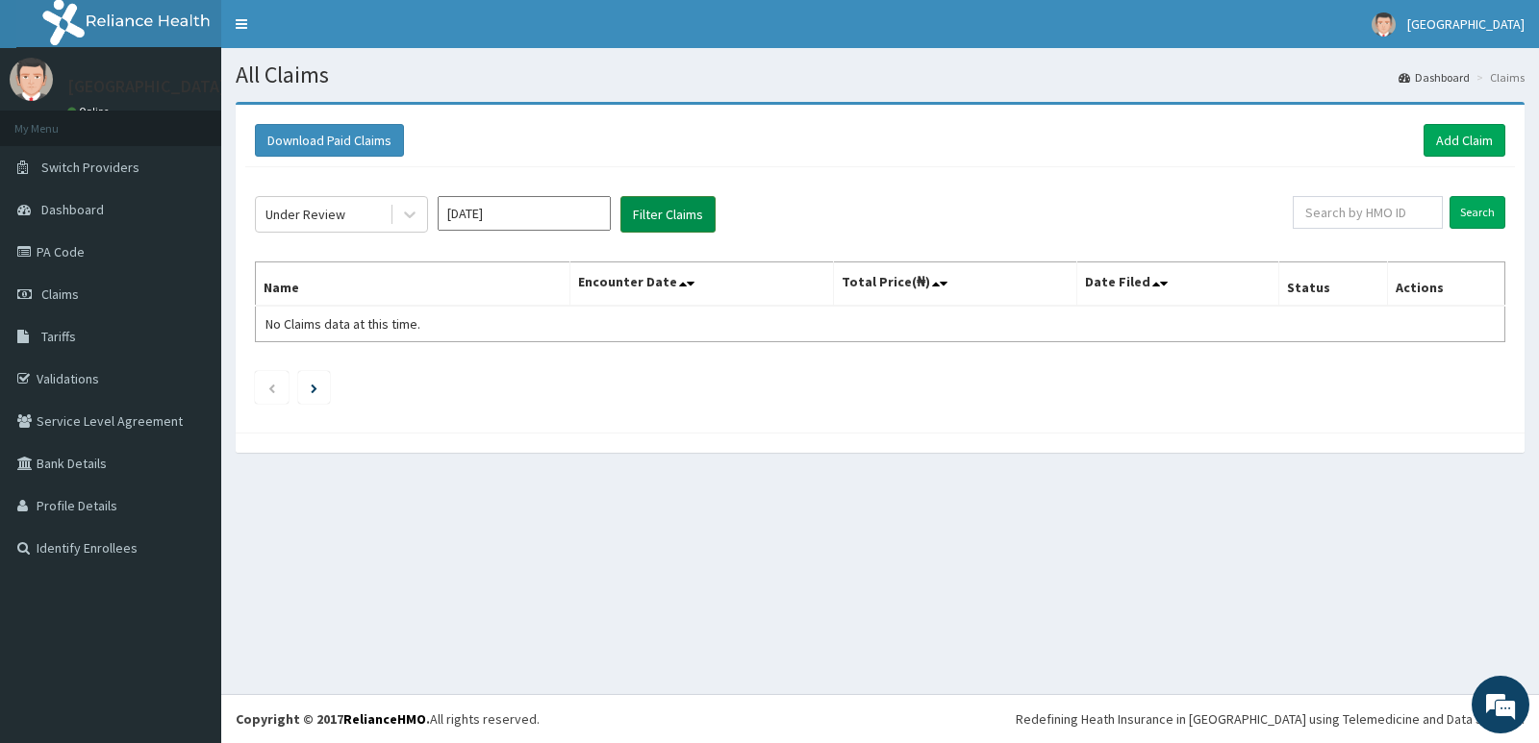
click at [663, 212] on button "Filter Claims" at bounding box center [667, 214] width 95 height 37
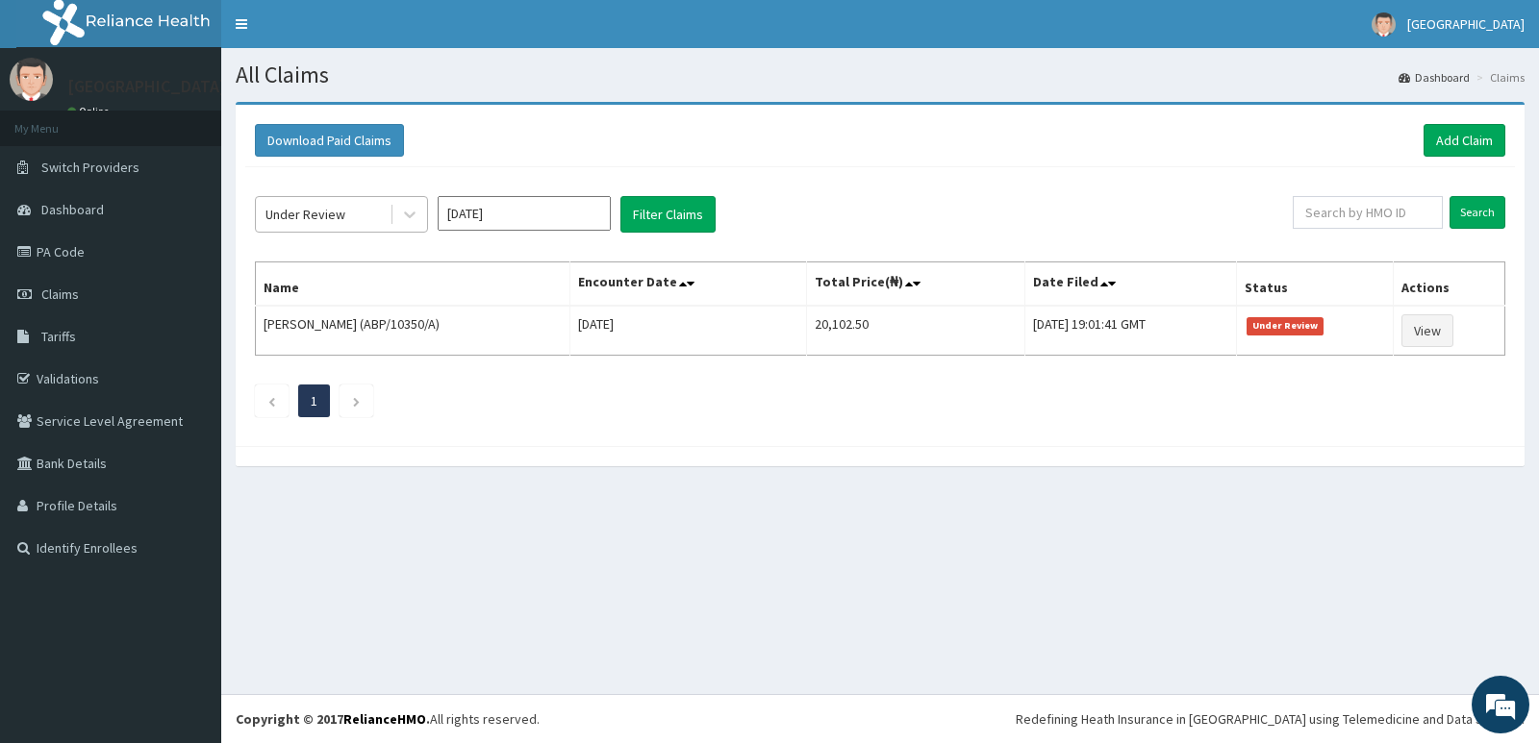
click at [344, 212] on div "Under Review" at bounding box center [323, 214] width 134 height 31
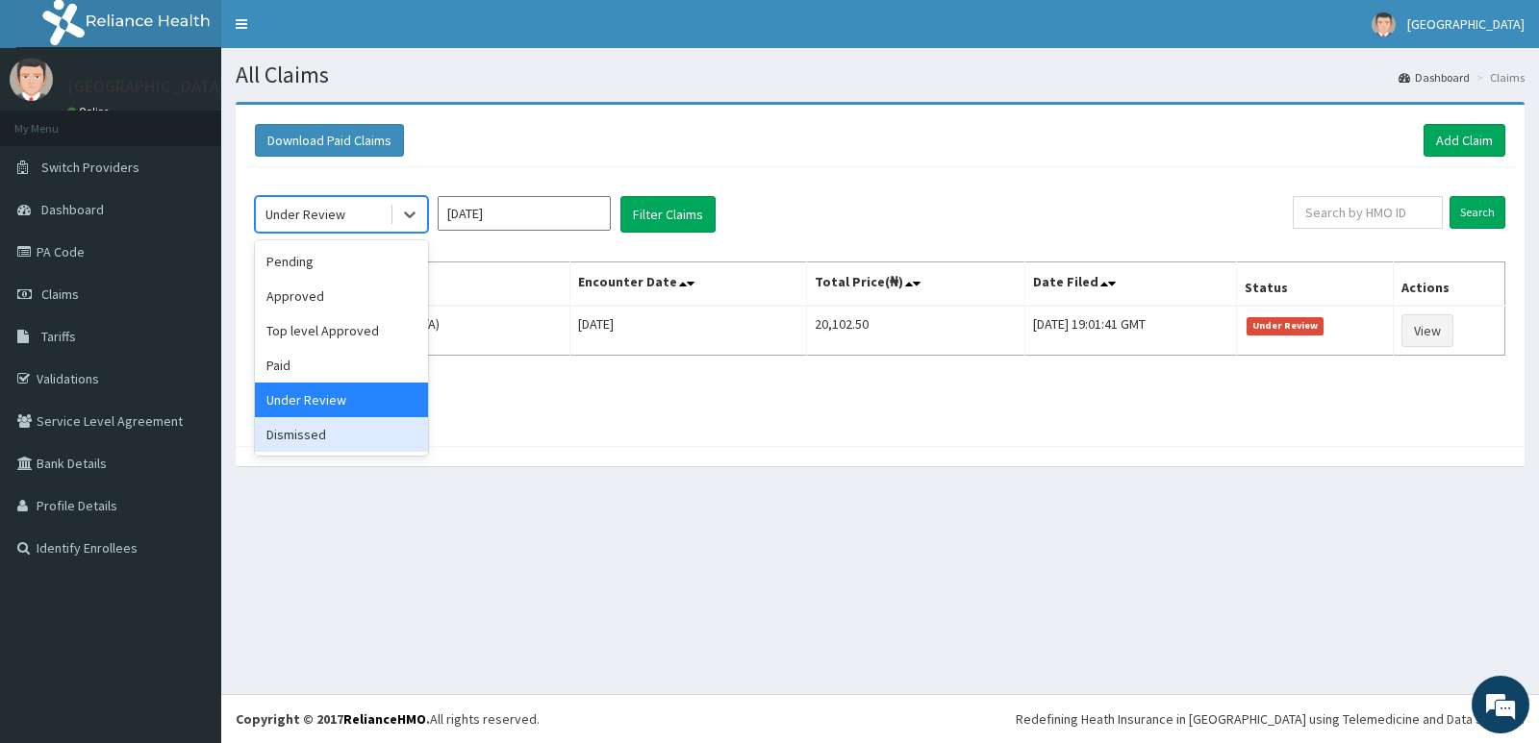
click at [343, 429] on div "Dismissed" at bounding box center [341, 434] width 173 height 35
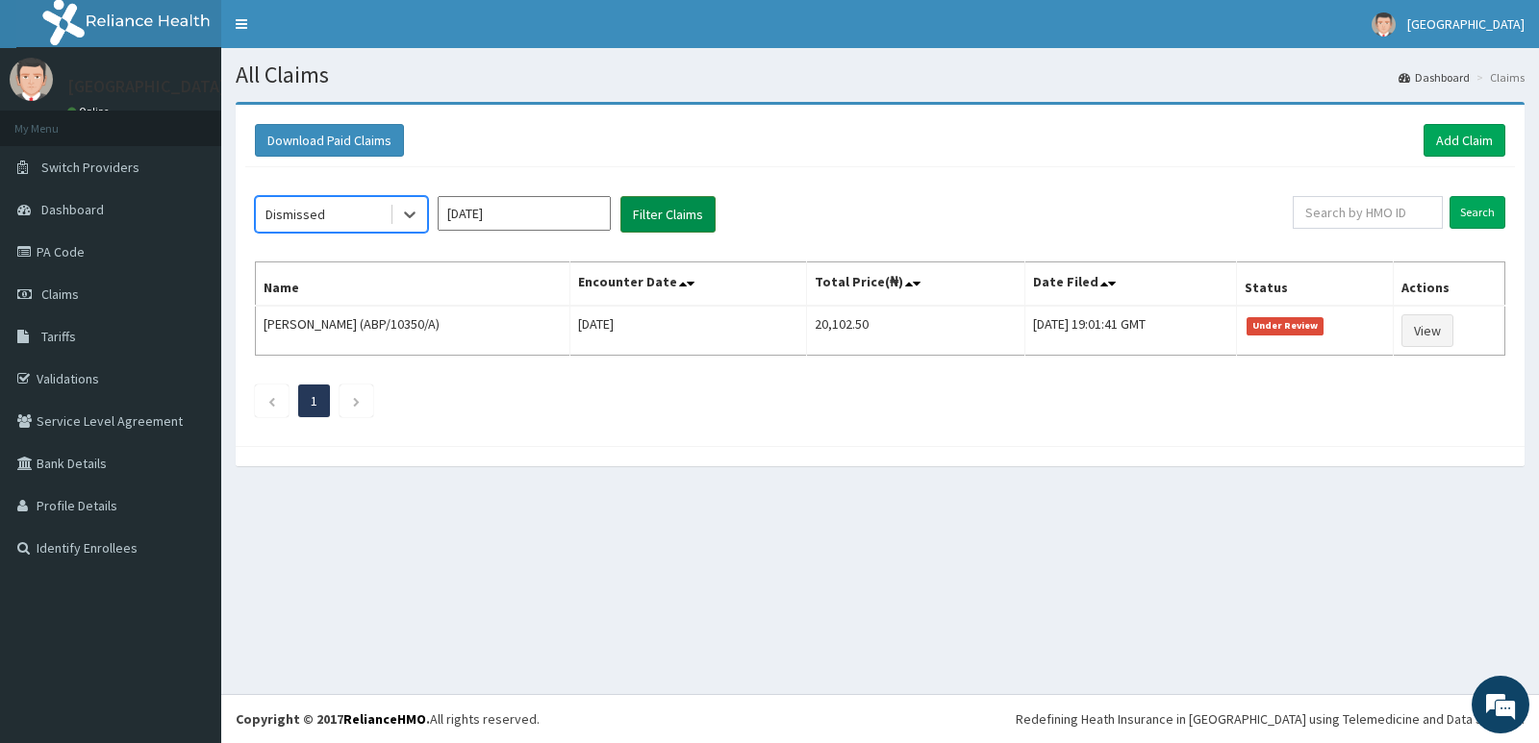
click at [663, 205] on button "Filter Claims" at bounding box center [667, 214] width 95 height 37
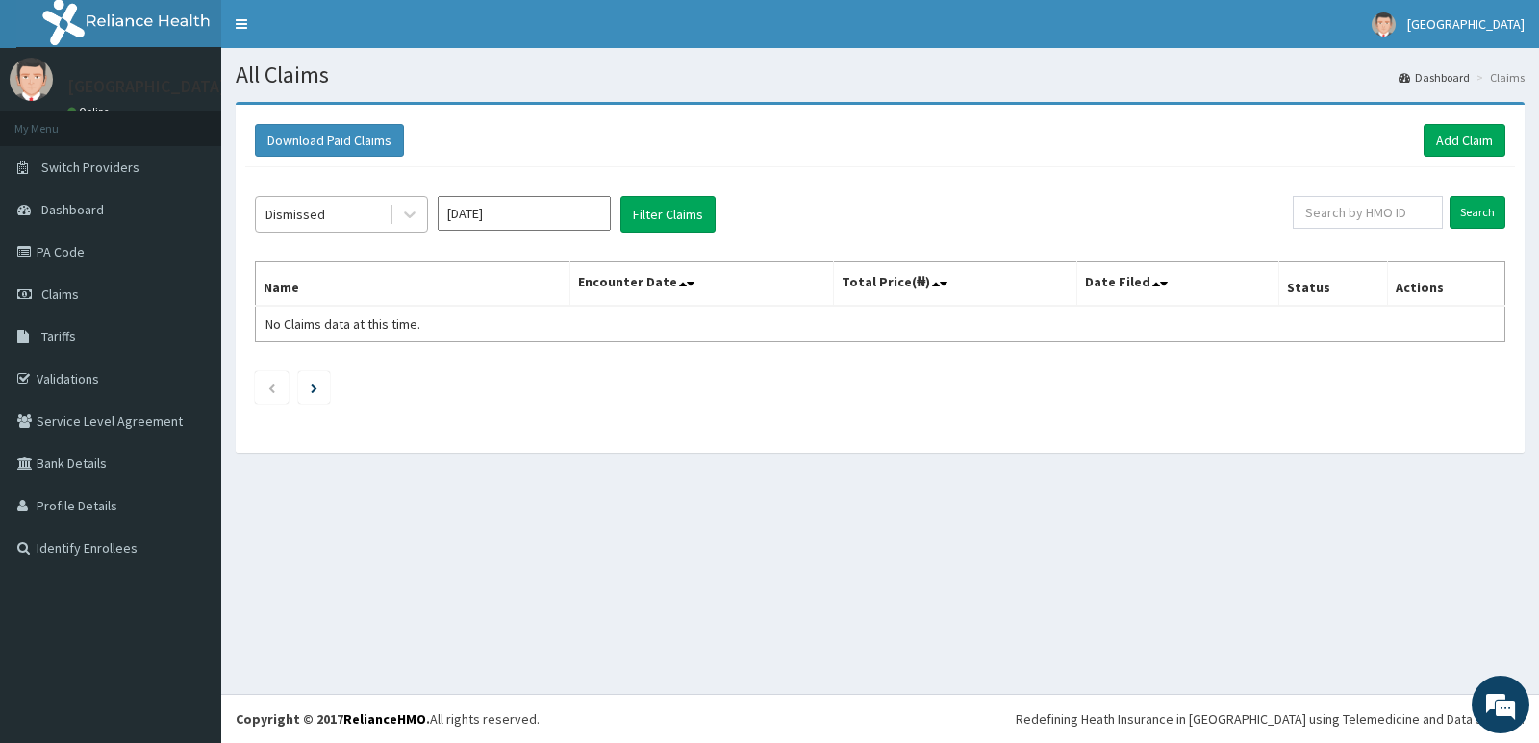
click at [370, 212] on div "Dismissed" at bounding box center [323, 214] width 134 height 31
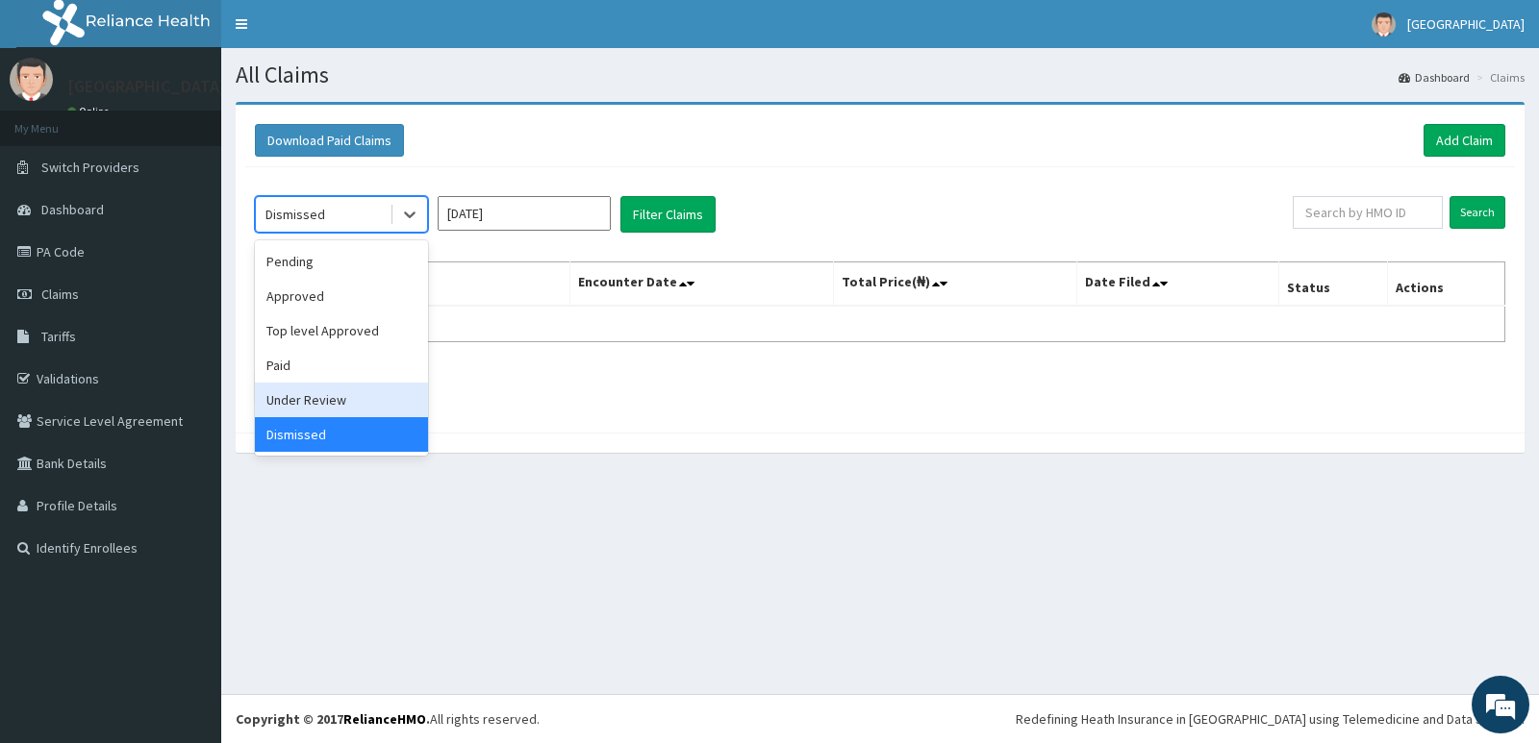
click at [348, 400] on div "Under Review" at bounding box center [341, 400] width 173 height 35
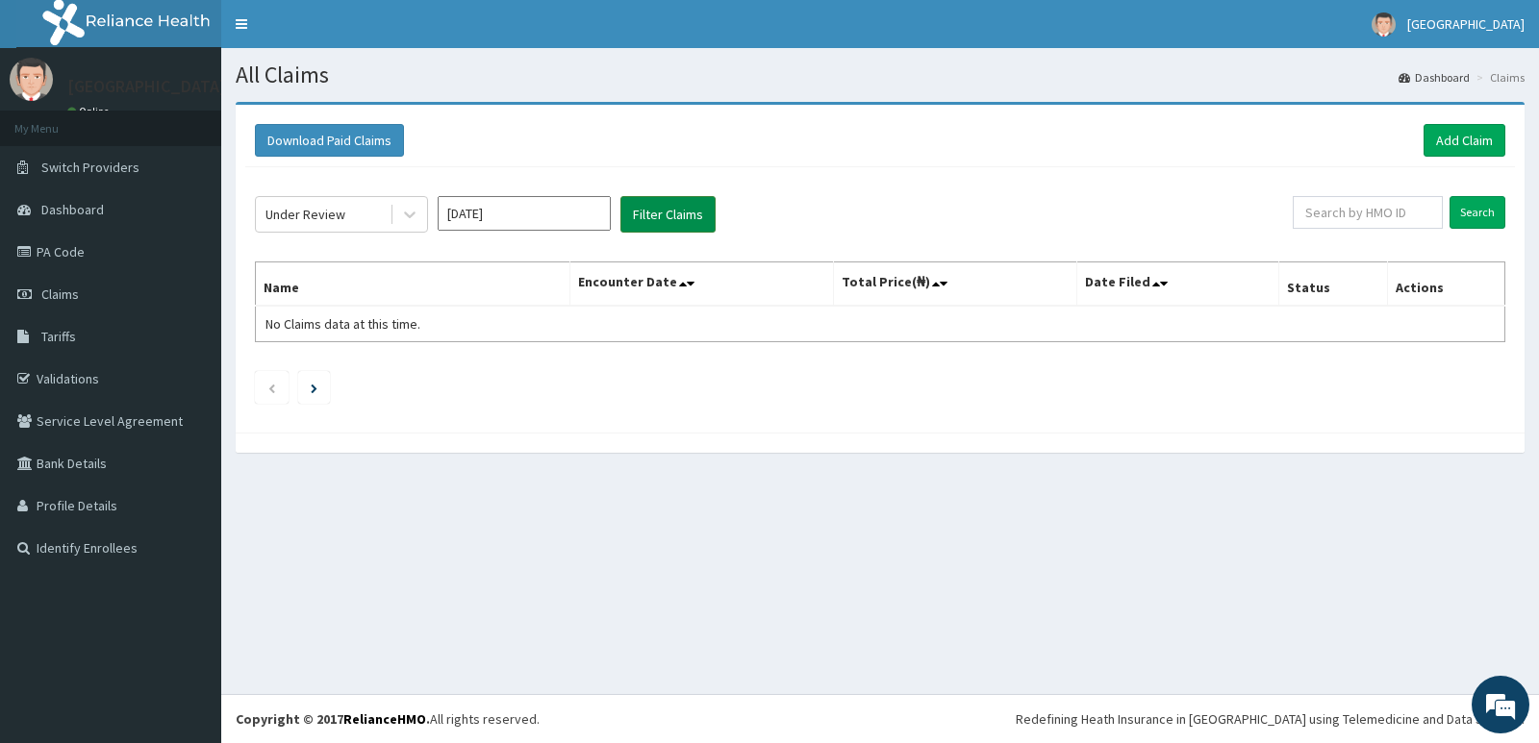
click at [662, 213] on button "Filter Claims" at bounding box center [667, 214] width 95 height 37
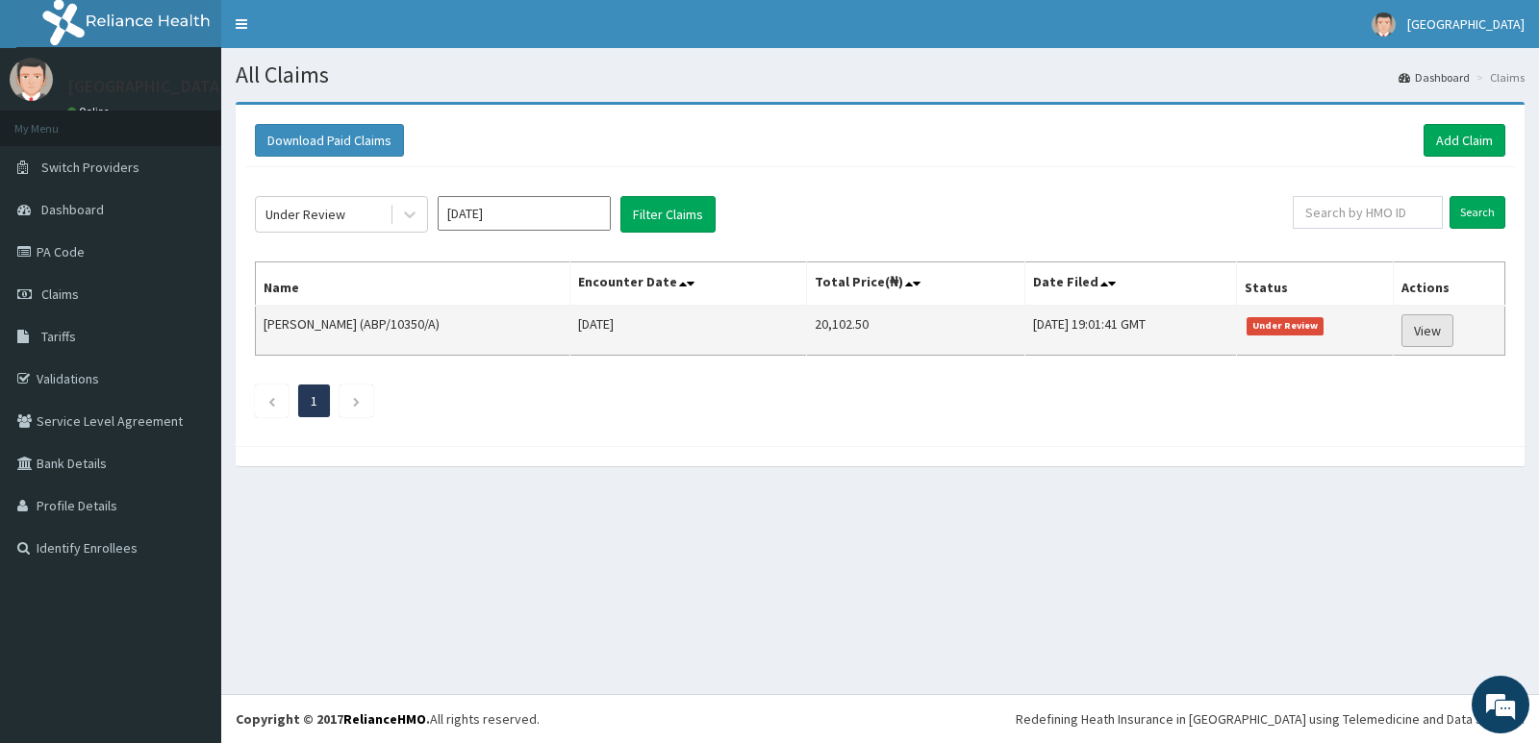
click at [1436, 328] on link "View" at bounding box center [1427, 331] width 52 height 33
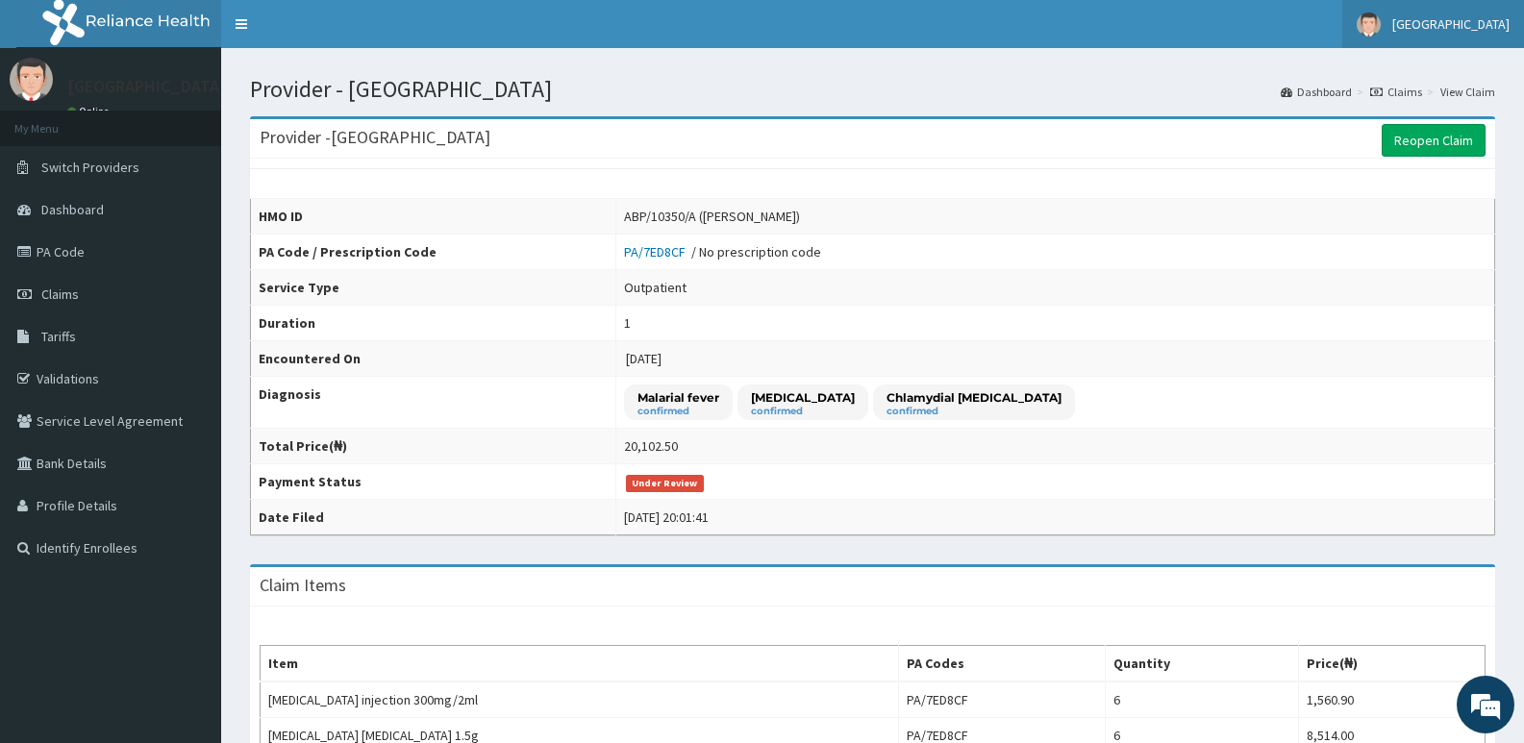
click at [1445, 38] on link "[GEOGRAPHIC_DATA]" at bounding box center [1434, 24] width 182 height 48
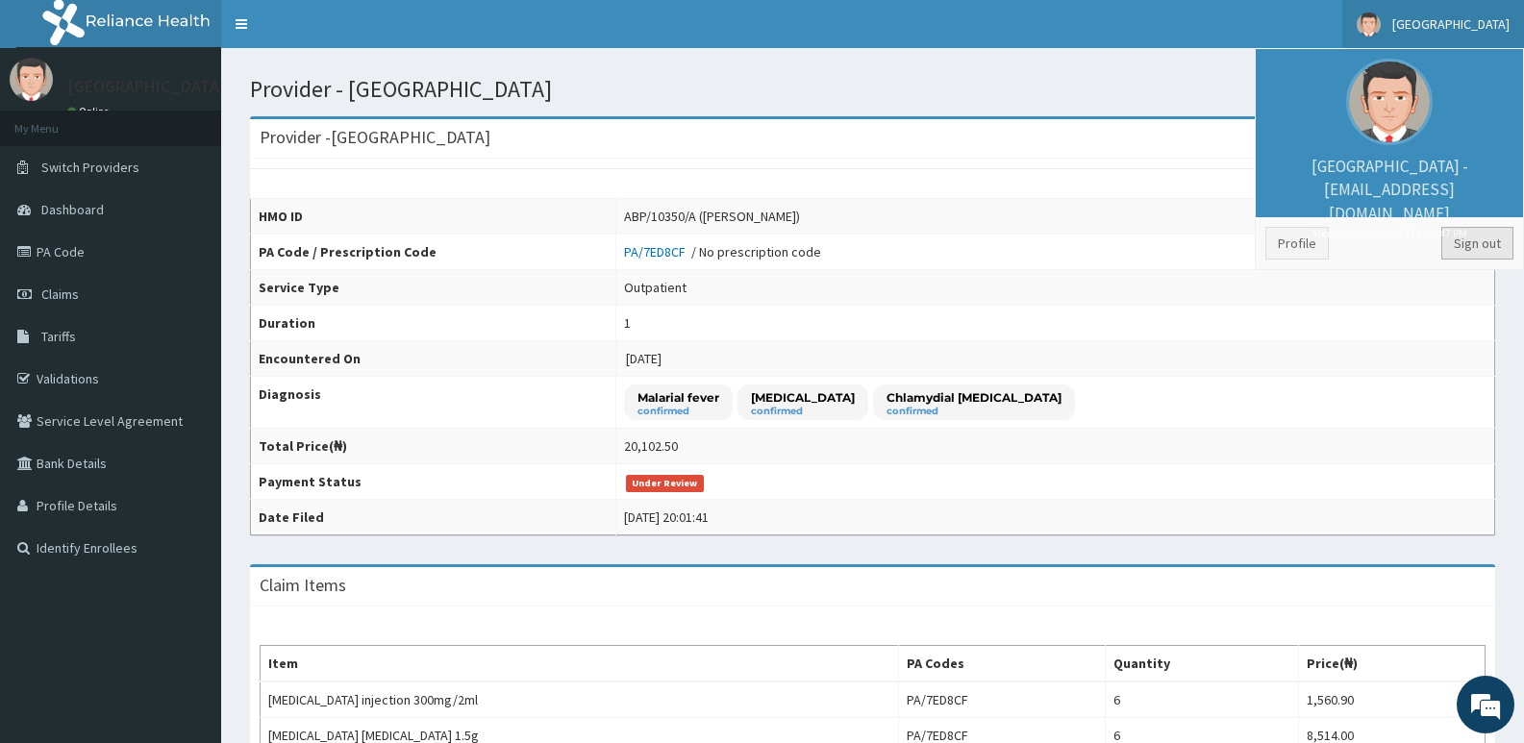
click at [1484, 240] on link "Sign out" at bounding box center [1478, 243] width 72 height 33
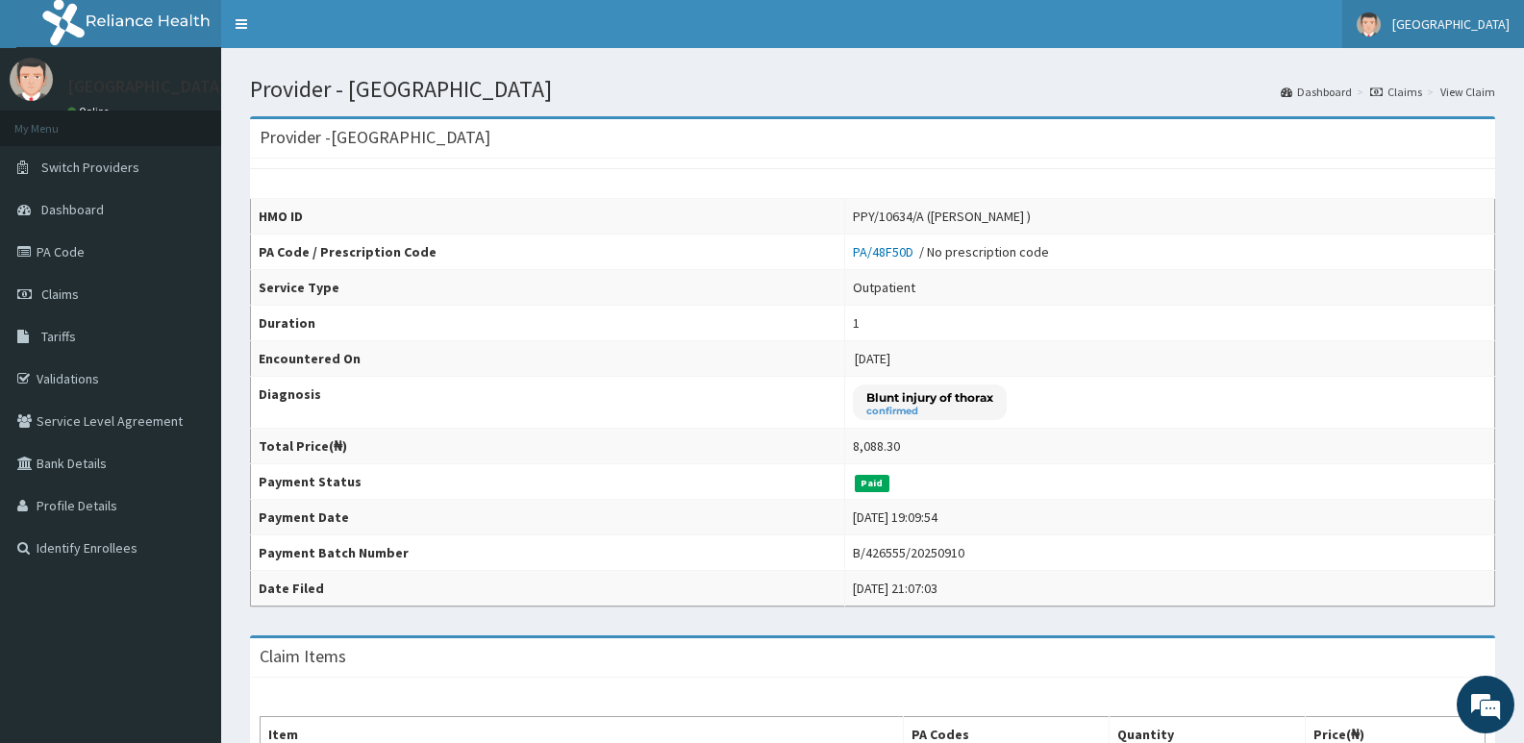
click at [1490, 23] on span "[GEOGRAPHIC_DATA]" at bounding box center [1451, 23] width 117 height 17
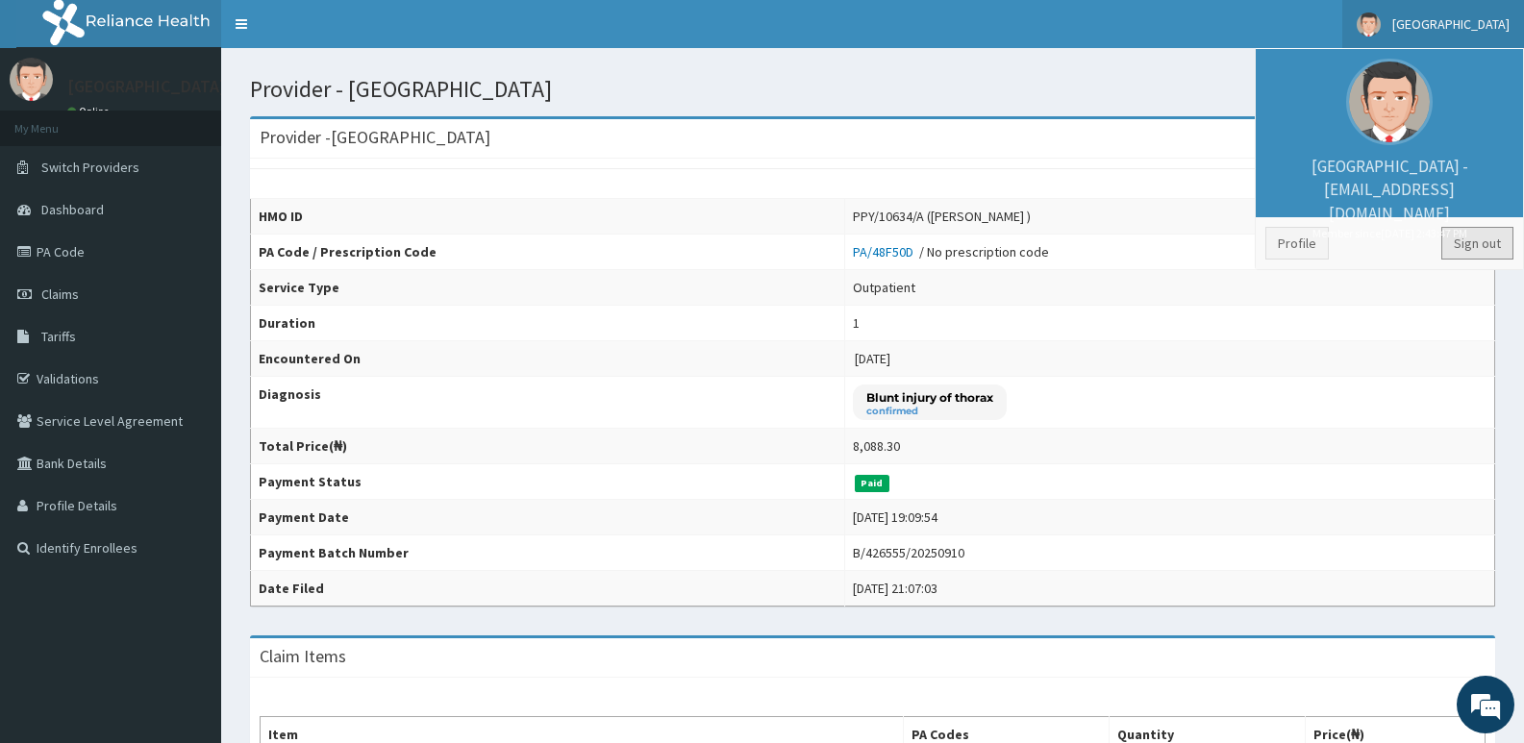
click at [1492, 247] on link "Sign out" at bounding box center [1478, 243] width 72 height 33
